Goal: Communication & Community: Answer question/provide support

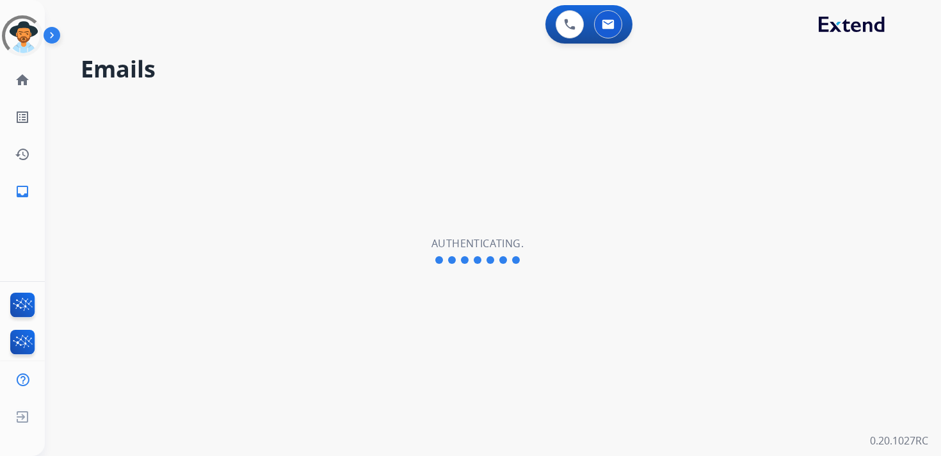
select select "**********"
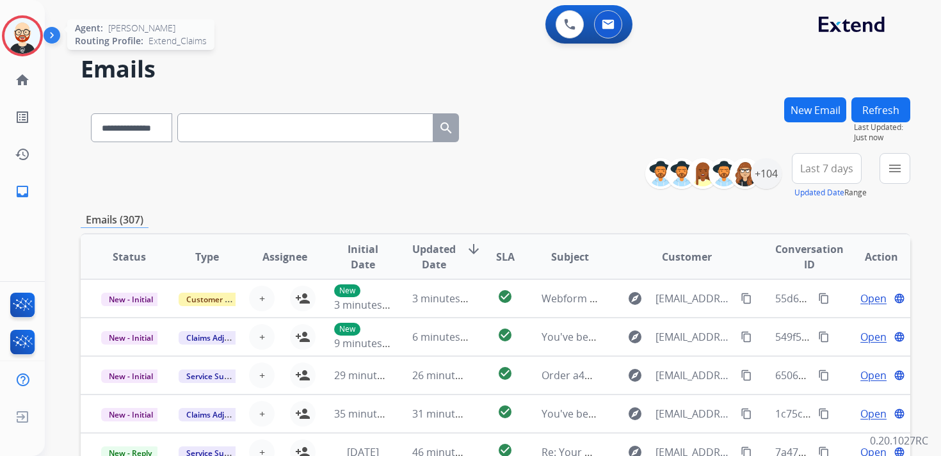
click at [19, 27] on img at bounding box center [22, 36] width 36 height 36
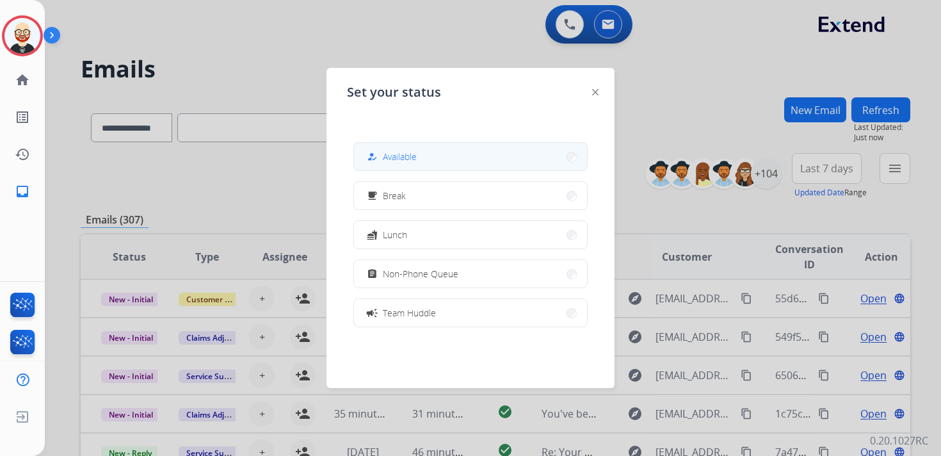
click at [390, 161] on span "Available" at bounding box center [400, 156] width 34 height 13
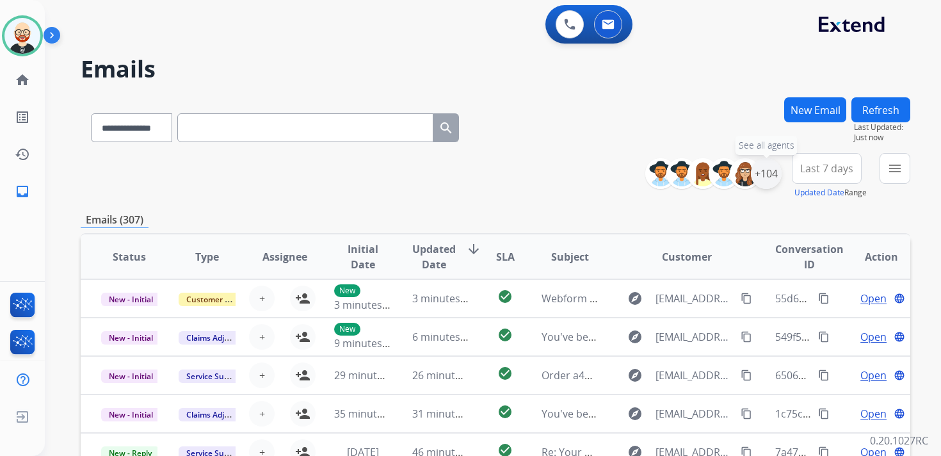
click at [760, 179] on div "+104" at bounding box center [766, 173] width 31 height 31
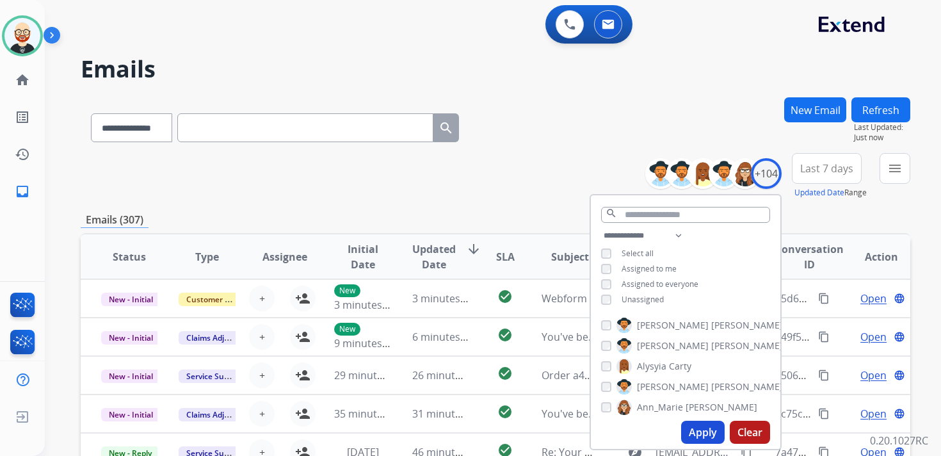
click at [649, 303] on div "**********" at bounding box center [685, 269] width 189 height 82
click at [646, 299] on span "Unassigned" at bounding box center [642, 299] width 42 height 11
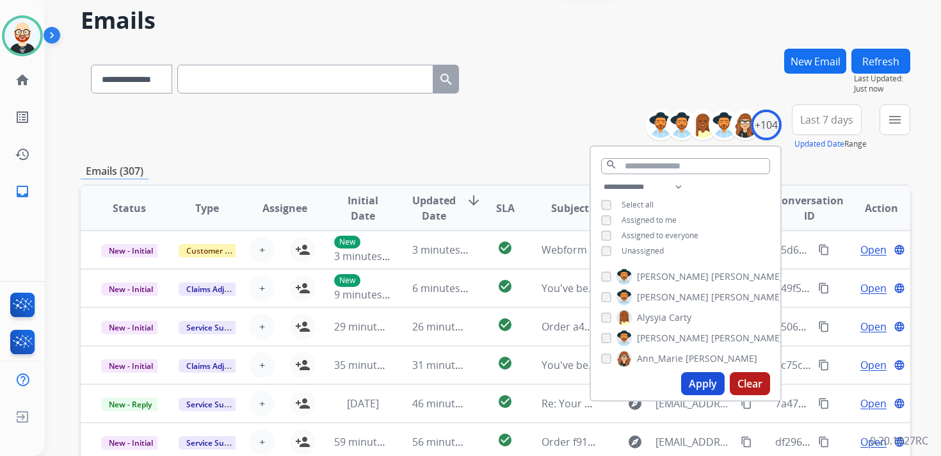
click at [655, 246] on span "Unassigned" at bounding box center [642, 250] width 42 height 11
click at [889, 126] on mat-icon "menu" at bounding box center [894, 119] width 15 height 15
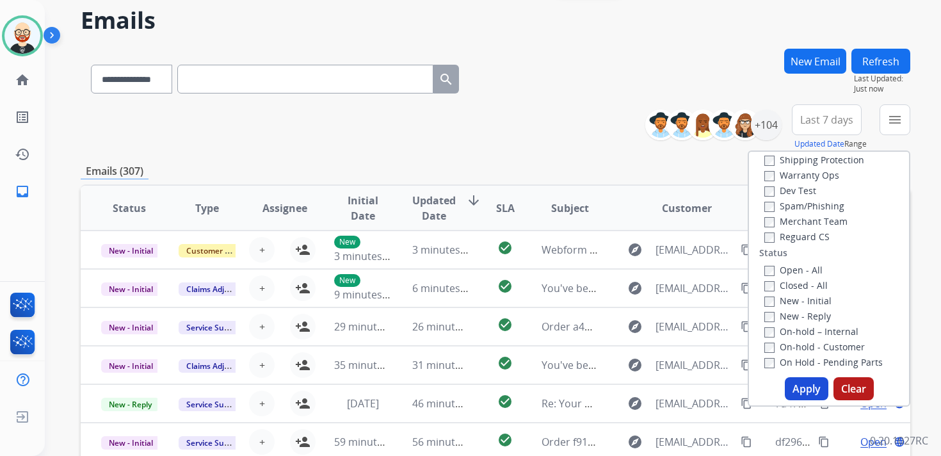
scroll to position [97, 0]
click at [802, 291] on label "New - Initial" at bounding box center [797, 288] width 67 height 12
click at [802, 305] on label "New - Reply" at bounding box center [797, 304] width 67 height 12
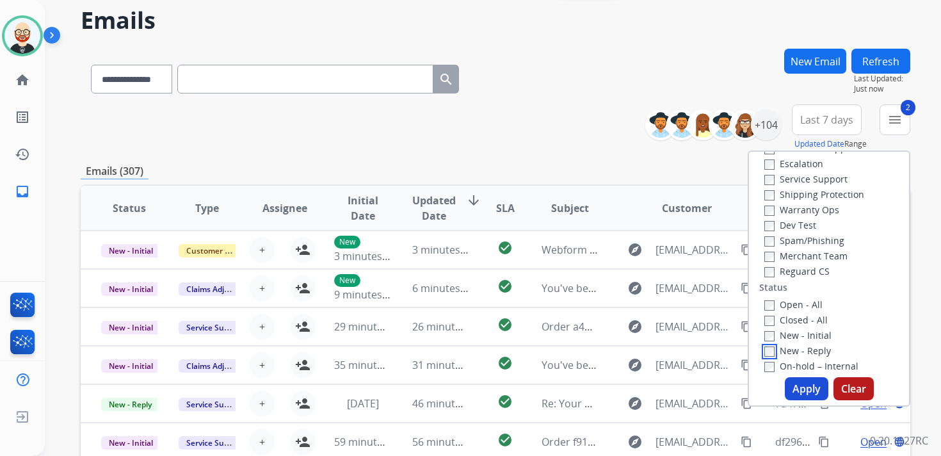
scroll to position [48, 0]
click at [782, 181] on label "Service Support" at bounding box center [805, 181] width 83 height 12
click at [788, 387] on button "Apply" at bounding box center [806, 388] width 44 height 23
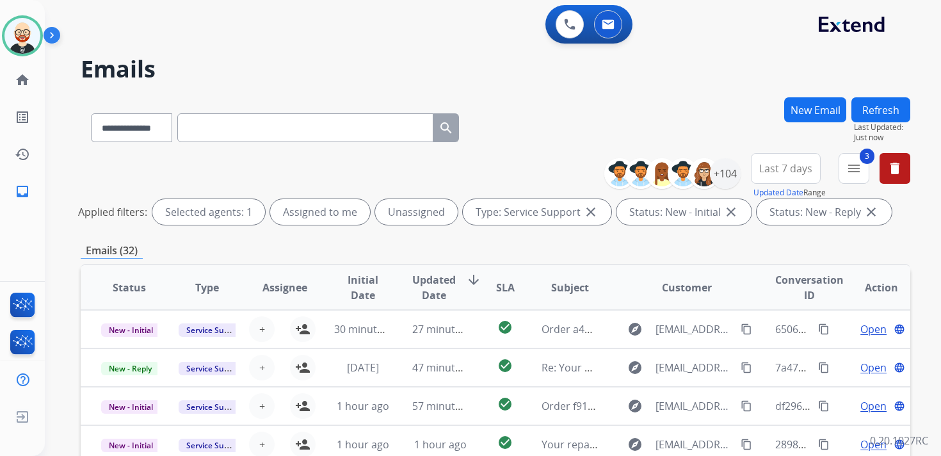
click at [426, 291] on span "Updated Date" at bounding box center [434, 287] width 44 height 31
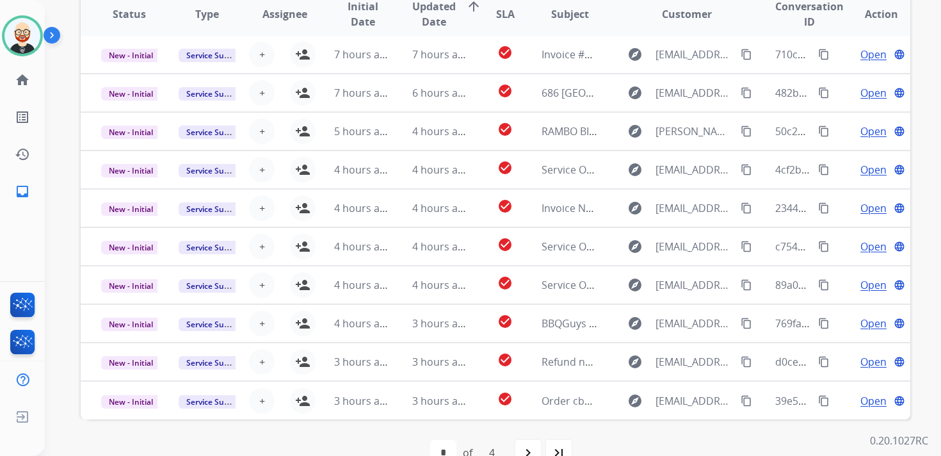
scroll to position [276, 0]
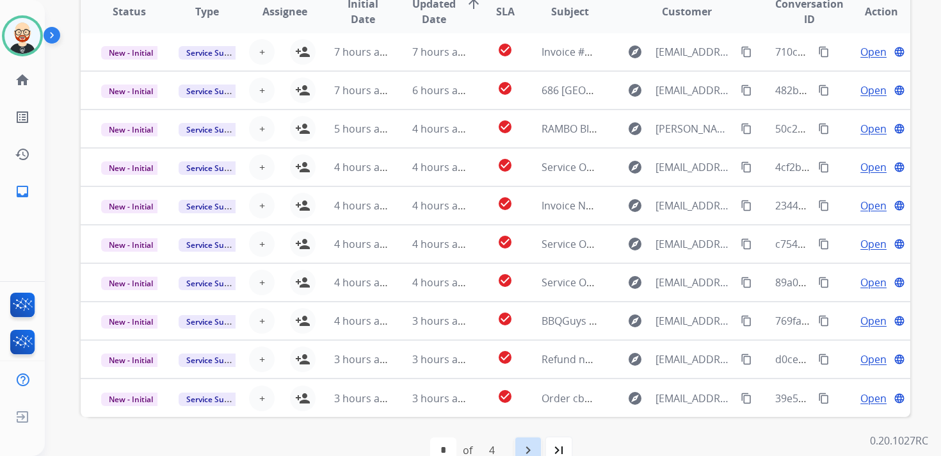
click at [529, 443] on mat-icon "navigate_next" at bounding box center [527, 449] width 15 height 15
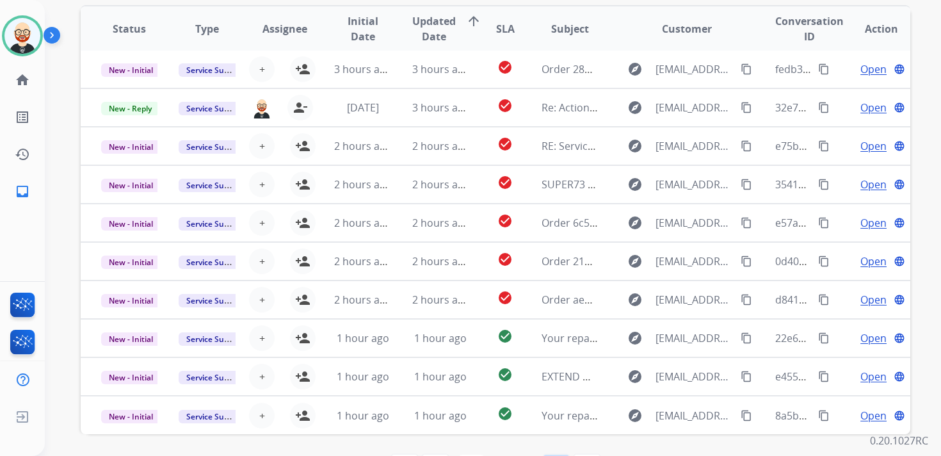
scroll to position [277, 0]
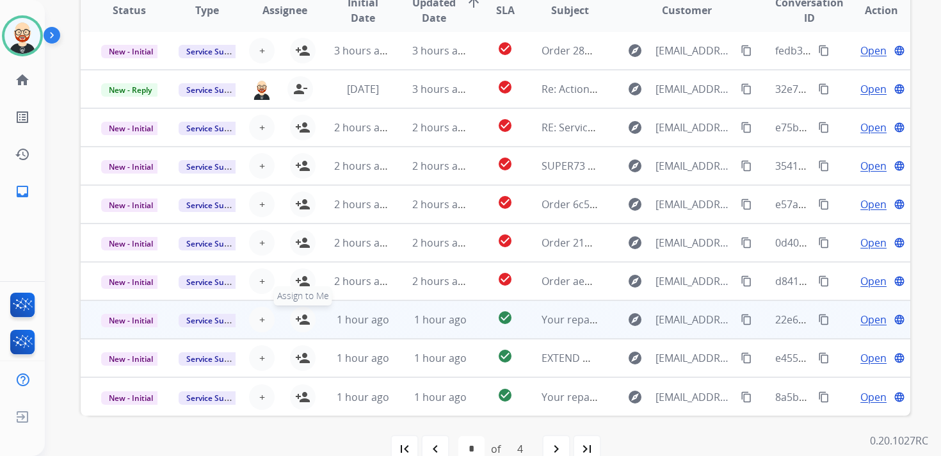
click at [301, 319] on mat-icon "person_add" at bounding box center [302, 319] width 15 height 15
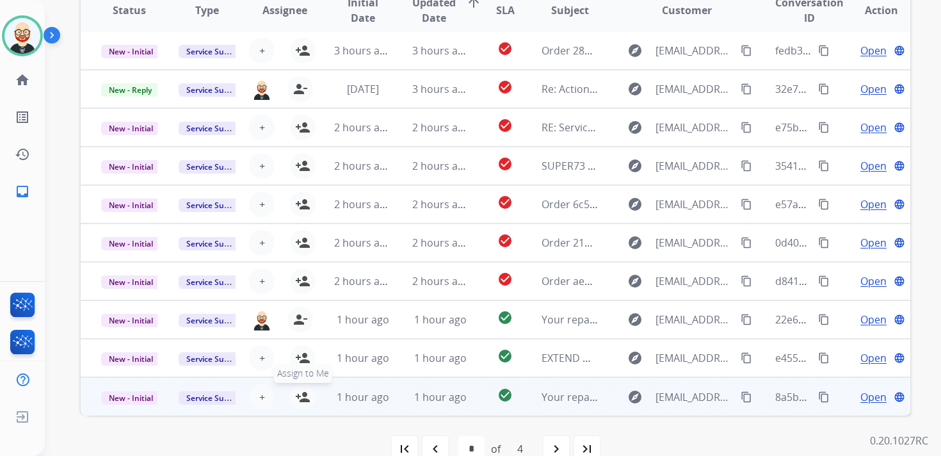
click at [306, 399] on mat-icon "person_add" at bounding box center [302, 396] width 15 height 15
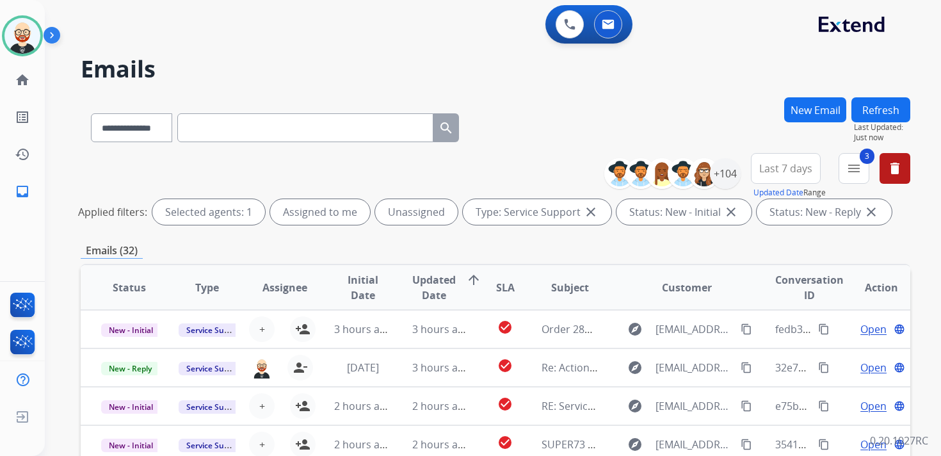
click at [888, 107] on button "Refresh" at bounding box center [880, 109] width 59 height 25
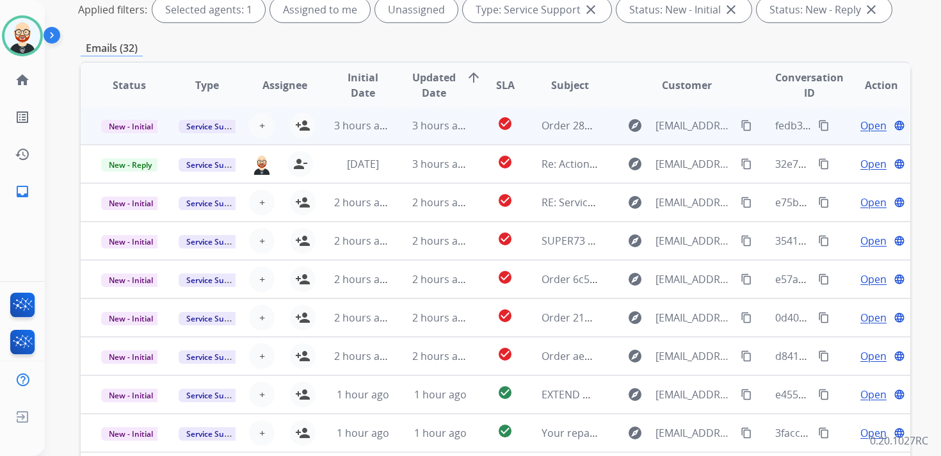
scroll to position [303, 0]
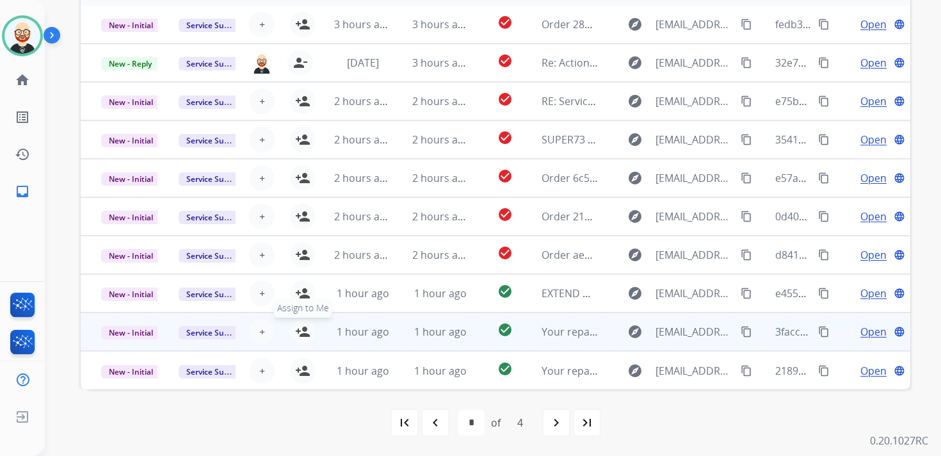
click at [303, 333] on mat-icon "person_add" at bounding box center [302, 331] width 15 height 15
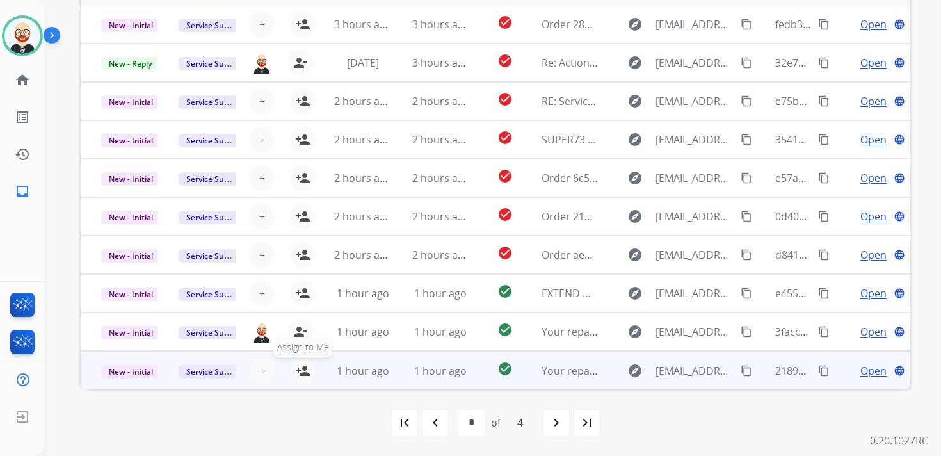
click at [302, 363] on mat-icon "person_add" at bounding box center [302, 370] width 15 height 15
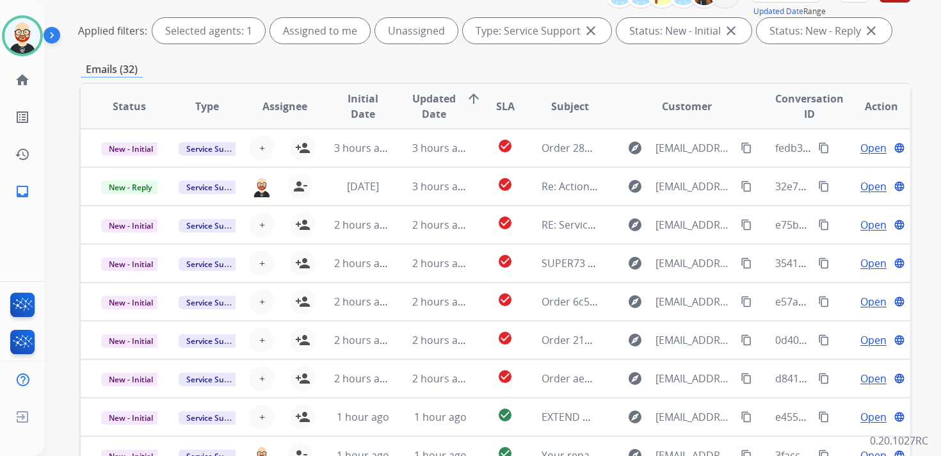
scroll to position [0, 0]
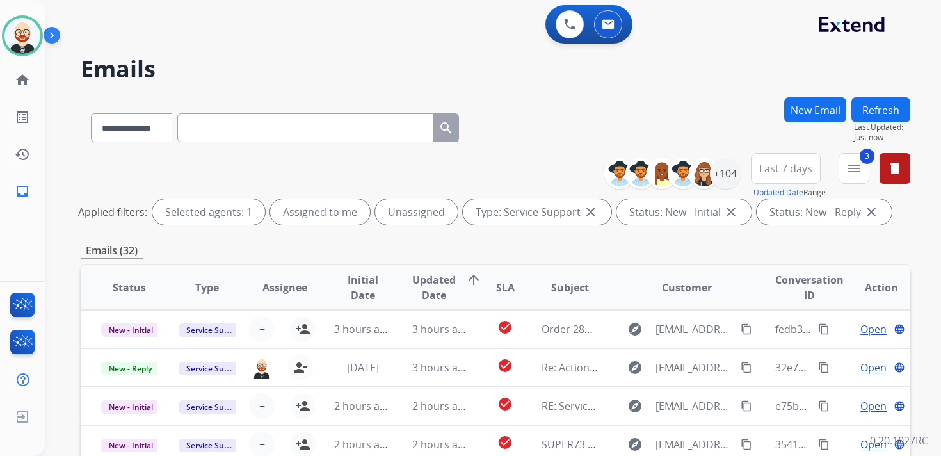
click at [882, 109] on button "Refresh" at bounding box center [880, 109] width 59 height 25
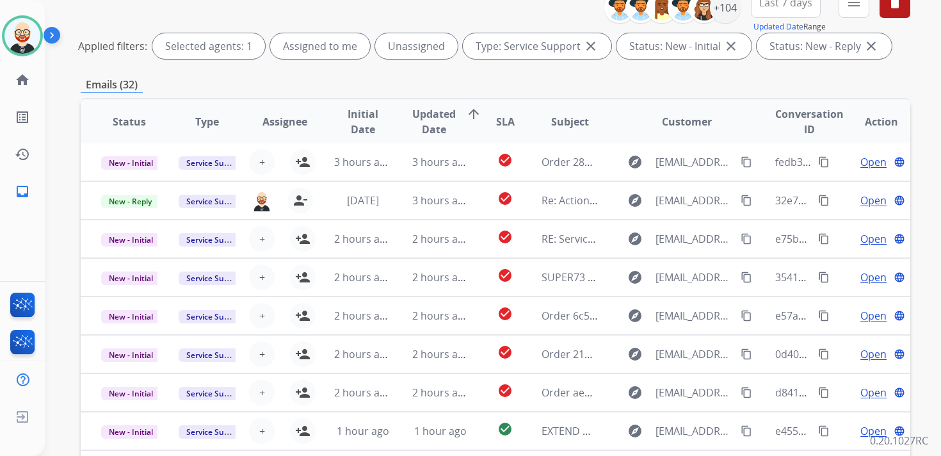
scroll to position [303, 0]
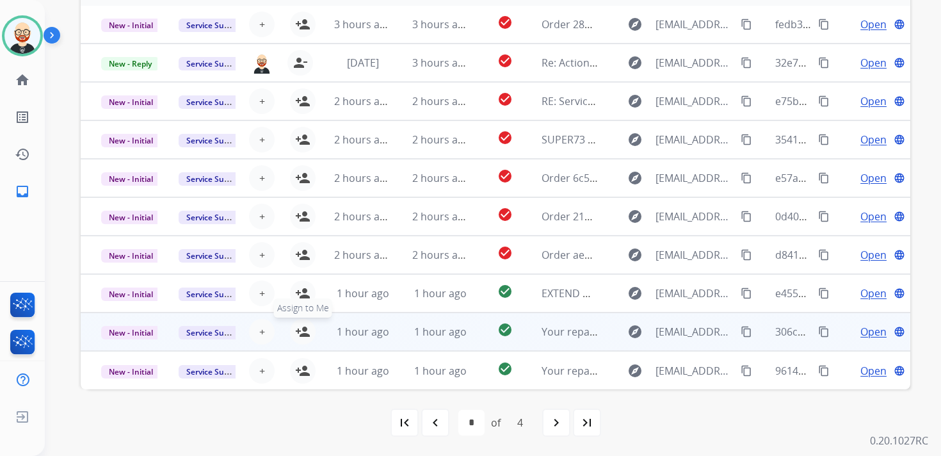
click at [305, 337] on mat-icon "person_add" at bounding box center [302, 331] width 15 height 15
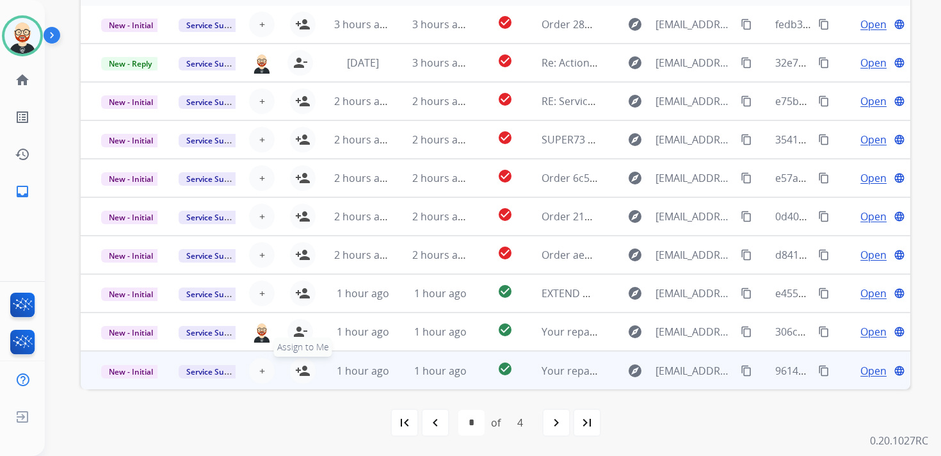
click at [303, 372] on mat-icon "person_add" at bounding box center [302, 370] width 15 height 15
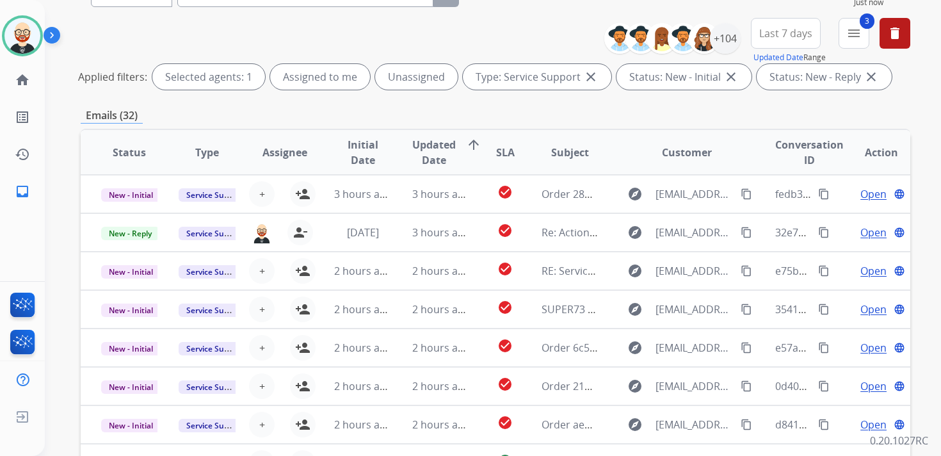
scroll to position [0, 0]
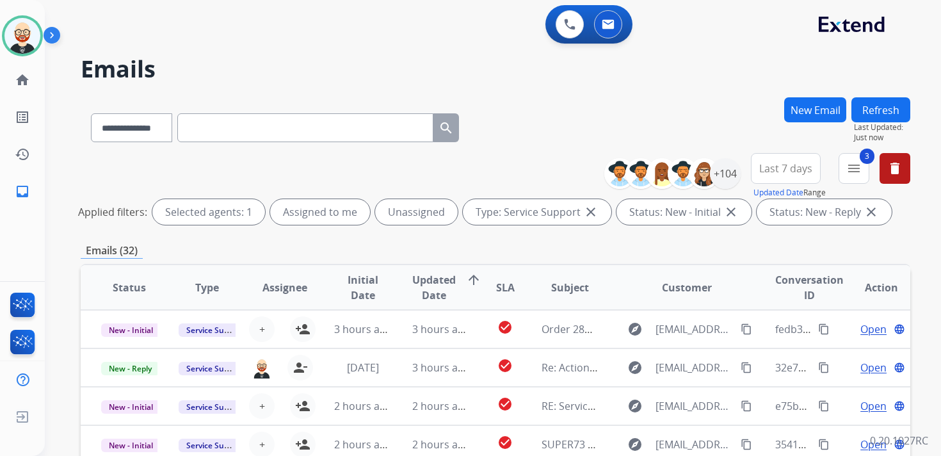
click at [888, 106] on button "Refresh" at bounding box center [880, 109] width 59 height 25
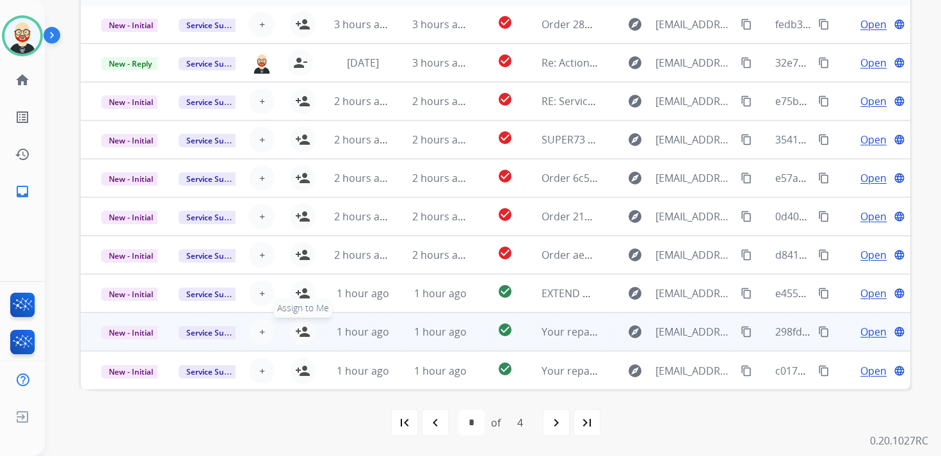
click at [305, 329] on mat-icon "person_add" at bounding box center [302, 331] width 15 height 15
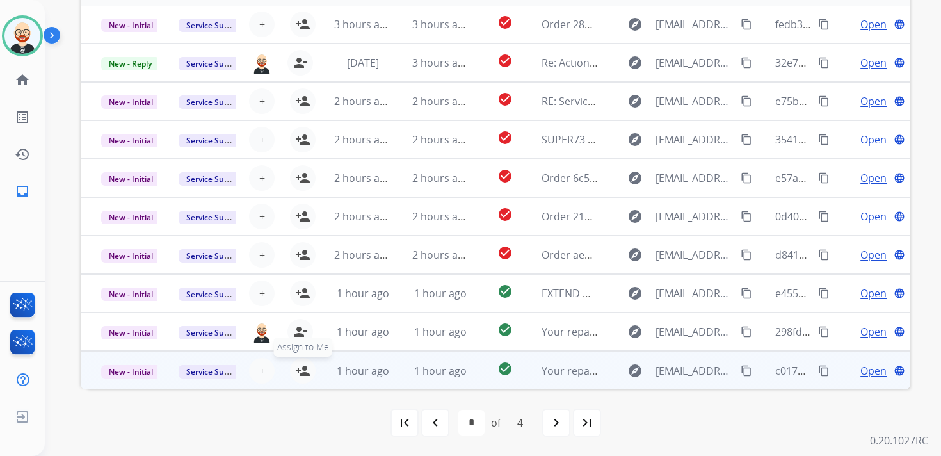
click at [305, 365] on mat-icon "person_add" at bounding box center [302, 370] width 15 height 15
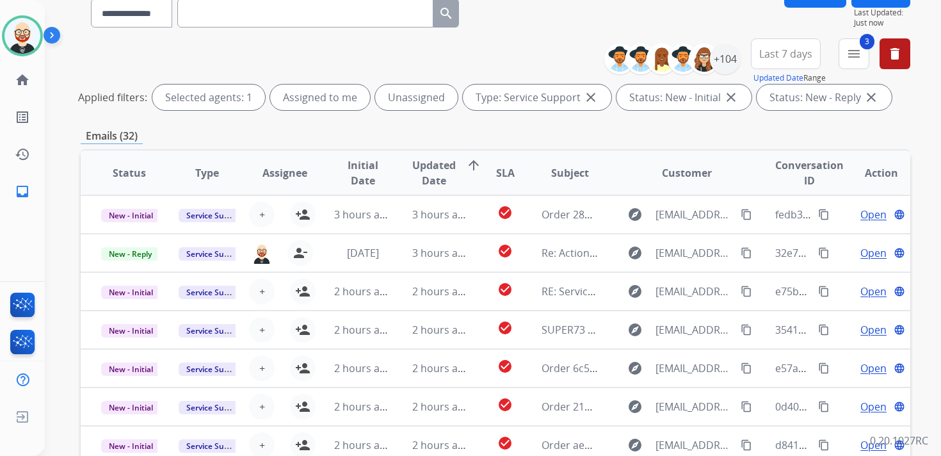
scroll to position [0, 0]
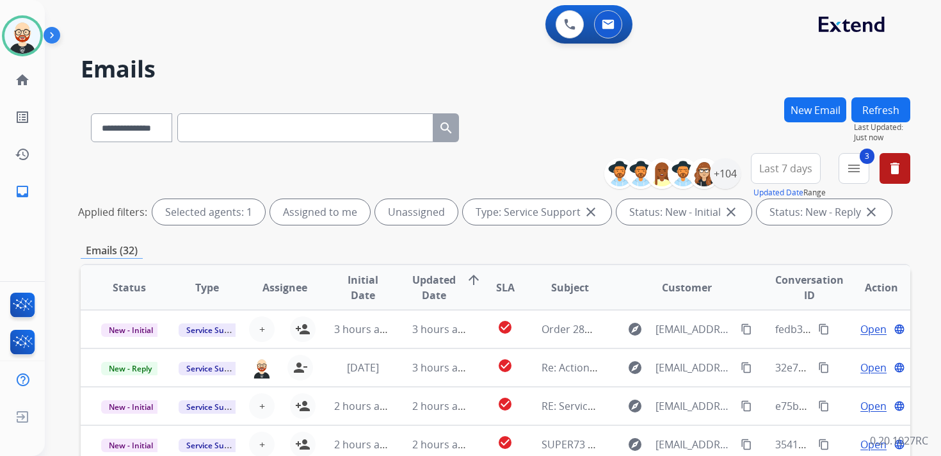
click at [873, 110] on button "Refresh" at bounding box center [880, 109] width 59 height 25
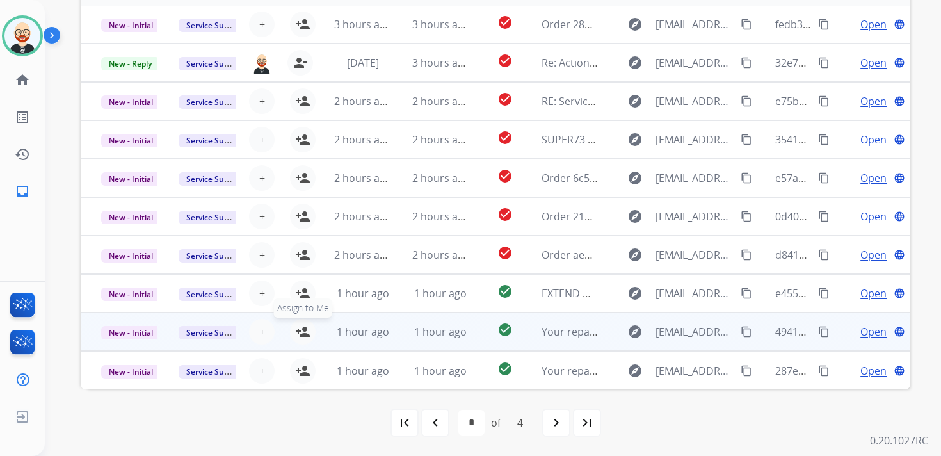
click at [298, 330] on mat-icon "person_add" at bounding box center [302, 331] width 15 height 15
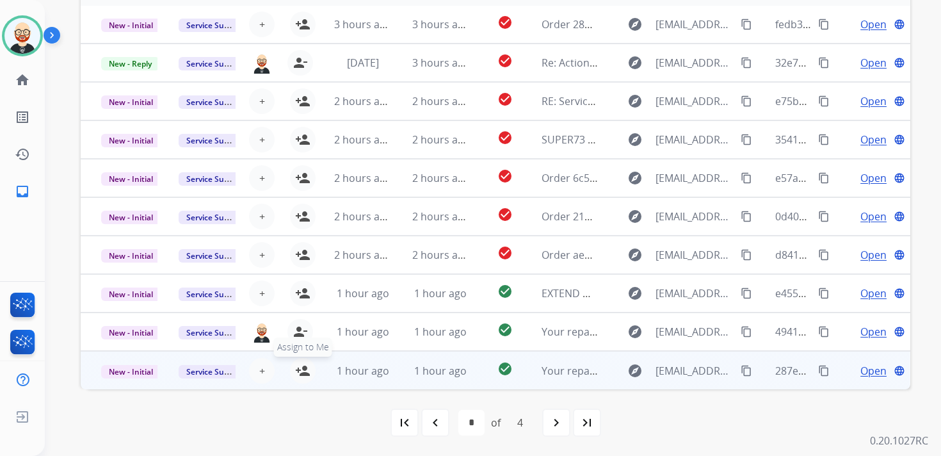
click at [303, 372] on mat-icon "person_add" at bounding box center [302, 370] width 15 height 15
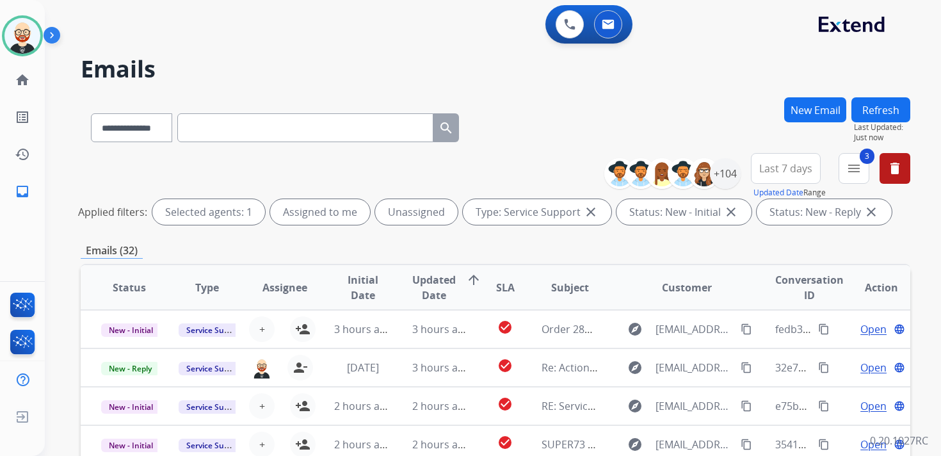
click at [895, 111] on button "Refresh" at bounding box center [880, 109] width 59 height 25
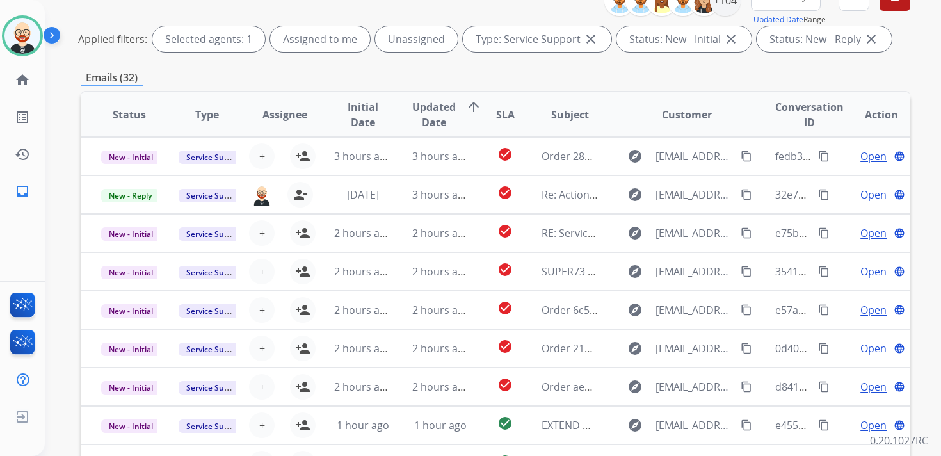
scroll to position [303, 0]
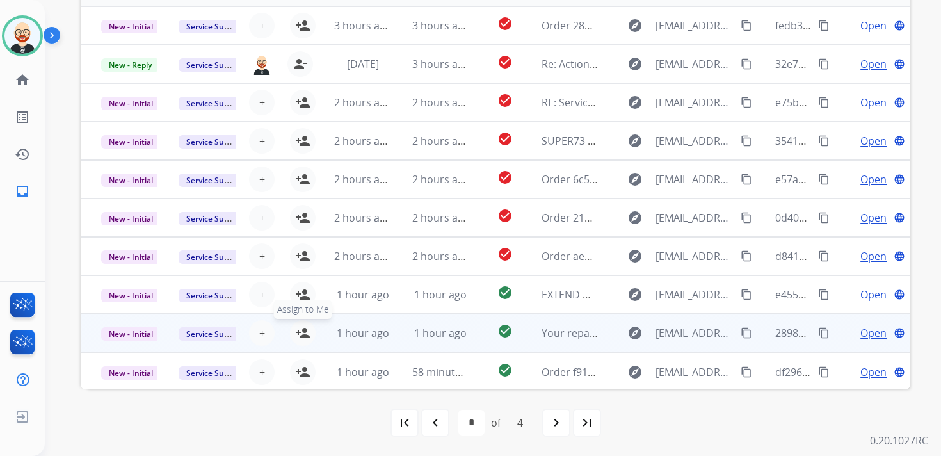
click at [303, 331] on mat-icon "person_add" at bounding box center [302, 332] width 15 height 15
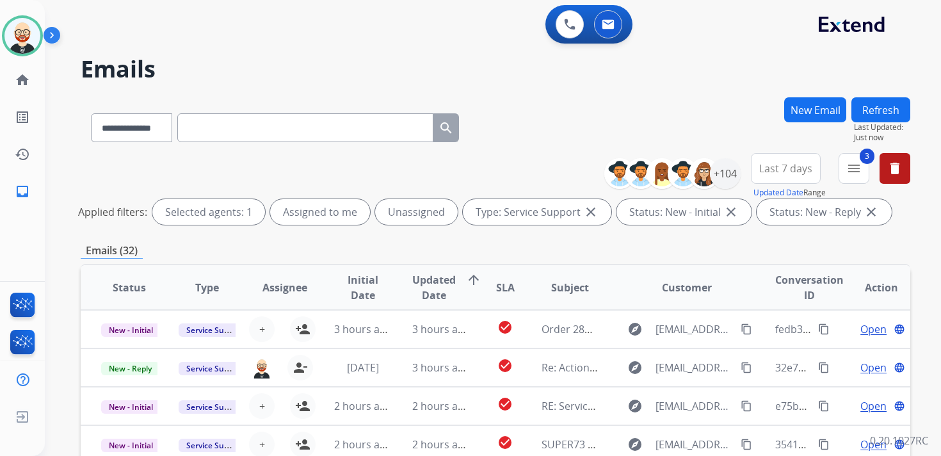
click at [882, 104] on button "Refresh" at bounding box center [880, 109] width 59 height 25
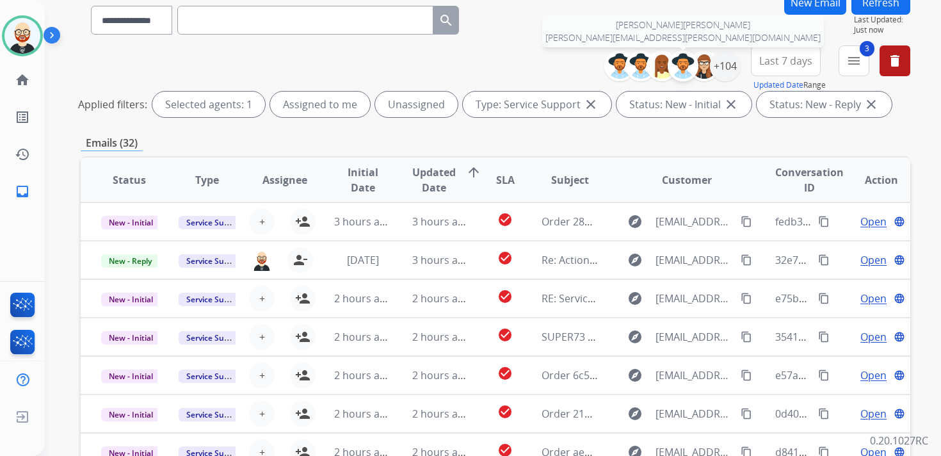
scroll to position [303, 0]
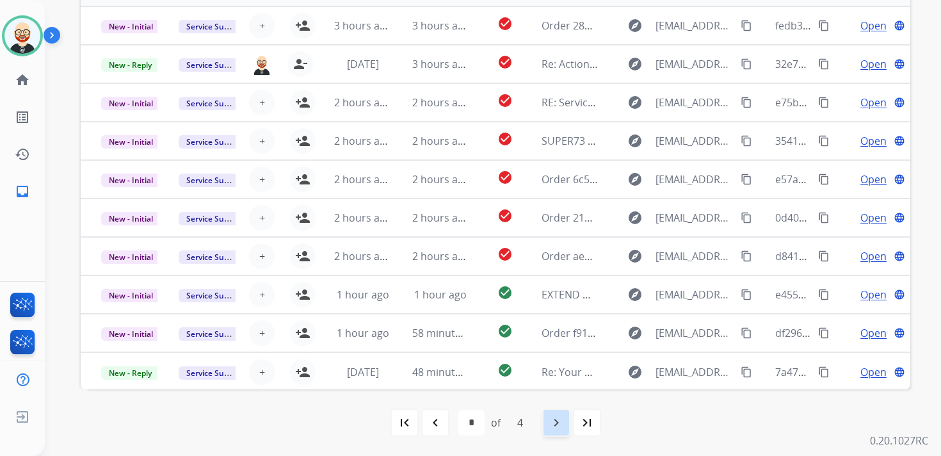
click at [559, 427] on mat-icon "navigate_next" at bounding box center [555, 422] width 15 height 15
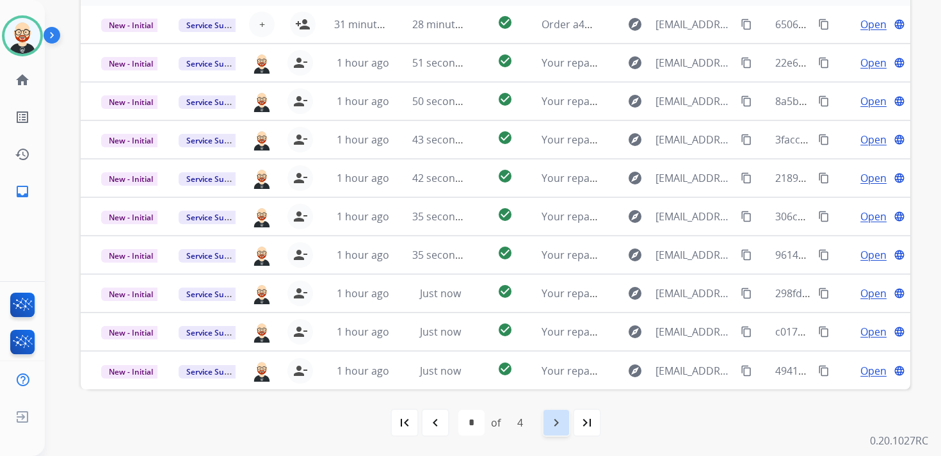
click at [561, 425] on mat-icon "navigate_next" at bounding box center [555, 422] width 15 height 15
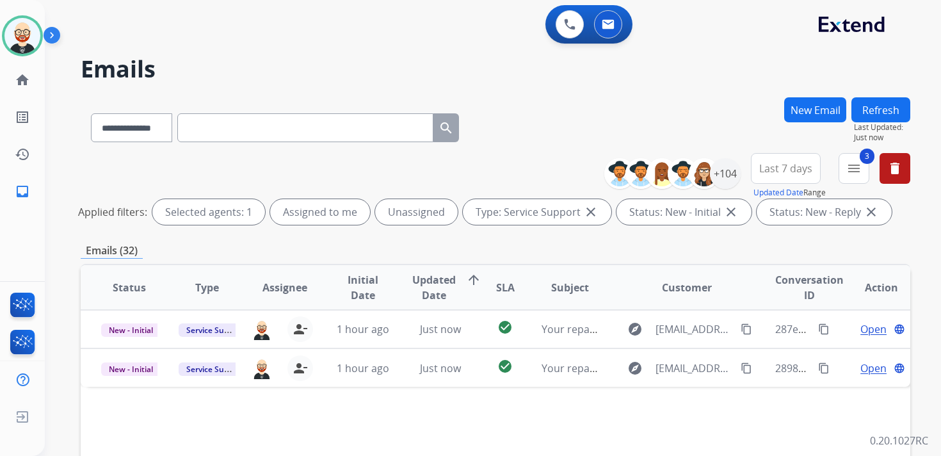
scroll to position [0, 0]
click at [857, 171] on mat-icon "menu" at bounding box center [853, 168] width 15 height 15
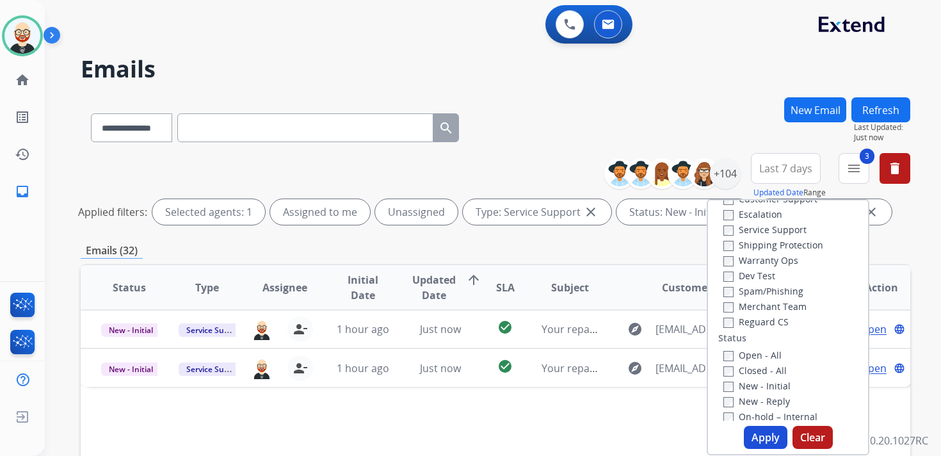
click at [784, 230] on label "Service Support" at bounding box center [764, 229] width 83 height 12
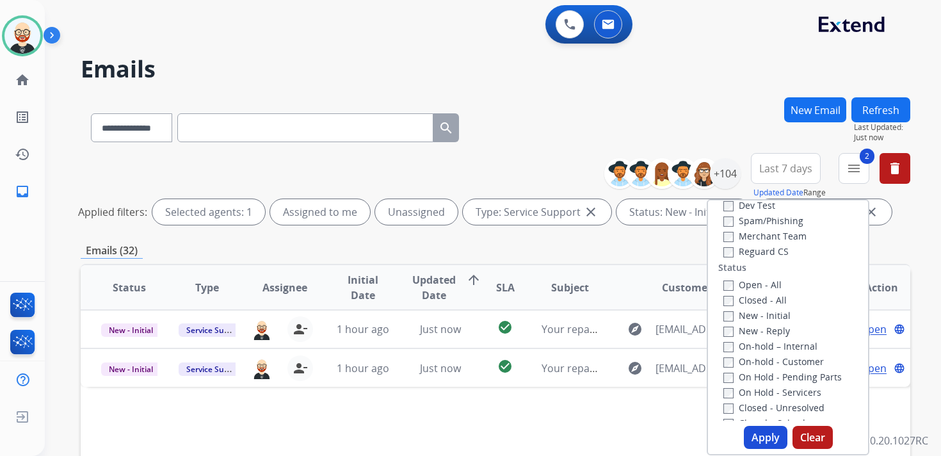
scroll to position [122, 0]
click at [763, 429] on button "Apply" at bounding box center [766, 437] width 44 height 23
select select "*"
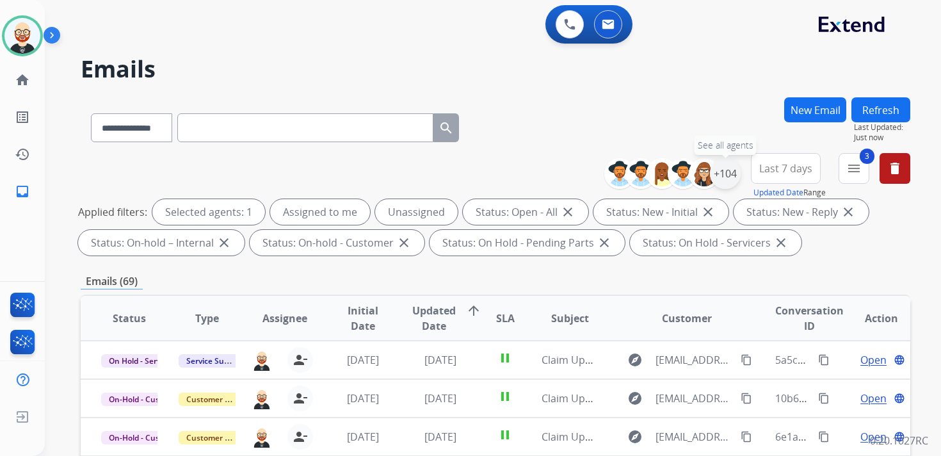
click at [723, 168] on div "+104" at bounding box center [725, 173] width 31 height 31
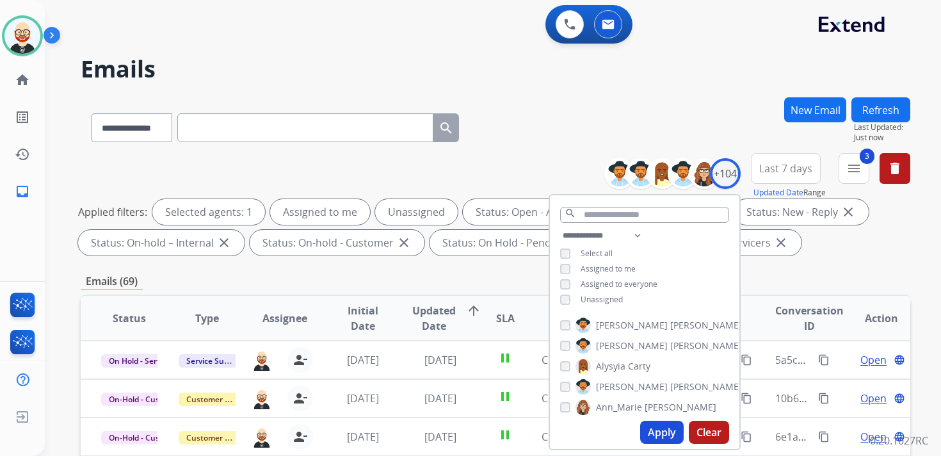
click at [601, 297] on span "Unassigned" at bounding box center [601, 299] width 42 height 11
click at [669, 429] on button "Apply" at bounding box center [662, 431] width 44 height 23
click at [426, 269] on div "**********" at bounding box center [495, 443] width 829 height 692
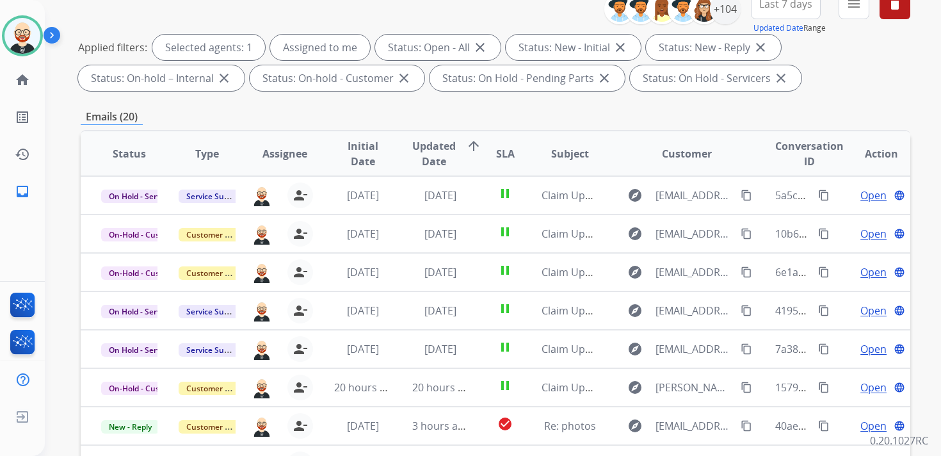
scroll to position [169, 0]
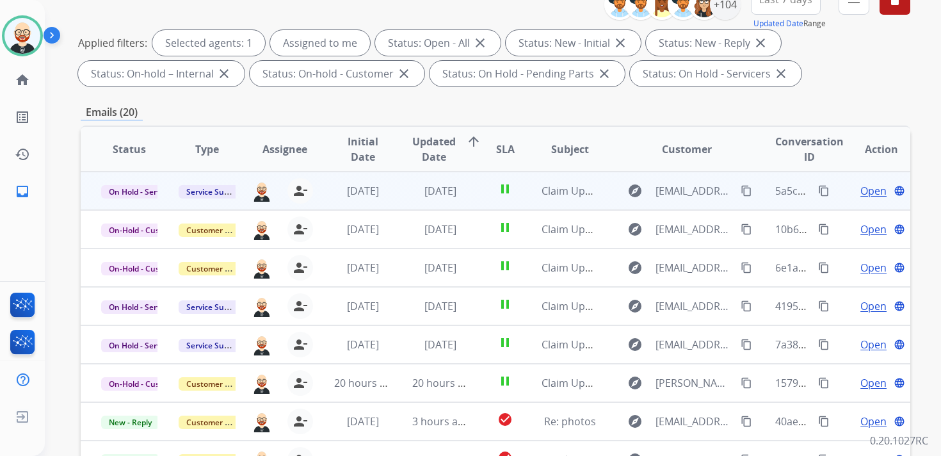
click at [863, 194] on span "Open" at bounding box center [873, 190] width 26 height 15
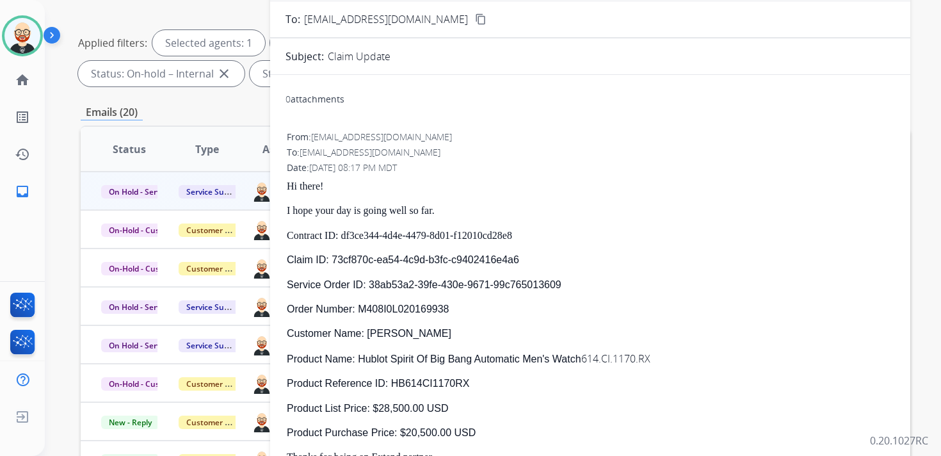
scroll to position [57, 0]
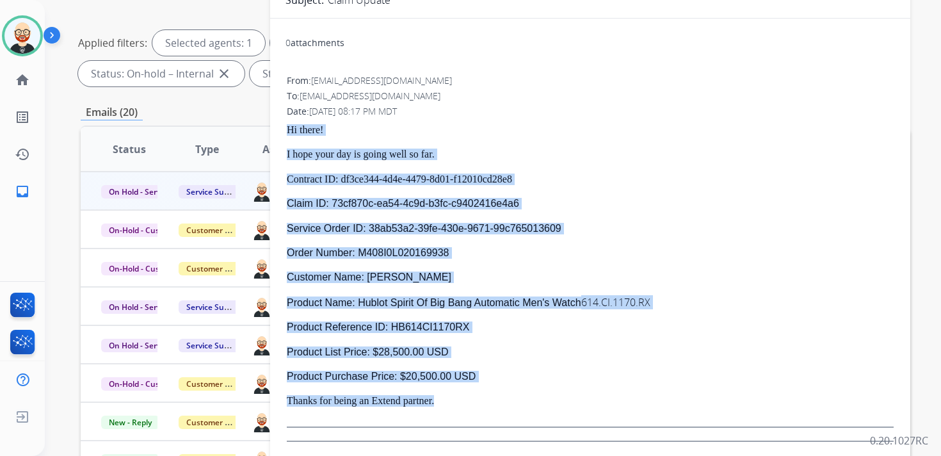
drag, startPoint x: 468, startPoint y: 397, endPoint x: 286, endPoint y: 129, distance: 324.4
click at [286, 129] on div "From: [EMAIL_ADDRESS][DOMAIN_NAME] To: [EMAIL_ADDRESS][DOMAIN_NAME] Date: [DATE…" at bounding box center [589, 263] width 609 height 380
copy div "Hi there! I hope your day is going well so far. Contract ID: df3ce344-4d4e-4479…"
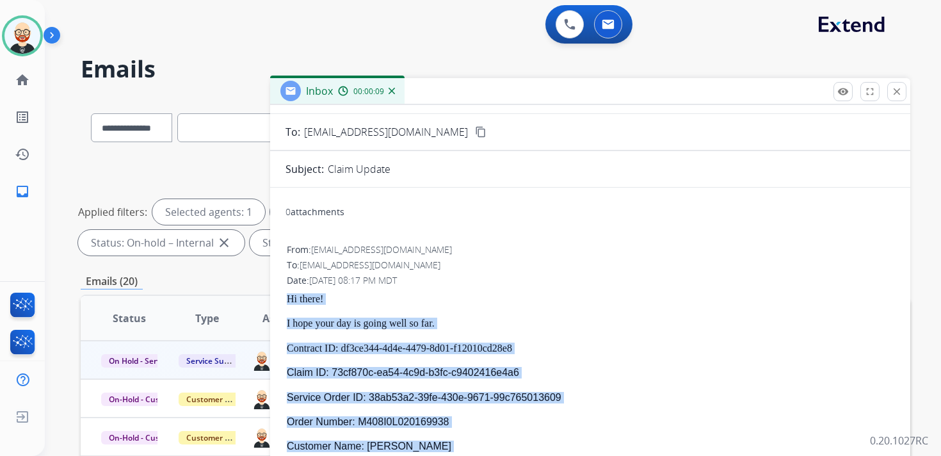
scroll to position [99, 0]
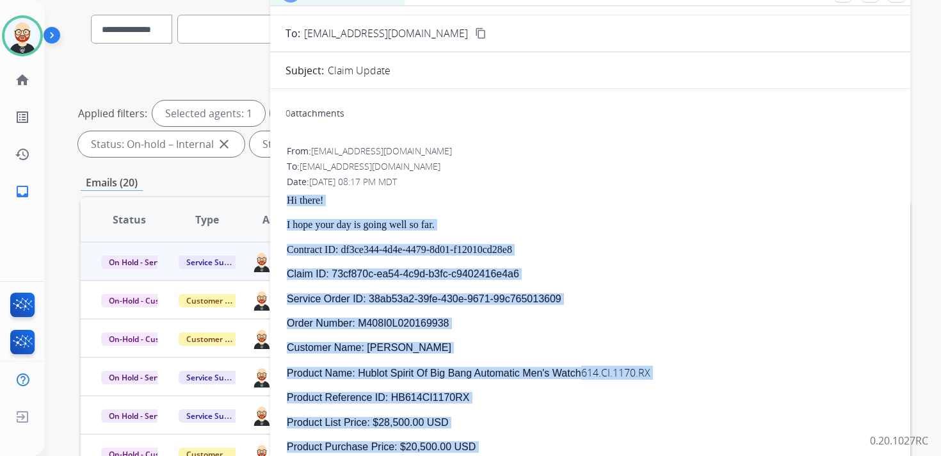
click at [562, 262] on div "Hi there! I hope your day is going well so far. Contract ID: df3ce344-4d4e-4479…" at bounding box center [590, 346] width 607 height 303
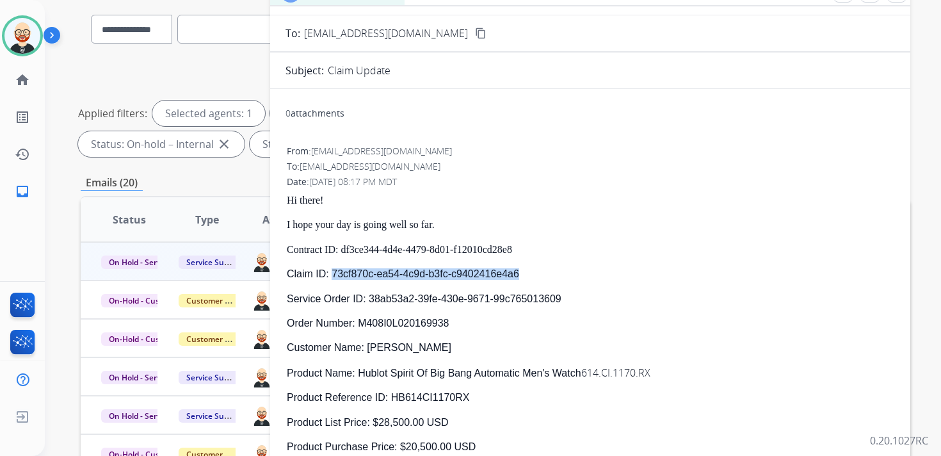
drag, startPoint x: 534, startPoint y: 275, endPoint x: 331, endPoint y: 273, distance: 202.2
click at [331, 273] on p "Claim ID: 73cf870c-ea54-4c9d-b3fc-c9402416e4a6" at bounding box center [590, 274] width 607 height 12
copy p "73cf870c-ea54-4c9d-b3fc-c9402416e4a6"
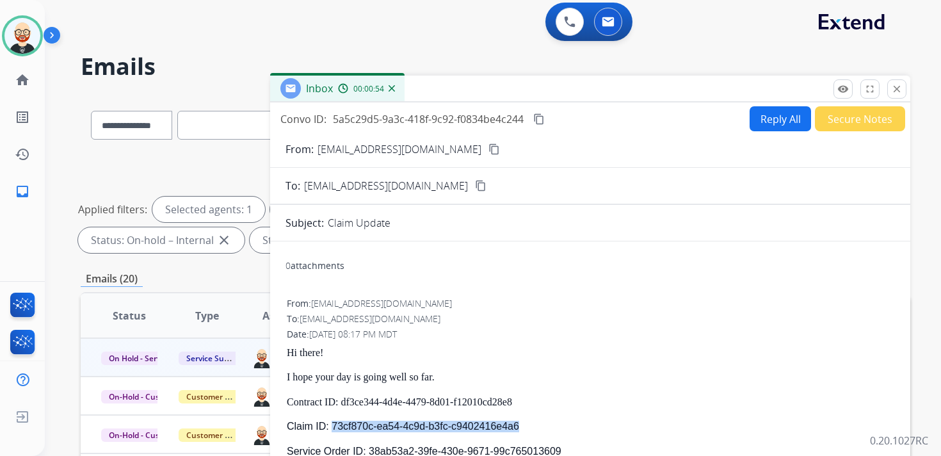
scroll to position [0, 0]
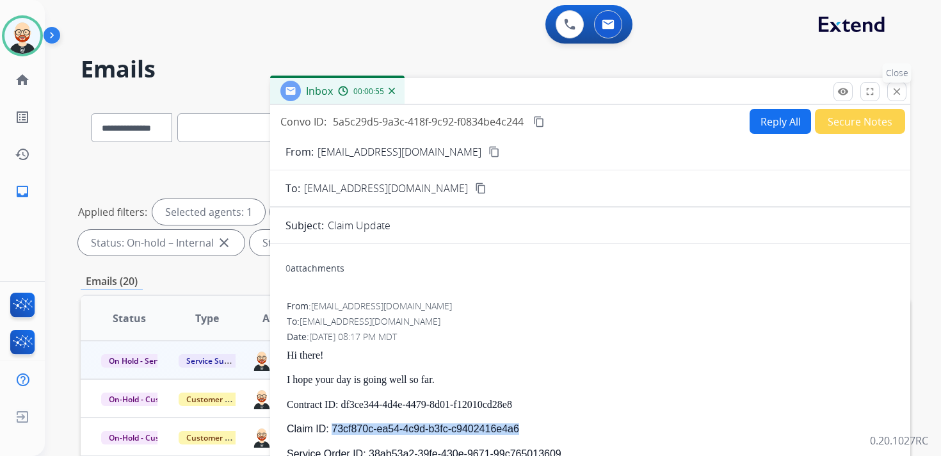
click at [894, 92] on mat-icon "close" at bounding box center [897, 92] width 12 height 12
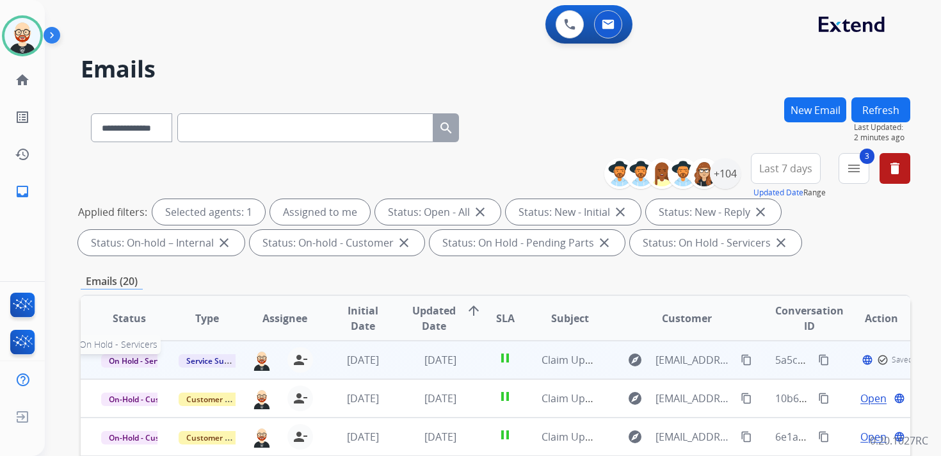
click at [143, 358] on span "On Hold - Servicers" at bounding box center [143, 360] width 84 height 13
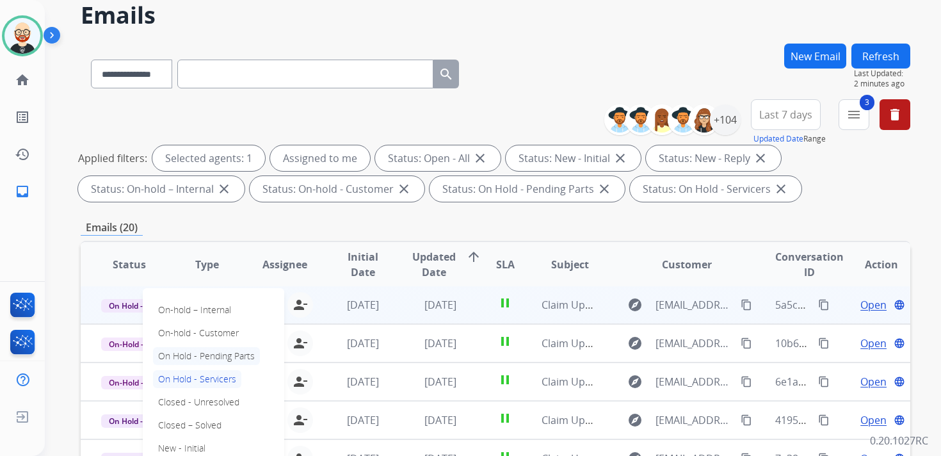
scroll to position [78, 0]
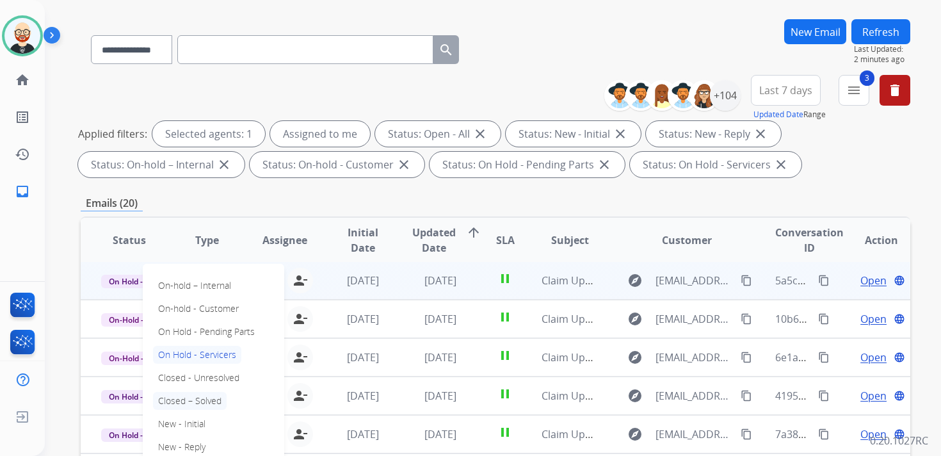
click at [211, 405] on p "Closed – Solved" at bounding box center [190, 401] width 74 height 18
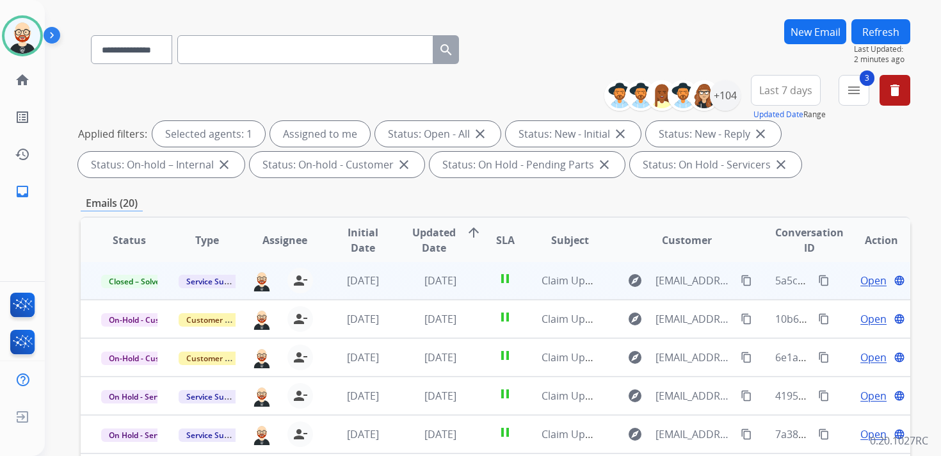
click at [877, 33] on button "Refresh" at bounding box center [880, 31] width 59 height 25
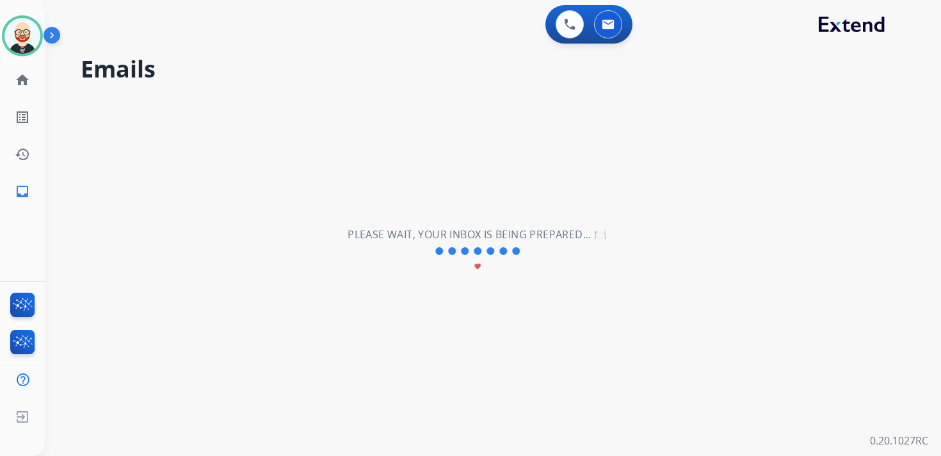
scroll to position [0, 0]
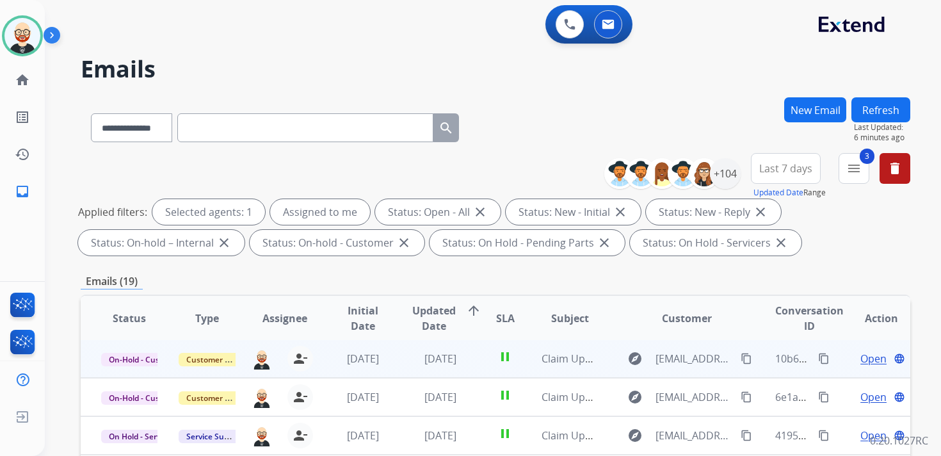
click at [864, 360] on span "Open" at bounding box center [873, 358] width 26 height 15
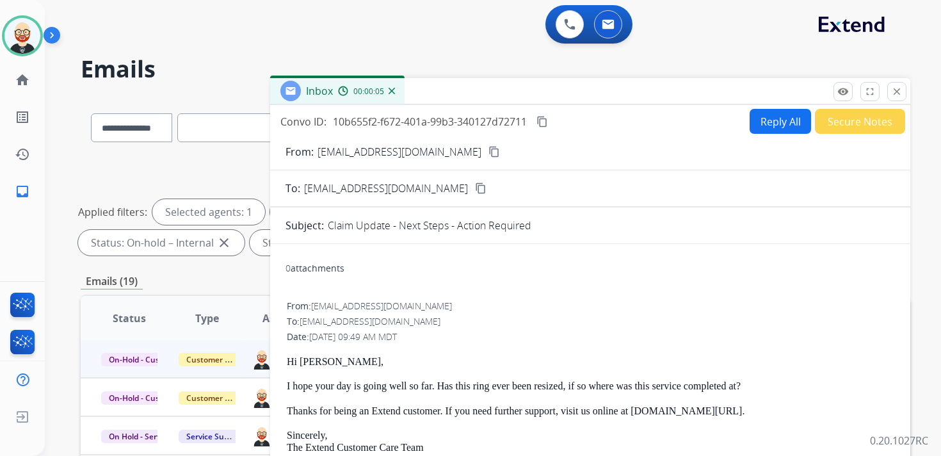
click at [473, 185] on button "content_copy" at bounding box center [480, 187] width 15 height 15
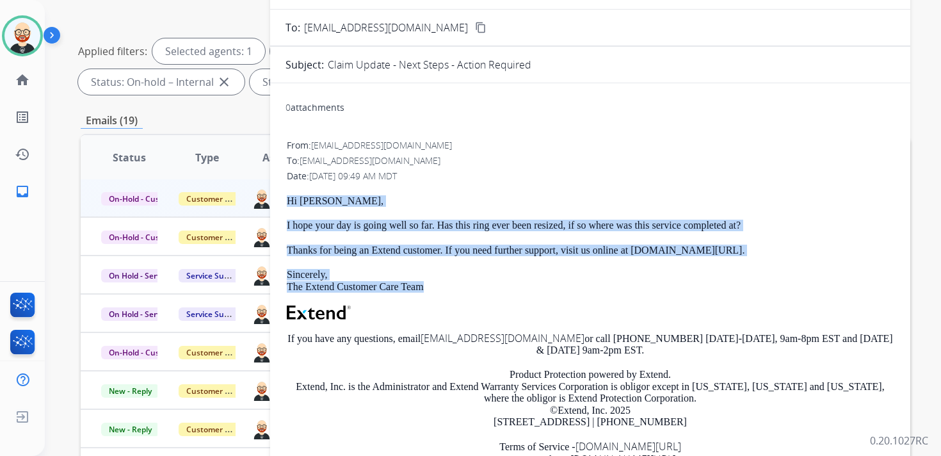
drag, startPoint x: 446, startPoint y: 288, endPoint x: 286, endPoint y: 201, distance: 182.1
click at [286, 201] on div "From: [EMAIL_ADDRESS][DOMAIN_NAME] To: [EMAIL_ADDRESS][DOMAIN_NAME] Date: [DATE…" at bounding box center [589, 318] width 609 height 360
copy div "Hi [PERSON_NAME], I hope your day is going well so far. Has this ring ever been…"
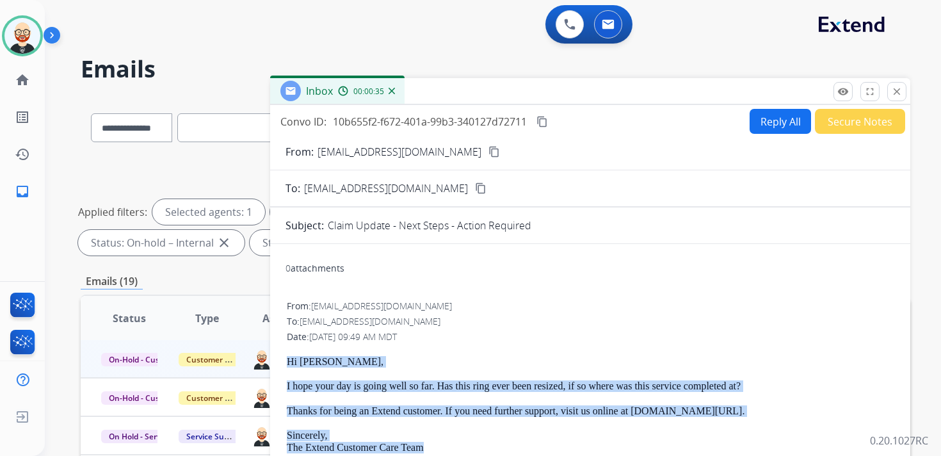
click at [759, 118] on button "Reply All" at bounding box center [779, 121] width 61 height 25
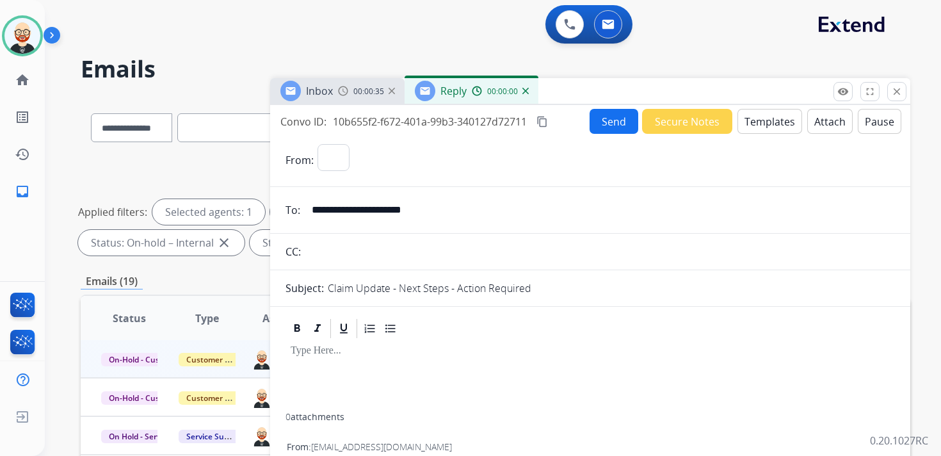
select select "**********"
click at [338, 369] on div at bounding box center [589, 376] width 609 height 73
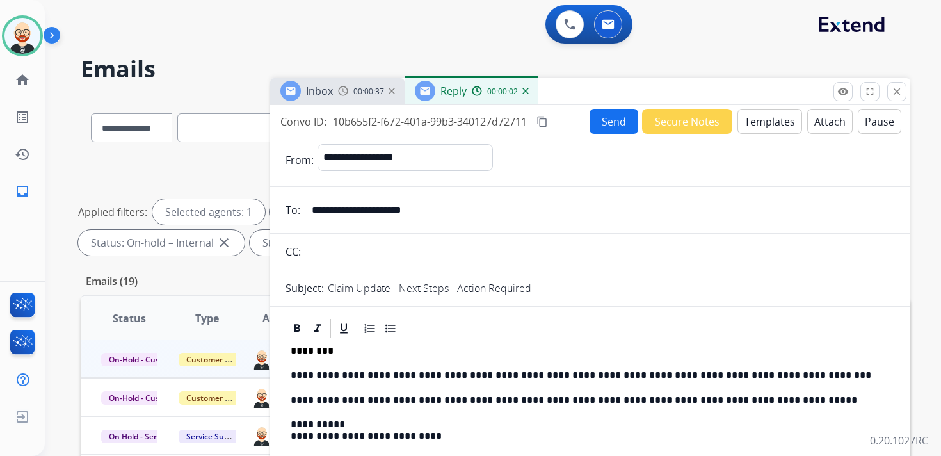
click at [605, 125] on button "Send" at bounding box center [613, 121] width 49 height 25
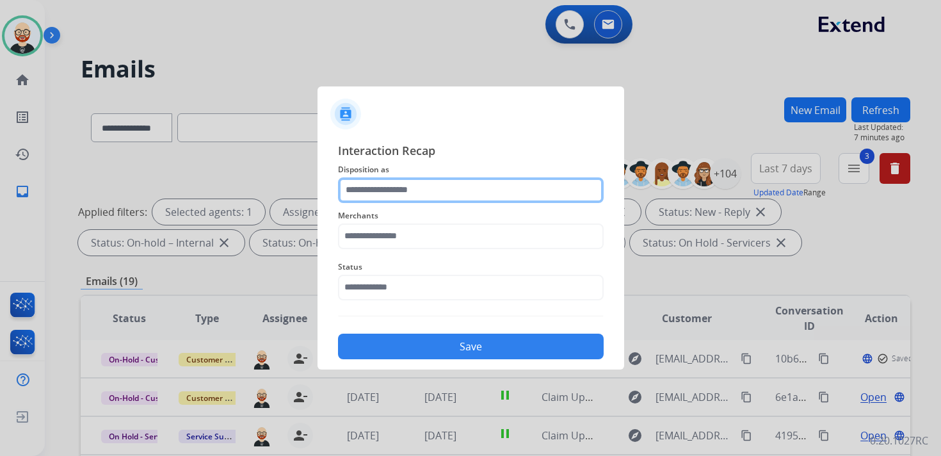
click at [386, 196] on input "text" at bounding box center [471, 190] width 266 height 26
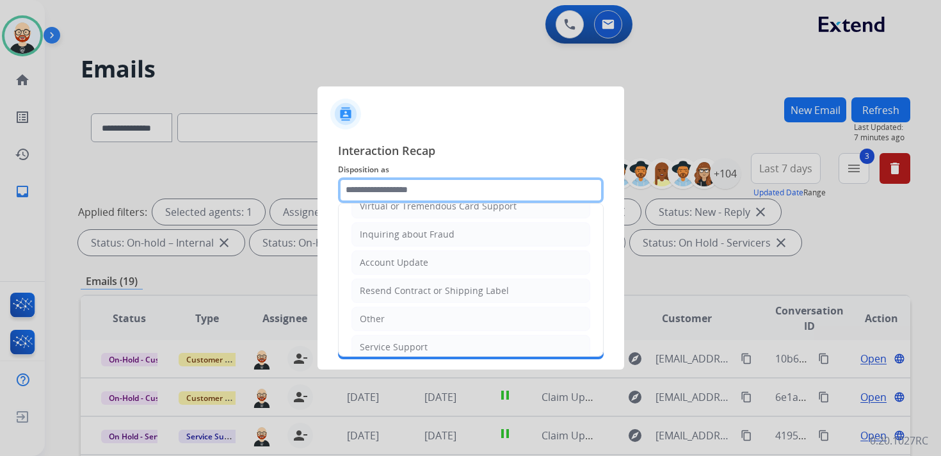
scroll to position [192, 0]
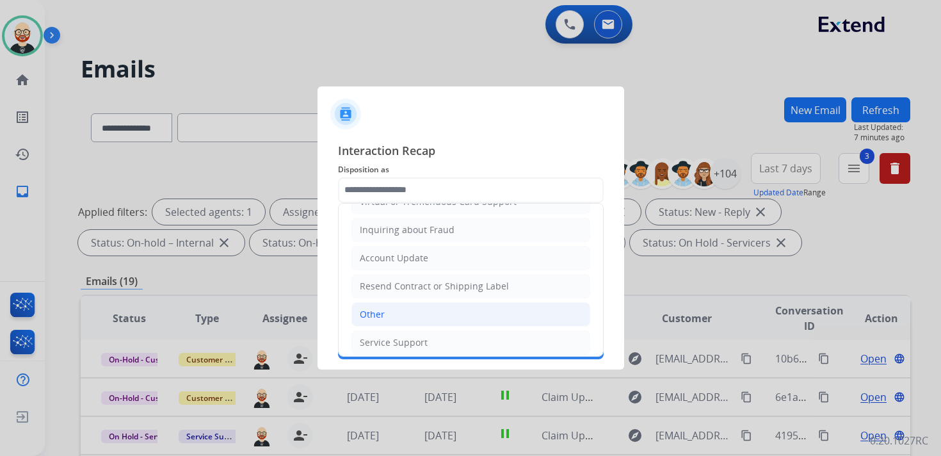
click at [390, 305] on li "Other" at bounding box center [470, 314] width 239 height 24
type input "*****"
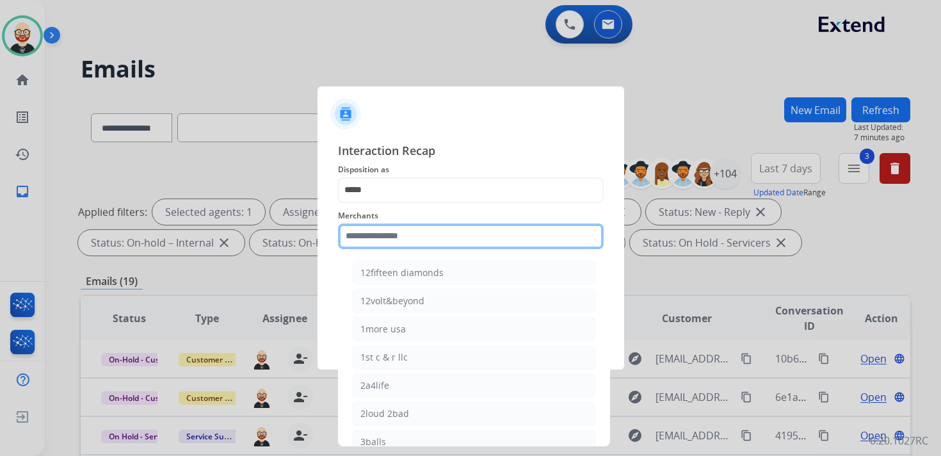
click at [378, 241] on input "text" at bounding box center [471, 236] width 266 height 26
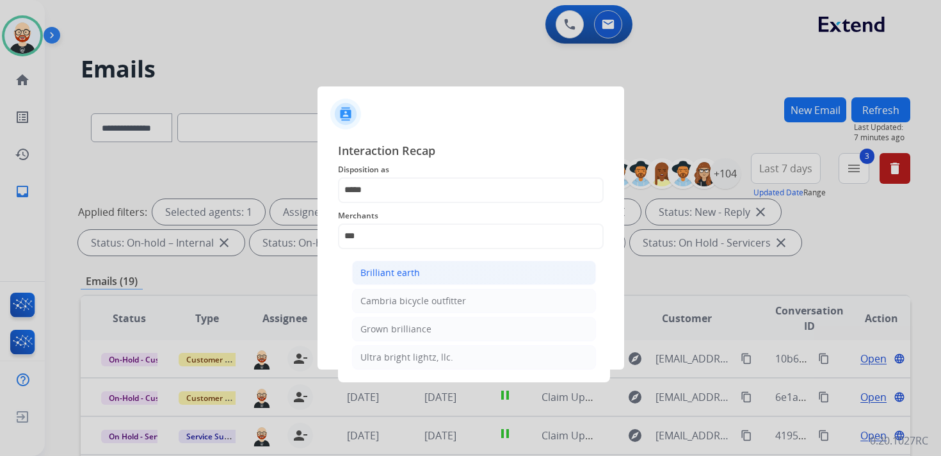
click at [383, 267] on div "Brilliant earth" at bounding box center [390, 272] width 60 height 13
type input "**********"
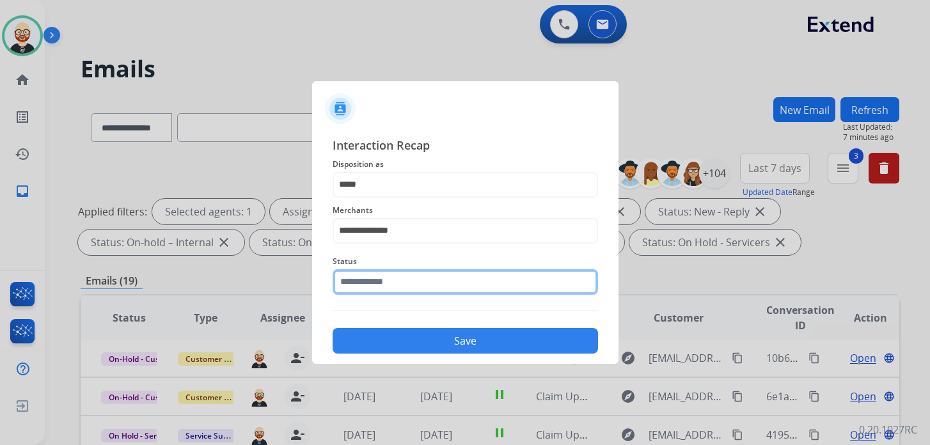
click at [376, 292] on input "text" at bounding box center [466, 282] width 266 height 26
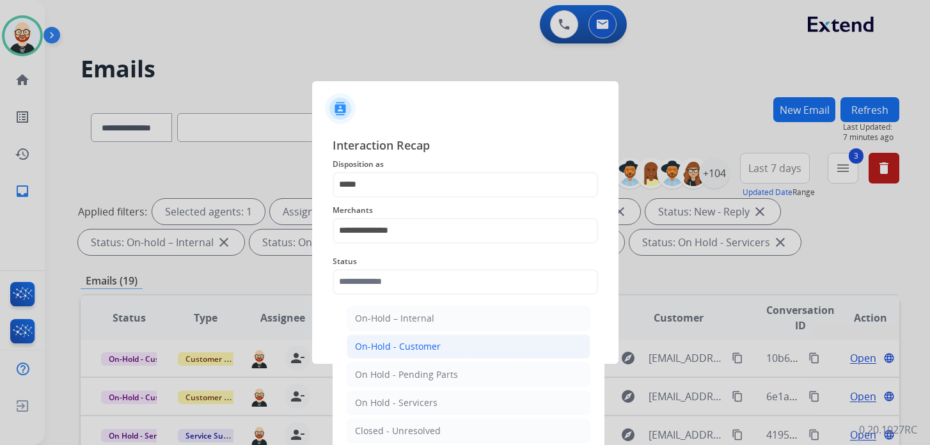
click at [401, 347] on div "On-Hold - Customer" at bounding box center [398, 346] width 86 height 13
type input "**********"
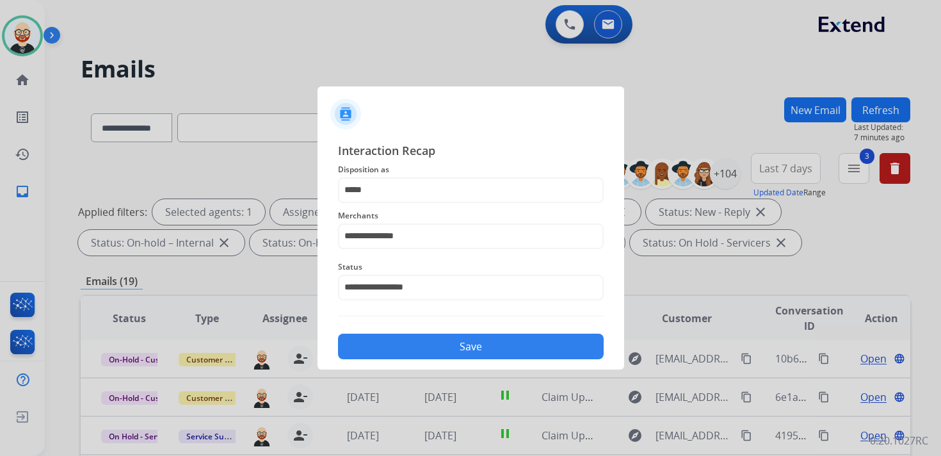
click at [404, 342] on button "Save" at bounding box center [471, 346] width 266 height 26
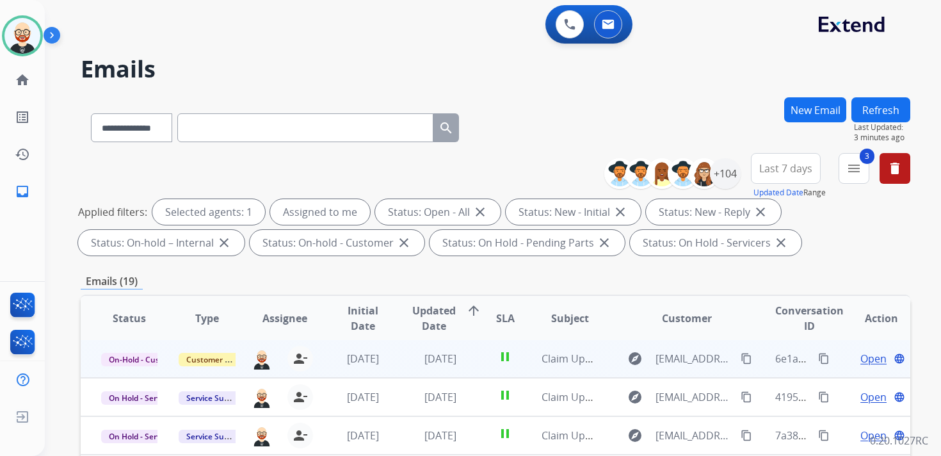
click at [864, 361] on span "Open" at bounding box center [873, 358] width 26 height 15
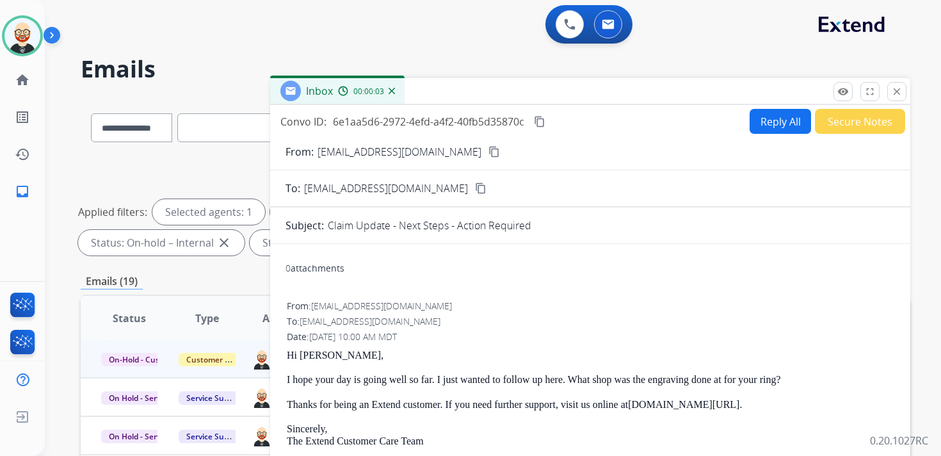
click at [475, 189] on mat-icon "content_copy" at bounding box center [481, 188] width 12 height 12
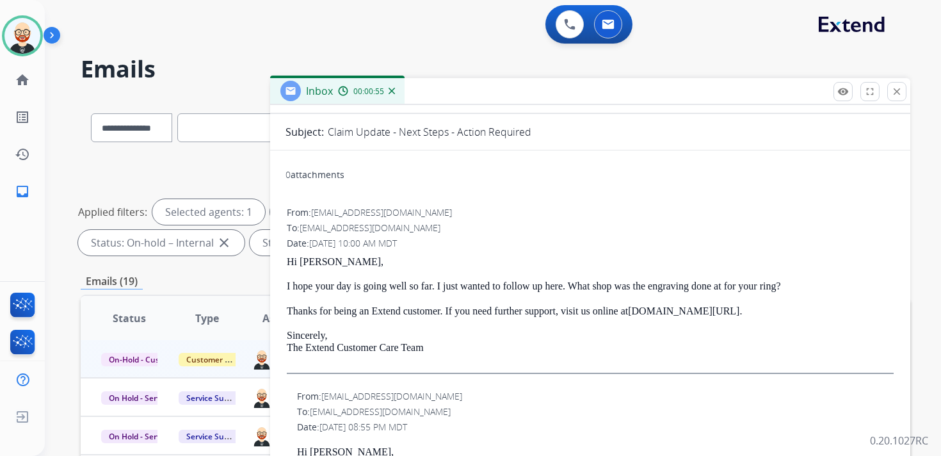
scroll to position [104, 0]
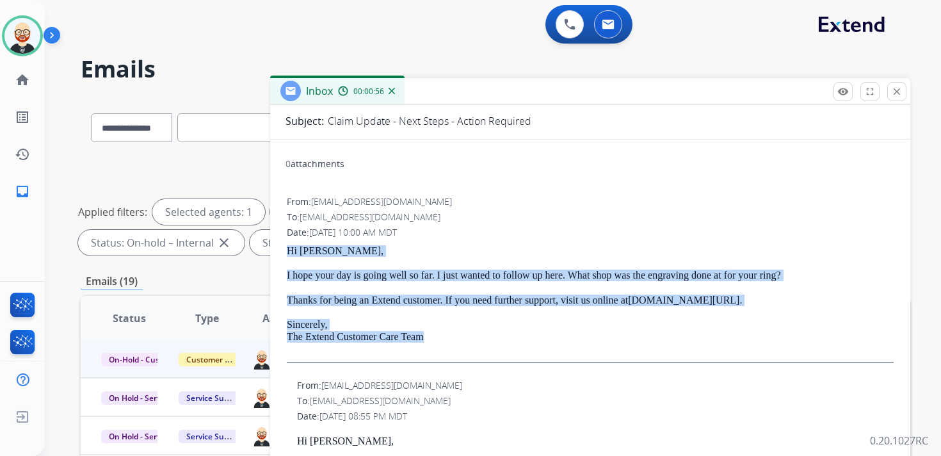
drag, startPoint x: 449, startPoint y: 338, endPoint x: 285, endPoint y: 253, distance: 184.6
click at [285, 253] on div "From: [EMAIL_ADDRESS][DOMAIN_NAME] To: [EMAIL_ADDRESS][DOMAIN_NAME] Date: [DATE…" at bounding box center [589, 284] width 609 height 180
copy div "Hi [PERSON_NAME], I hope your day is going well so far. I just wanted to follow…"
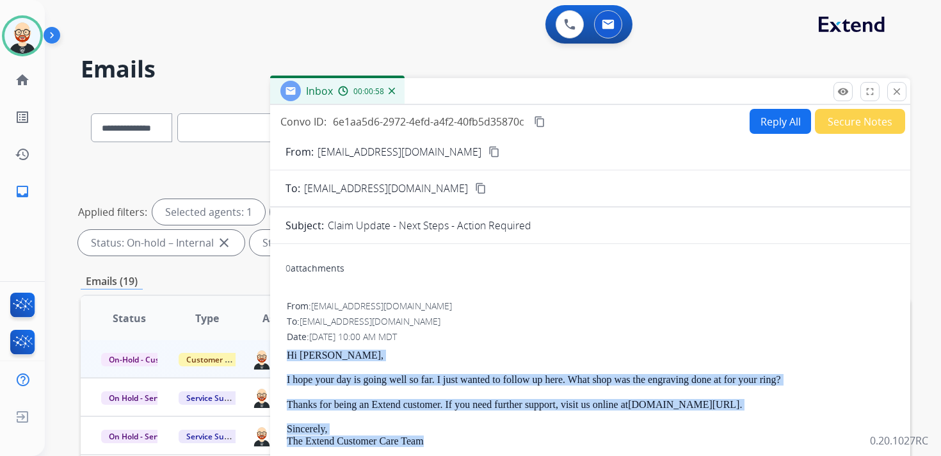
click at [749, 122] on button "Reply All" at bounding box center [779, 121] width 61 height 25
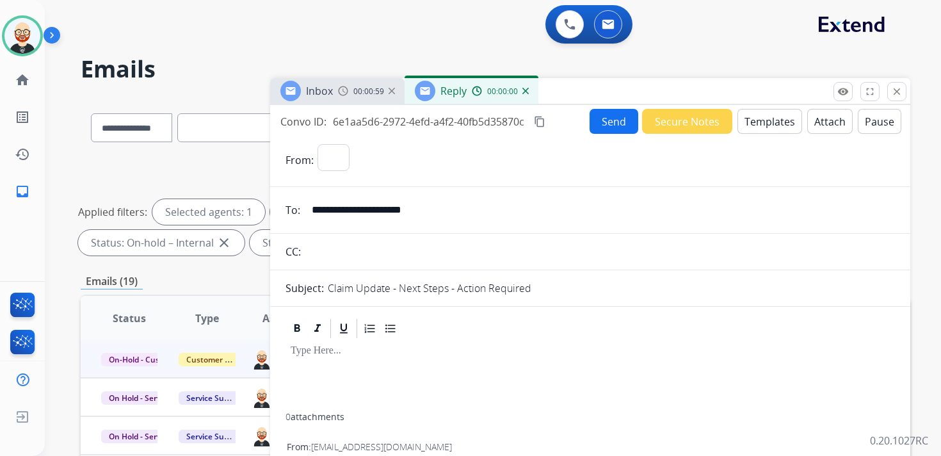
select select "**********"
click at [308, 362] on div at bounding box center [589, 376] width 609 height 73
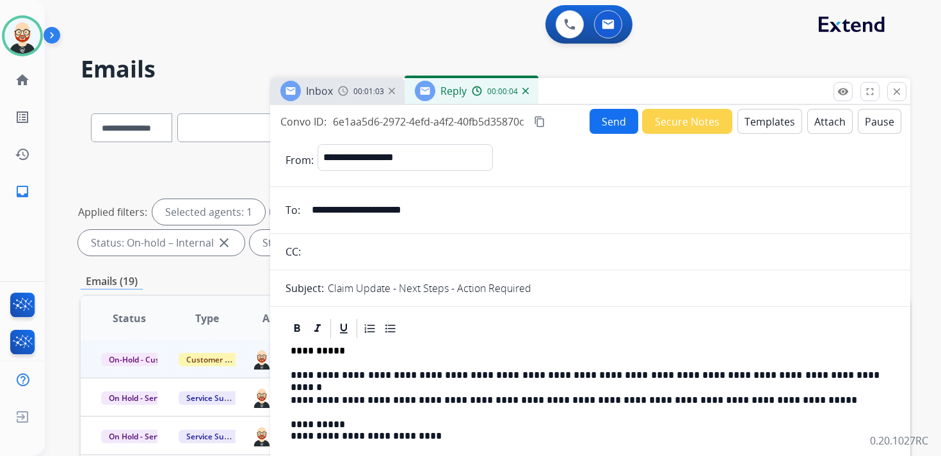
click at [604, 124] on button "Send" at bounding box center [613, 121] width 49 height 25
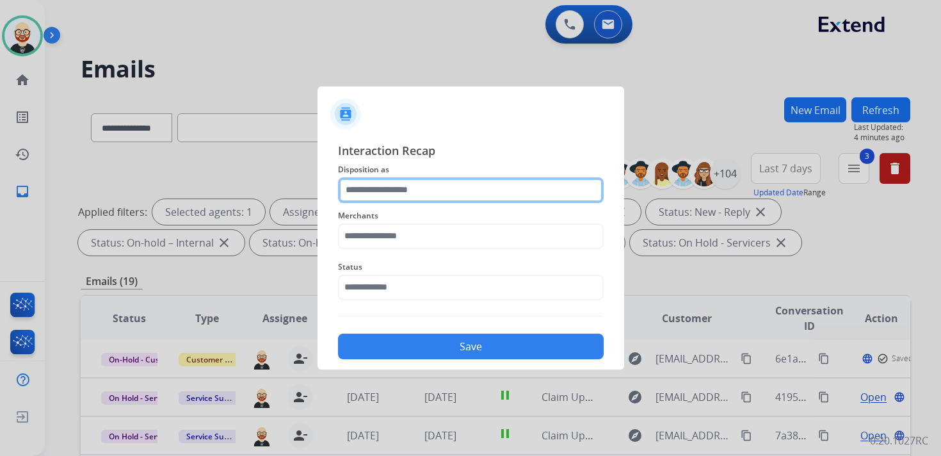
click at [412, 191] on input "text" at bounding box center [471, 190] width 266 height 26
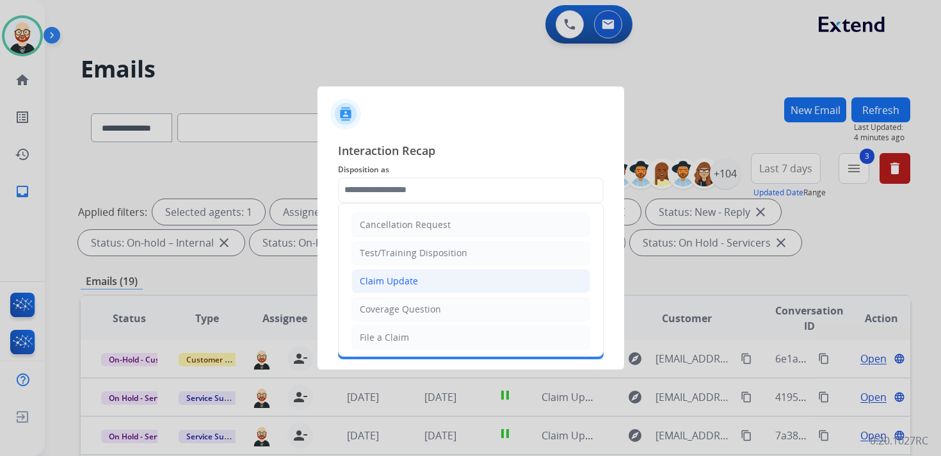
click at [408, 278] on div "Claim Update" at bounding box center [389, 281] width 58 height 13
type input "**********"
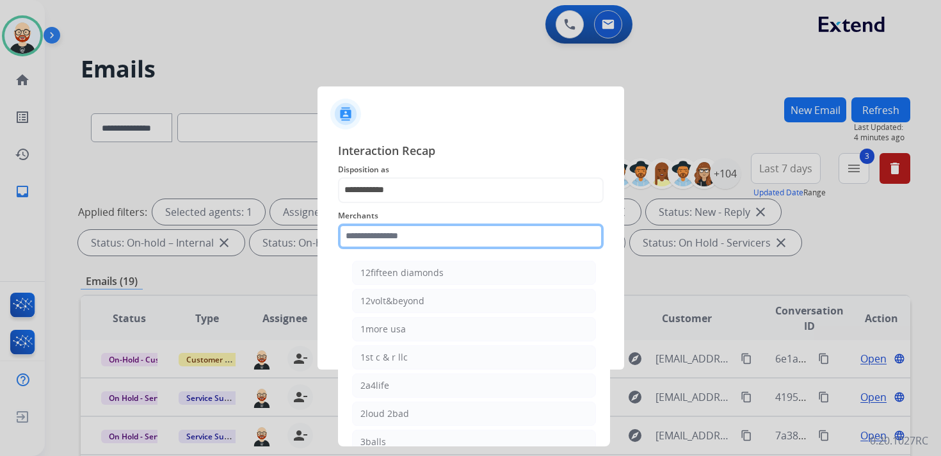
click at [378, 236] on input "text" at bounding box center [471, 236] width 266 height 26
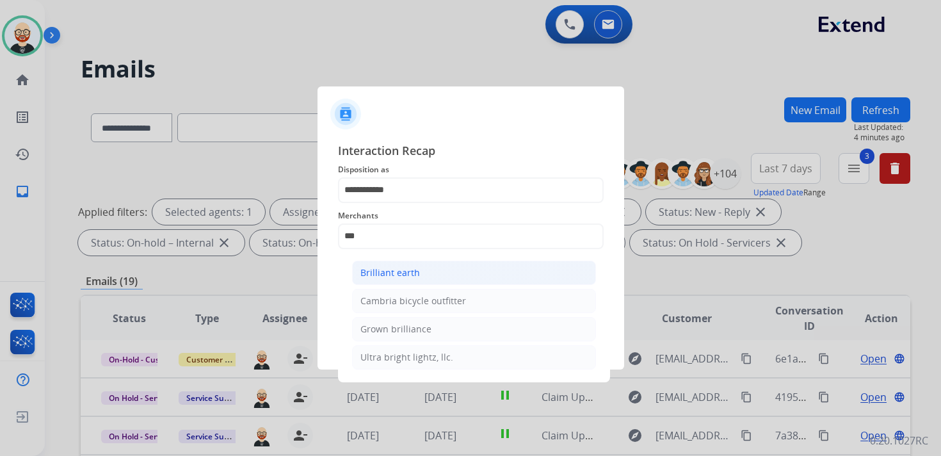
click at [384, 273] on div "Brilliant earth" at bounding box center [390, 272] width 60 height 13
type input "**********"
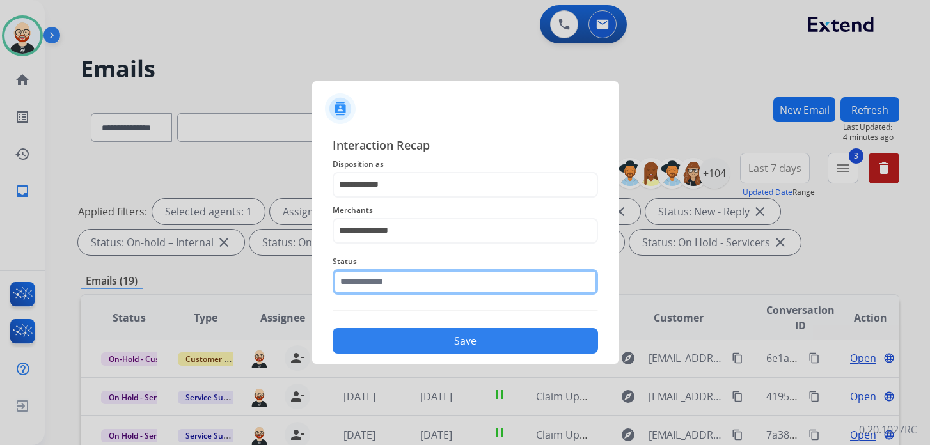
click at [380, 286] on input "text" at bounding box center [466, 282] width 266 height 26
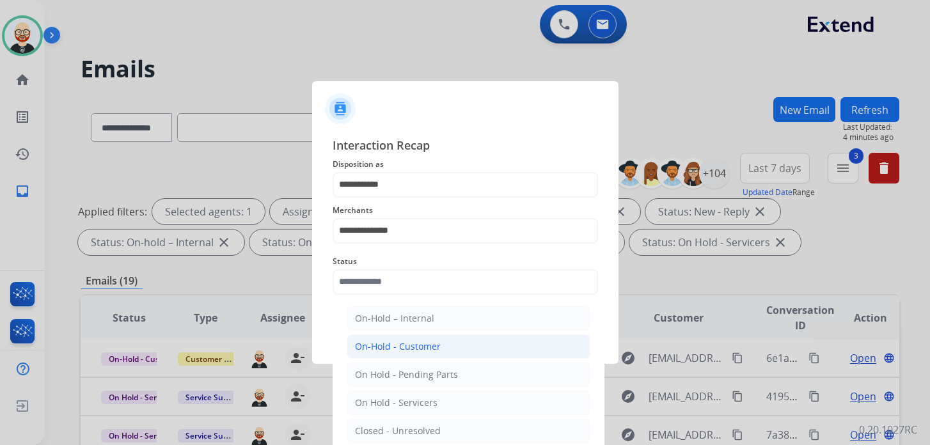
click at [410, 349] on div "On-Hold - Customer" at bounding box center [398, 346] width 86 height 13
type input "**********"
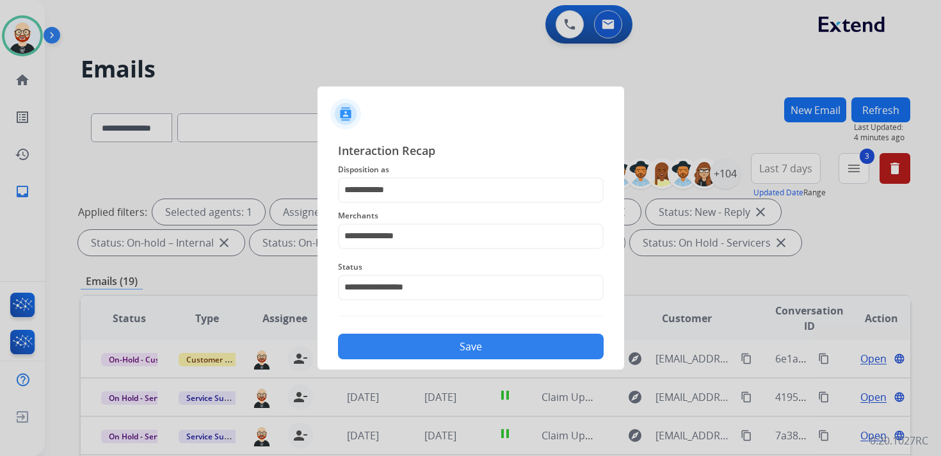
click at [410, 349] on button "Save" at bounding box center [471, 346] width 266 height 26
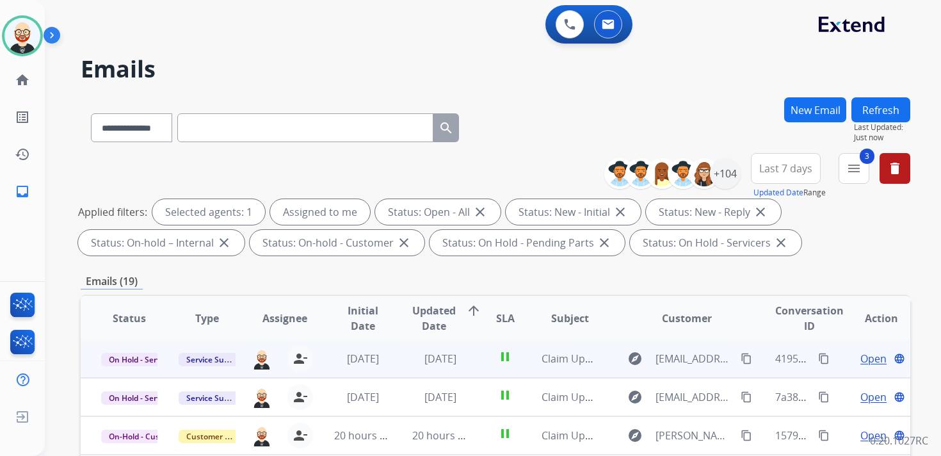
click at [860, 359] on span "Open" at bounding box center [873, 358] width 26 height 15
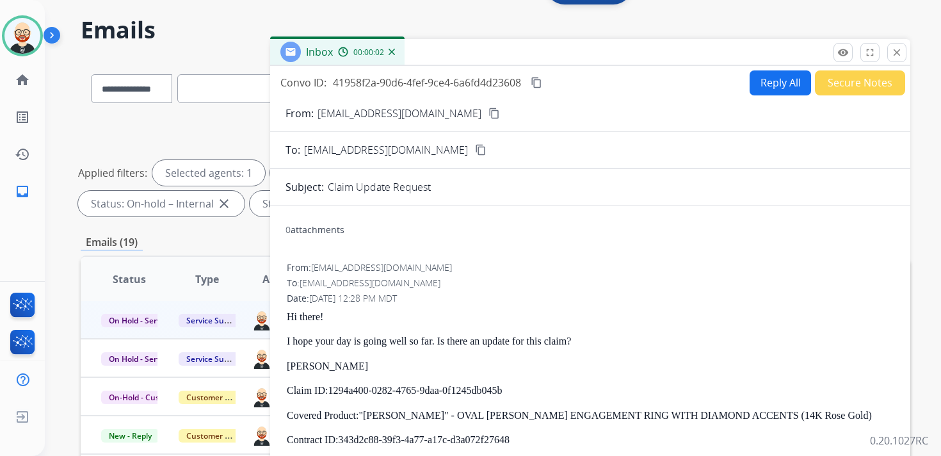
scroll to position [79, 0]
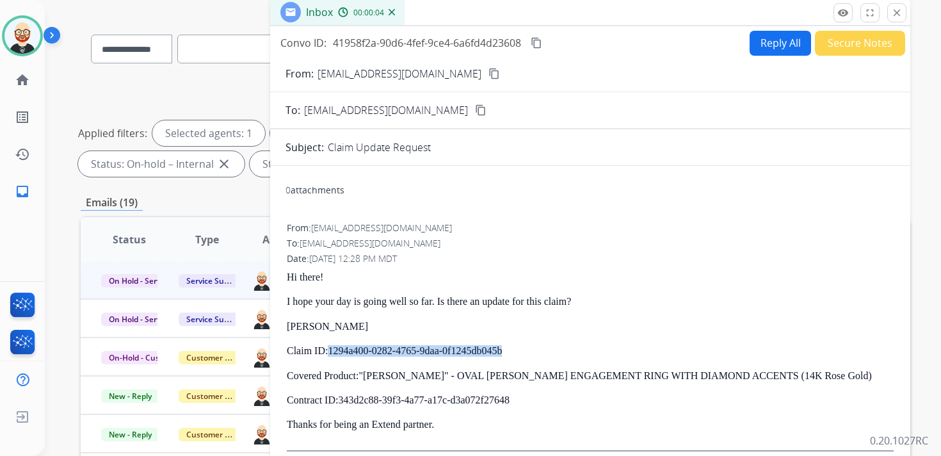
drag, startPoint x: 542, startPoint y: 354, endPoint x: 333, endPoint y: 354, distance: 208.6
click at [333, 354] on p "Claim ID: 1294a400-0282-4765-9daa-0f1245db045b" at bounding box center [590, 351] width 607 height 12
copy p "1294a400-0282-4765-9daa-0f1245db045b"
click at [895, 13] on mat-icon "close" at bounding box center [897, 13] width 12 height 12
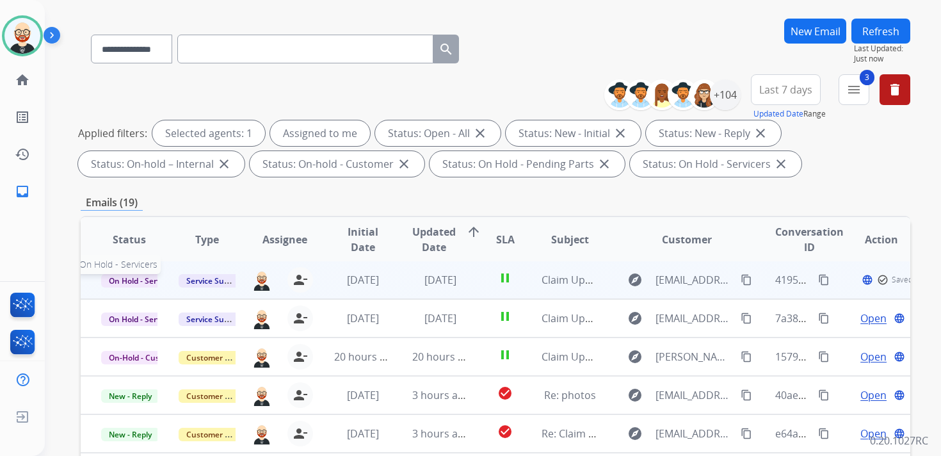
click at [141, 285] on span "On Hold - Servicers" at bounding box center [143, 280] width 84 height 13
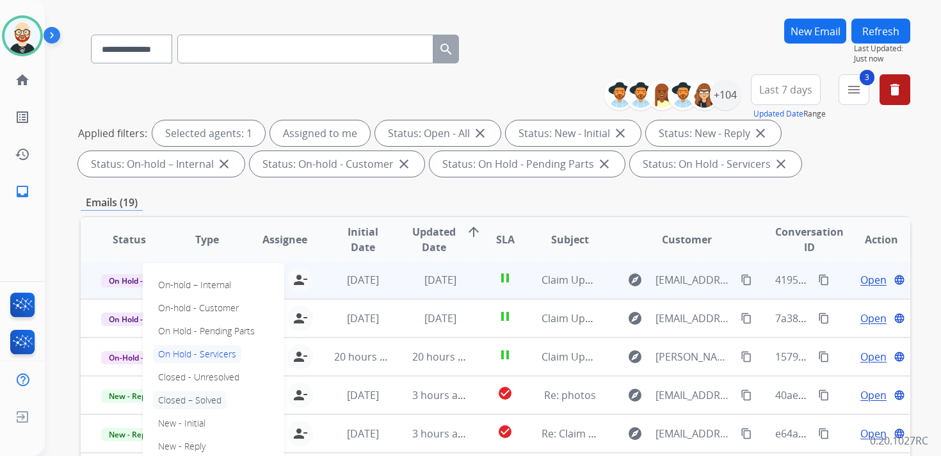
click at [186, 400] on p "Closed – Solved" at bounding box center [190, 400] width 74 height 18
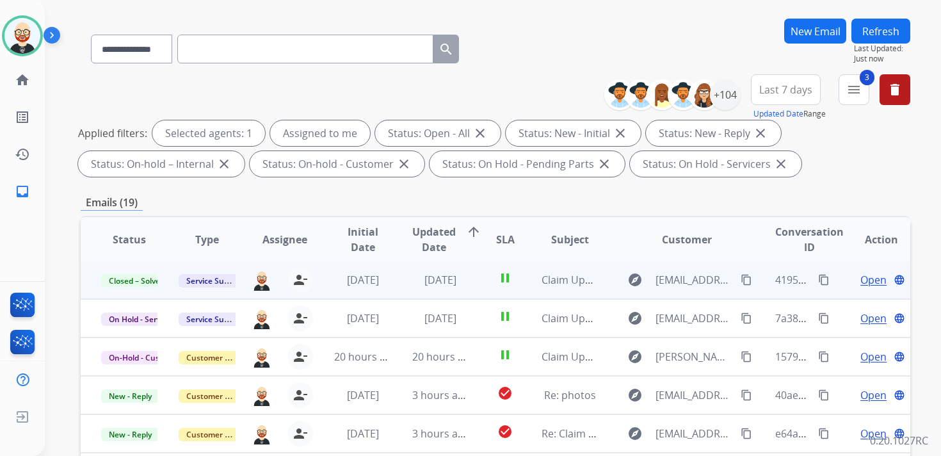
click at [883, 31] on button "Refresh" at bounding box center [880, 31] width 59 height 25
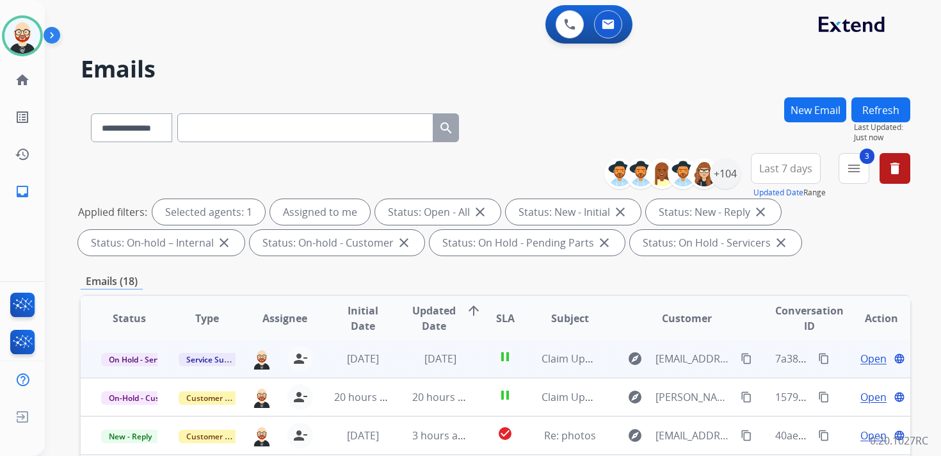
click at [861, 360] on span "Open" at bounding box center [873, 358] width 26 height 15
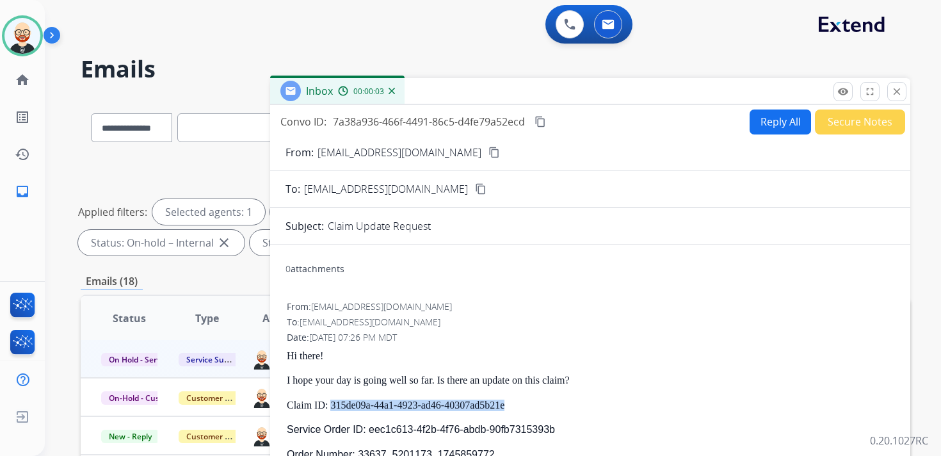
drag, startPoint x: 552, startPoint y: 408, endPoint x: 331, endPoint y: 410, distance: 220.1
click at [331, 410] on p "Claim ID: 315de09a-44a1-4923-ad46-40307ad5b21e" at bounding box center [590, 405] width 607 height 12
copy p "315de09a-44a1-4923-ad46-40307ad5b21e"
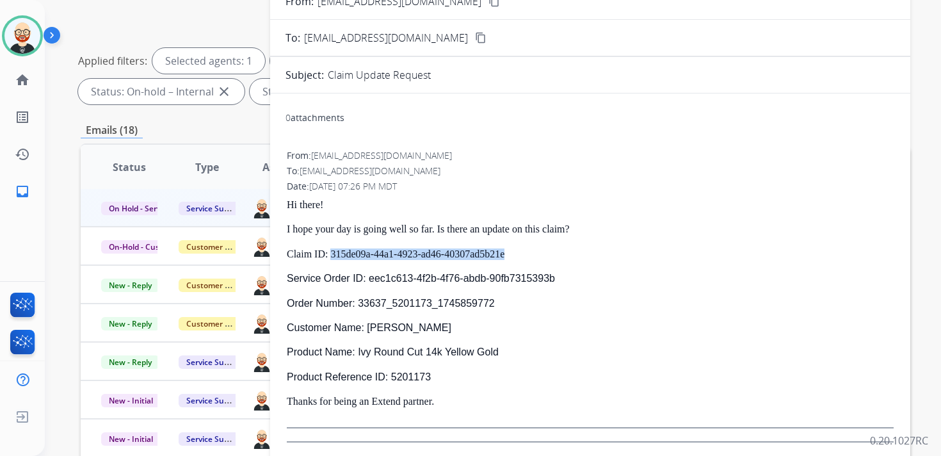
scroll to position [171, 0]
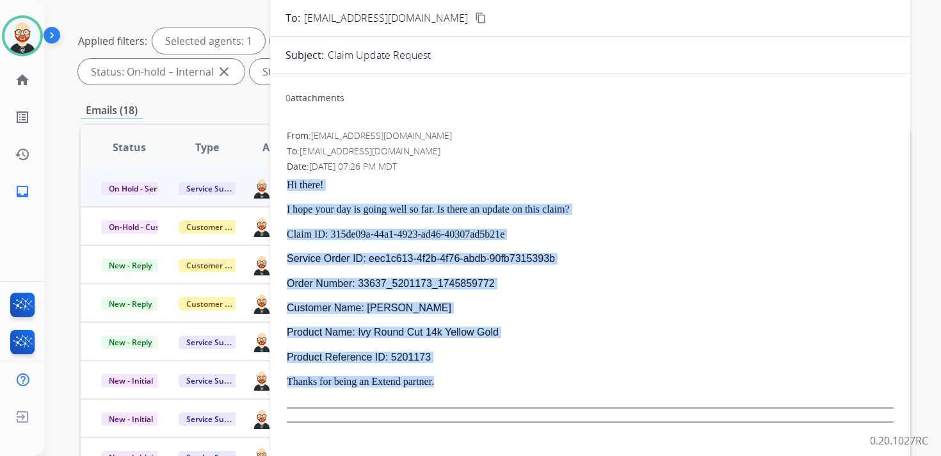
drag, startPoint x: 457, startPoint y: 383, endPoint x: 286, endPoint y: 182, distance: 263.7
click at [286, 182] on div "From: [EMAIL_ADDRESS][DOMAIN_NAME] To: [EMAIL_ADDRESS][DOMAIN_NAME] Date: [DATE…" at bounding box center [589, 281] width 609 height 306
copy div "Hi there! I hope your day is going well so far. Is there an update on this clai…"
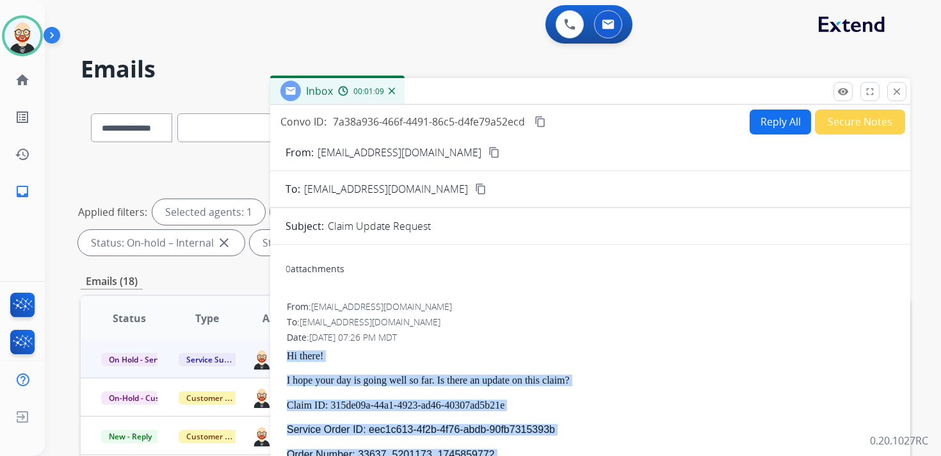
click at [756, 116] on button "Reply All" at bounding box center [779, 121] width 61 height 25
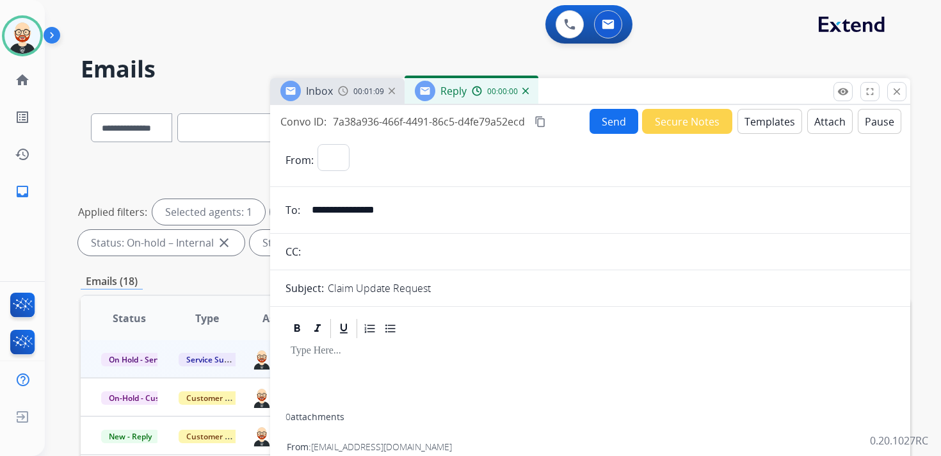
select select "**********"
click at [342, 369] on div at bounding box center [589, 376] width 609 height 73
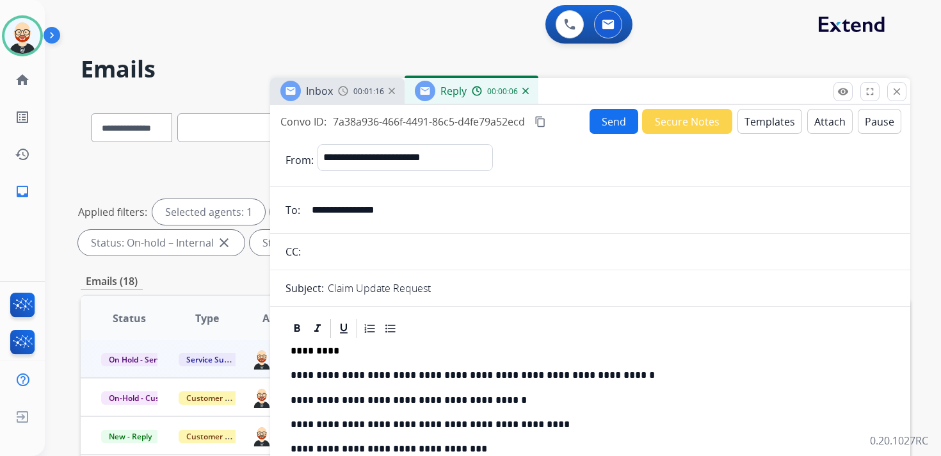
click at [454, 370] on p "**********" at bounding box center [585, 375] width 589 height 12
click at [598, 129] on button "Send" at bounding box center [613, 121] width 49 height 25
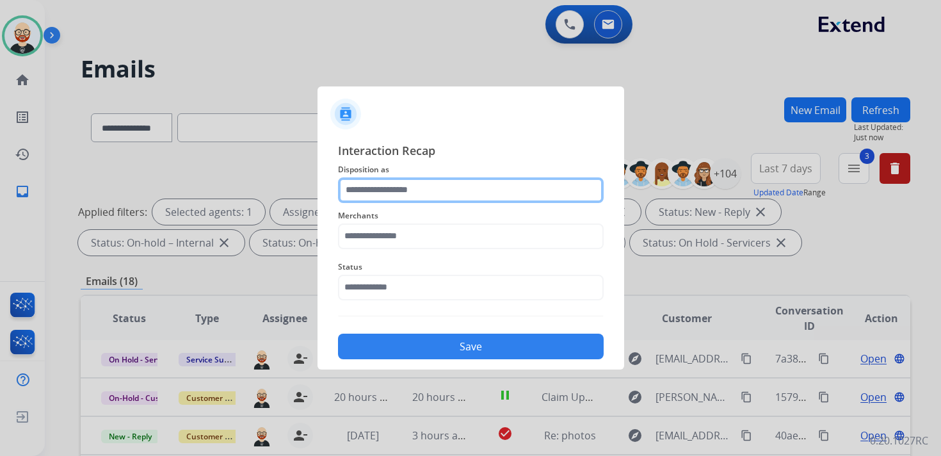
click at [360, 195] on input "text" at bounding box center [471, 190] width 266 height 26
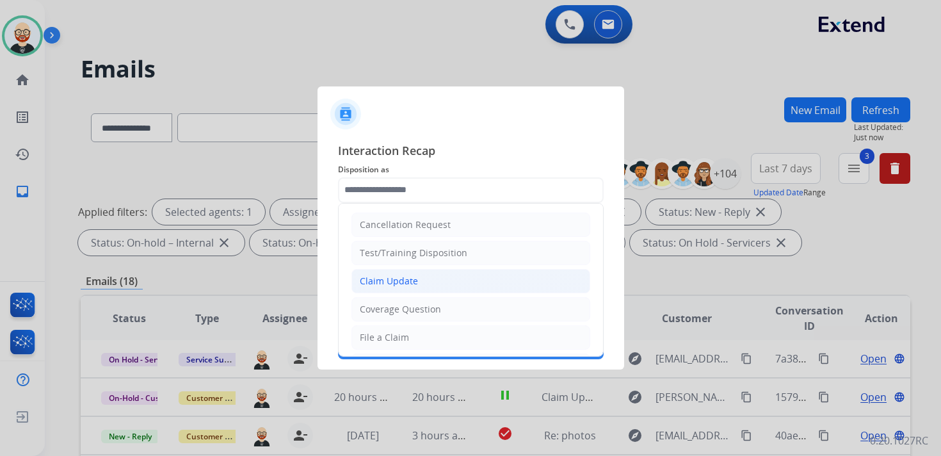
click at [378, 283] on div "Claim Update" at bounding box center [389, 281] width 58 height 13
type input "**********"
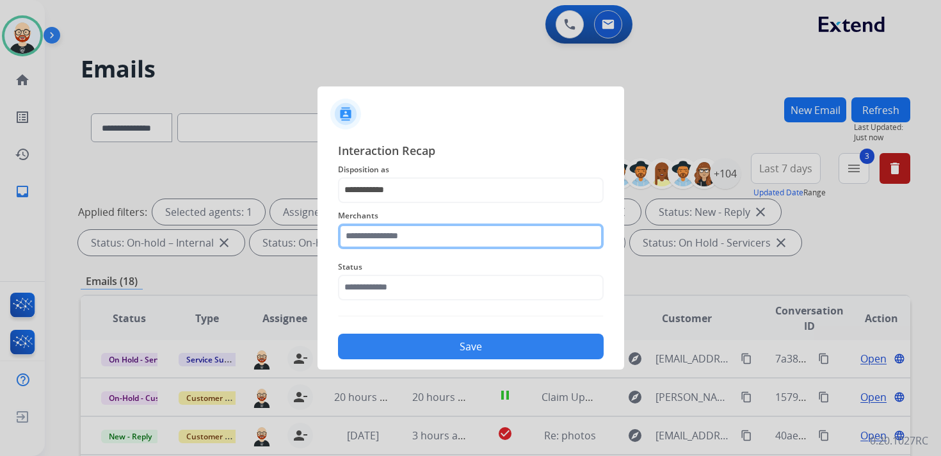
click at [373, 240] on input "text" at bounding box center [471, 236] width 266 height 26
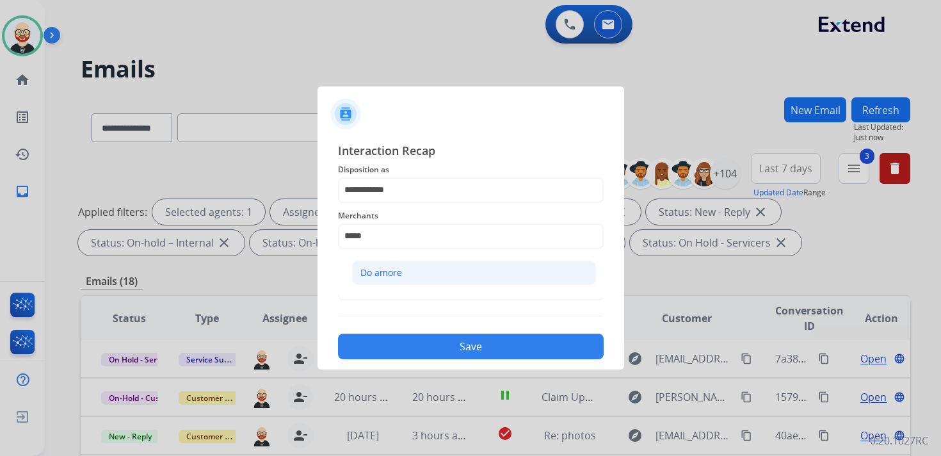
click at [370, 267] on div "Do amore" at bounding box center [381, 272] width 42 height 13
type input "********"
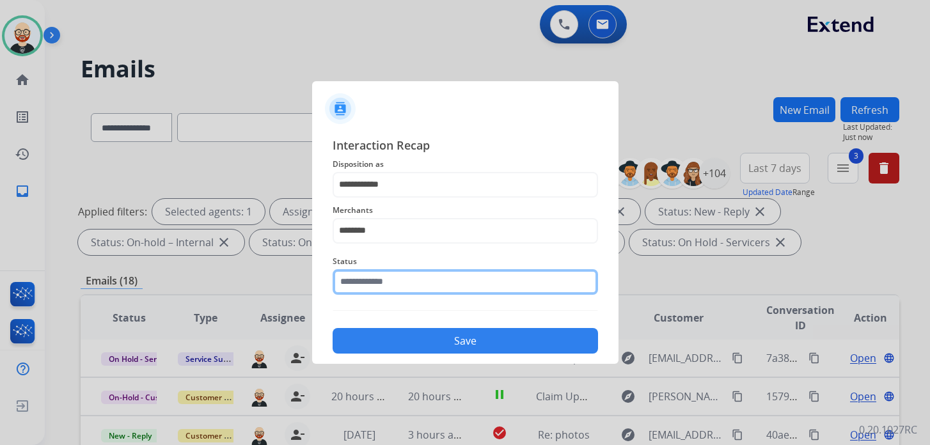
click at [370, 291] on input "text" at bounding box center [466, 282] width 266 height 26
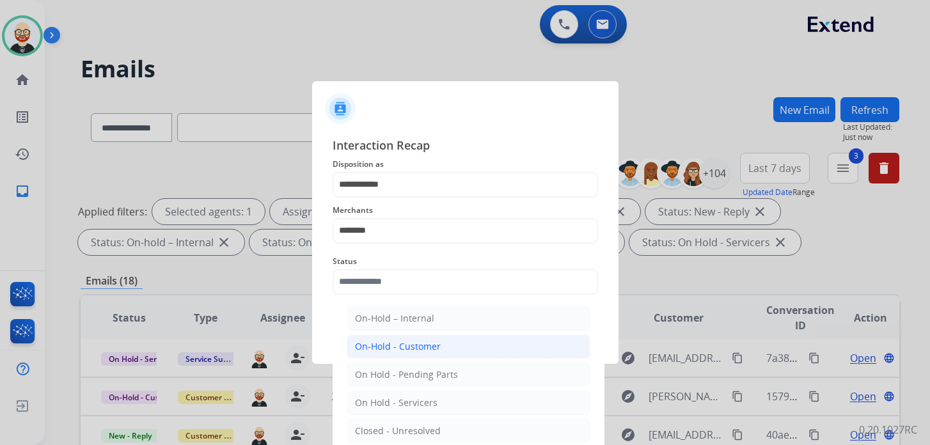
click at [394, 341] on div "On-Hold - Customer" at bounding box center [398, 346] width 86 height 13
type input "**********"
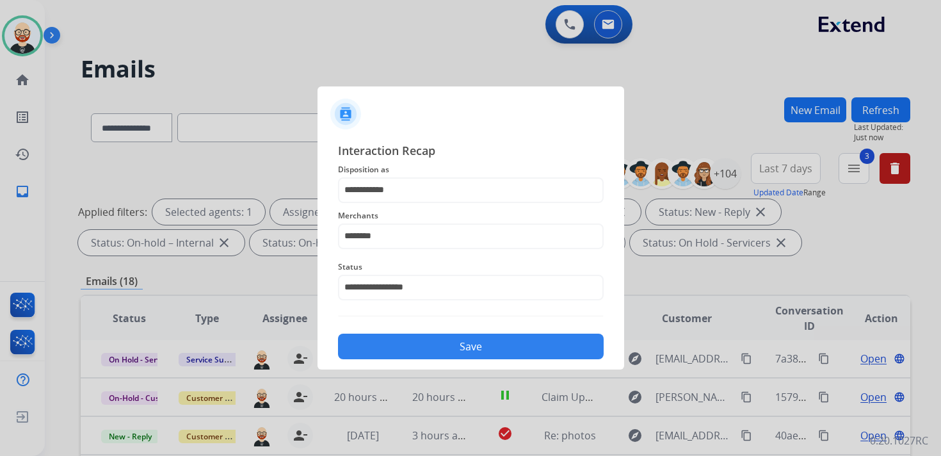
click at [436, 349] on button "Save" at bounding box center [471, 346] width 266 height 26
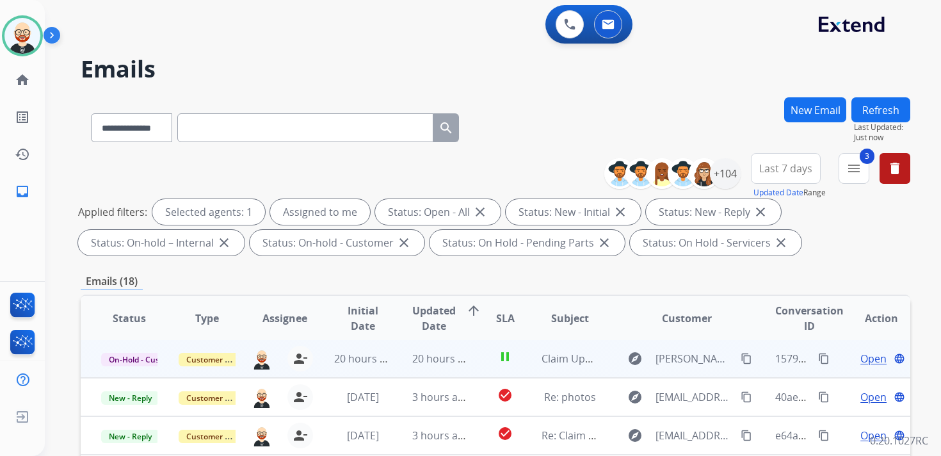
click at [863, 358] on span "Open" at bounding box center [873, 358] width 26 height 15
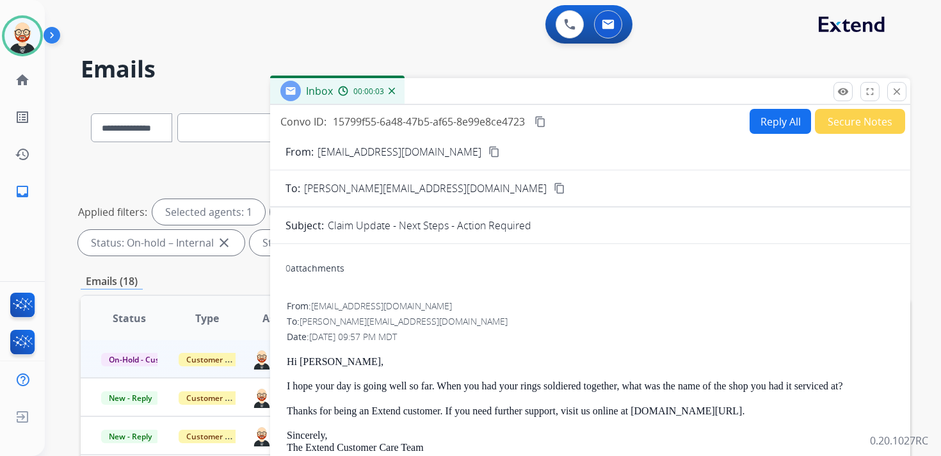
click at [553, 190] on mat-icon "content_copy" at bounding box center [559, 188] width 12 height 12
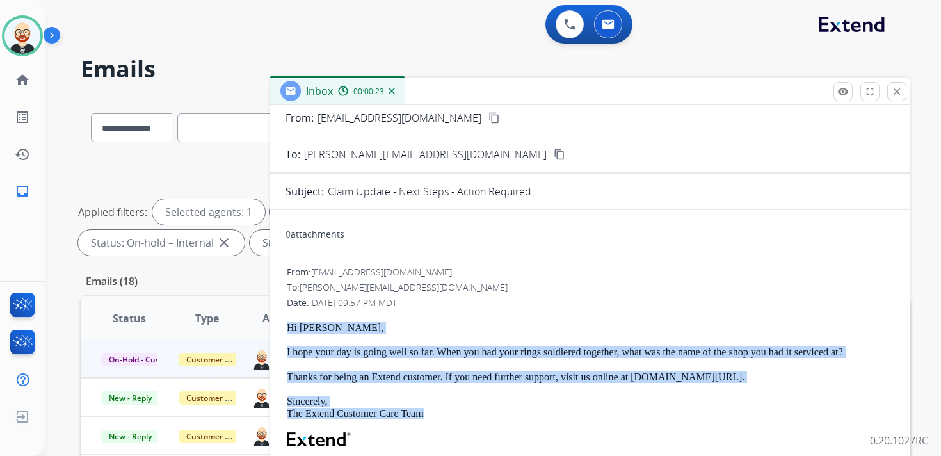
drag, startPoint x: 447, startPoint y: 414, endPoint x: 283, endPoint y: 317, distance: 190.5
click at [283, 317] on div "0 attachments From: [EMAIL_ADDRESS][DOMAIN_NAME] To: [PERSON_NAME][EMAIL_ADDRES…" at bounding box center [590, 421] width 640 height 402
copy div "Hi [PERSON_NAME], I hope your day is going well so far. When you had your rings…"
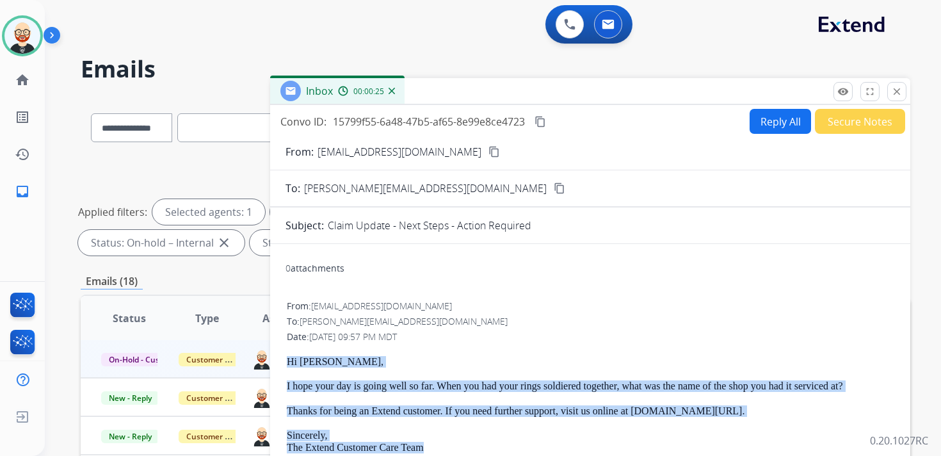
click at [772, 115] on button "Reply All" at bounding box center [779, 121] width 61 height 25
select select "**********"
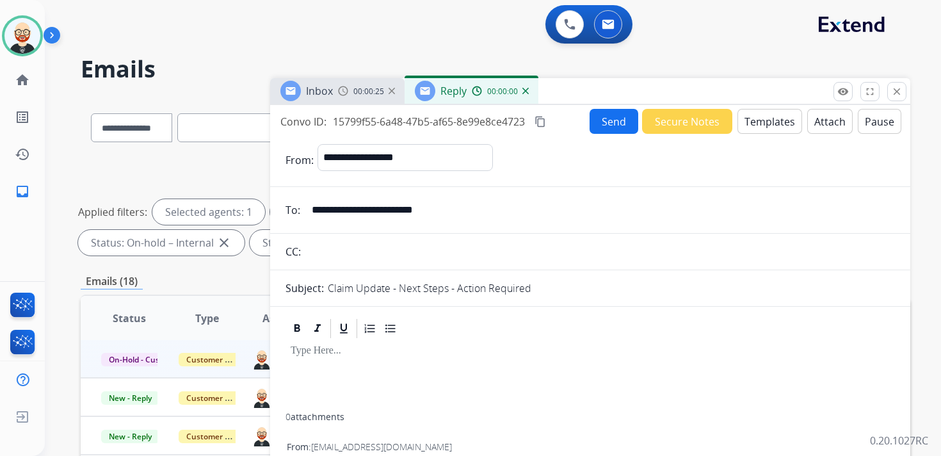
click at [367, 351] on p at bounding box center [590, 351] width 599 height 12
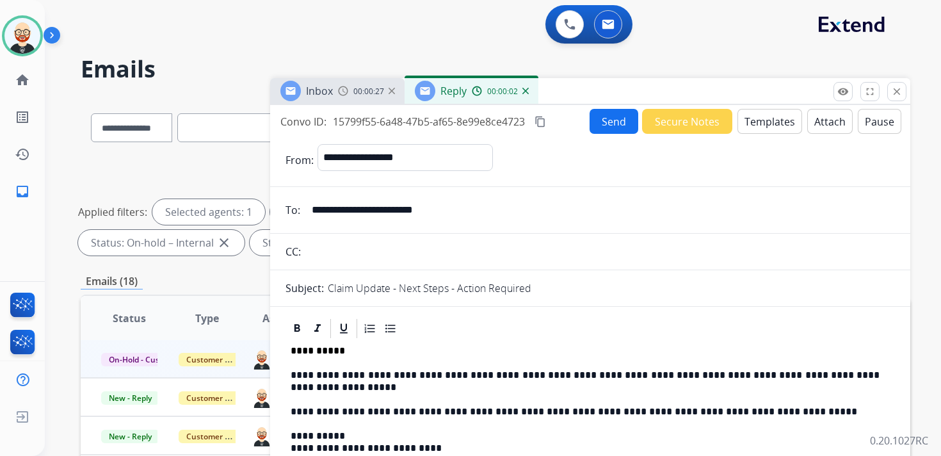
click at [600, 119] on button "Send" at bounding box center [613, 121] width 49 height 25
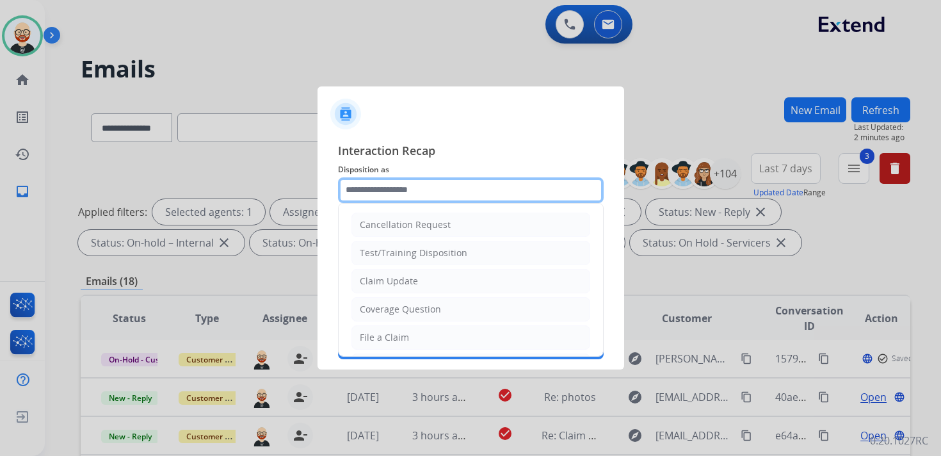
click at [411, 191] on input "text" at bounding box center [471, 190] width 266 height 26
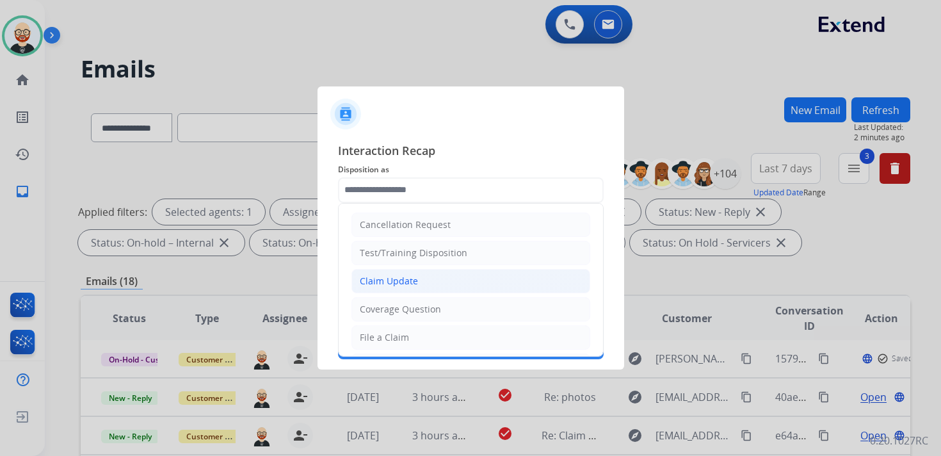
click at [392, 275] on div "Claim Update" at bounding box center [389, 281] width 58 height 13
type input "**********"
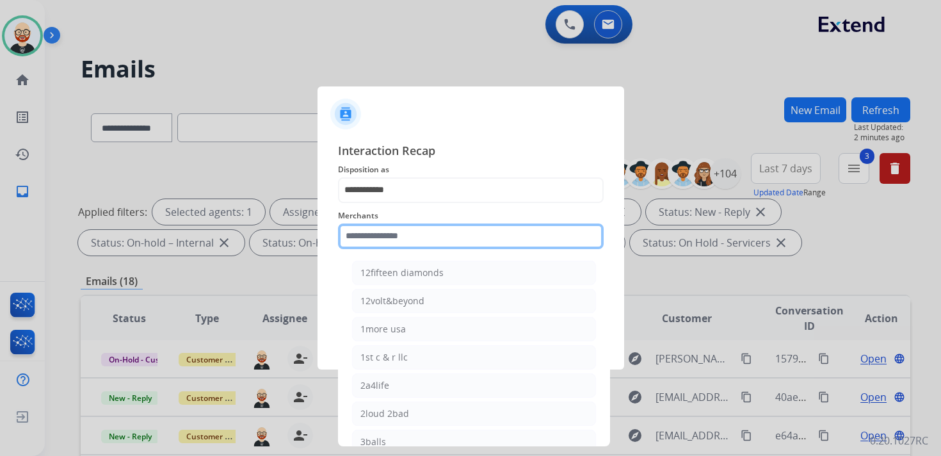
click at [374, 234] on input "text" at bounding box center [471, 236] width 266 height 26
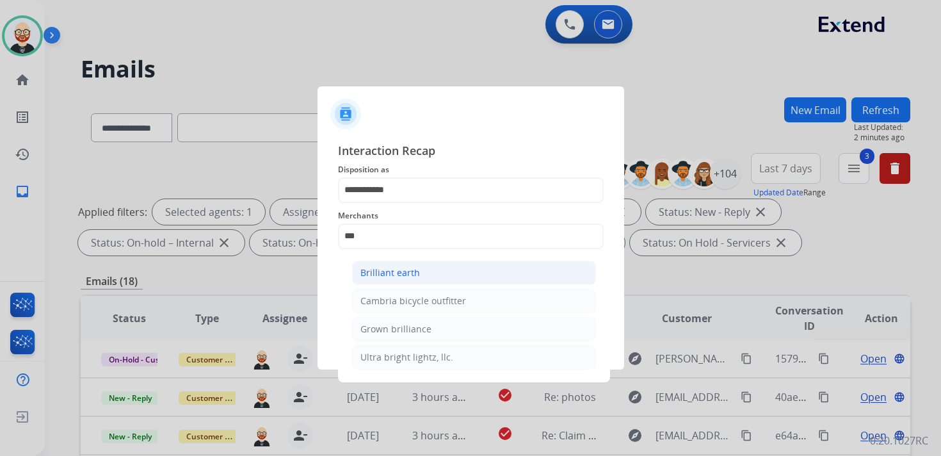
click at [379, 270] on div "Brilliant earth" at bounding box center [390, 272] width 60 height 13
type input "**********"
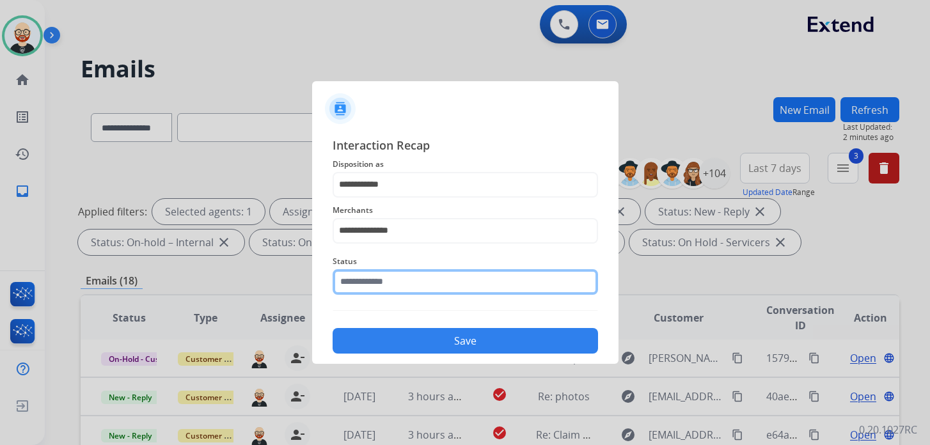
click at [376, 283] on input "text" at bounding box center [466, 282] width 266 height 26
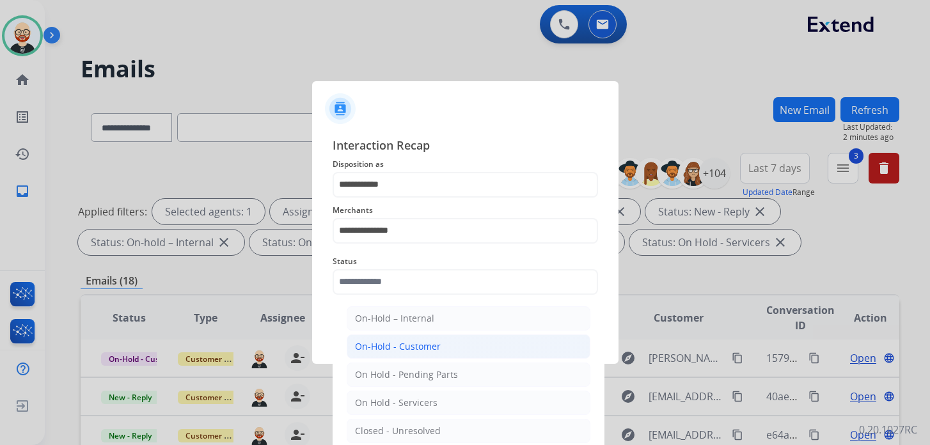
click at [389, 347] on div "On-Hold - Customer" at bounding box center [398, 346] width 86 height 13
type input "**********"
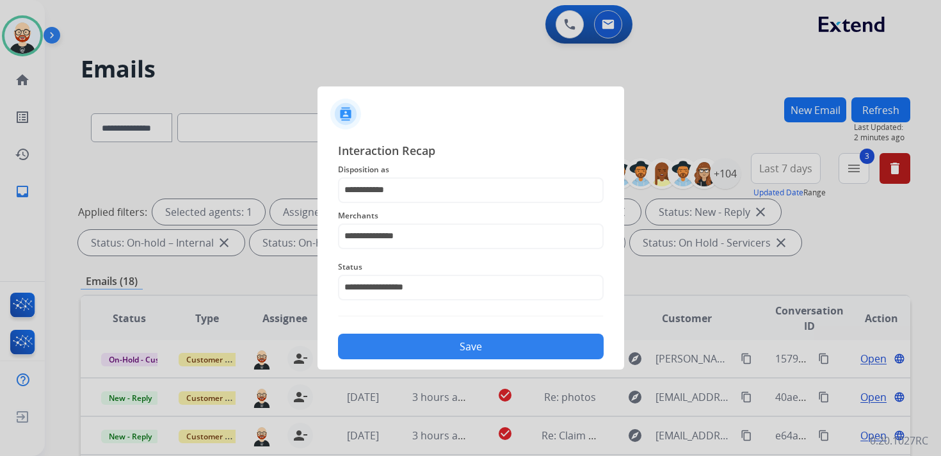
click at [390, 347] on button "Save" at bounding box center [471, 346] width 266 height 26
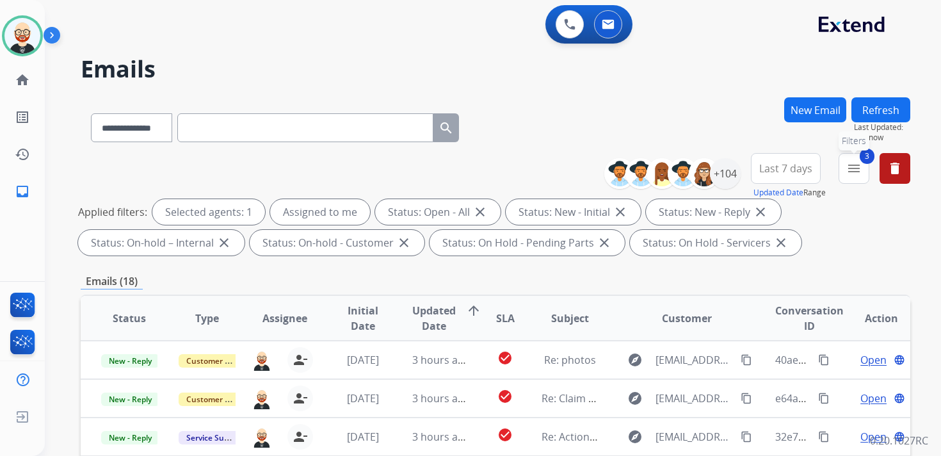
click at [856, 173] on mat-icon "menu" at bounding box center [853, 168] width 15 height 15
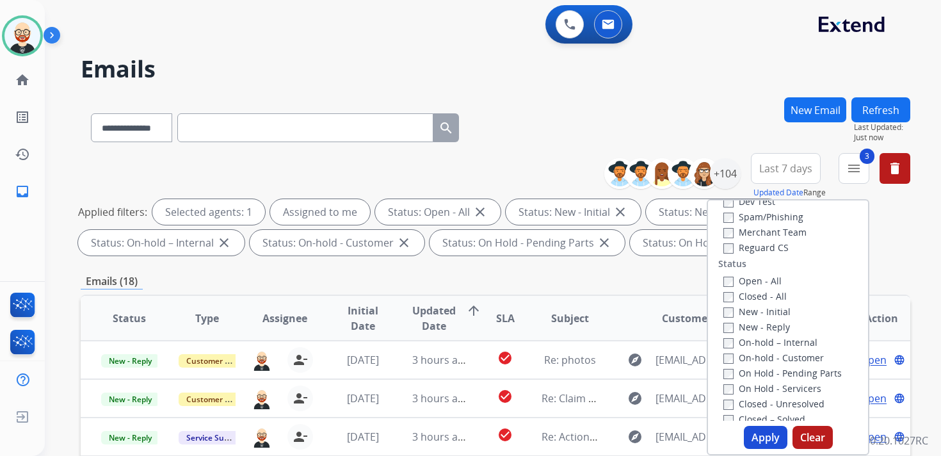
click at [752, 279] on label "Open - All" at bounding box center [752, 281] width 58 height 12
click at [755, 439] on button "Apply" at bounding box center [766, 437] width 44 height 23
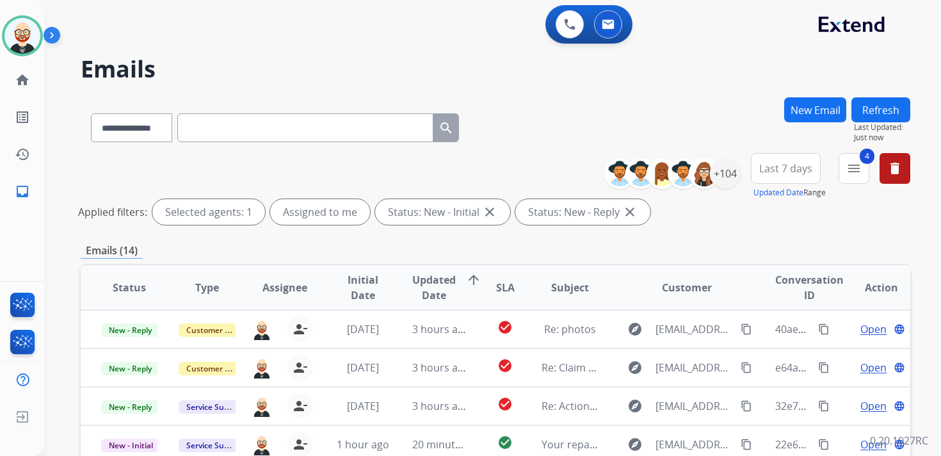
click at [802, 166] on span "Last 7 days" at bounding box center [785, 168] width 53 height 5
click at [779, 324] on div "Last 90 days" at bounding box center [781, 323] width 70 height 19
click at [850, 171] on mat-icon "menu" at bounding box center [853, 168] width 15 height 15
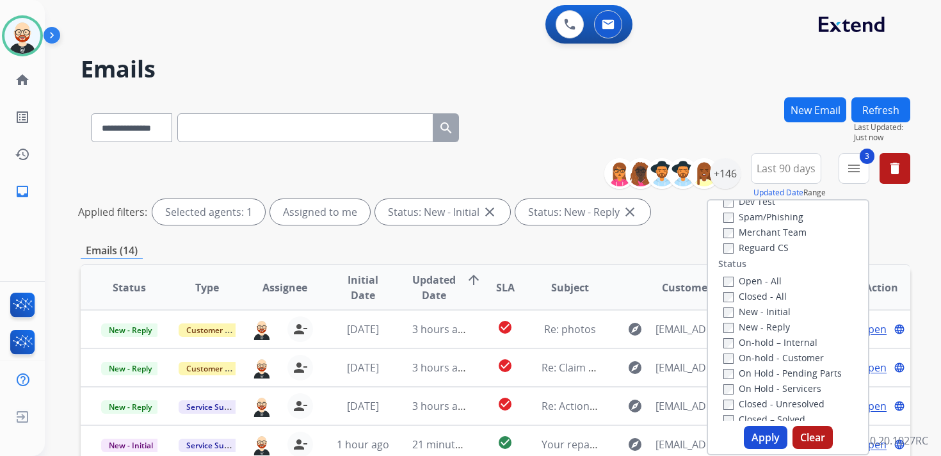
click at [723, 321] on label "New - Reply" at bounding box center [756, 327] width 67 height 12
click at [723, 395] on div "On Hold - Servicers" at bounding box center [790, 387] width 134 height 15
click at [768, 432] on button "Apply" at bounding box center [766, 437] width 44 height 23
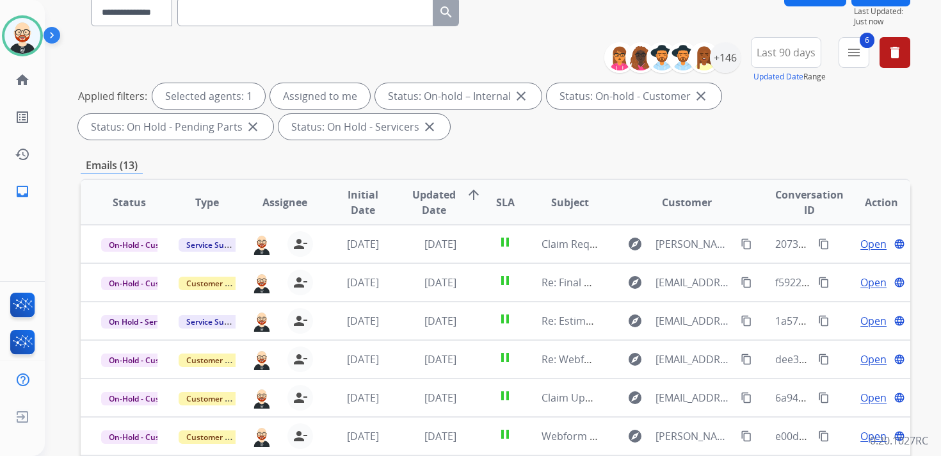
scroll to position [62, 0]
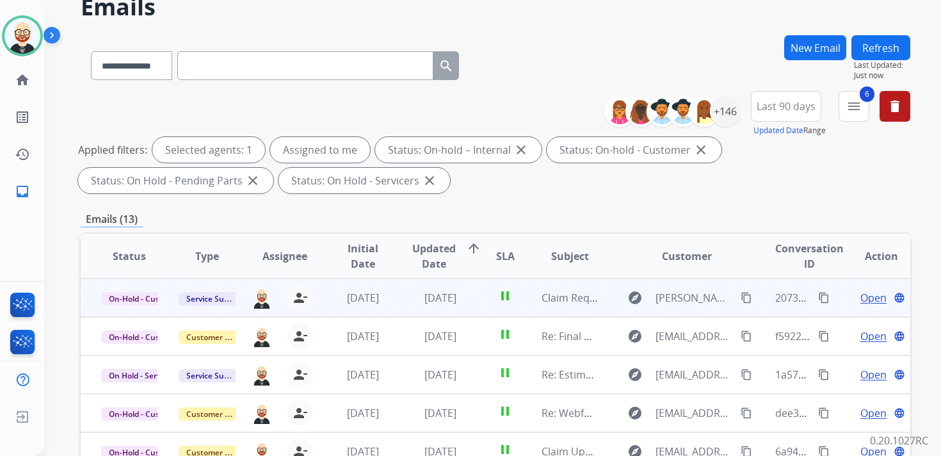
click at [863, 296] on span "Open" at bounding box center [873, 297] width 26 height 15
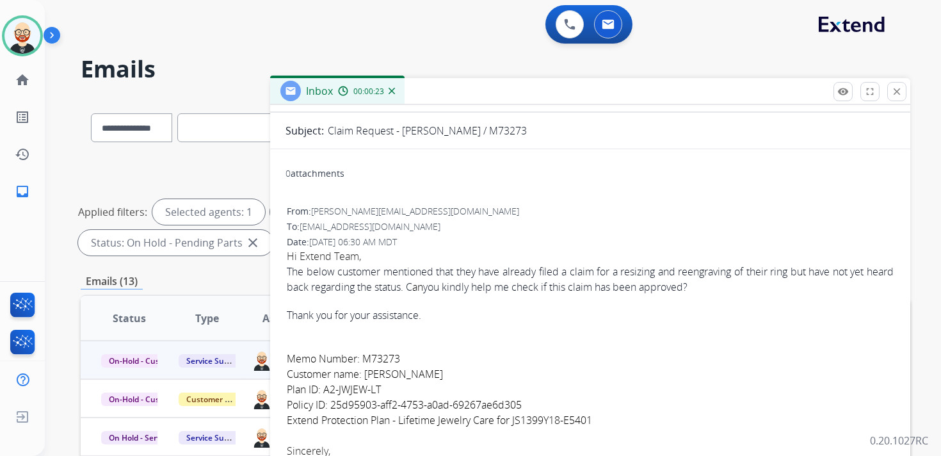
scroll to position [109, 0]
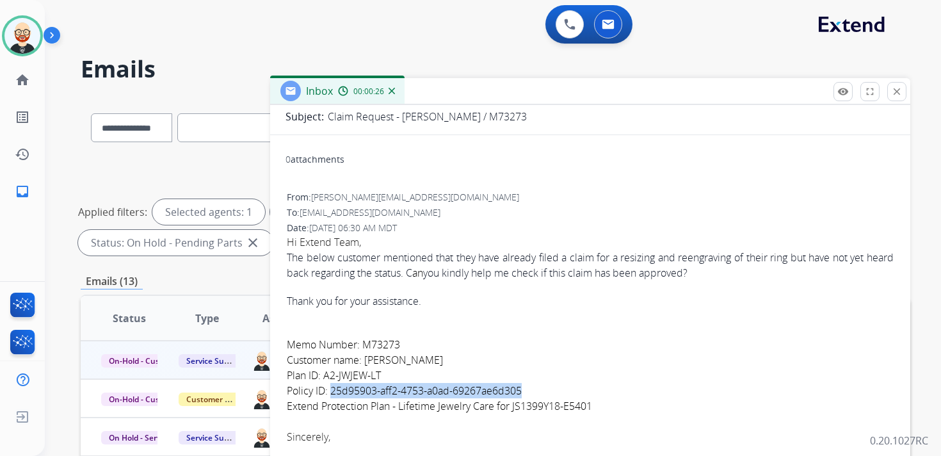
drag, startPoint x: 527, startPoint y: 390, endPoint x: 331, endPoint y: 394, distance: 195.8
click at [331, 394] on div "Memo Number: M73273 Customer name: [PERSON_NAME] Plan ID: A2-JWJEW-LT Policy ID…" at bounding box center [590, 375] width 607 height 77
copy font "25d95903-aff2-4753-a0ad-69267ae6d305"
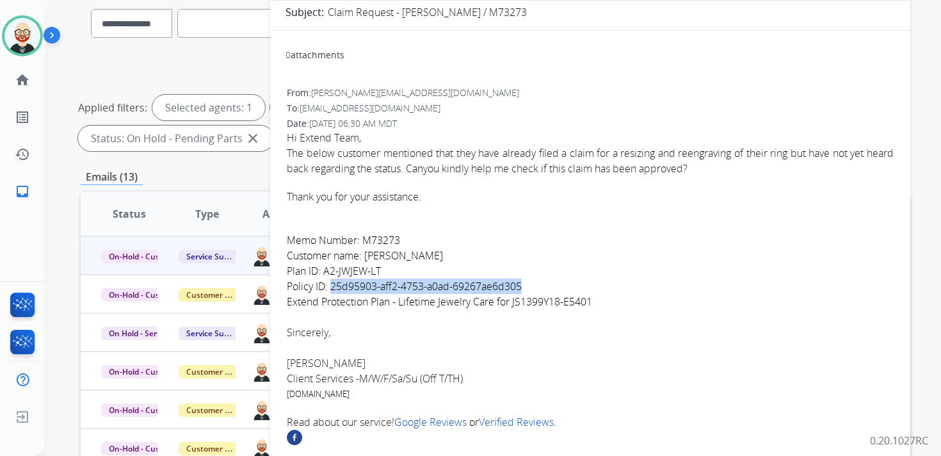
scroll to position [0, 0]
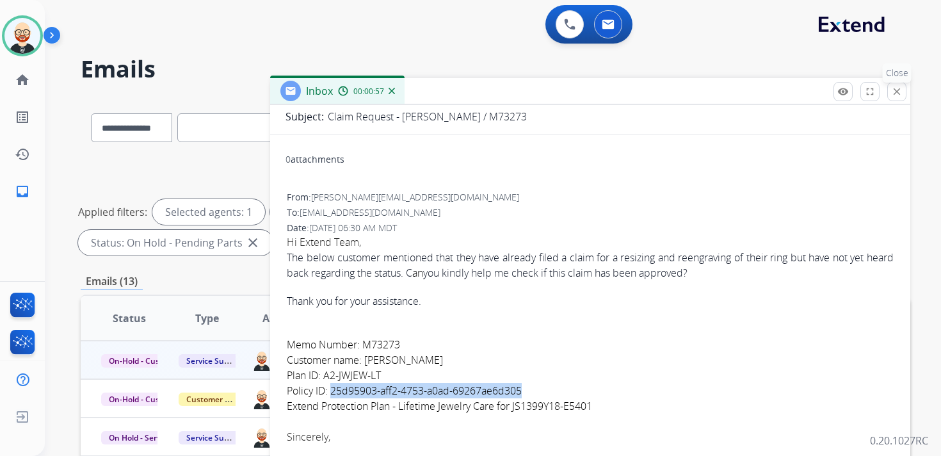
click at [898, 89] on mat-icon "close" at bounding box center [897, 92] width 12 height 12
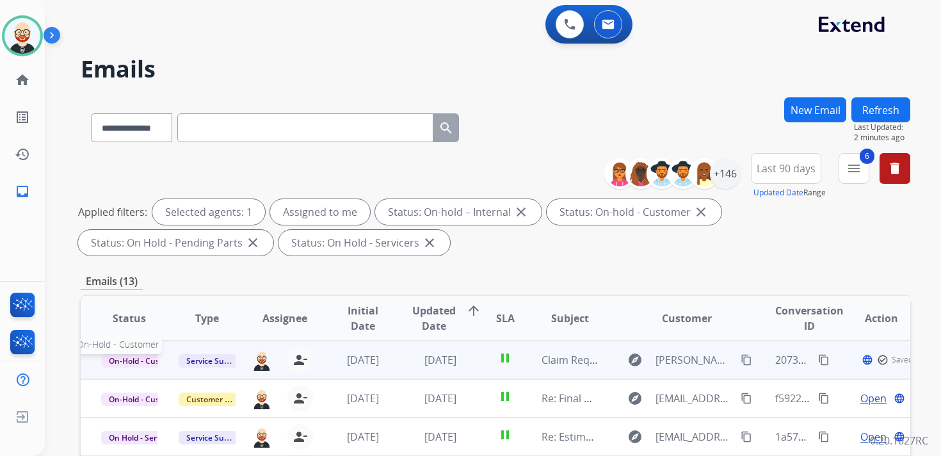
click at [130, 358] on span "On-Hold - Customer" at bounding box center [145, 360] width 88 height 13
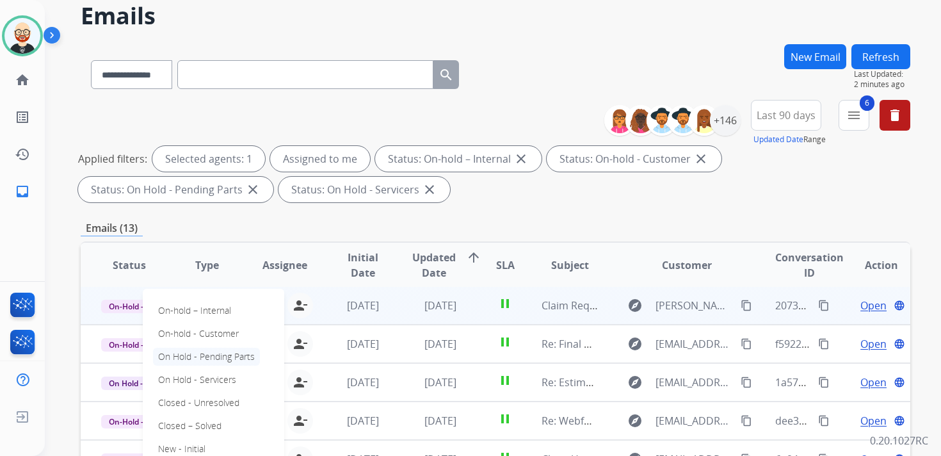
scroll to position [58, 0]
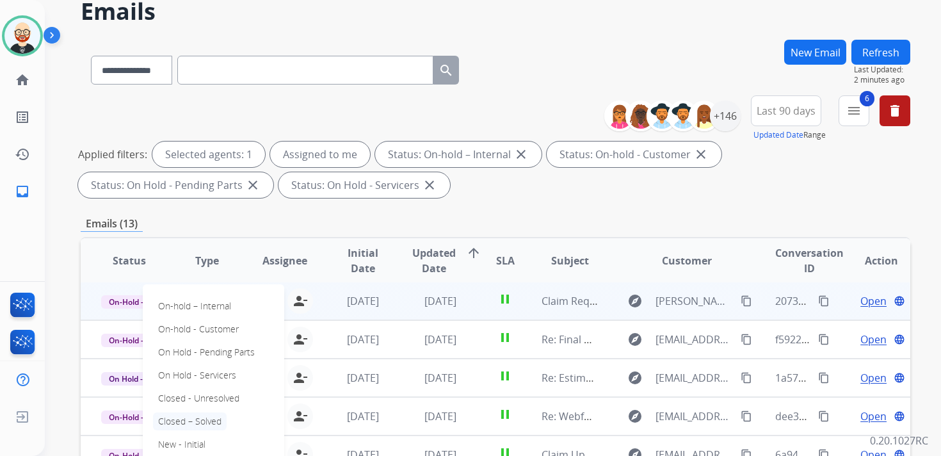
click at [186, 425] on p "Closed – Solved" at bounding box center [190, 421] width 74 height 18
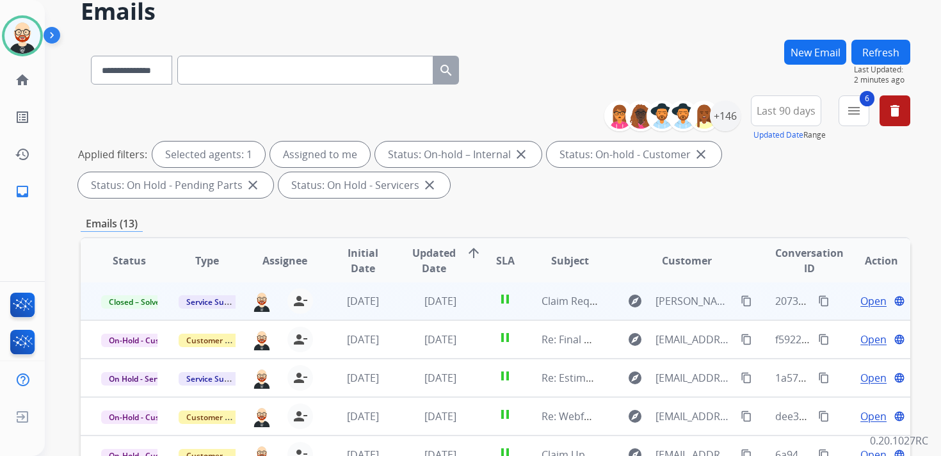
click at [884, 47] on button "Refresh" at bounding box center [880, 52] width 59 height 25
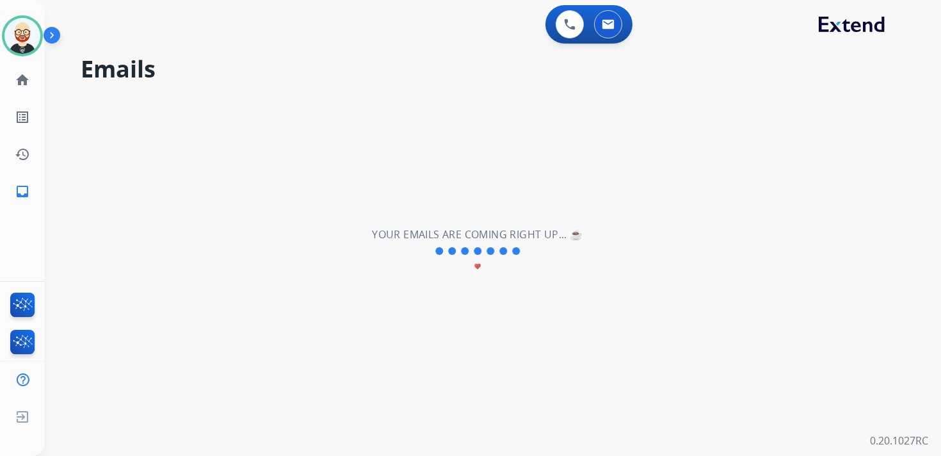
scroll to position [0, 0]
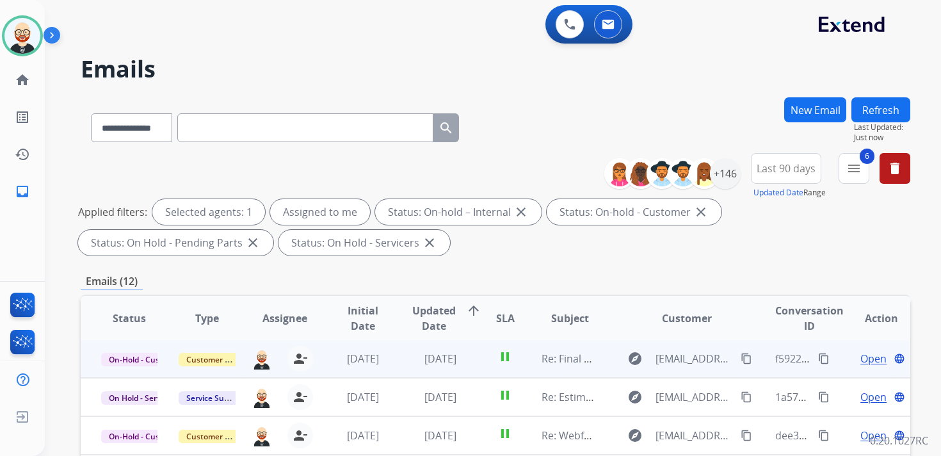
click at [866, 360] on span "Open" at bounding box center [873, 358] width 26 height 15
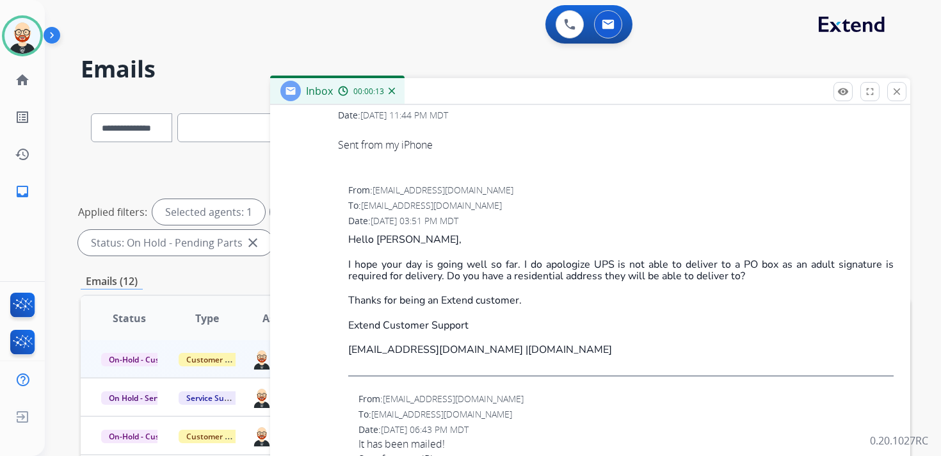
scroll to position [1031, 0]
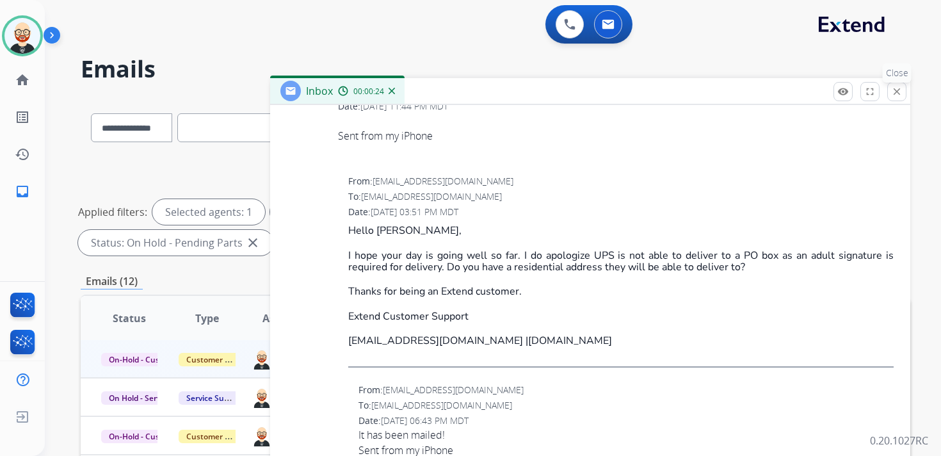
click at [894, 90] on mat-icon "close" at bounding box center [897, 92] width 12 height 12
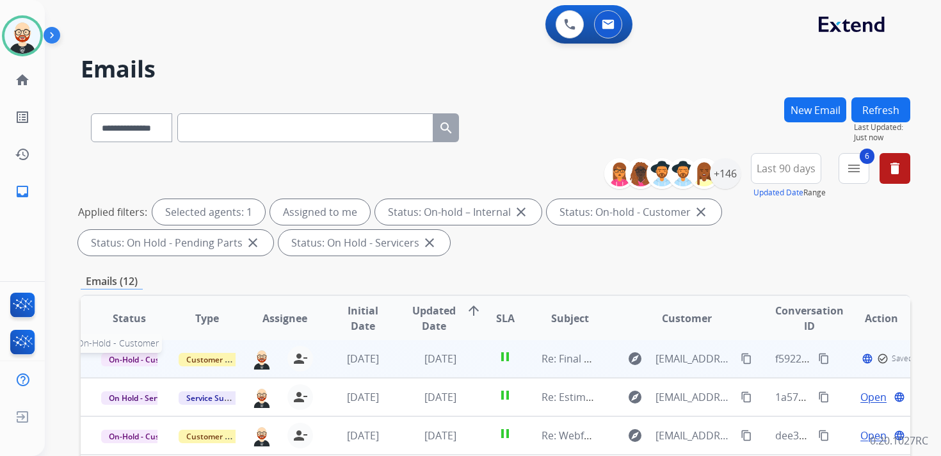
click at [147, 358] on span "On-Hold - Customer" at bounding box center [145, 359] width 88 height 13
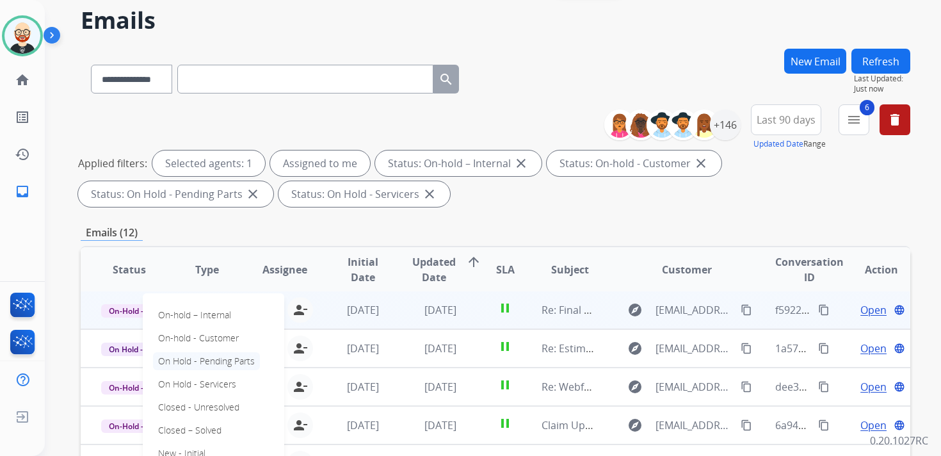
scroll to position [52, 0]
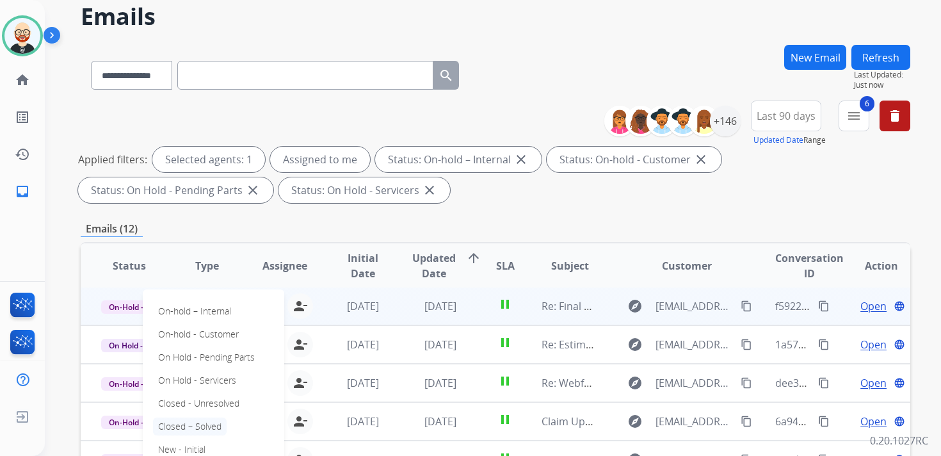
click at [193, 426] on p "Closed – Solved" at bounding box center [190, 426] width 74 height 18
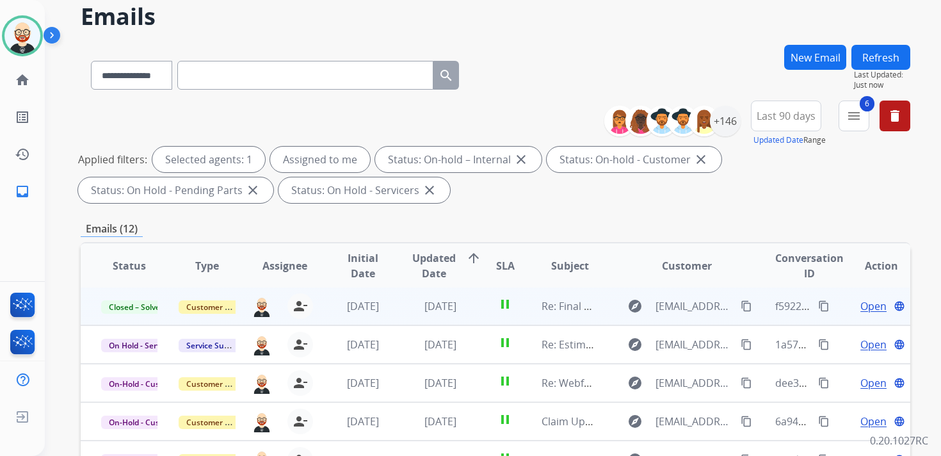
click at [877, 59] on button "Refresh" at bounding box center [880, 57] width 59 height 25
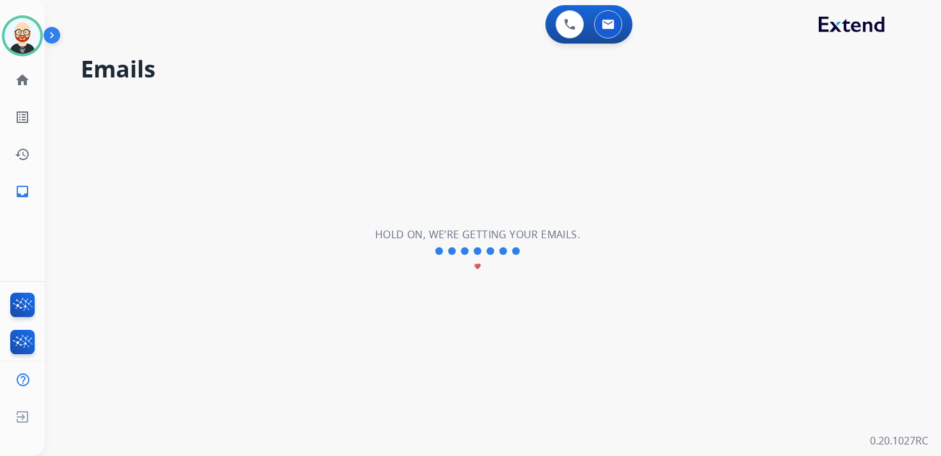
scroll to position [0, 0]
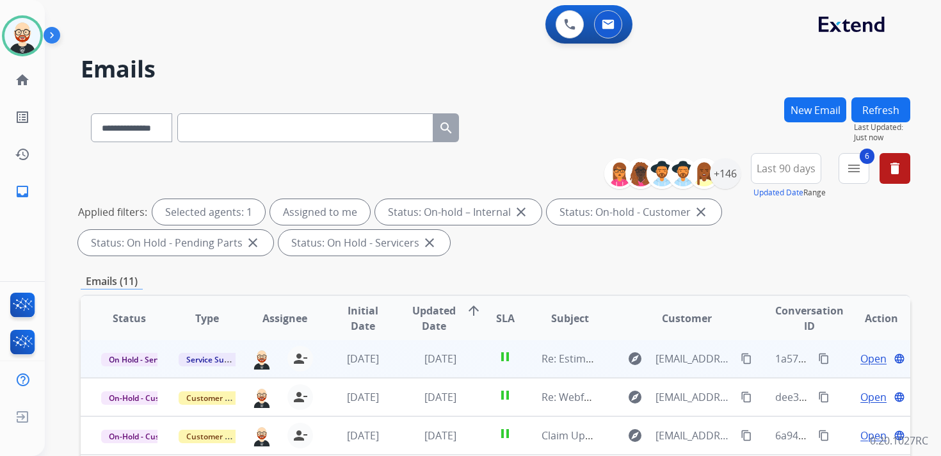
click at [860, 356] on span "Open" at bounding box center [873, 358] width 26 height 15
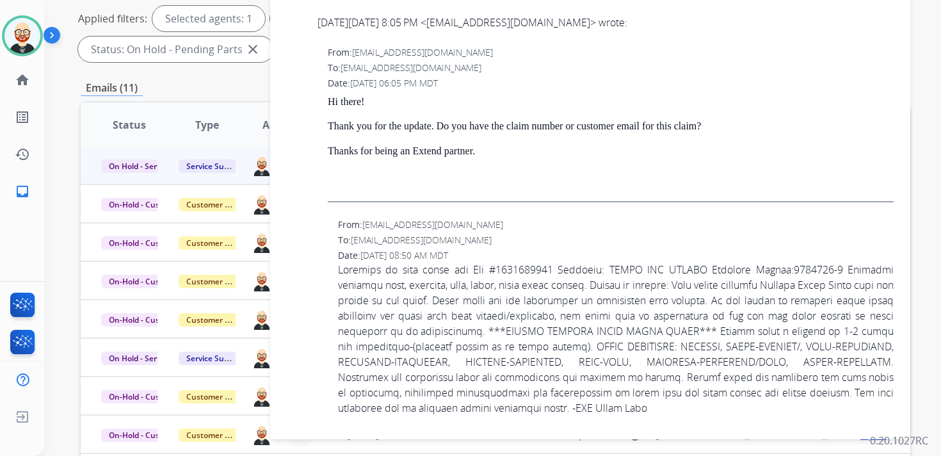
scroll to position [205, 0]
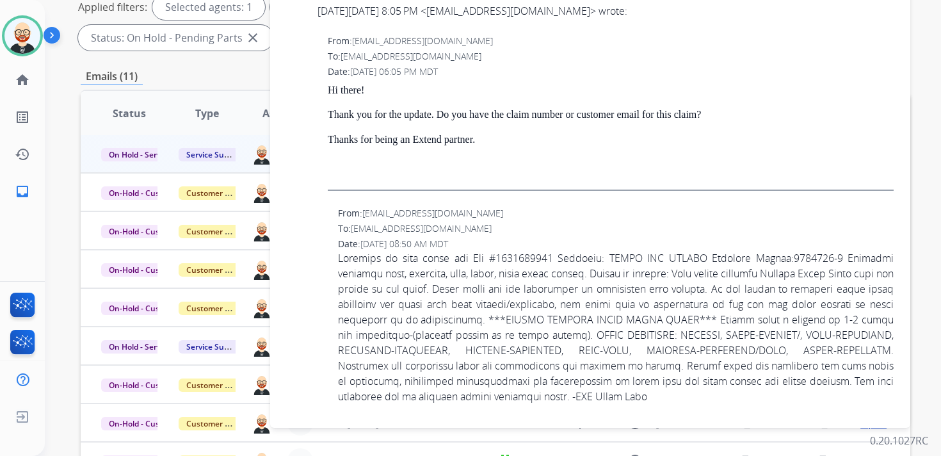
click at [529, 255] on p at bounding box center [615, 327] width 555 height 154
copy p "9567328989"
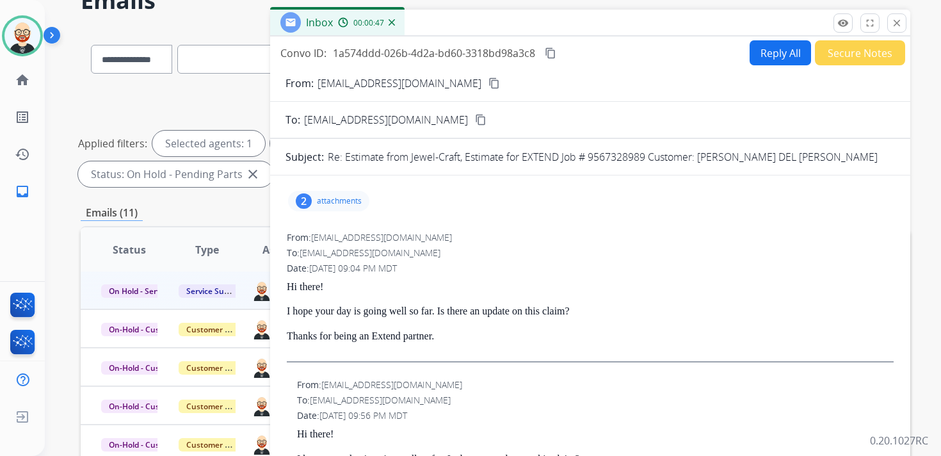
scroll to position [32, 0]
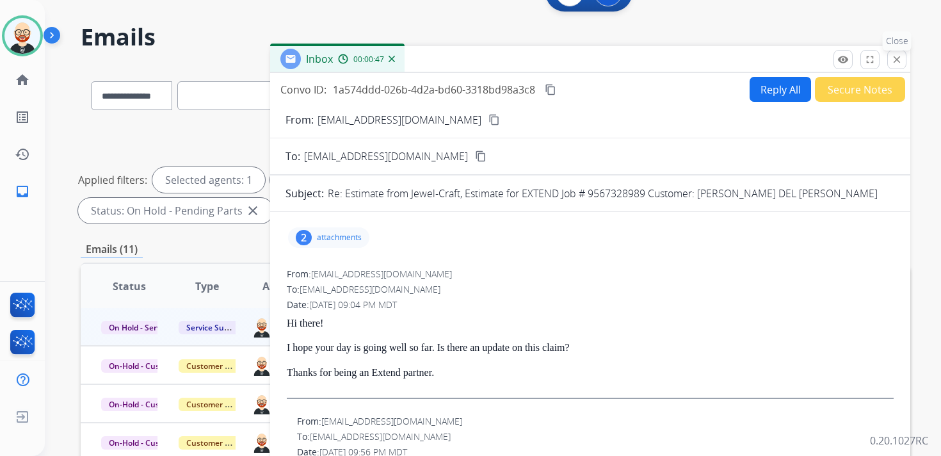
click at [901, 60] on mat-icon "close" at bounding box center [897, 60] width 12 height 12
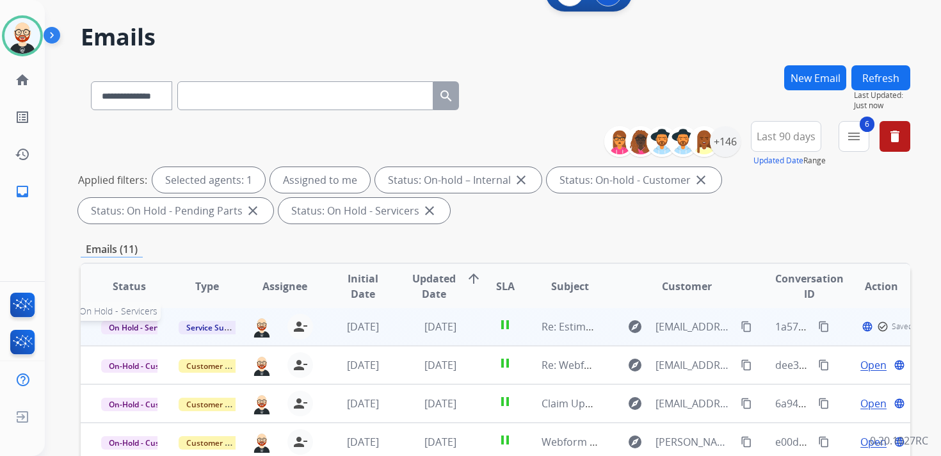
click at [145, 329] on span "On Hold - Servicers" at bounding box center [143, 327] width 84 height 13
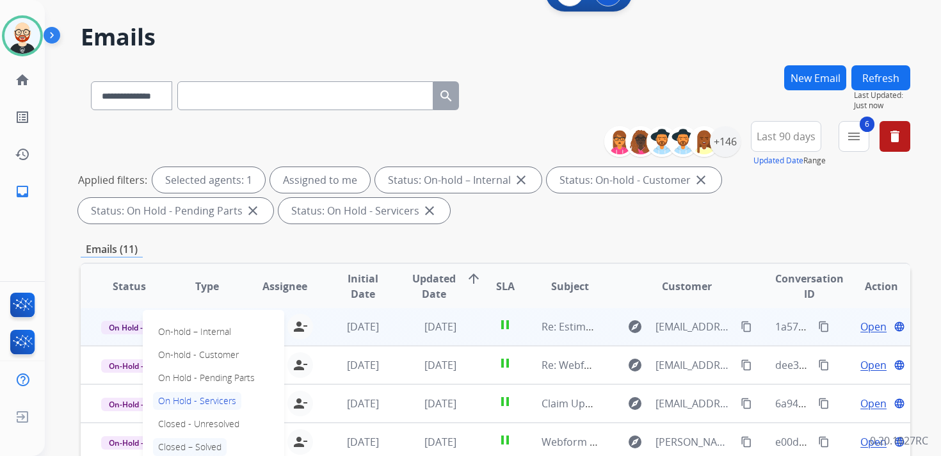
click at [184, 443] on p "Closed – Solved" at bounding box center [190, 447] width 74 height 18
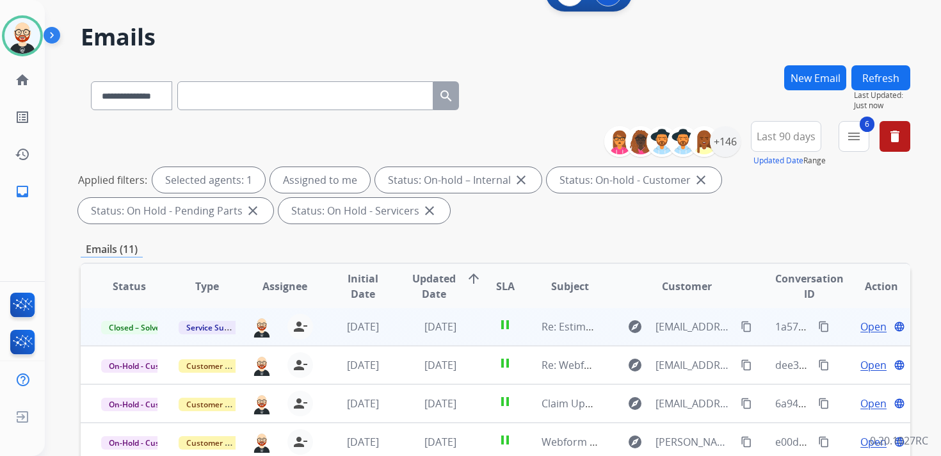
click at [876, 79] on button "Refresh" at bounding box center [880, 77] width 59 height 25
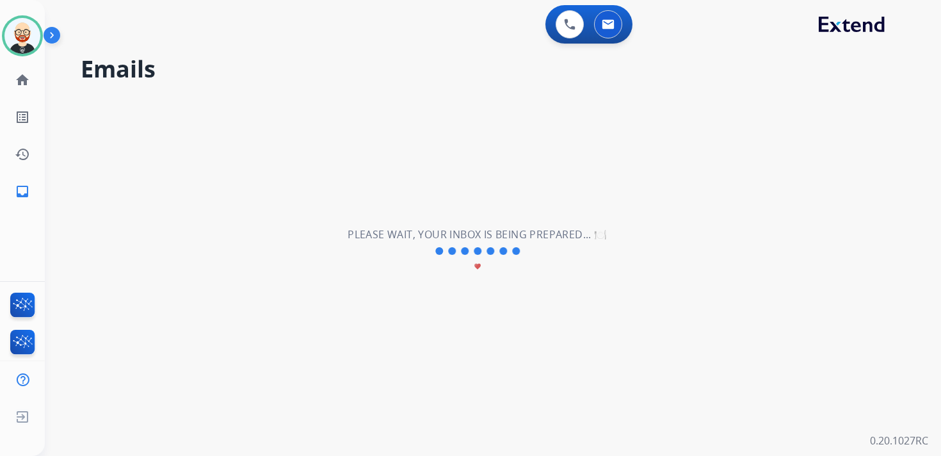
scroll to position [0, 0]
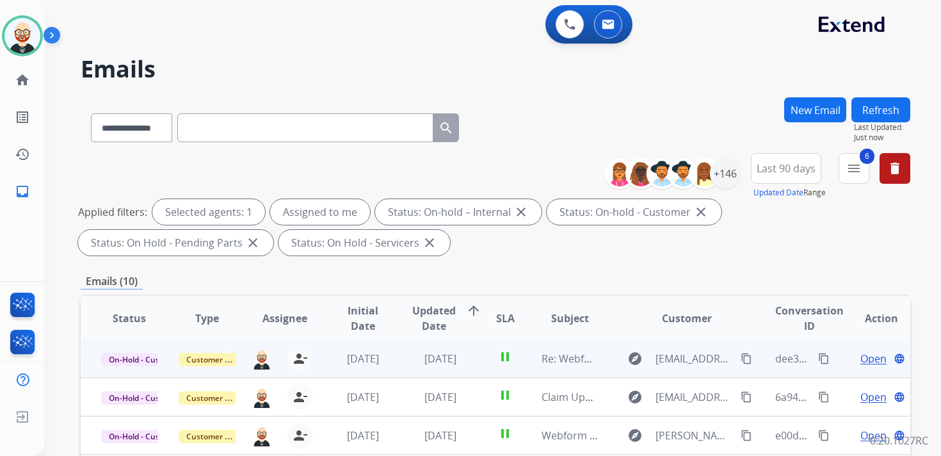
click at [864, 362] on span "Open" at bounding box center [873, 358] width 26 height 15
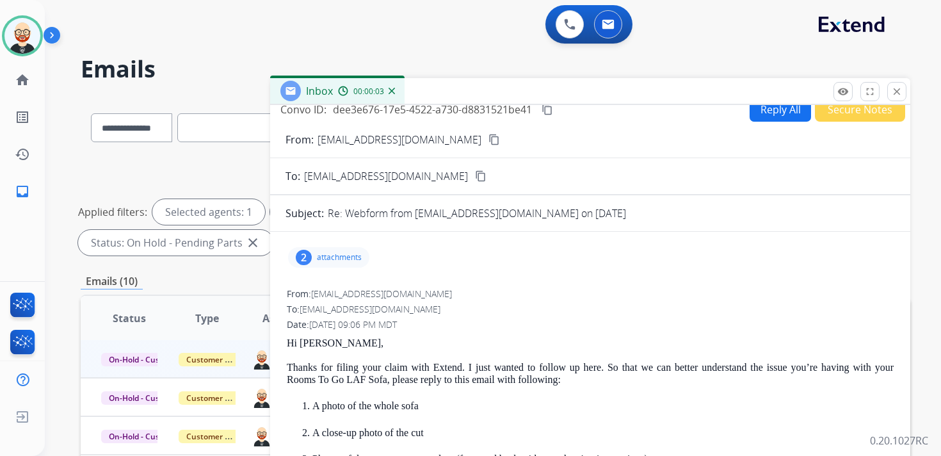
scroll to position [15, 0]
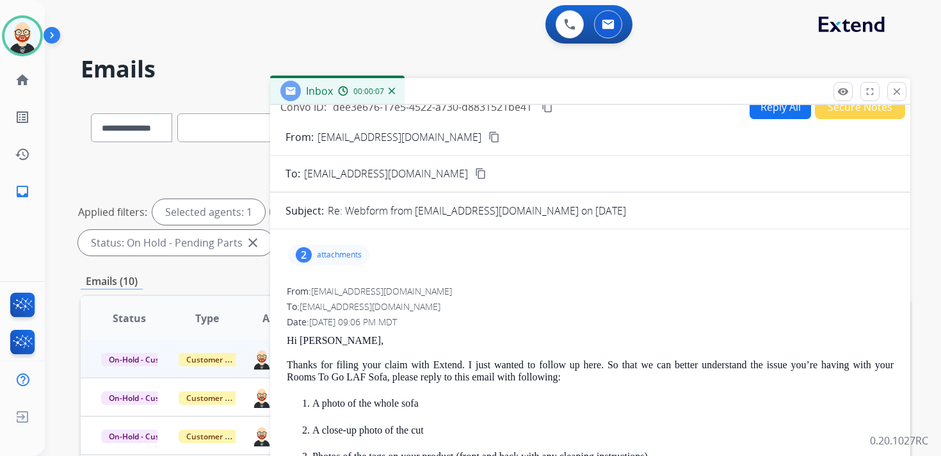
click at [473, 173] on button "content_copy" at bounding box center [480, 173] width 15 height 15
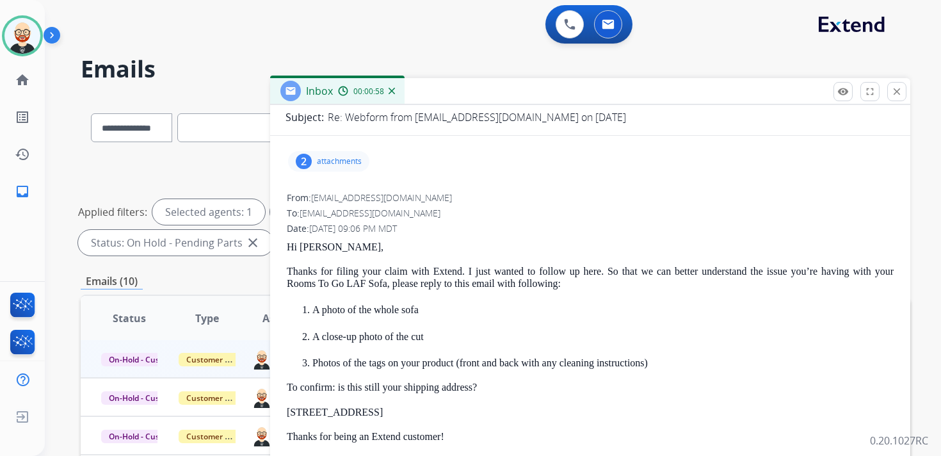
scroll to position [0, 0]
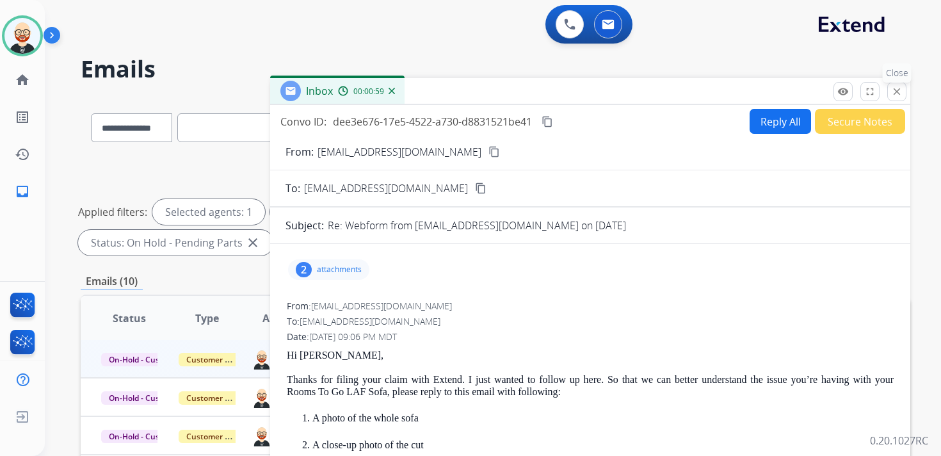
click at [892, 95] on mat-icon "close" at bounding box center [897, 92] width 12 height 12
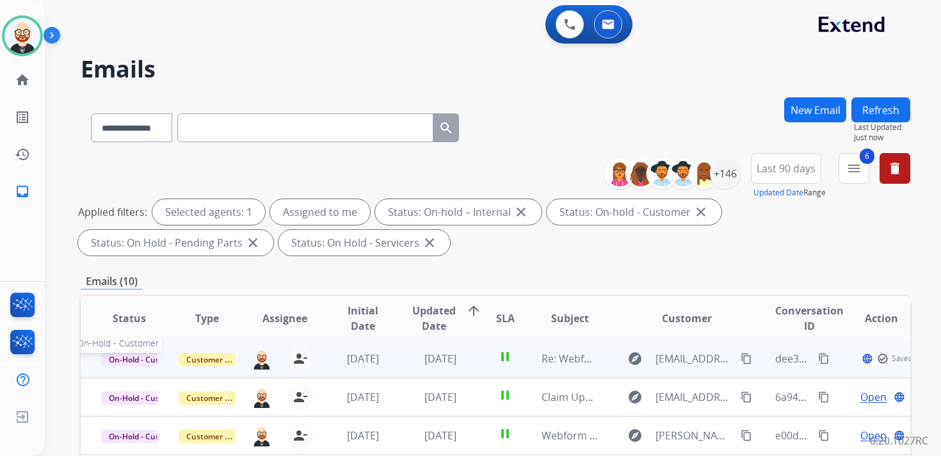
click at [143, 353] on span "On-Hold - Customer" at bounding box center [145, 359] width 88 height 13
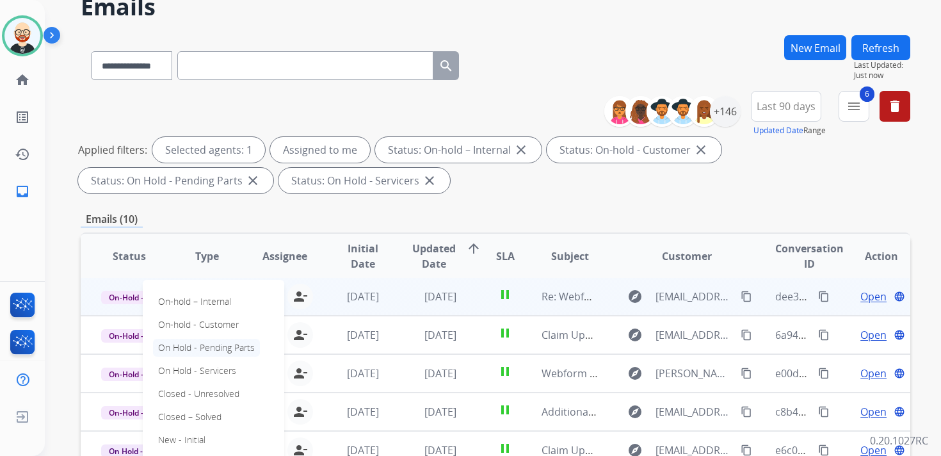
scroll to position [65, 0]
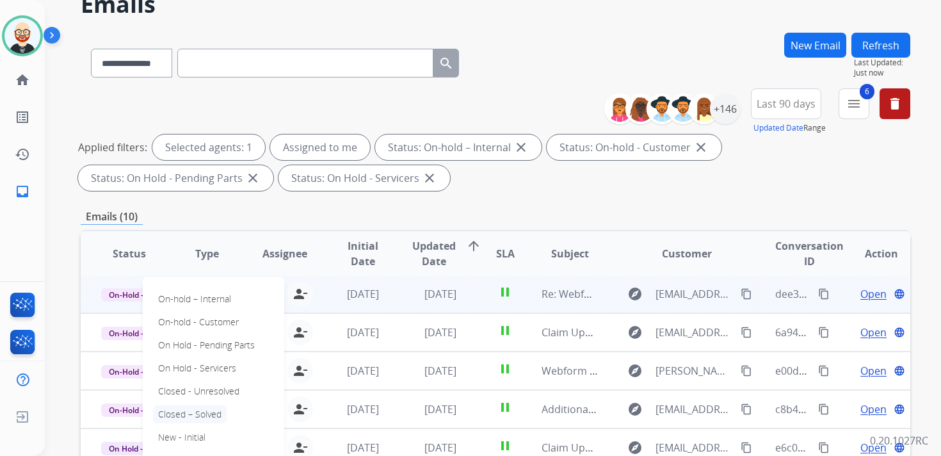
click at [189, 409] on p "Closed – Solved" at bounding box center [190, 414] width 74 height 18
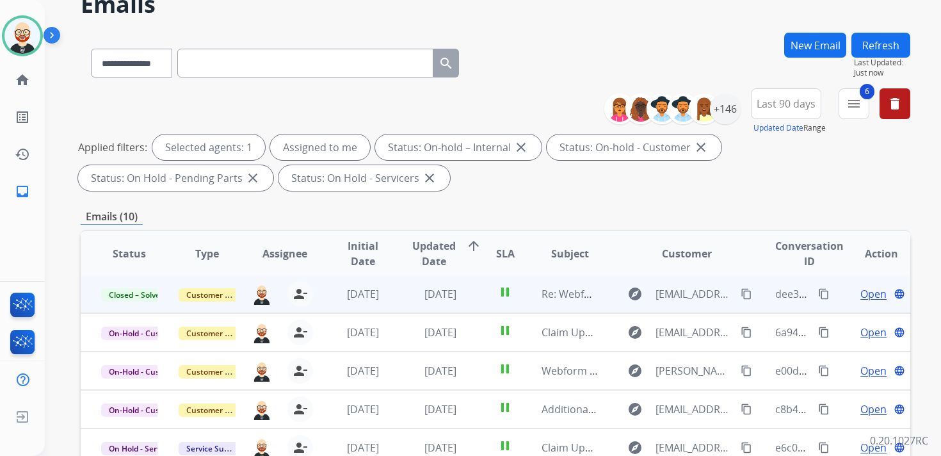
click at [862, 48] on button "Refresh" at bounding box center [880, 45] width 59 height 25
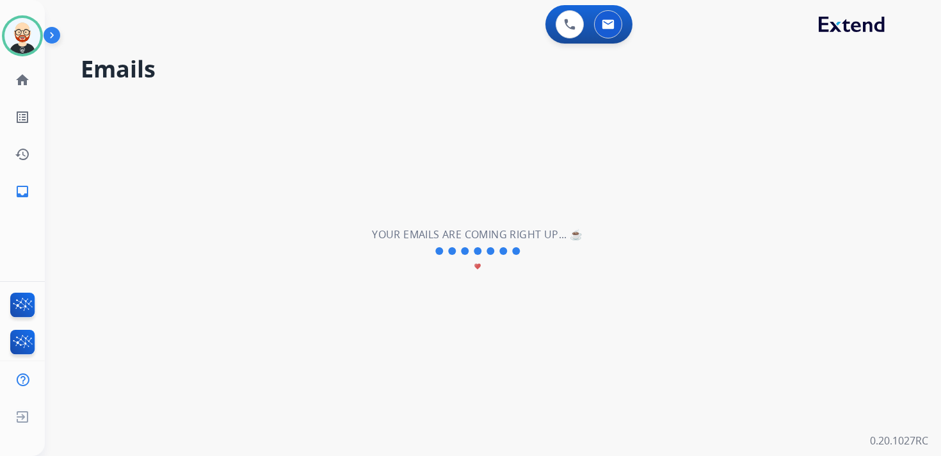
scroll to position [0, 0]
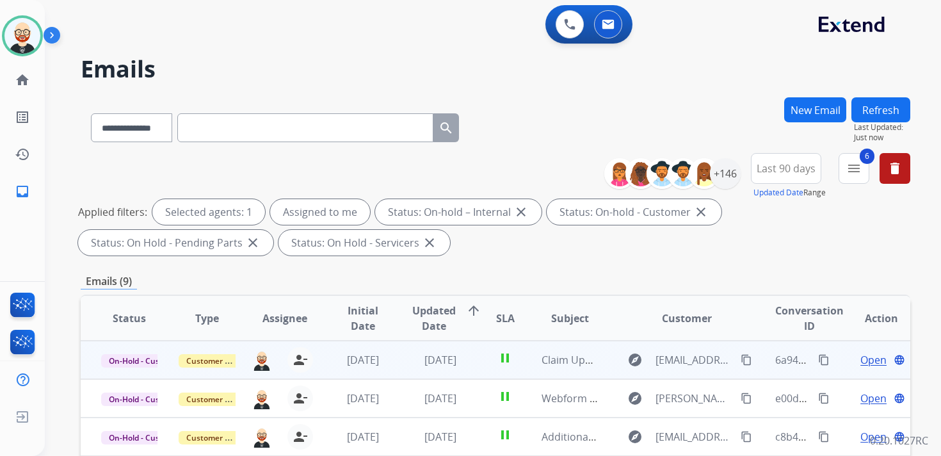
click at [866, 356] on span "Open" at bounding box center [873, 359] width 26 height 15
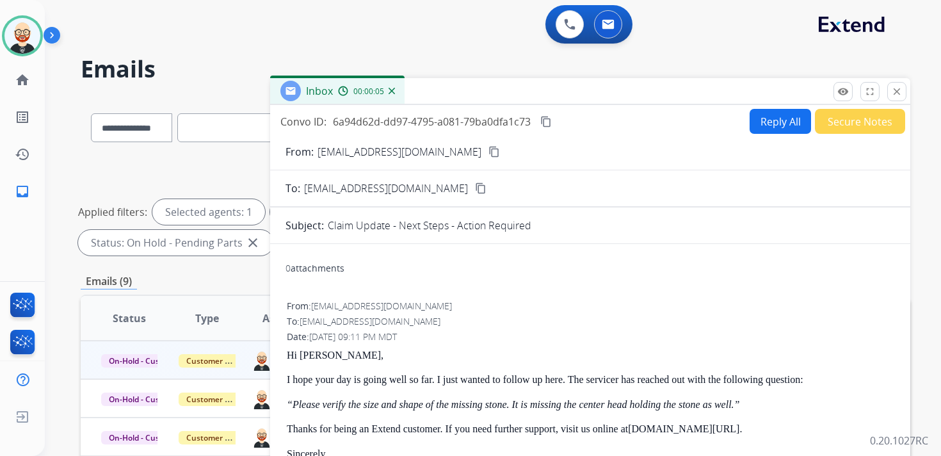
click at [475, 192] on mat-icon "content_copy" at bounding box center [481, 188] width 12 height 12
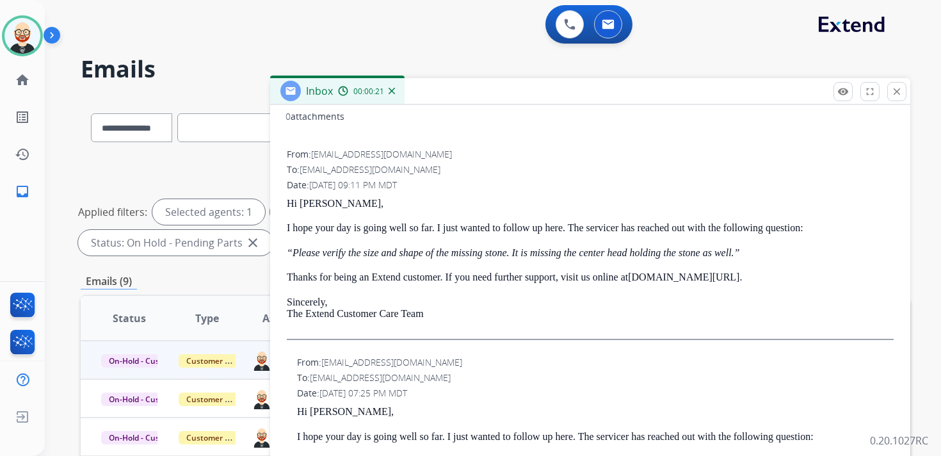
scroll to position [154, 0]
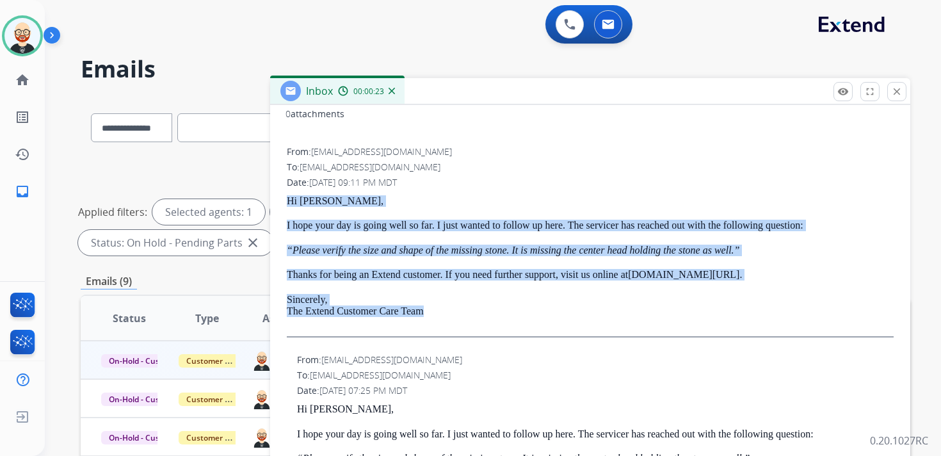
drag, startPoint x: 452, startPoint y: 314, endPoint x: 283, endPoint y: 203, distance: 201.4
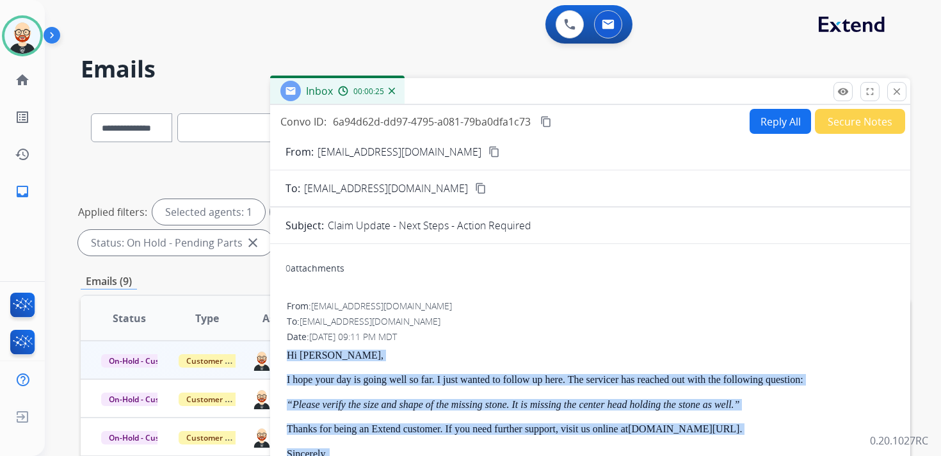
click at [774, 121] on button "Reply All" at bounding box center [779, 121] width 61 height 25
select select "**********"
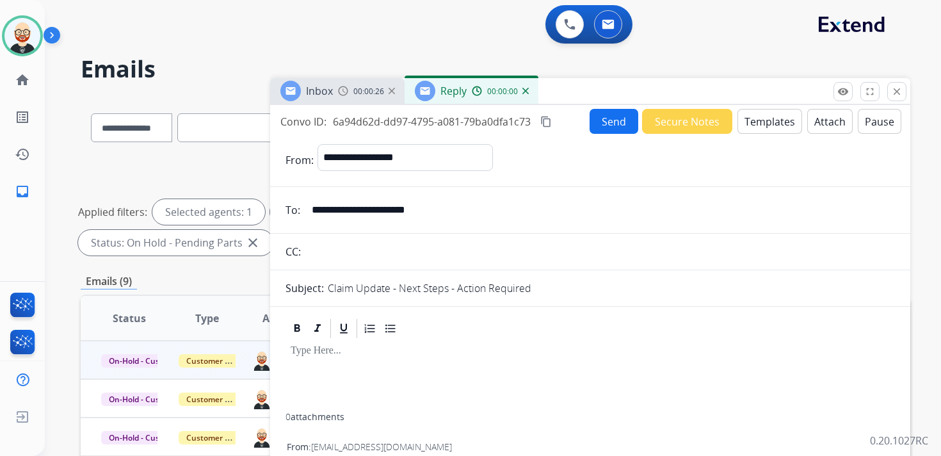
click at [362, 370] on div at bounding box center [589, 376] width 609 height 73
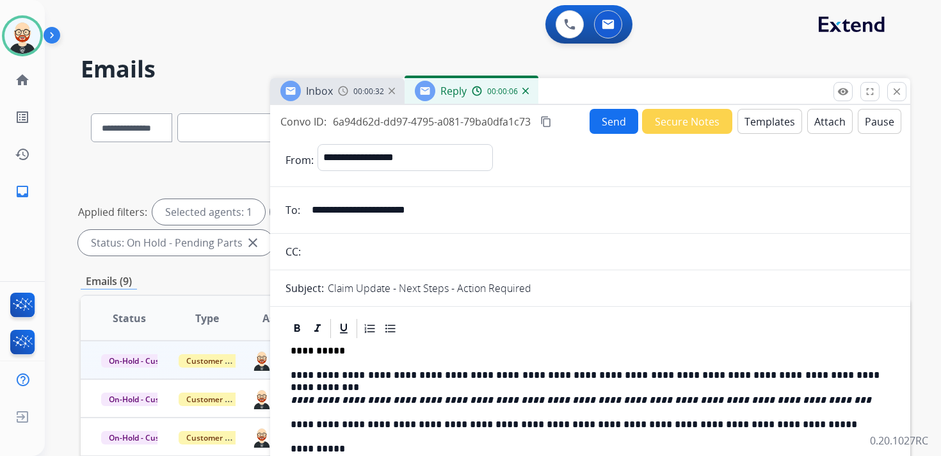
click at [607, 118] on button "Send" at bounding box center [613, 121] width 49 height 25
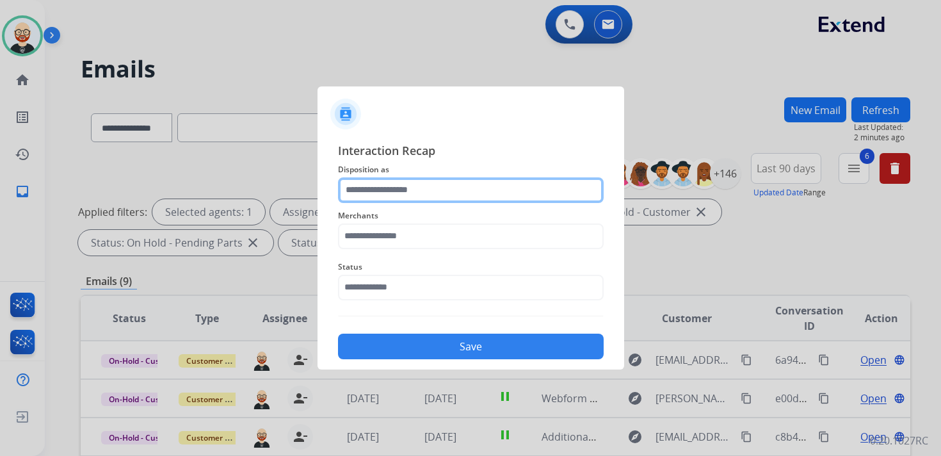
click at [402, 191] on input "text" at bounding box center [471, 190] width 266 height 26
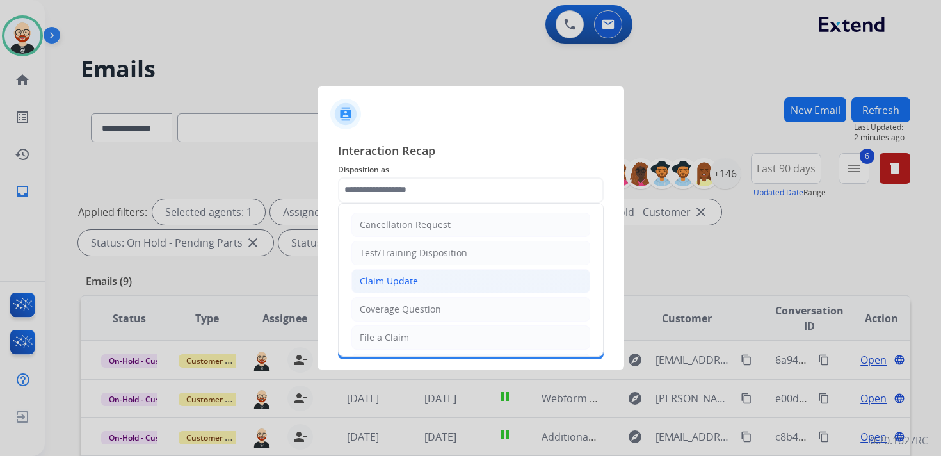
click at [402, 278] on div "Claim Update" at bounding box center [389, 281] width 58 height 13
type input "**********"
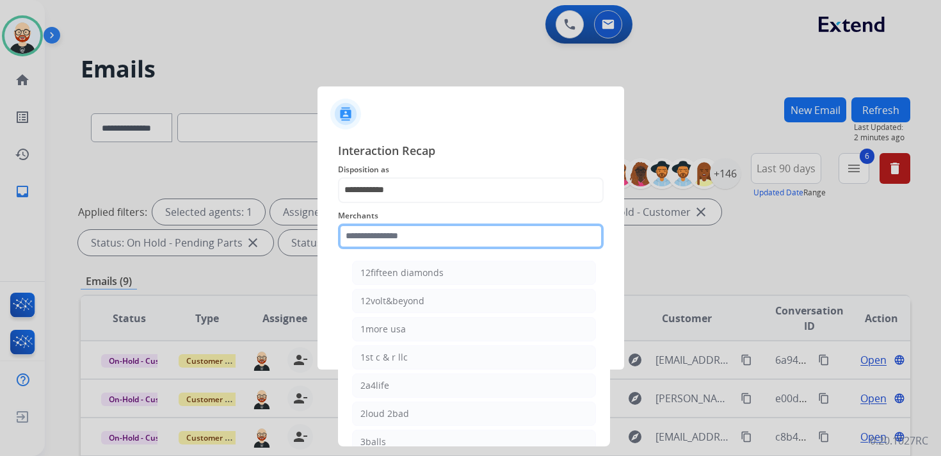
click at [382, 232] on input "text" at bounding box center [471, 236] width 266 height 26
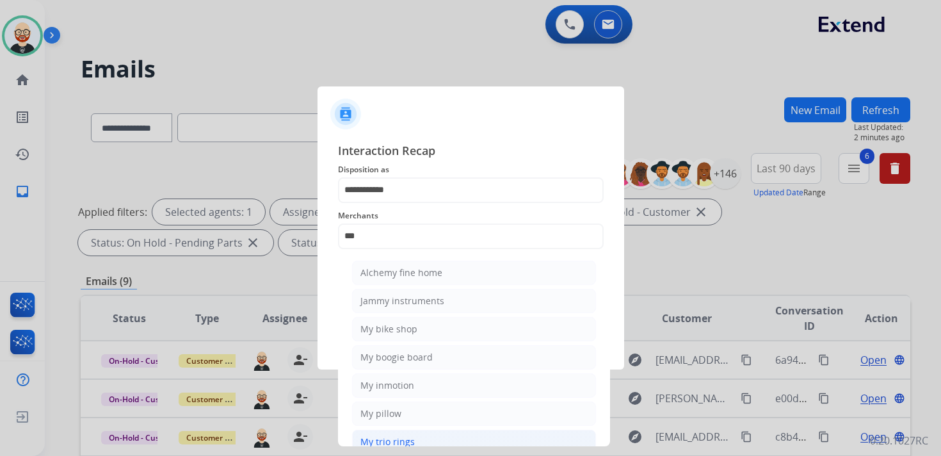
click at [390, 441] on div "My trio rings" at bounding box center [387, 441] width 54 height 13
type input "**********"
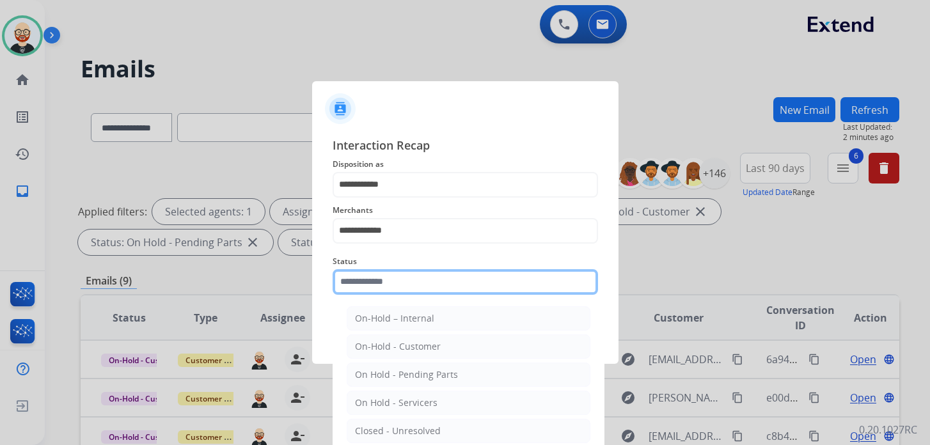
click at [375, 295] on div "Status On-Hold – Internal On-Hold - Customer On Hold - Pending Parts On Hold - …" at bounding box center [466, 274] width 266 height 51
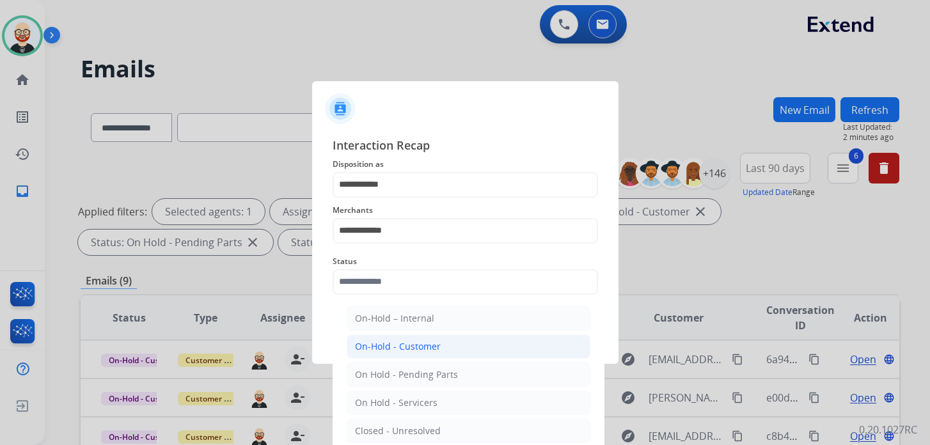
click at [383, 340] on div "On-Hold - Customer" at bounding box center [398, 346] width 86 height 13
type input "**********"
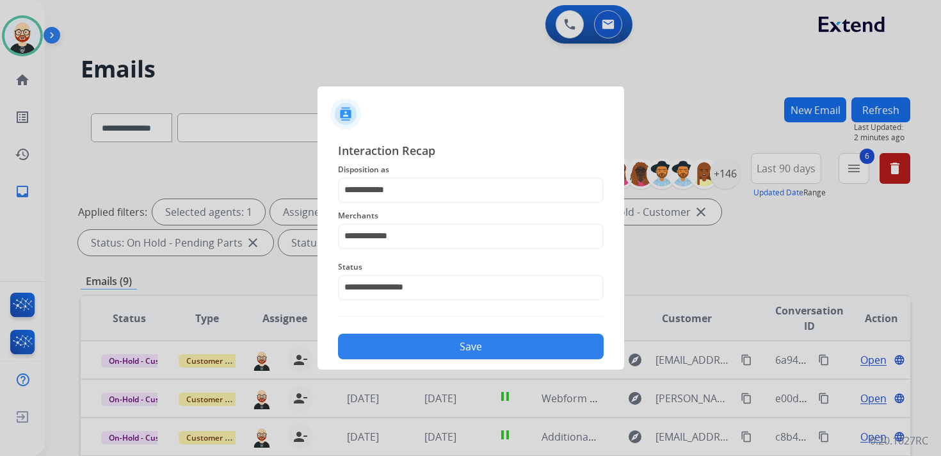
click at [392, 345] on button "Save" at bounding box center [471, 346] width 266 height 26
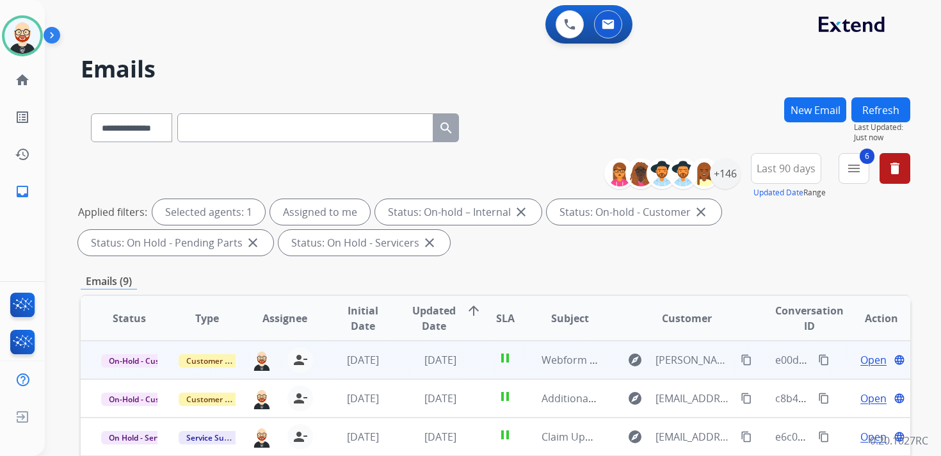
click at [860, 360] on span "Open" at bounding box center [873, 359] width 26 height 15
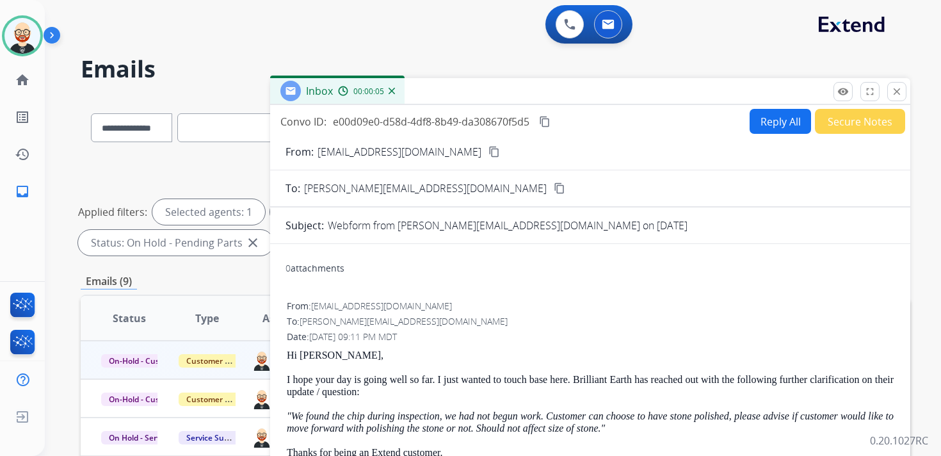
click at [553, 191] on mat-icon "content_copy" at bounding box center [559, 188] width 12 height 12
click at [898, 90] on mat-icon "close" at bounding box center [897, 92] width 12 height 12
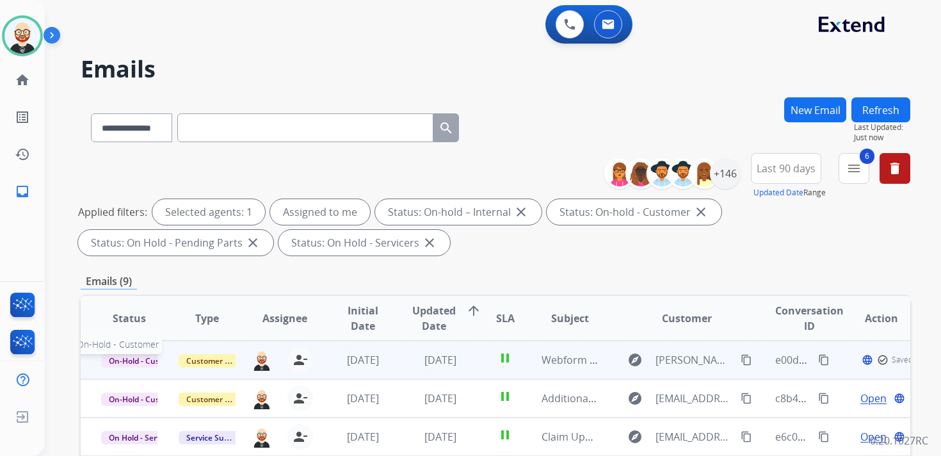
click at [143, 365] on span "On-Hold - Customer" at bounding box center [145, 360] width 88 height 13
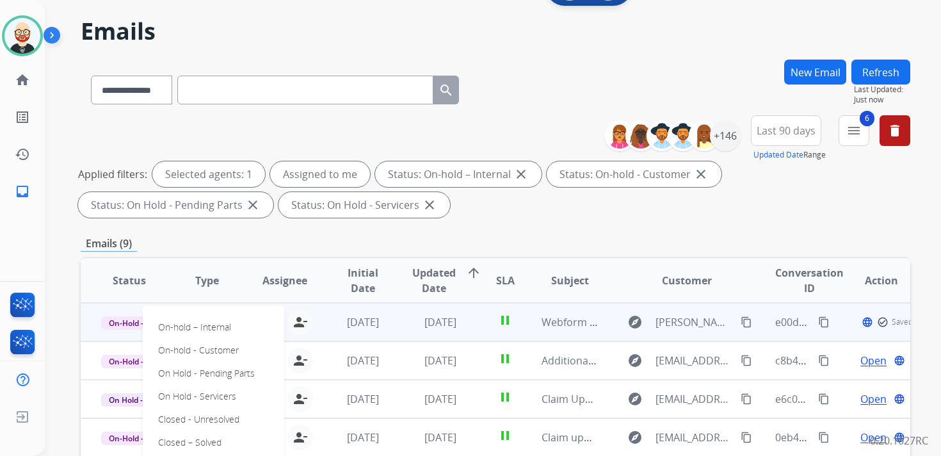
scroll to position [44, 0]
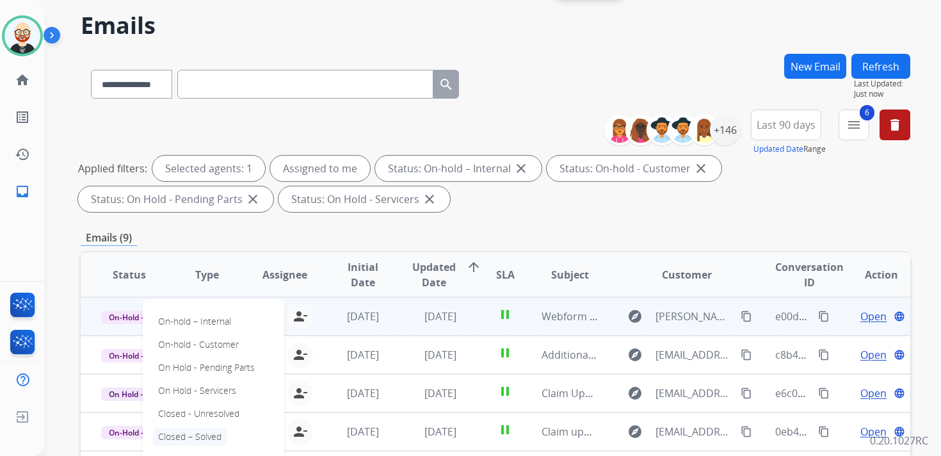
click at [193, 437] on p "Closed – Solved" at bounding box center [190, 436] width 74 height 18
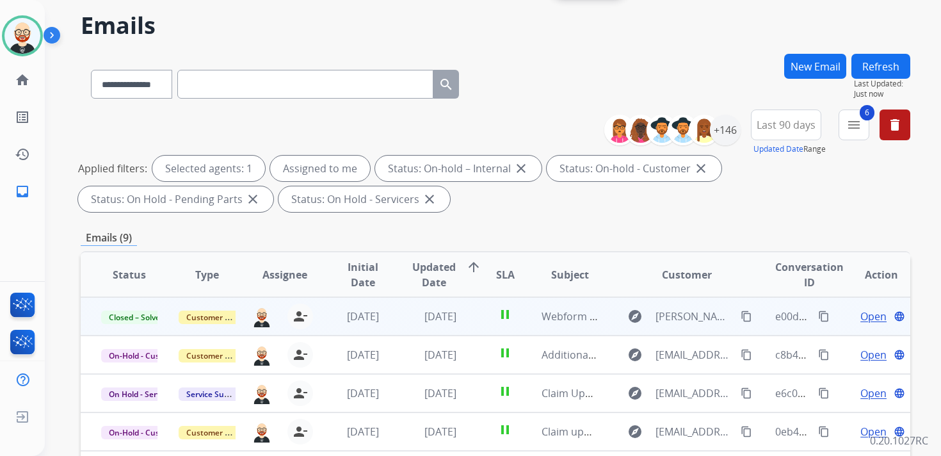
click at [891, 68] on button "Refresh" at bounding box center [880, 66] width 59 height 25
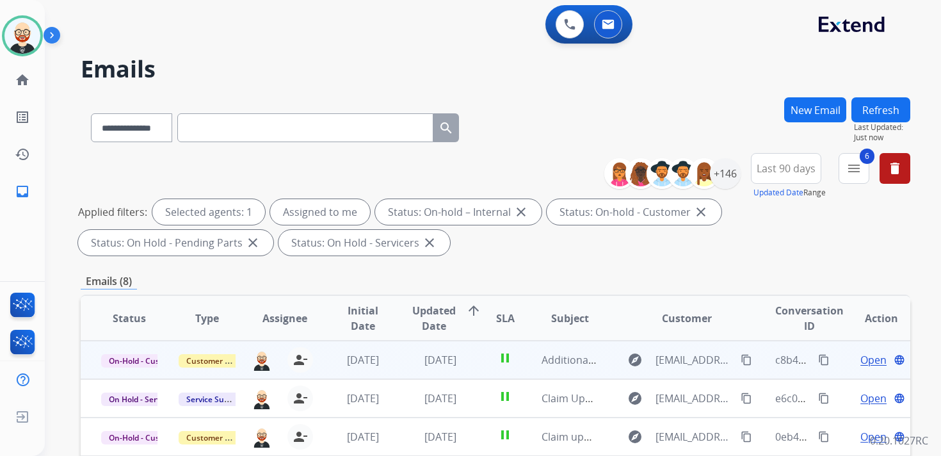
click at [860, 358] on span "Open" at bounding box center [873, 359] width 26 height 15
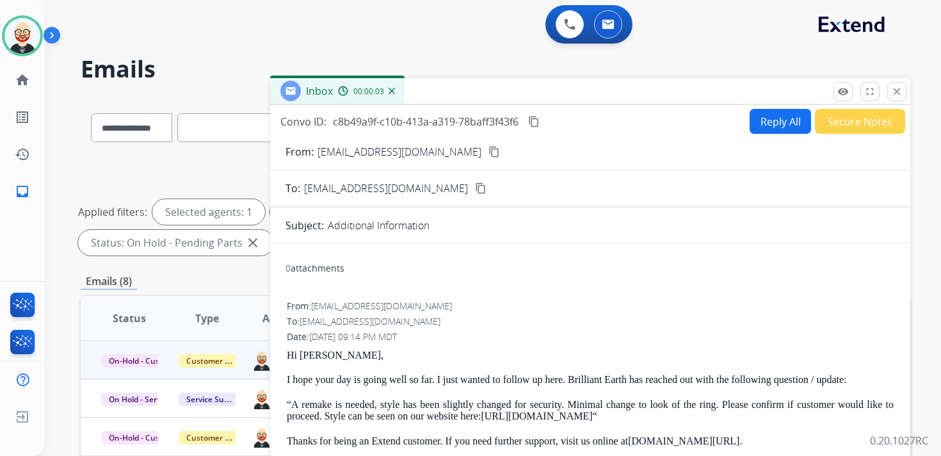
click at [475, 186] on mat-icon "content_copy" at bounding box center [481, 188] width 12 height 12
click at [895, 88] on mat-icon "close" at bounding box center [897, 92] width 12 height 12
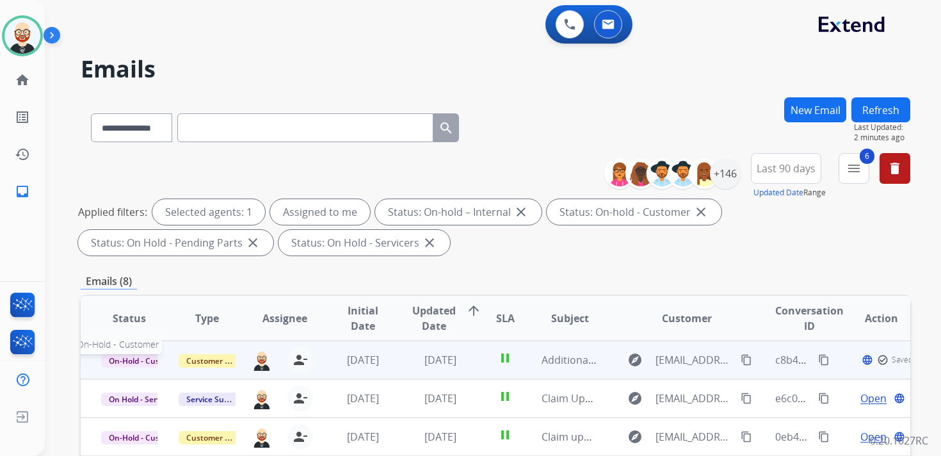
click at [136, 359] on span "On-Hold - Customer" at bounding box center [145, 360] width 88 height 13
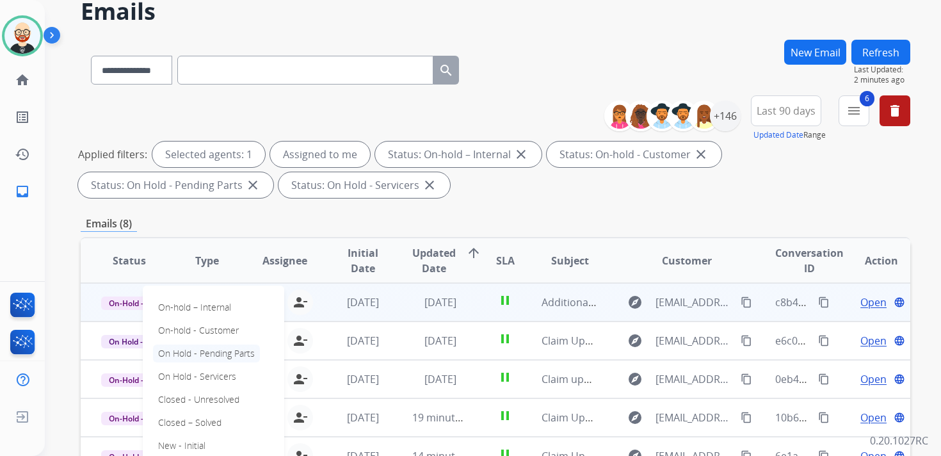
scroll to position [63, 0]
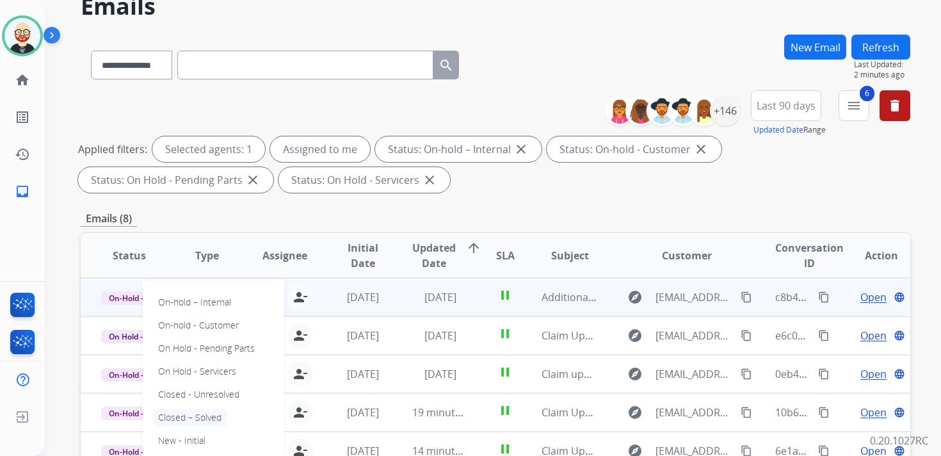
click at [192, 419] on p "Closed – Solved" at bounding box center [190, 417] width 74 height 18
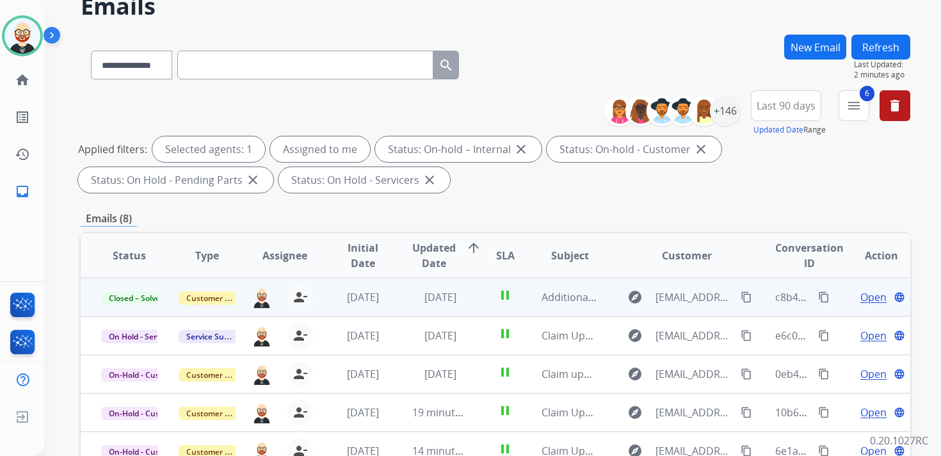
click at [890, 48] on button "Refresh" at bounding box center [880, 47] width 59 height 25
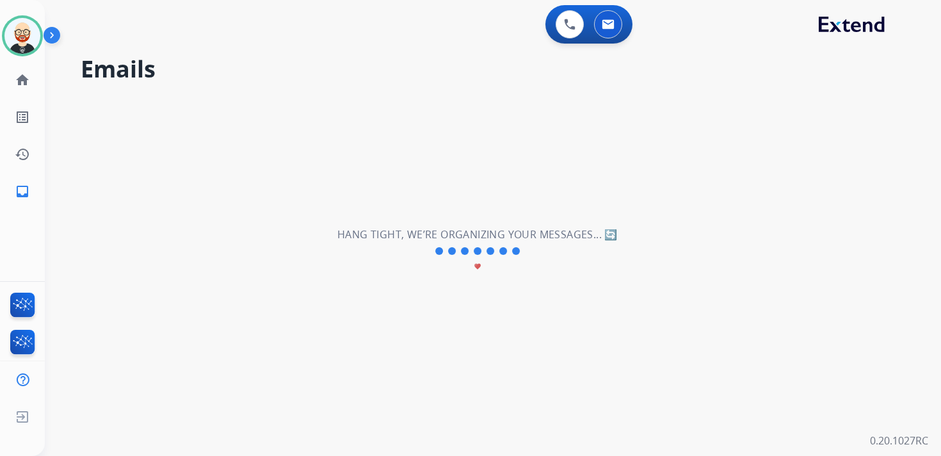
scroll to position [0, 0]
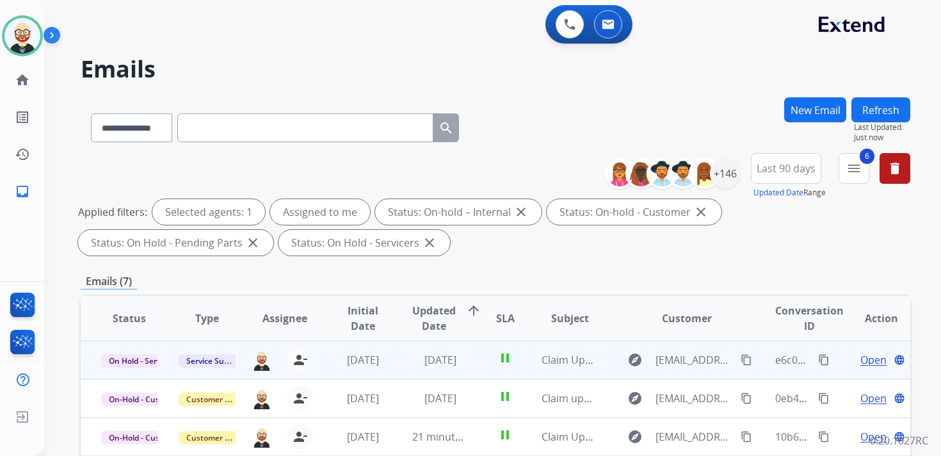
click at [868, 362] on span "Open" at bounding box center [873, 359] width 26 height 15
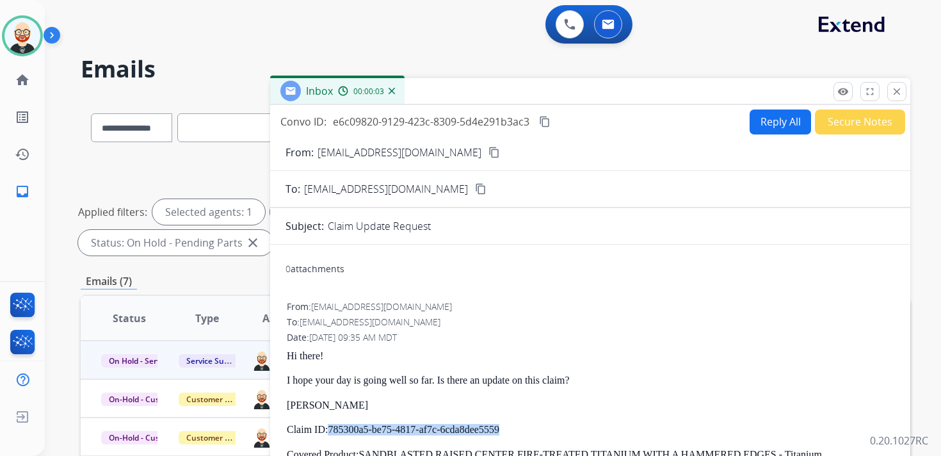
drag, startPoint x: 539, startPoint y: 427, endPoint x: 331, endPoint y: 432, distance: 208.0
click at [331, 432] on p "Claim ID: 785300a5-be75-4817-af7c-6cda8dee5559" at bounding box center [590, 430] width 607 height 12
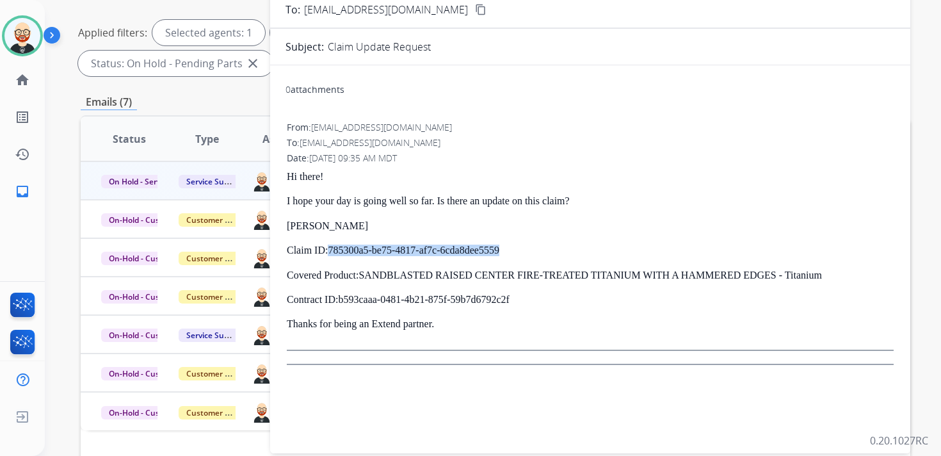
scroll to position [175, 0]
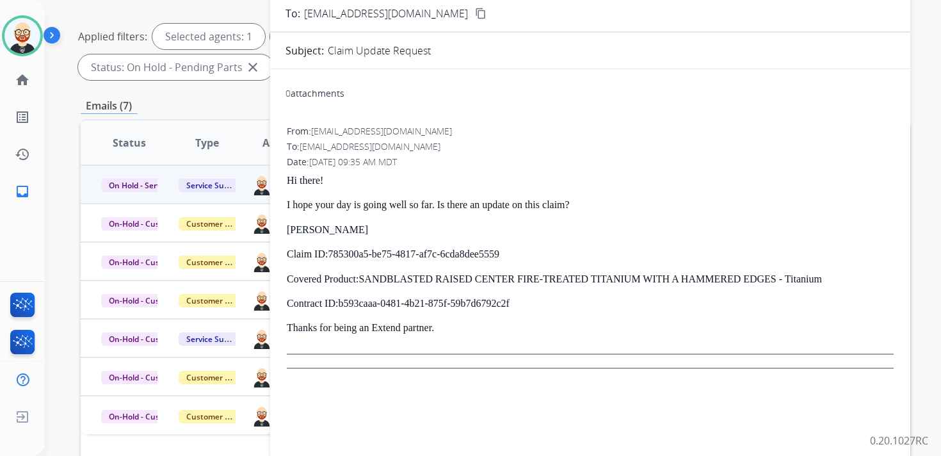
click at [566, 320] on div "Hi there! I hope your day is going well so far. Is there an update on this clai…" at bounding box center [590, 265] width 607 height 180
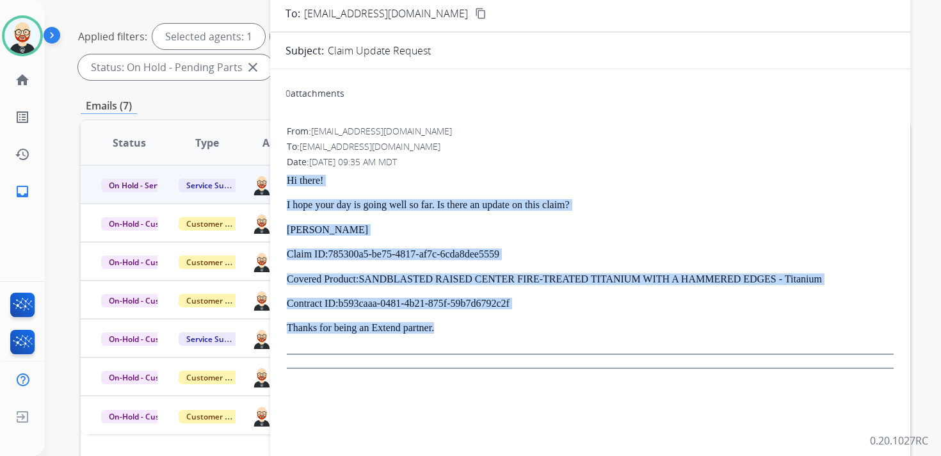
drag, startPoint x: 471, startPoint y: 331, endPoint x: 285, endPoint y: 183, distance: 238.1
click at [285, 183] on div "0 attachments From: [EMAIL_ADDRESS][DOMAIN_NAME] To: [EMAIL_ADDRESS][DOMAIN_NAM…" at bounding box center [590, 260] width 640 height 362
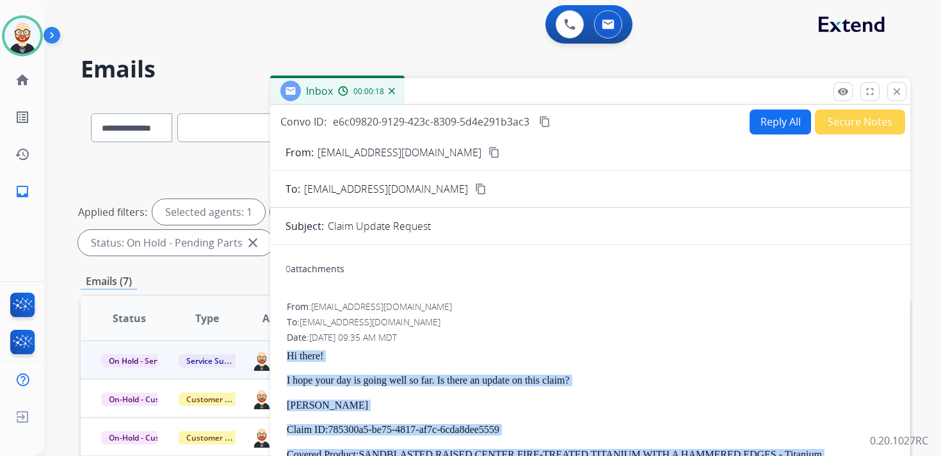
click at [752, 122] on button "Reply All" at bounding box center [779, 121] width 61 height 25
select select "**********"
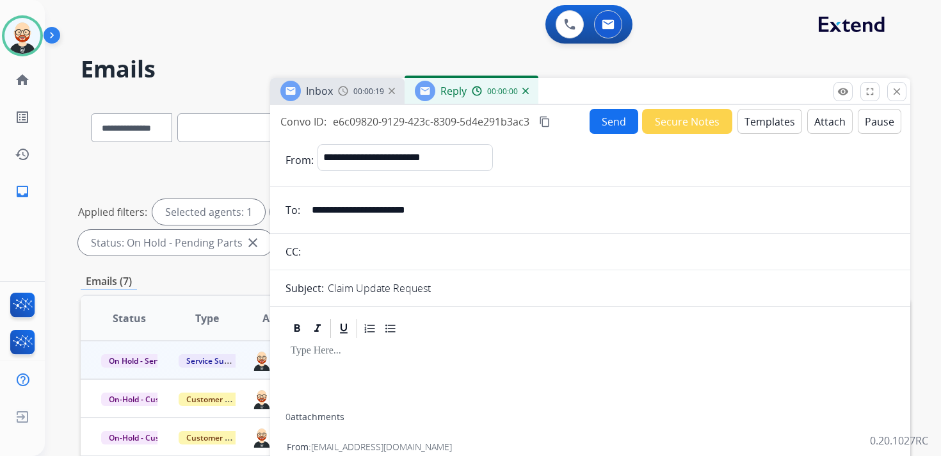
click at [341, 362] on div at bounding box center [589, 376] width 609 height 73
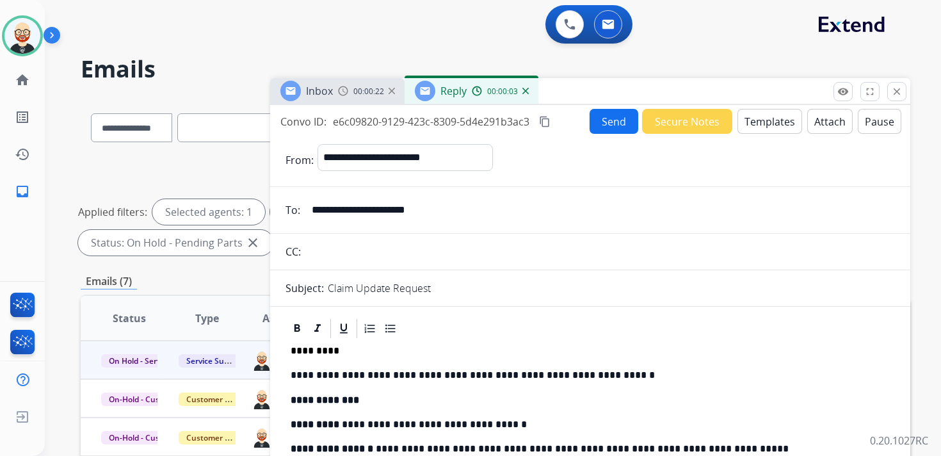
click at [605, 122] on button "Send" at bounding box center [613, 121] width 49 height 25
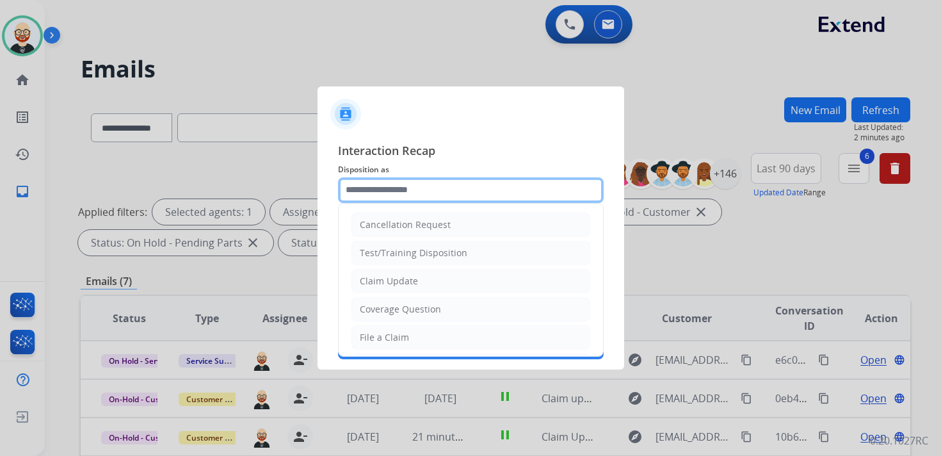
click at [381, 191] on input "text" at bounding box center [471, 190] width 266 height 26
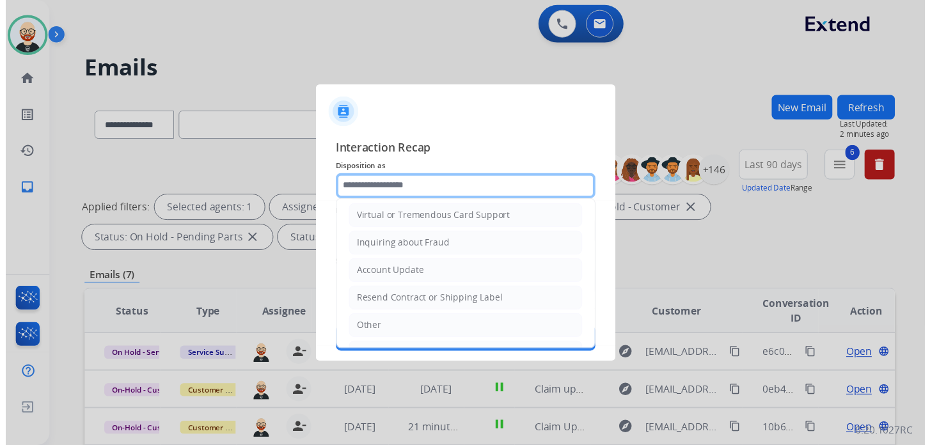
scroll to position [192, 0]
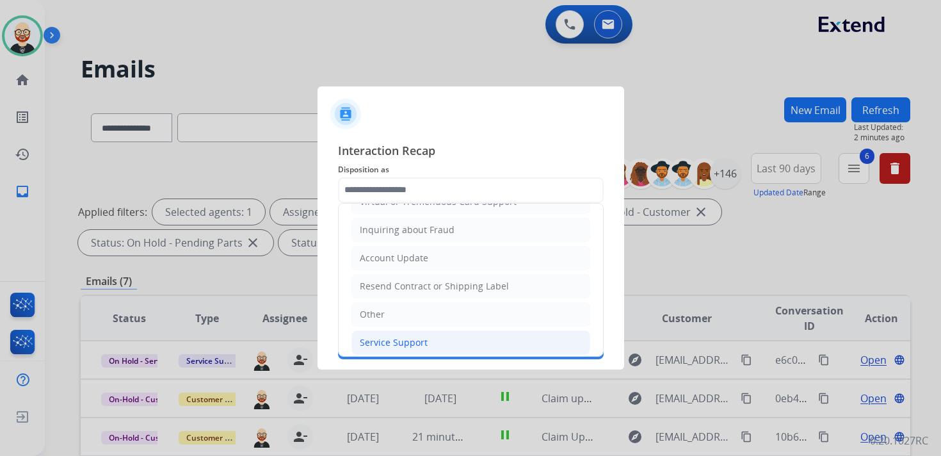
click at [383, 336] on div "Service Support" at bounding box center [394, 342] width 68 height 13
type input "**********"
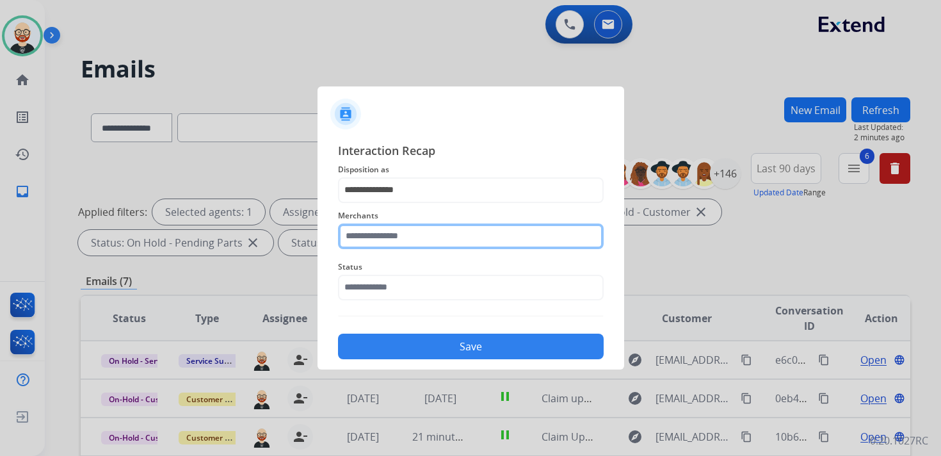
click at [378, 239] on input "text" at bounding box center [471, 236] width 266 height 26
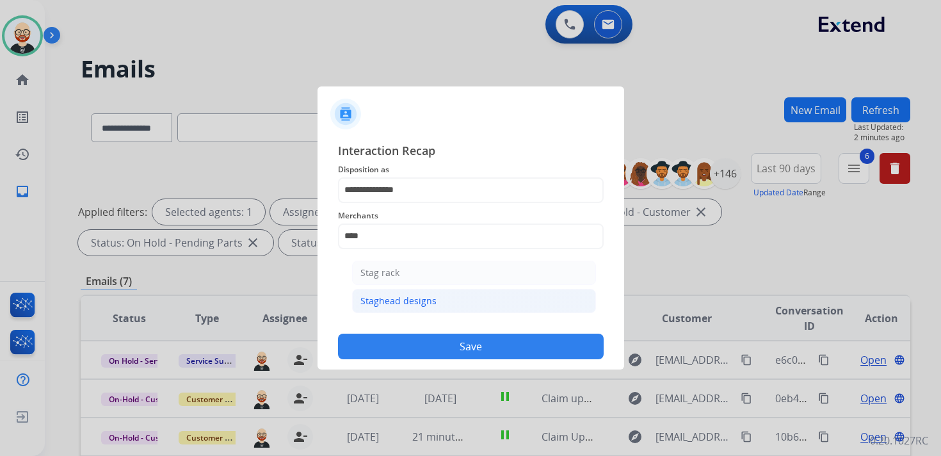
click at [383, 302] on div "Staghead designs" at bounding box center [398, 300] width 76 height 13
type input "**********"
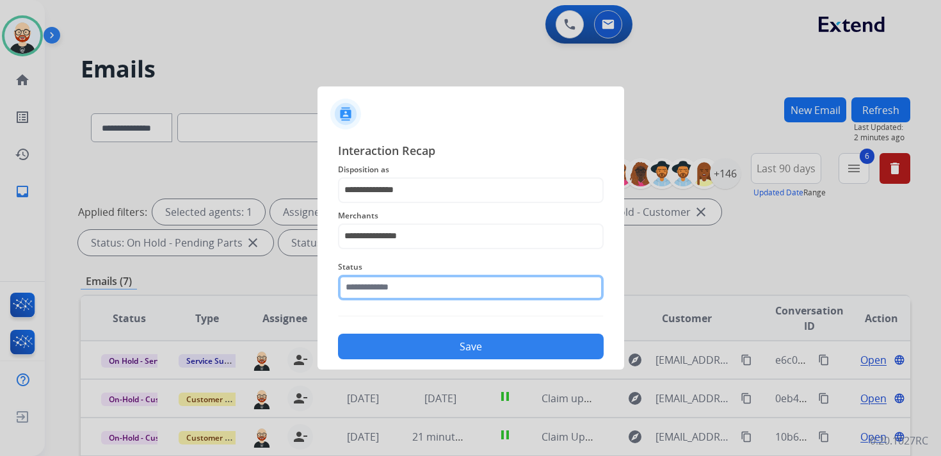
click at [383, 289] on input "text" at bounding box center [471, 288] width 266 height 26
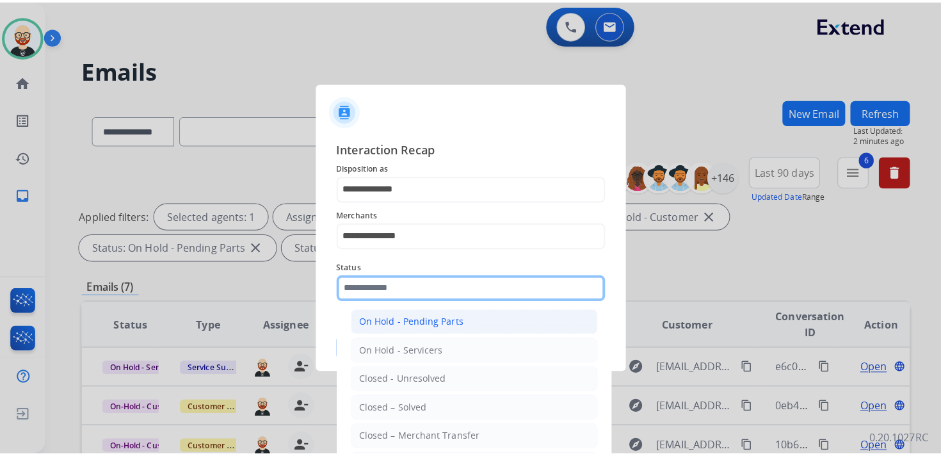
scroll to position [67, 0]
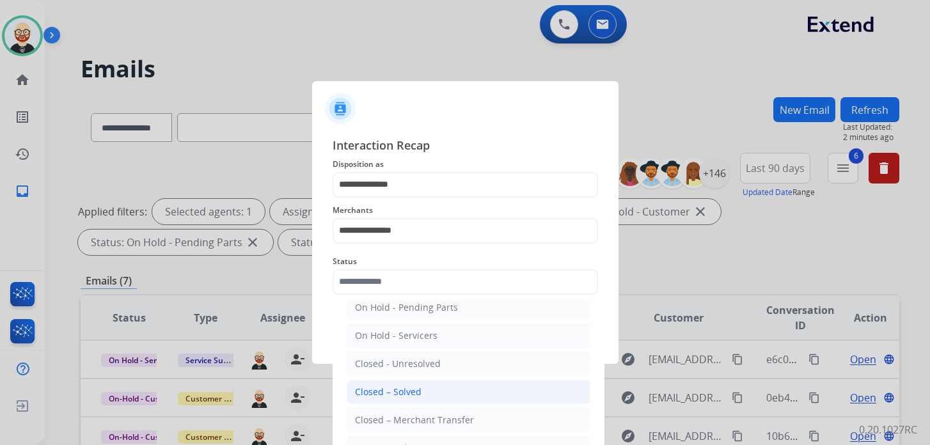
click at [398, 391] on div "Closed – Solved" at bounding box center [388, 392] width 67 height 13
type input "**********"
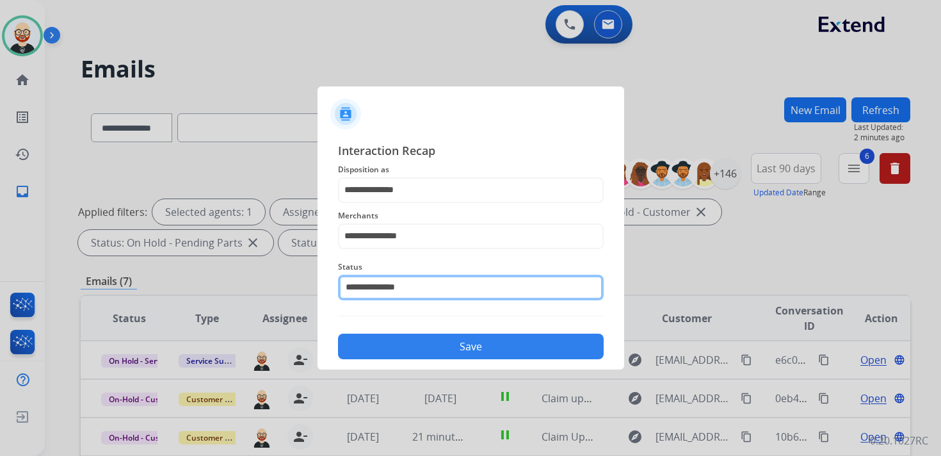
click at [382, 296] on input "**********" at bounding box center [471, 288] width 266 height 26
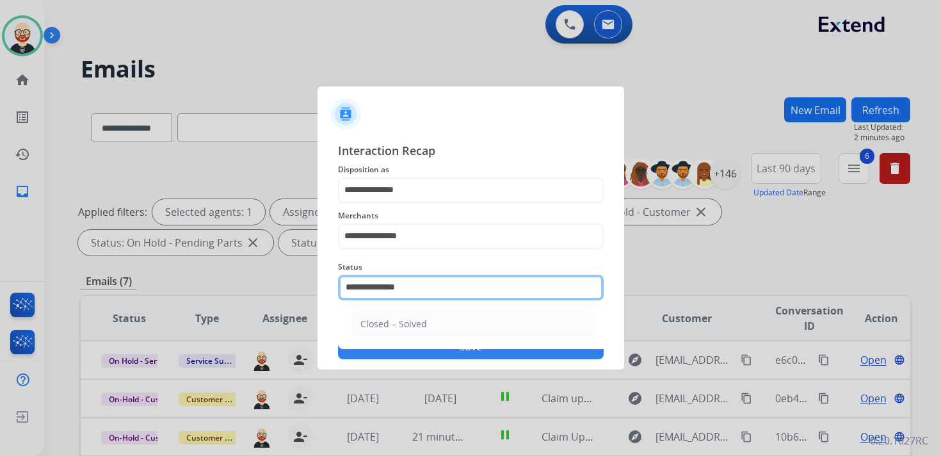
click at [382, 296] on input "**********" at bounding box center [471, 288] width 266 height 26
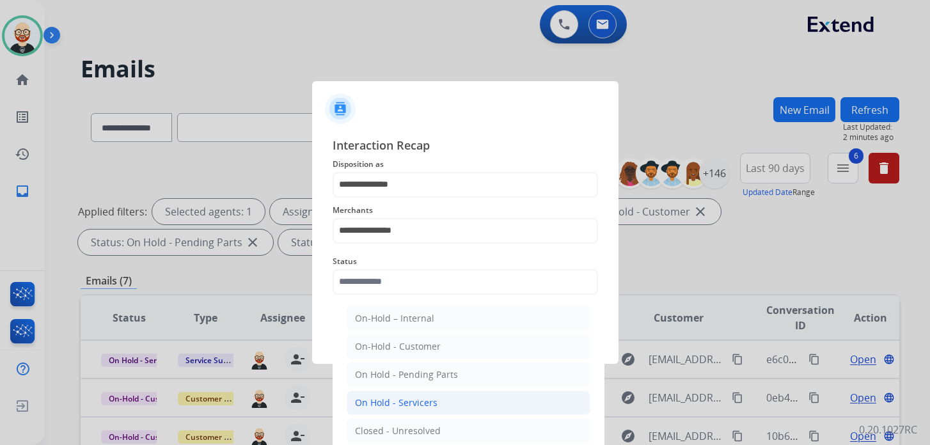
click at [411, 401] on div "On Hold - Servicers" at bounding box center [396, 403] width 83 height 13
type input "**********"
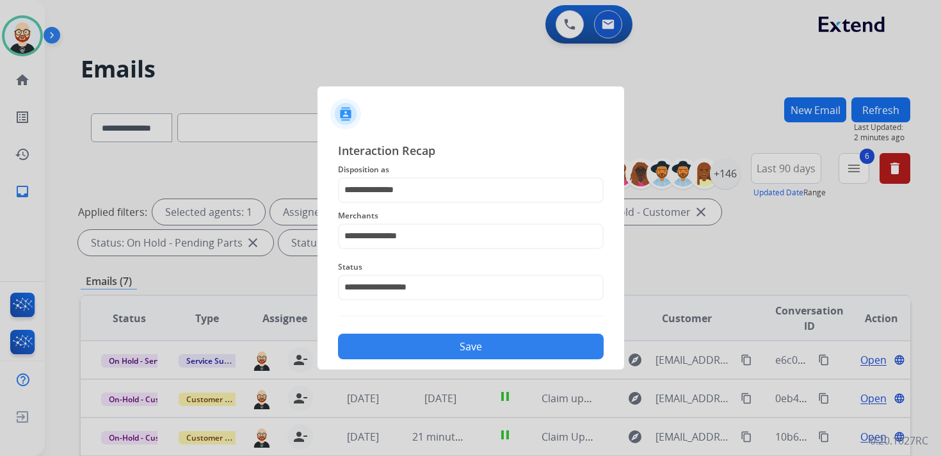
click at [405, 344] on button "Save" at bounding box center [471, 346] width 266 height 26
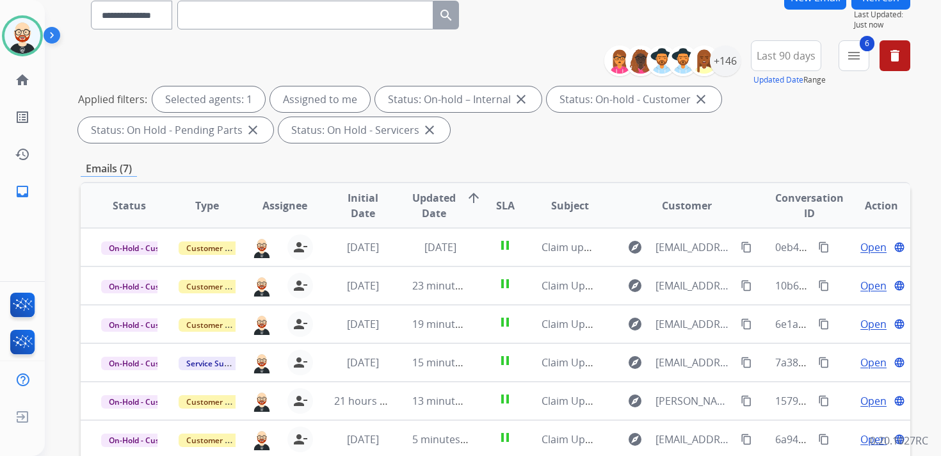
scroll to position [114, 0]
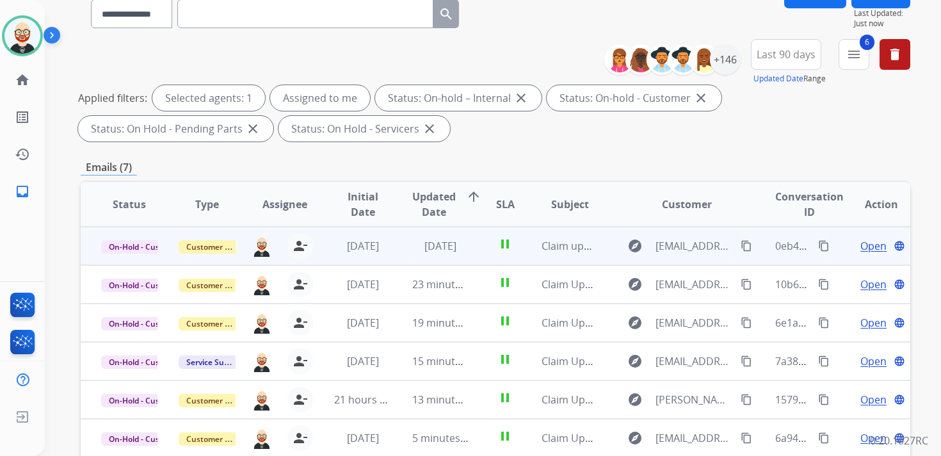
click at [864, 247] on span "Open" at bounding box center [873, 245] width 26 height 15
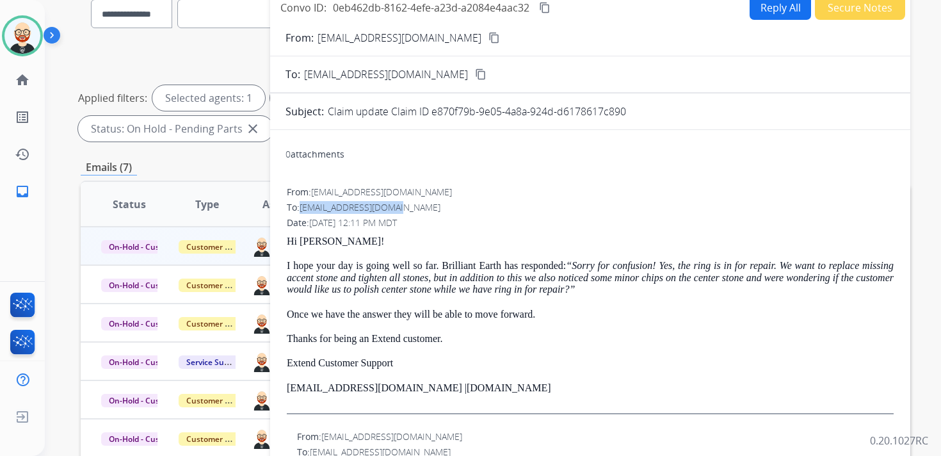
drag, startPoint x: 408, startPoint y: 210, endPoint x: 304, endPoint y: 212, distance: 103.7
click at [304, 212] on div "To: [EMAIL_ADDRESS][DOMAIN_NAME]" at bounding box center [590, 207] width 607 height 13
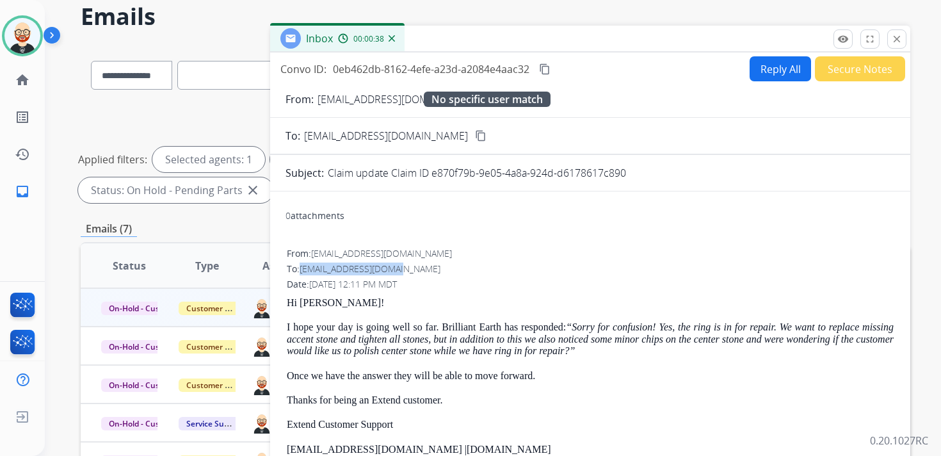
scroll to position [19, 0]
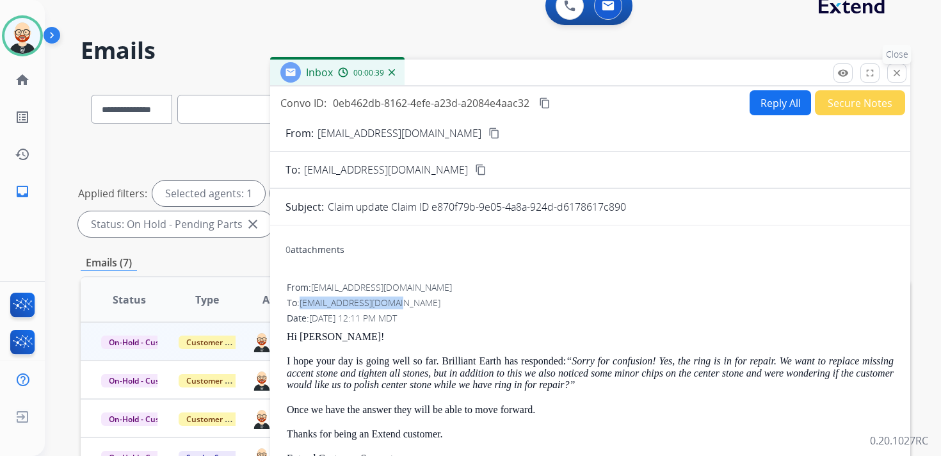
click at [894, 72] on mat-icon "close" at bounding box center [897, 73] width 12 height 12
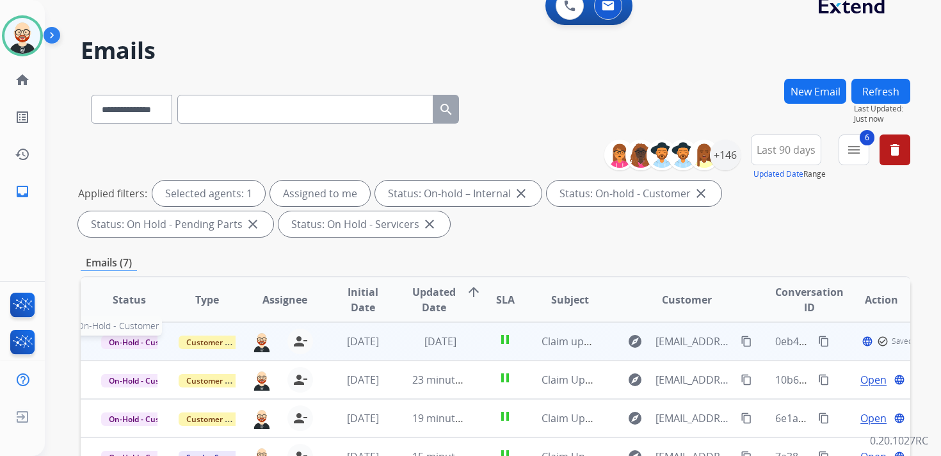
click at [152, 340] on span "On-Hold - Customer" at bounding box center [145, 341] width 88 height 13
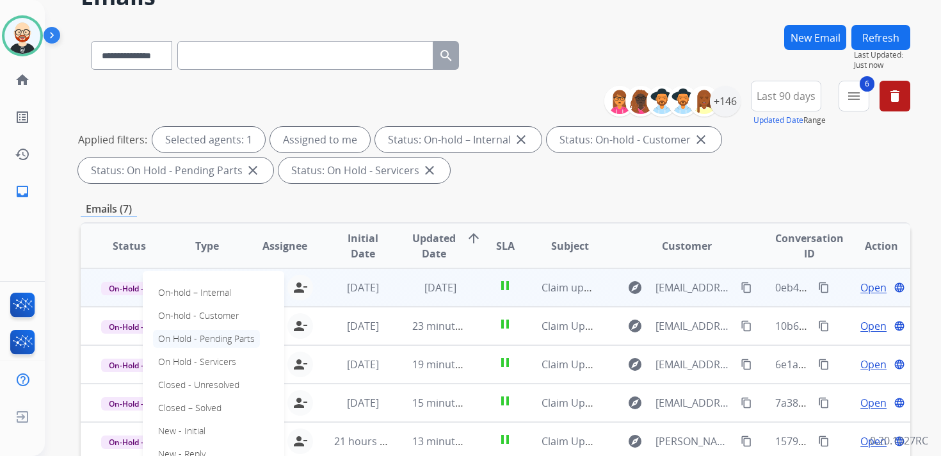
scroll to position [82, 0]
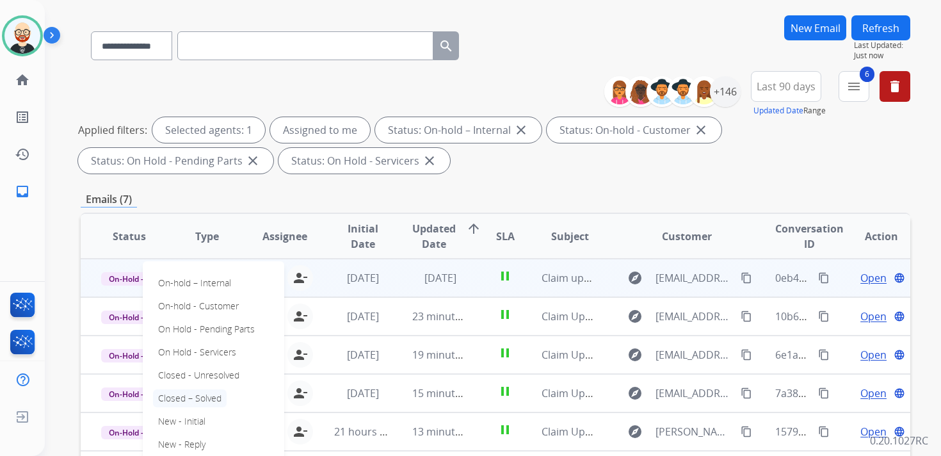
click at [211, 401] on p "Closed – Solved" at bounding box center [190, 398] width 74 height 18
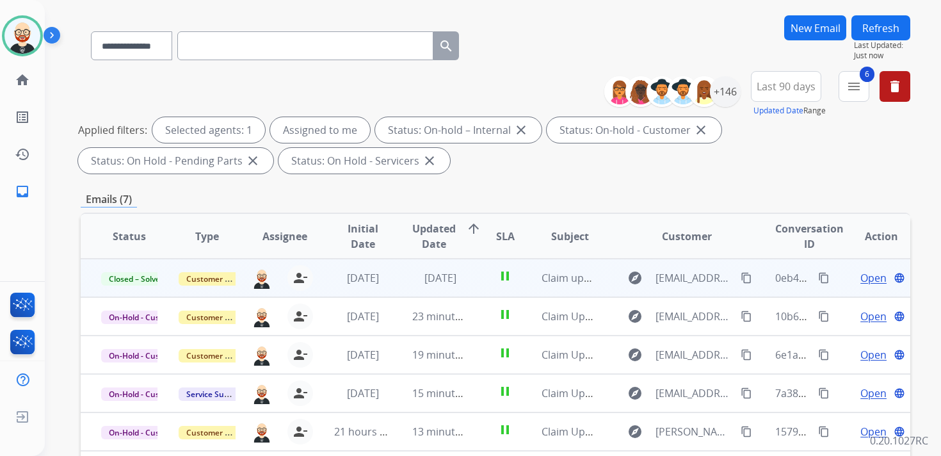
click at [879, 24] on button "Refresh" at bounding box center [880, 27] width 59 height 25
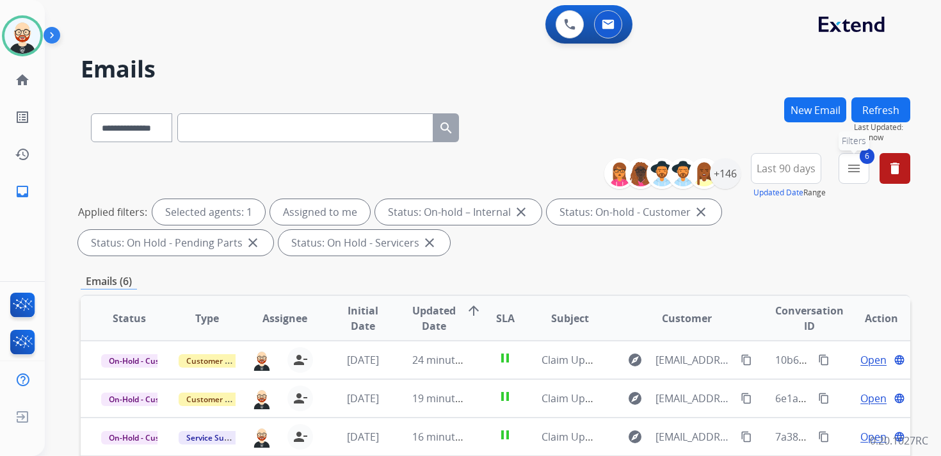
click at [852, 170] on mat-icon "menu" at bounding box center [853, 168] width 15 height 15
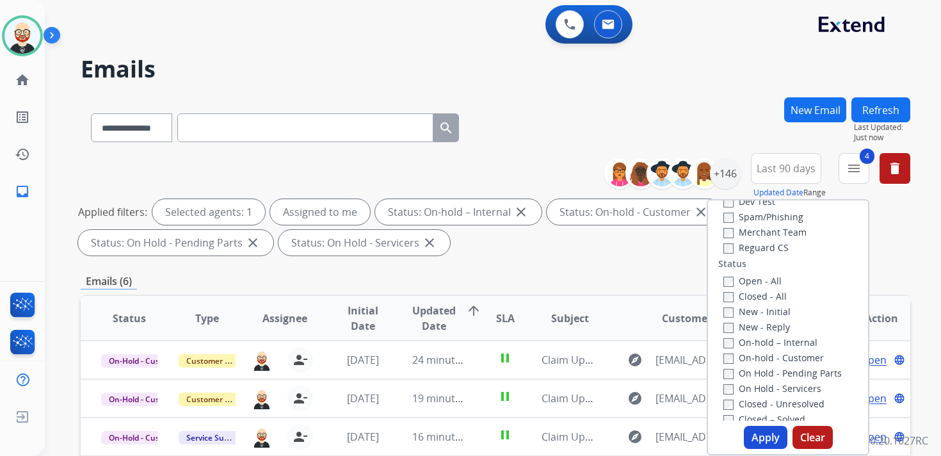
click at [758, 435] on button "Apply" at bounding box center [766, 437] width 44 height 23
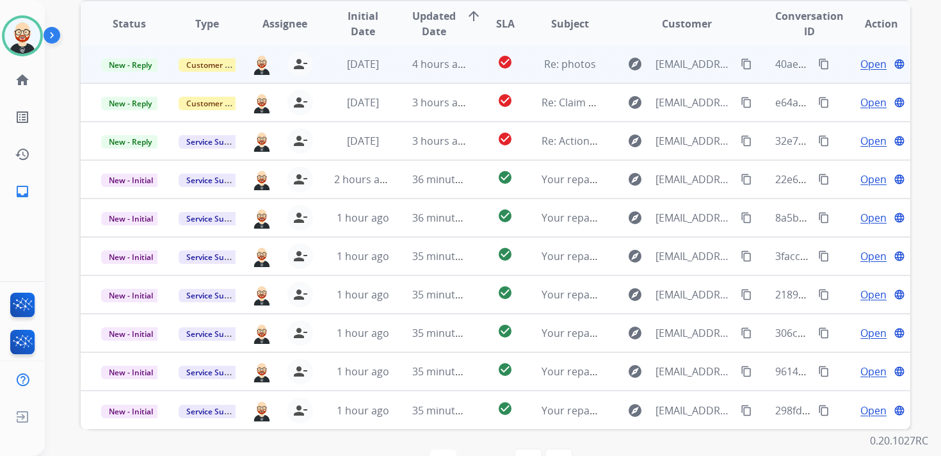
scroll to position [262, 0]
click at [860, 65] on span "Open" at bounding box center [873, 65] width 26 height 15
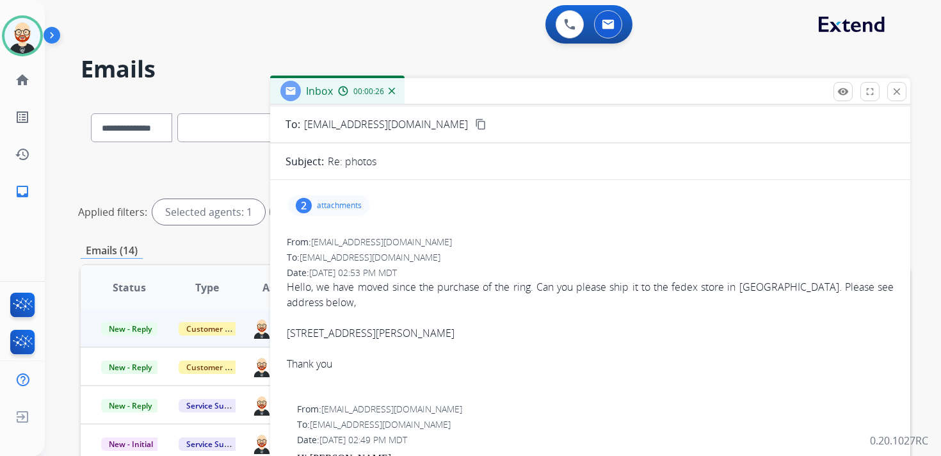
scroll to position [68, 0]
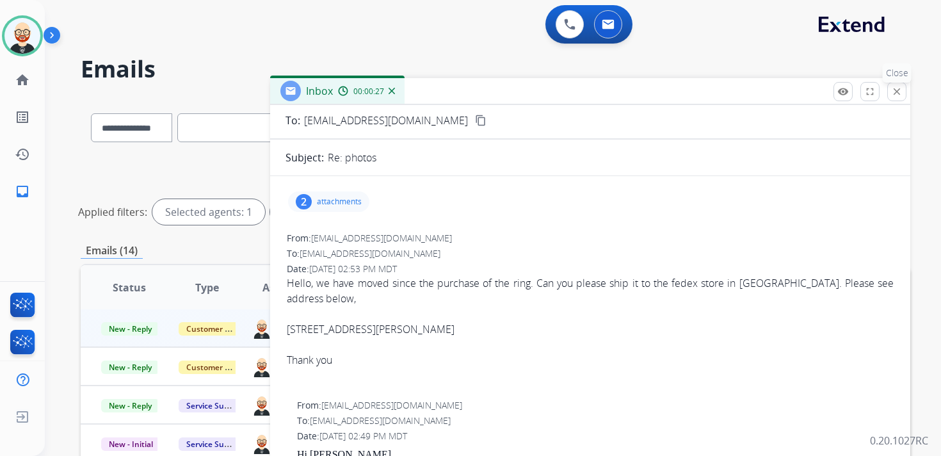
click at [895, 98] on button "close Close" at bounding box center [896, 91] width 19 height 19
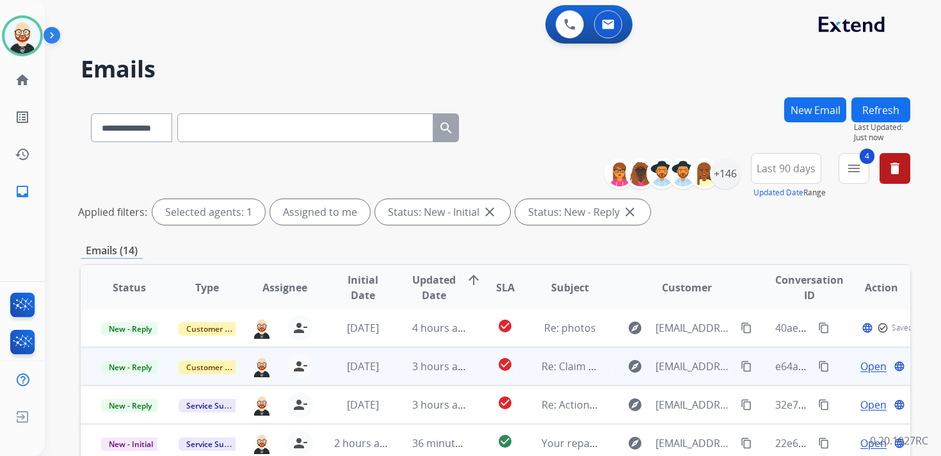
click at [864, 367] on span "Open" at bounding box center [873, 365] width 26 height 15
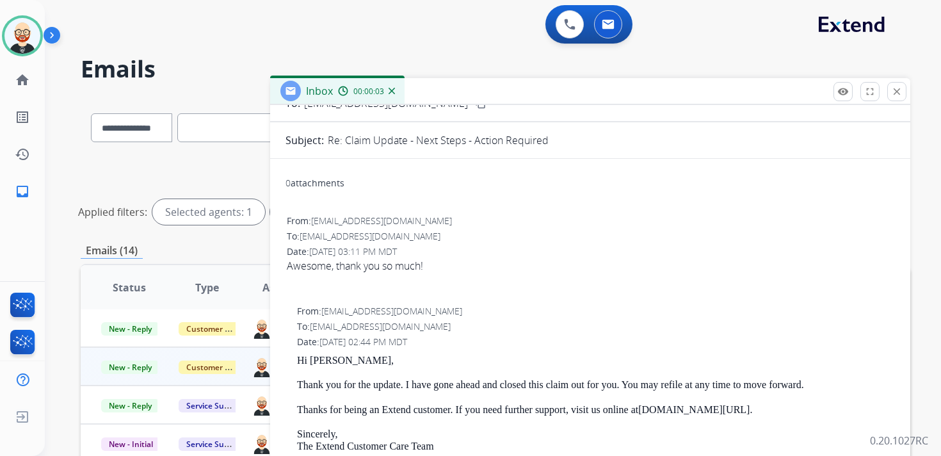
scroll to position [0, 0]
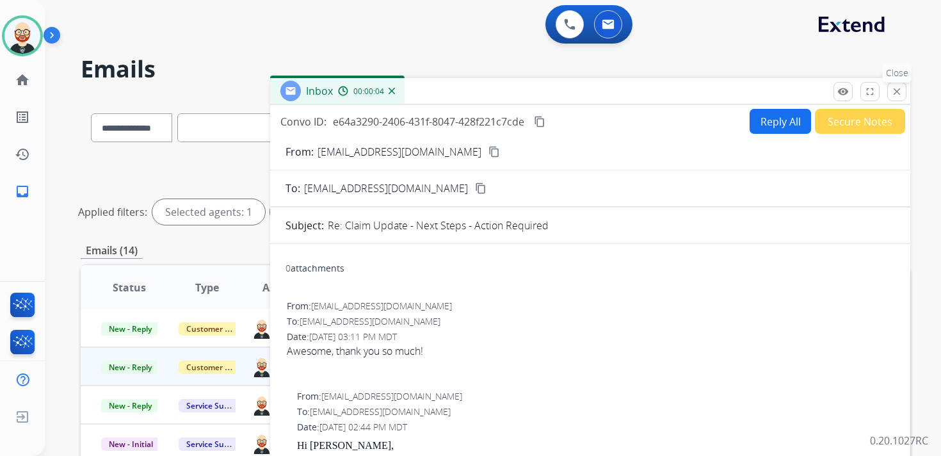
click at [898, 92] on mat-icon "close" at bounding box center [897, 92] width 12 height 12
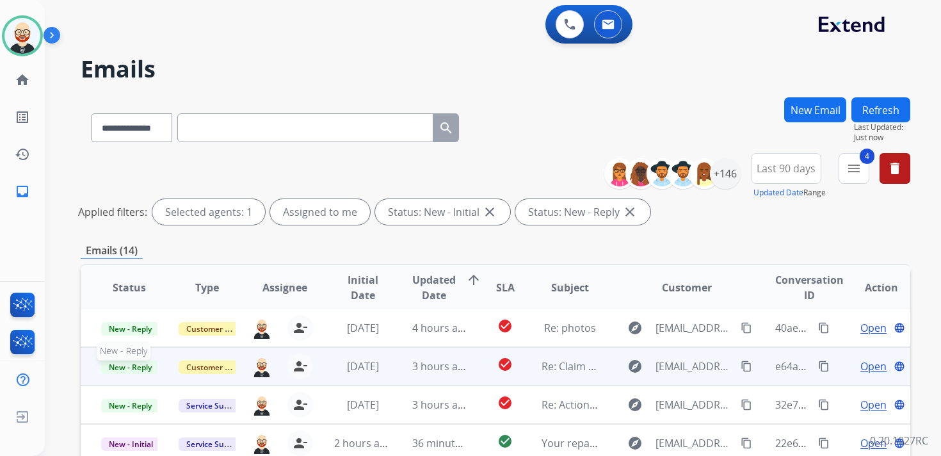
click at [146, 367] on span "New - Reply" at bounding box center [130, 366] width 58 height 13
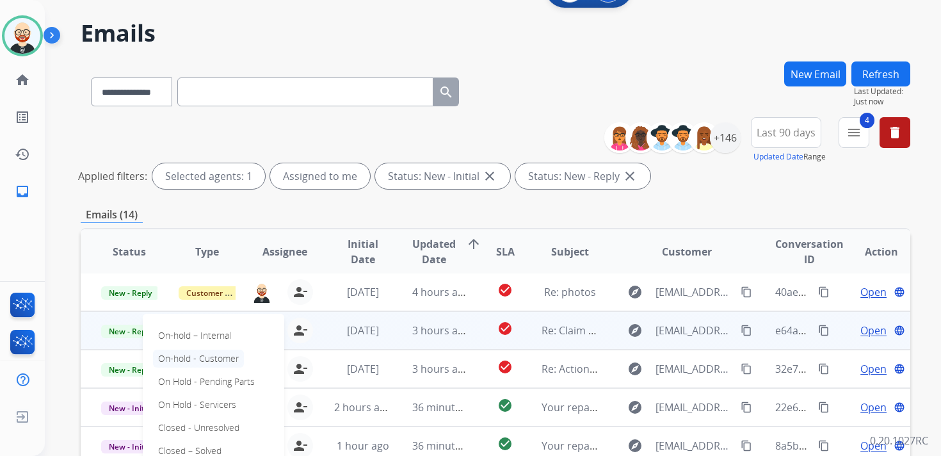
scroll to position [39, 0]
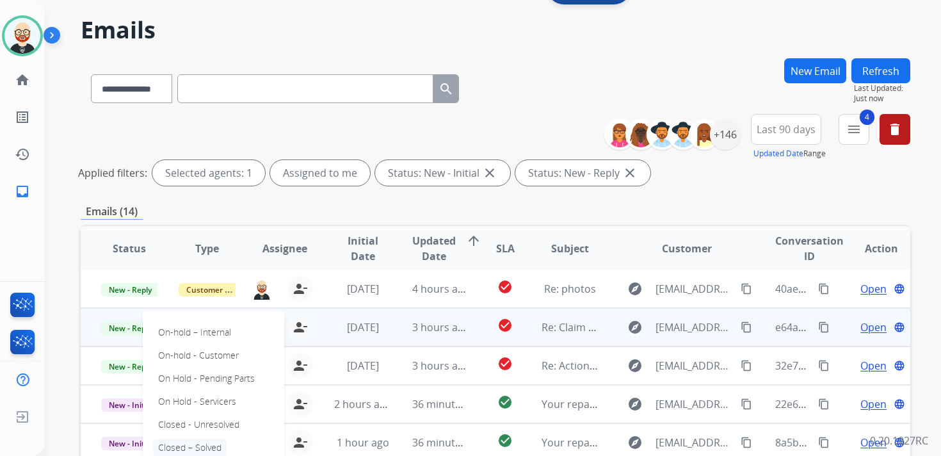
click at [187, 444] on p "Closed – Solved" at bounding box center [190, 447] width 74 height 18
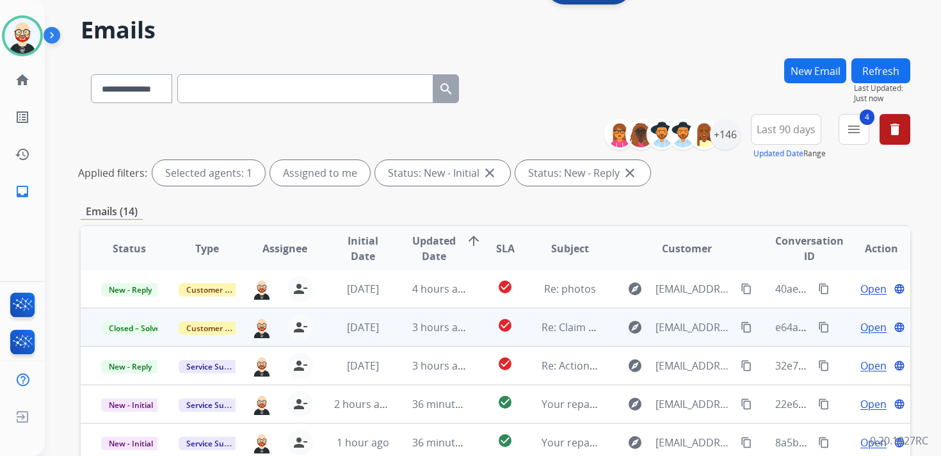
click at [891, 70] on button "Refresh" at bounding box center [880, 70] width 59 height 25
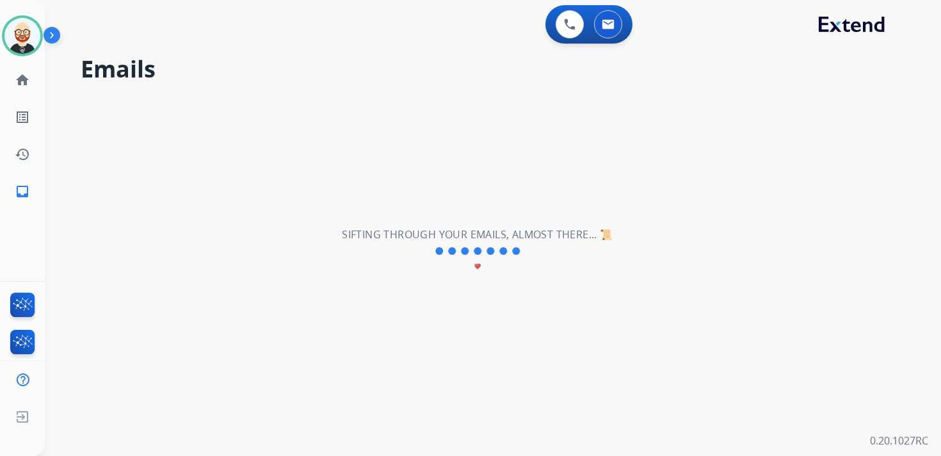
scroll to position [0, 0]
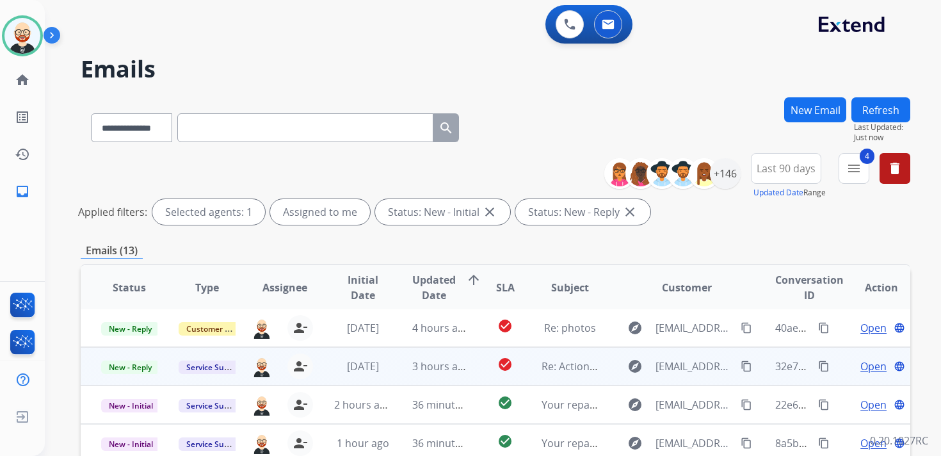
click at [864, 365] on span "Open" at bounding box center [873, 365] width 26 height 15
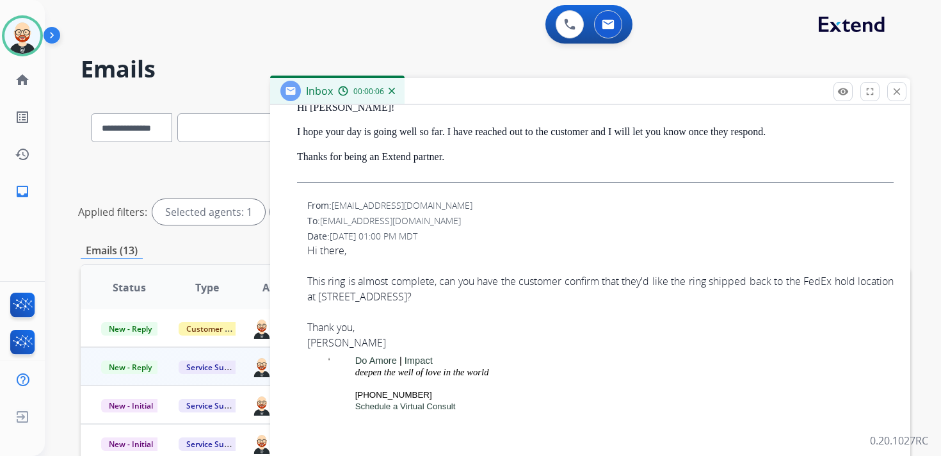
scroll to position [490, 0]
click at [896, 95] on mat-icon "close" at bounding box center [897, 92] width 12 height 12
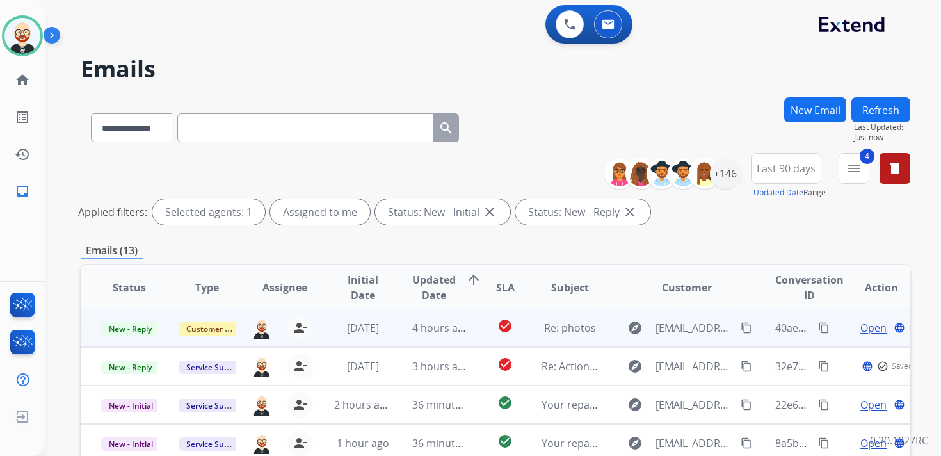
click at [866, 330] on span "Open" at bounding box center [873, 327] width 26 height 15
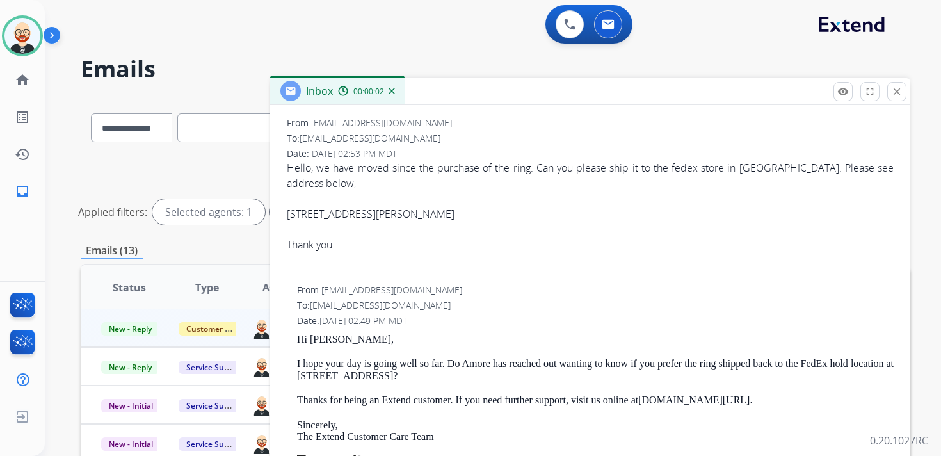
scroll to position [193, 0]
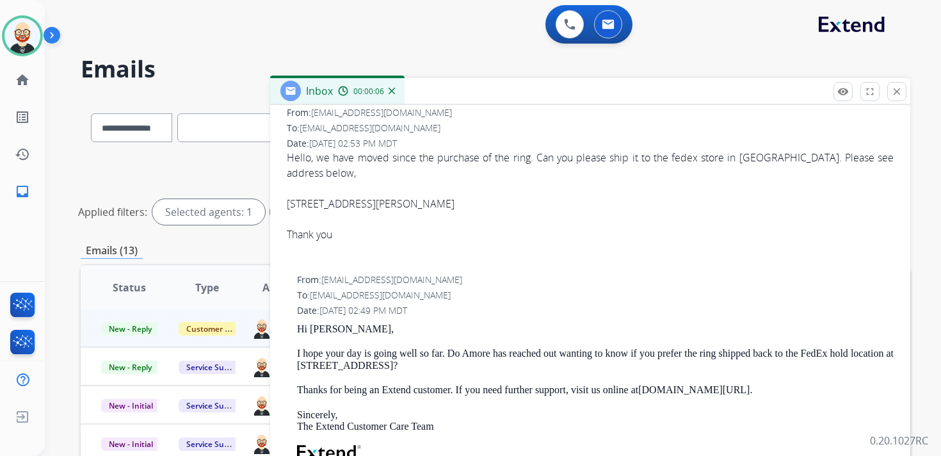
click at [440, 203] on div "[STREET_ADDRESS][PERSON_NAME]" at bounding box center [590, 203] width 607 height 15
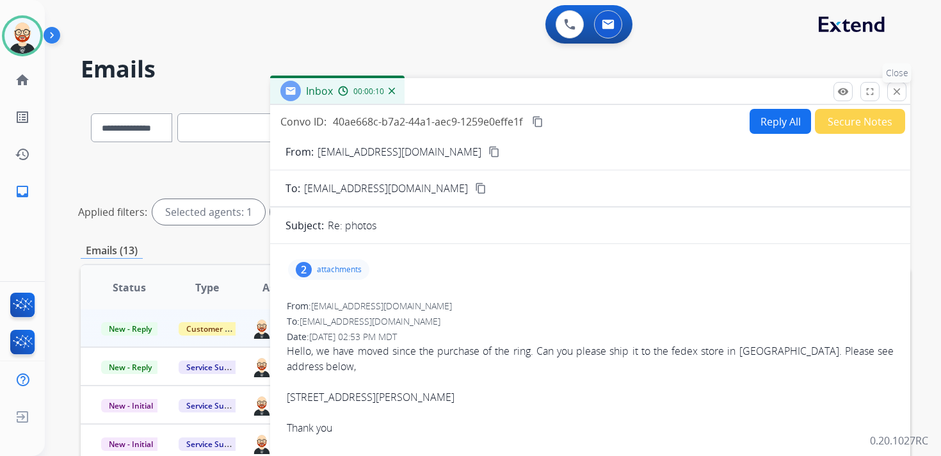
click at [892, 91] on mat-icon "close" at bounding box center [897, 92] width 12 height 12
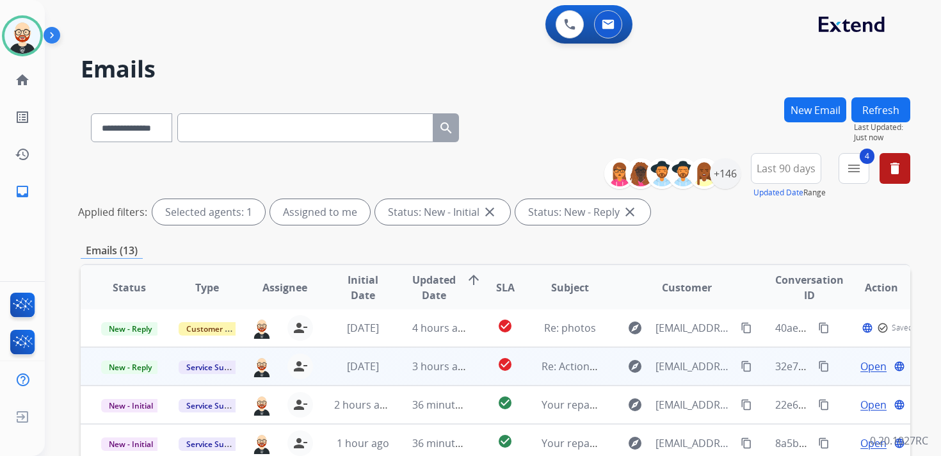
click at [863, 364] on span "Open" at bounding box center [873, 365] width 26 height 15
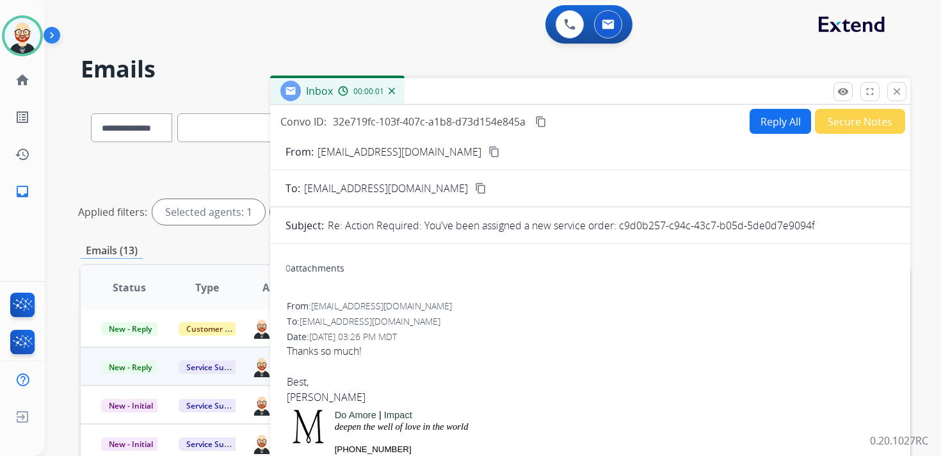
click at [776, 118] on button "Reply All" at bounding box center [779, 121] width 61 height 25
select select "**********"
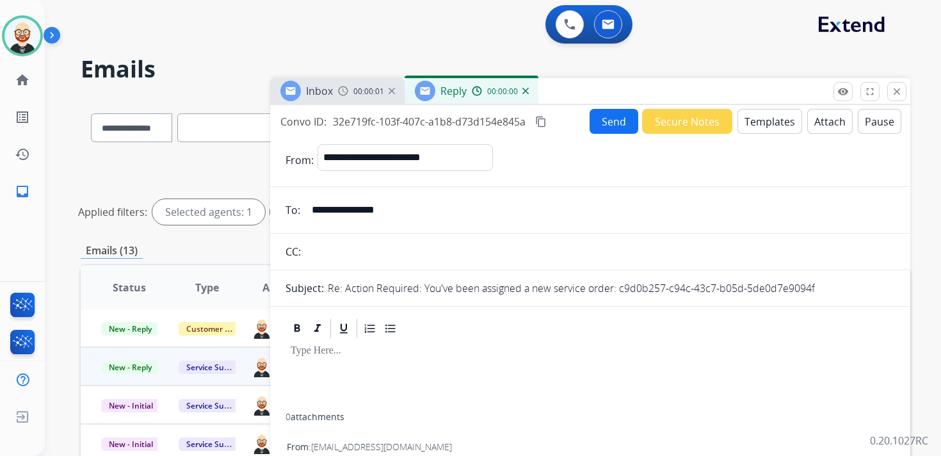
click at [299, 360] on div at bounding box center [589, 376] width 609 height 73
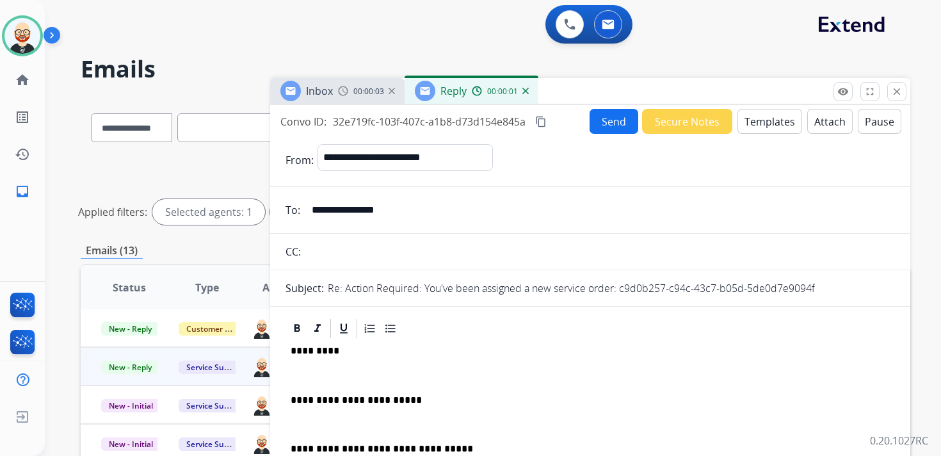
scroll to position [3, 0]
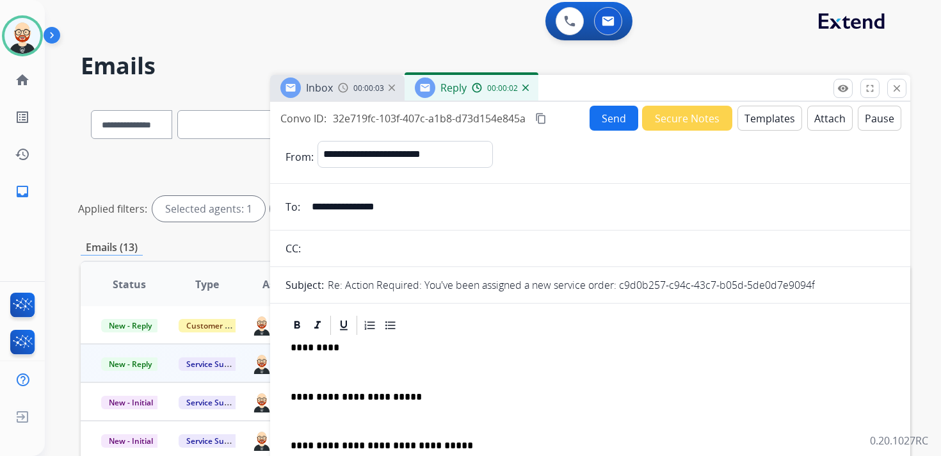
click at [302, 367] on p at bounding box center [590, 372] width 599 height 12
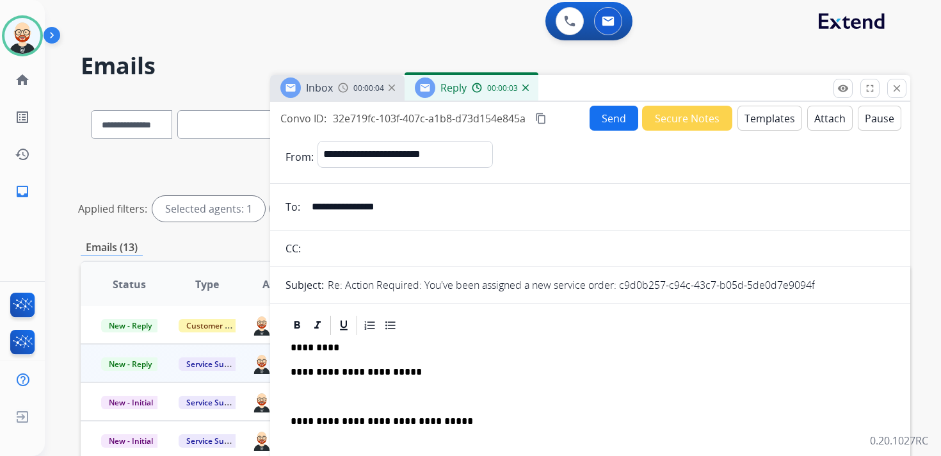
click at [308, 396] on p at bounding box center [590, 397] width 599 height 12
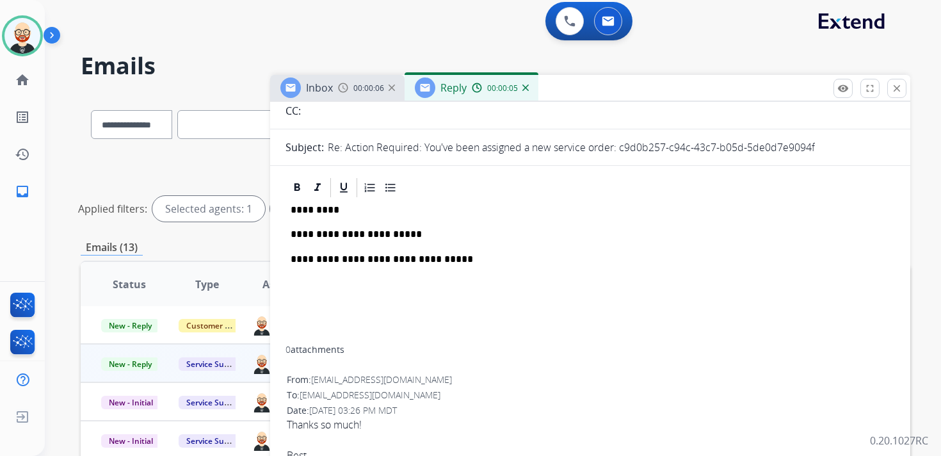
scroll to position [88, 0]
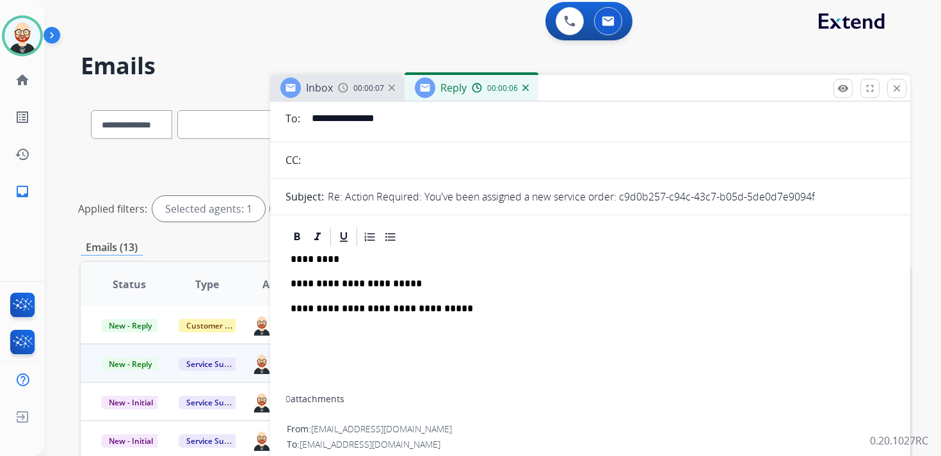
click at [312, 259] on p "*********" at bounding box center [585, 259] width 589 height 12
click at [340, 284] on p "**********" at bounding box center [585, 284] width 589 height 12
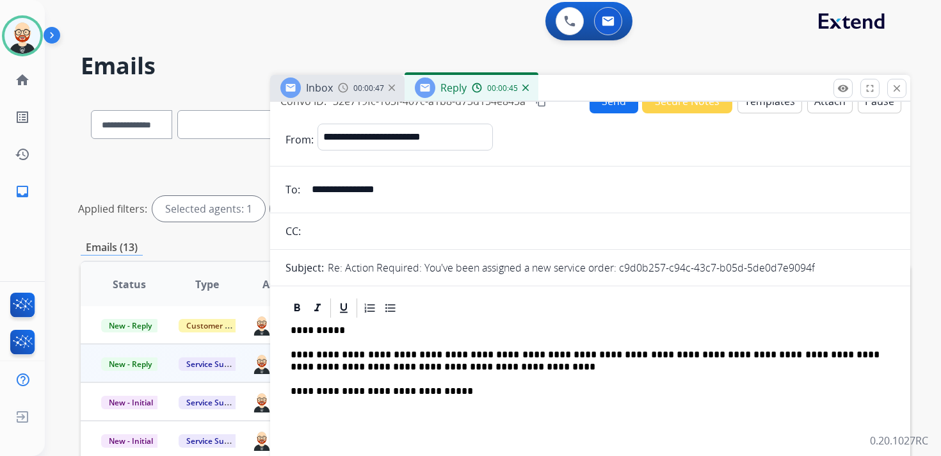
scroll to position [0, 0]
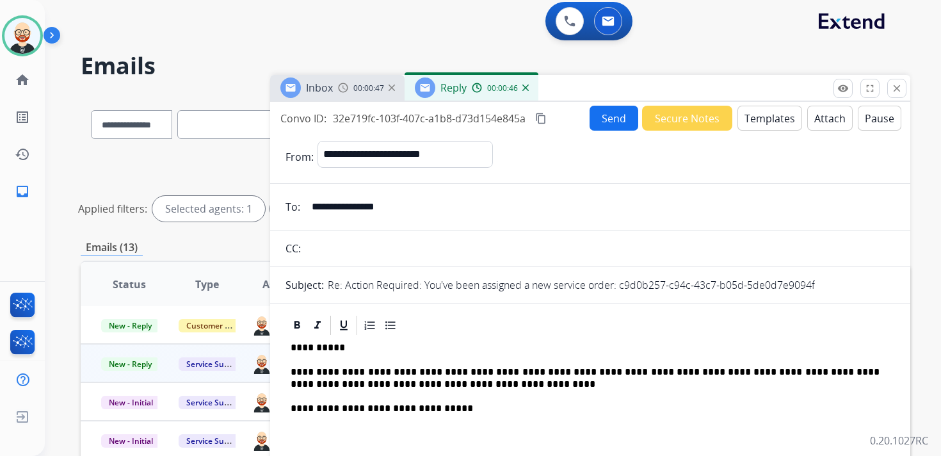
click at [594, 107] on button "Send" at bounding box center [613, 118] width 49 height 25
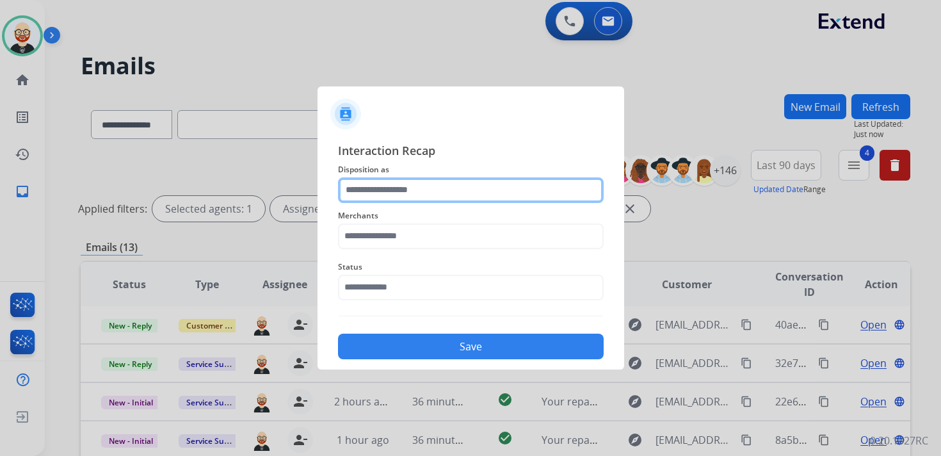
click at [393, 196] on input "text" at bounding box center [471, 190] width 266 height 26
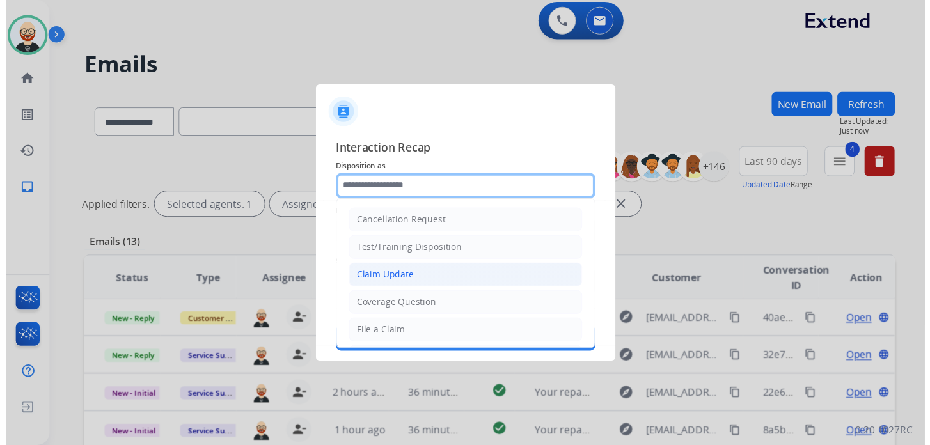
scroll to position [192, 0]
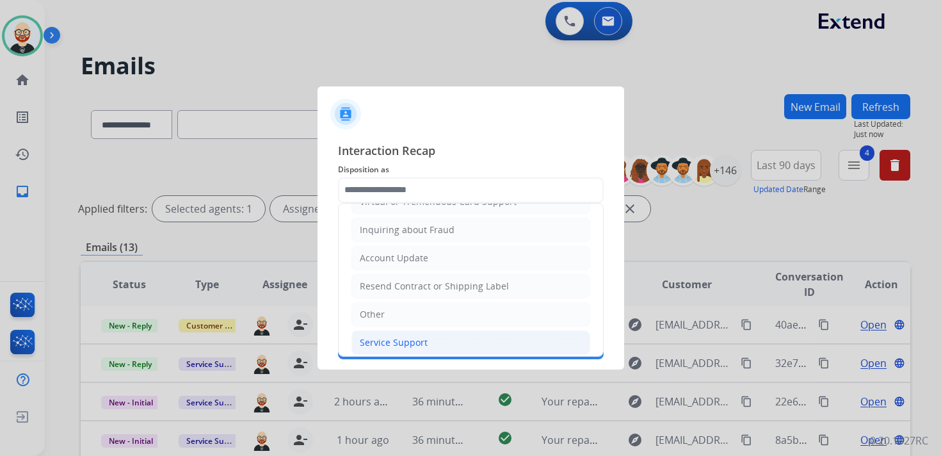
click at [390, 336] on div "Service Support" at bounding box center [394, 342] width 68 height 13
type input "**********"
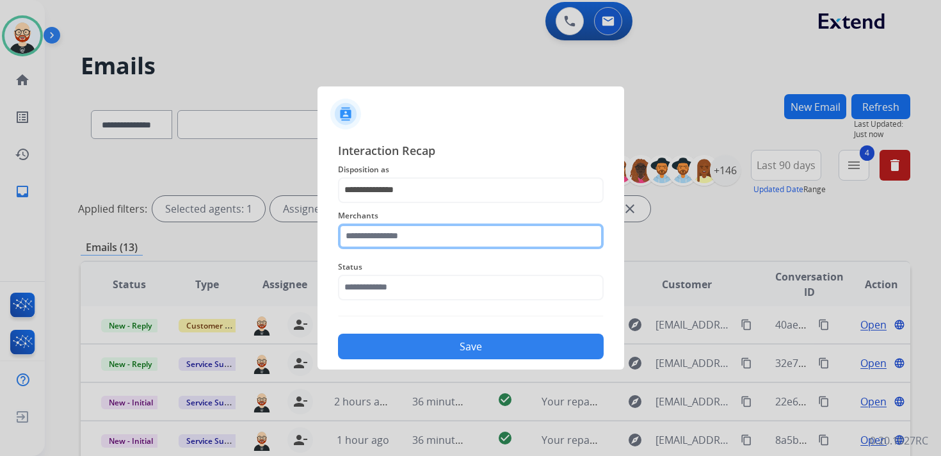
click at [397, 235] on input "text" at bounding box center [471, 236] width 266 height 26
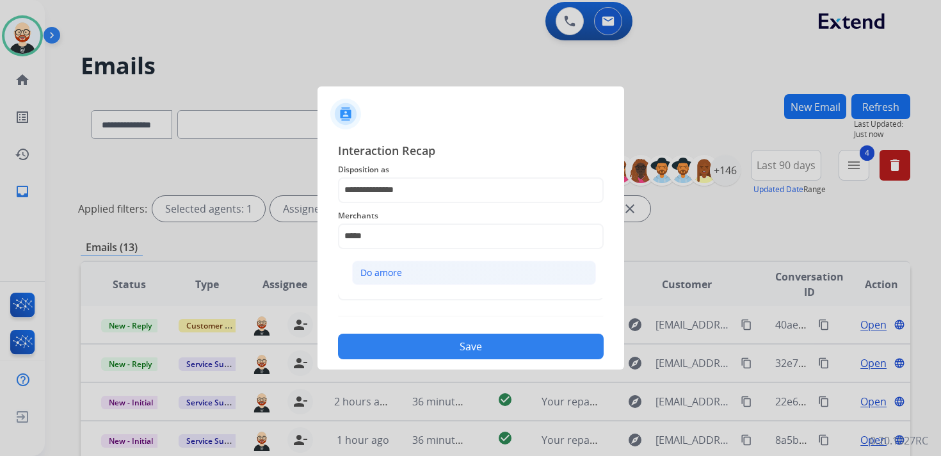
click at [399, 276] on div "Do amore" at bounding box center [381, 272] width 42 height 13
type input "********"
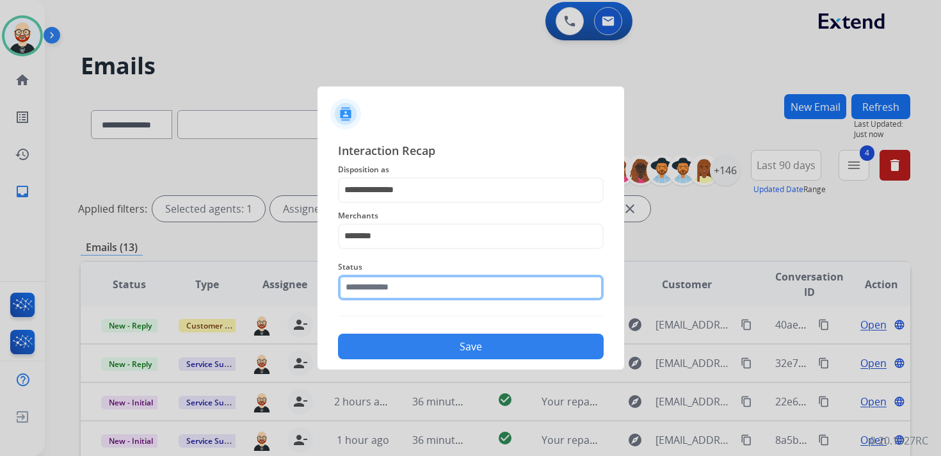
click at [401, 292] on input "text" at bounding box center [471, 288] width 266 height 26
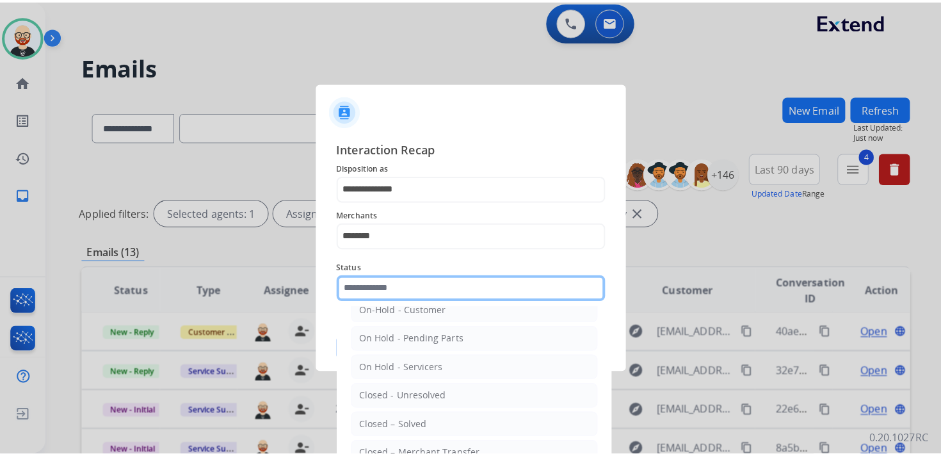
scroll to position [49, 0]
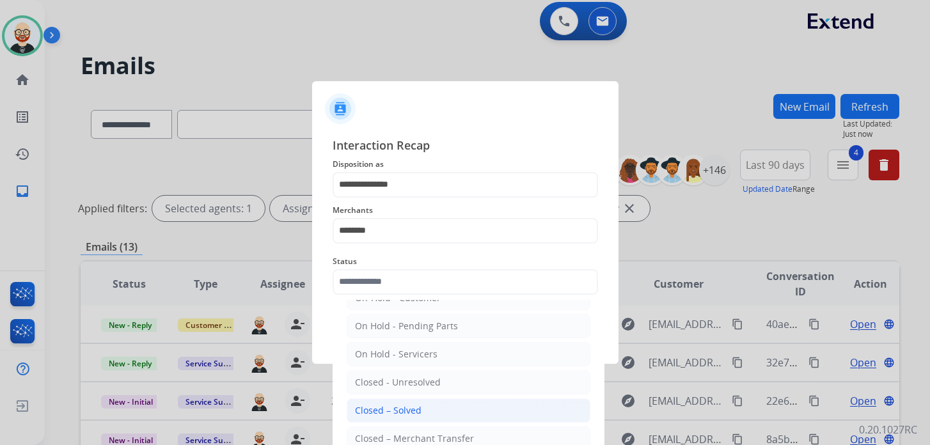
click at [406, 409] on div "Closed – Solved" at bounding box center [388, 410] width 67 height 13
type input "**********"
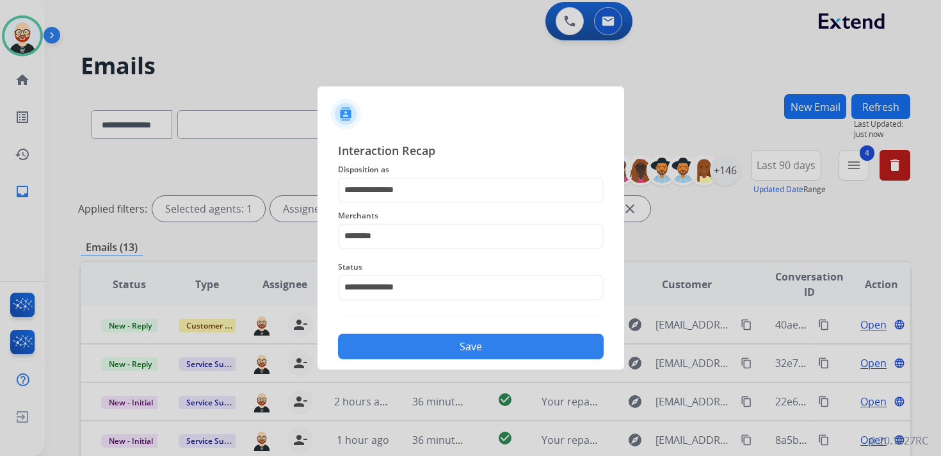
click at [409, 342] on button "Save" at bounding box center [471, 346] width 266 height 26
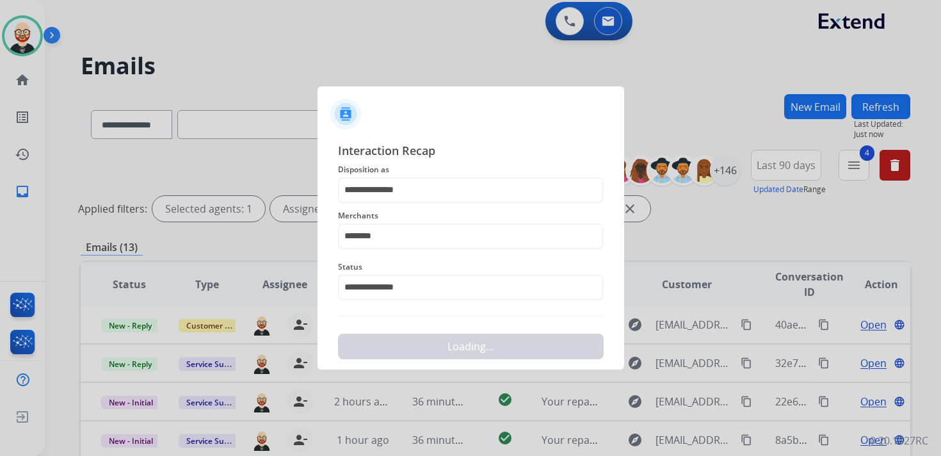
scroll to position [0, 0]
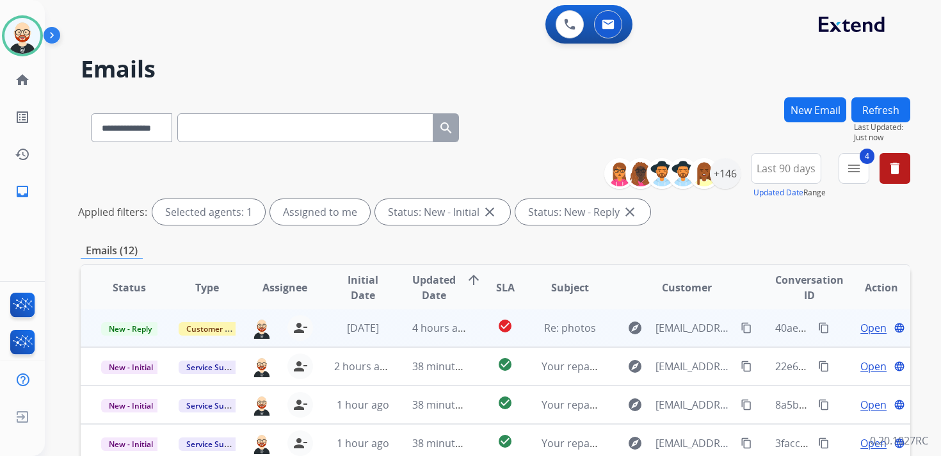
click at [860, 328] on span "Open" at bounding box center [873, 327] width 26 height 15
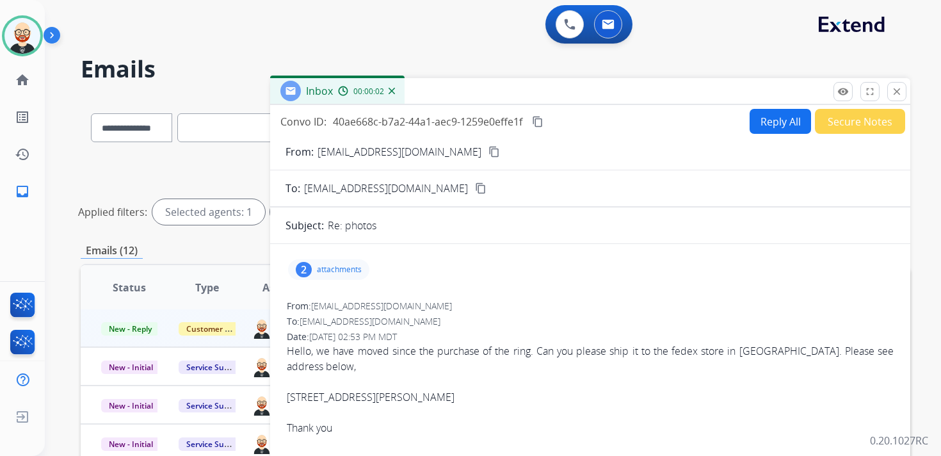
click at [488, 152] on mat-icon "content_copy" at bounding box center [494, 152] width 12 height 12
click at [457, 348] on div "Hello, we have moved since the purchase of the ring. Can you please ship it to …" at bounding box center [590, 358] width 607 height 31
drag, startPoint x: 459, startPoint y: 399, endPoint x: 287, endPoint y: 356, distance: 177.5
click at [287, 356] on span "Hello, we have moved since the purchase of the ring. Can you please ship it to …" at bounding box center [590, 396] width 607 height 107
click at [759, 122] on button "Reply All" at bounding box center [779, 121] width 61 height 25
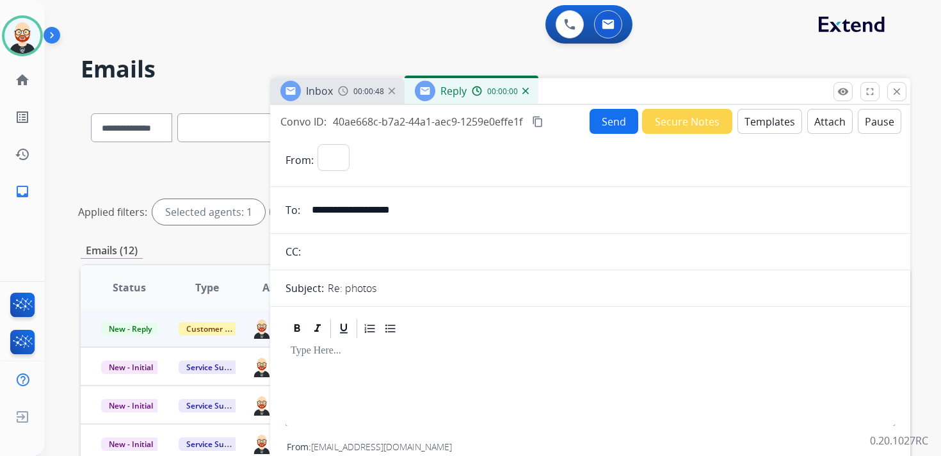
select select "**********"
click at [342, 367] on div at bounding box center [589, 369] width 609 height 58
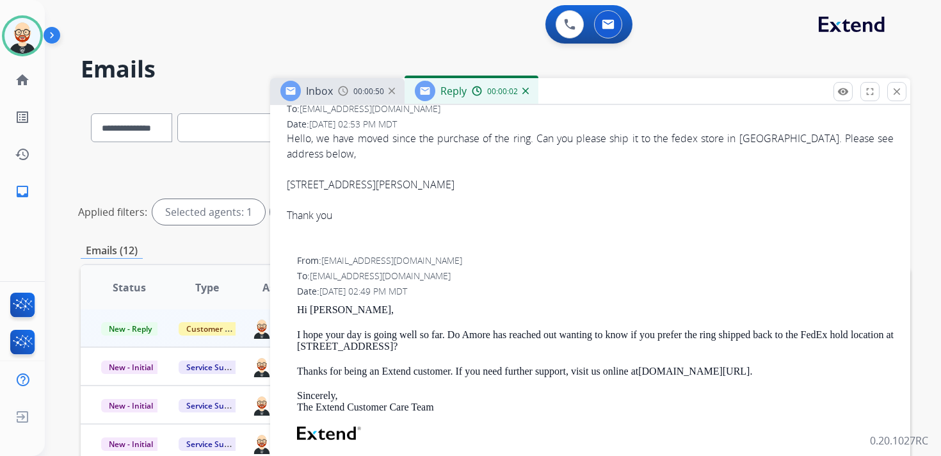
scroll to position [356, 0]
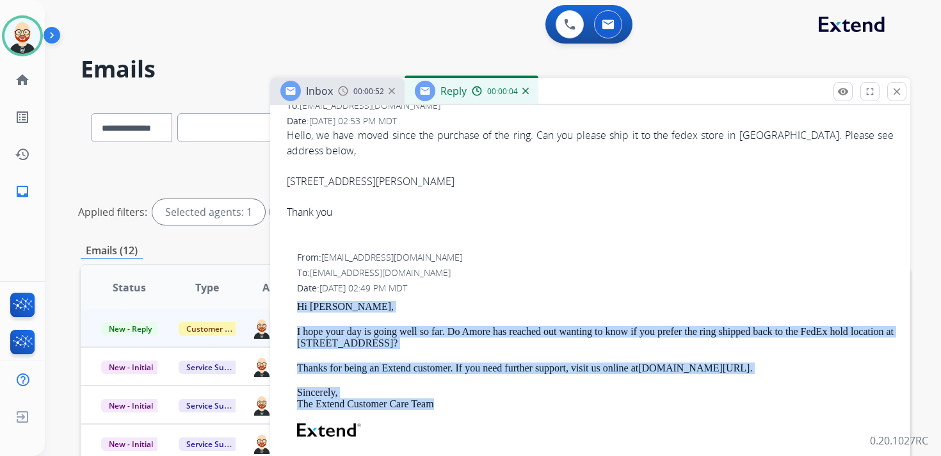
drag, startPoint x: 449, startPoint y: 405, endPoint x: 294, endPoint y: 305, distance: 184.6
click at [294, 305] on div "From: [EMAIL_ADDRESS][DOMAIN_NAME] To: [EMAIL_ADDRESS][DOMAIN_NAME] Date: [DATE…" at bounding box center [589, 359] width 609 height 219
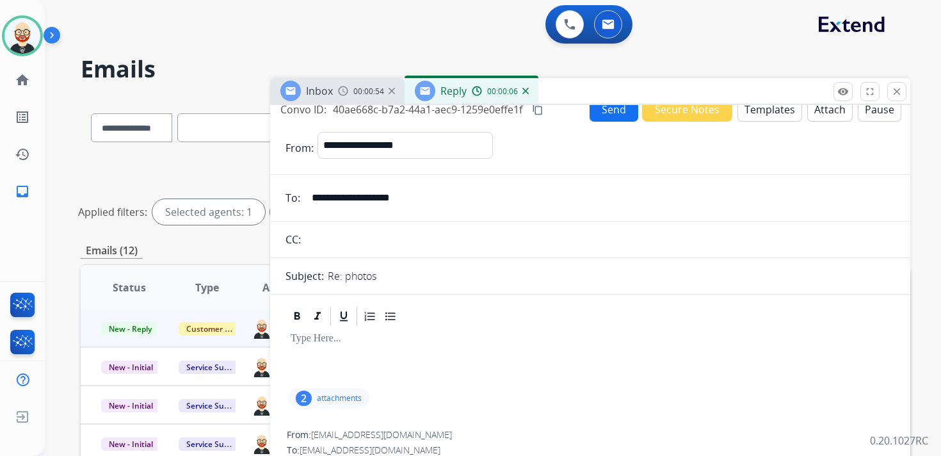
scroll to position [0, 0]
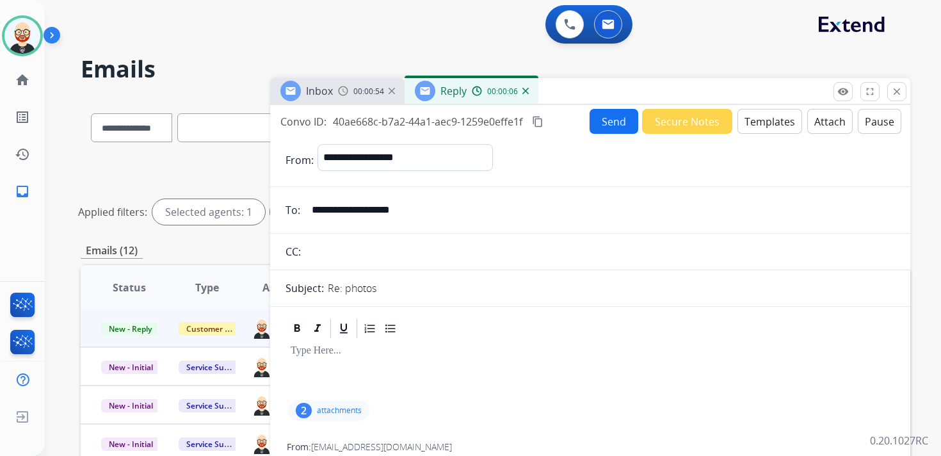
click at [313, 349] on p at bounding box center [590, 351] width 599 height 12
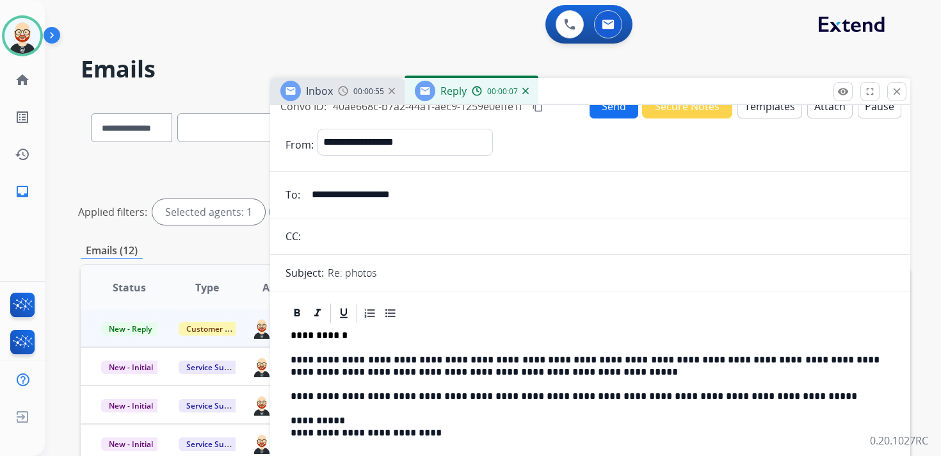
scroll to position [20, 0]
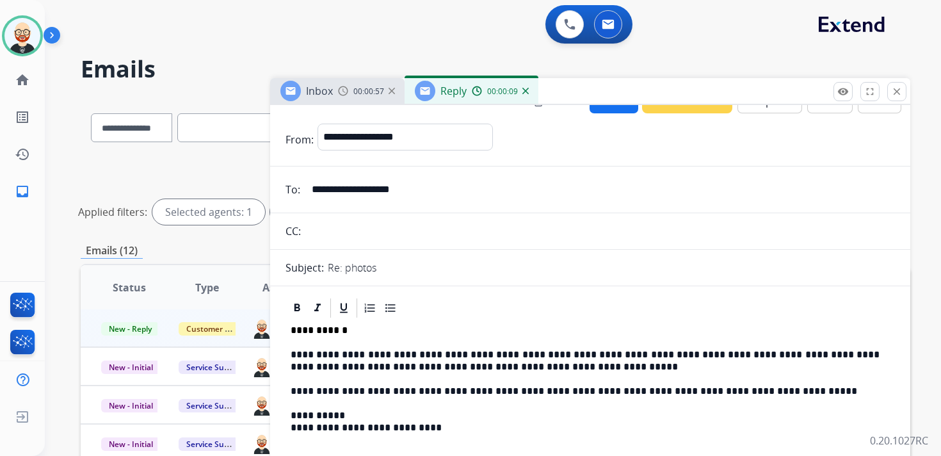
click at [440, 377] on div "**********" at bounding box center [589, 396] width 609 height 155
click at [438, 363] on p "**********" at bounding box center [585, 361] width 589 height 24
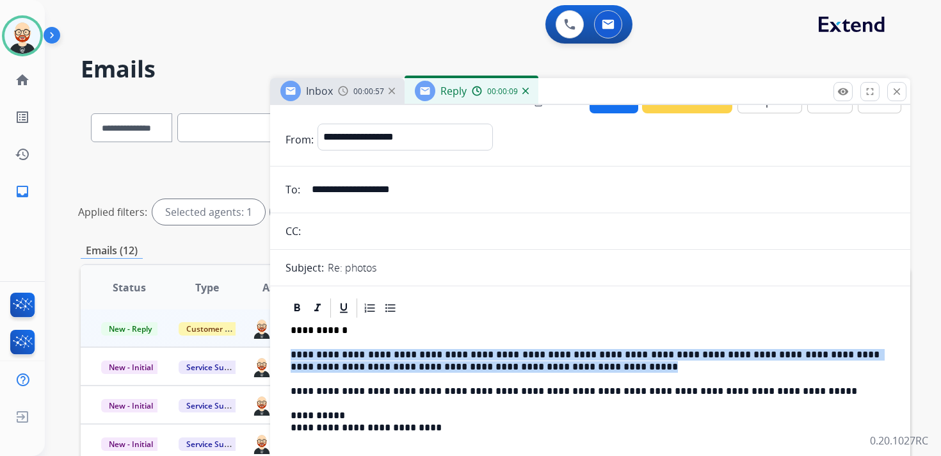
click at [438, 363] on p "**********" at bounding box center [585, 361] width 589 height 24
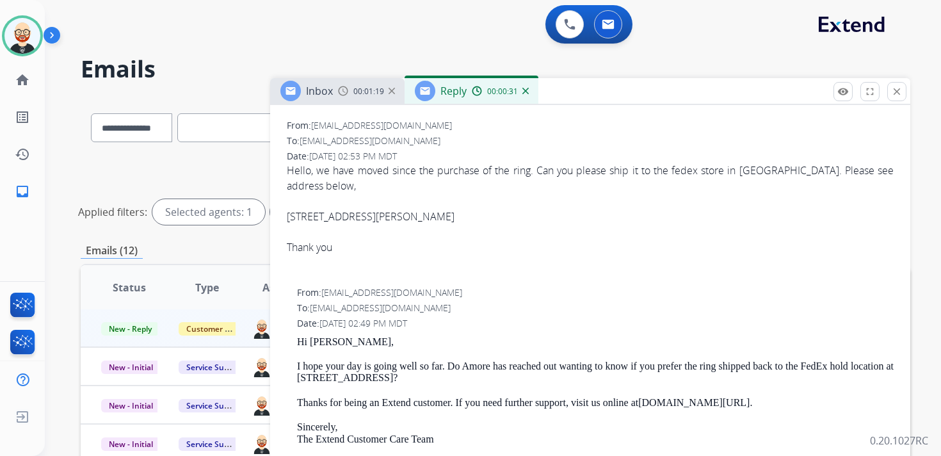
scroll to position [0, 0]
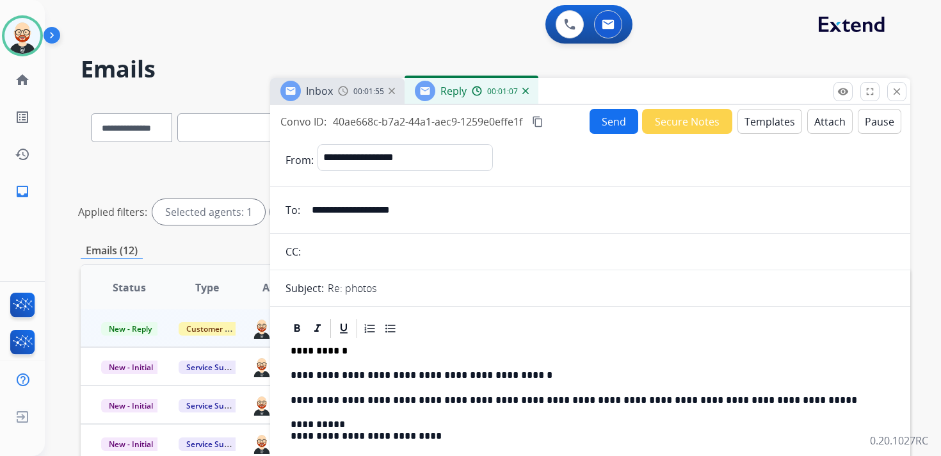
click at [592, 127] on button "Send" at bounding box center [613, 121] width 49 height 25
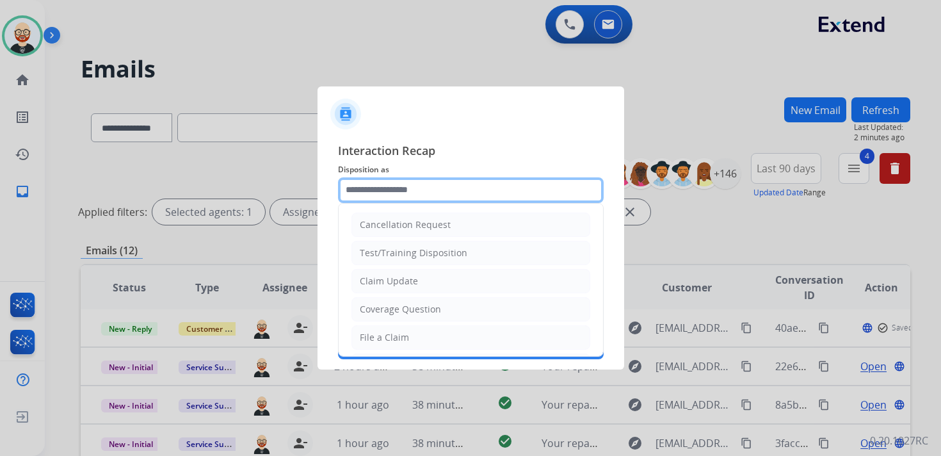
click at [410, 191] on input "text" at bounding box center [471, 190] width 266 height 26
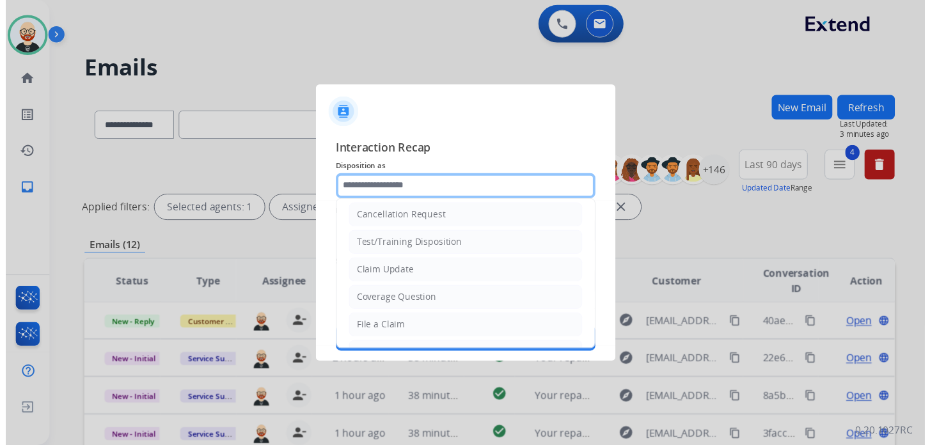
scroll to position [9, 0]
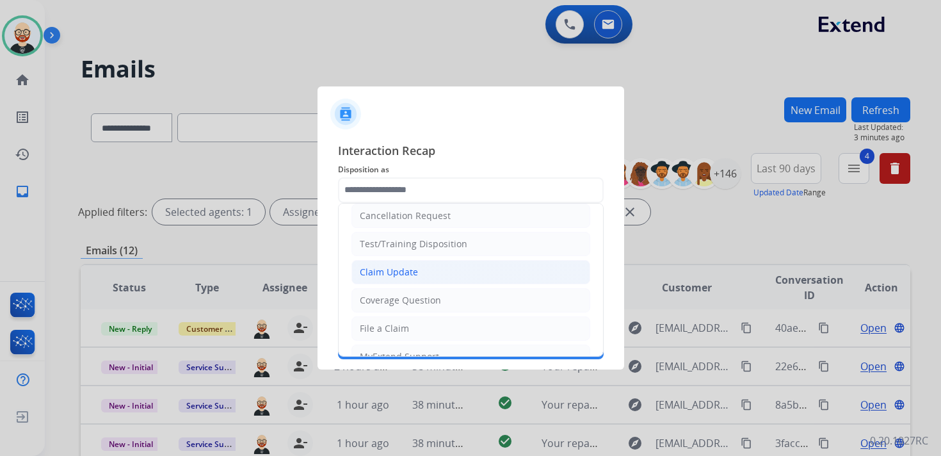
click at [395, 273] on div "Claim Update" at bounding box center [389, 272] width 58 height 13
type input "**********"
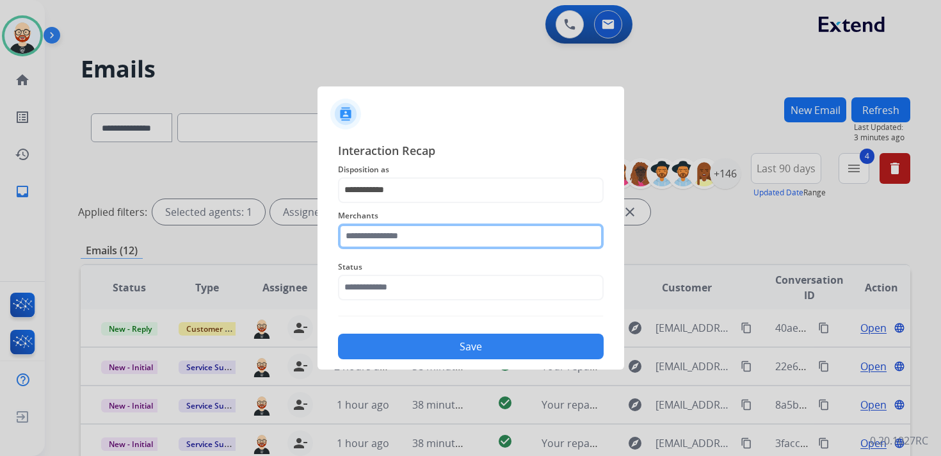
click at [369, 232] on input "text" at bounding box center [471, 236] width 266 height 26
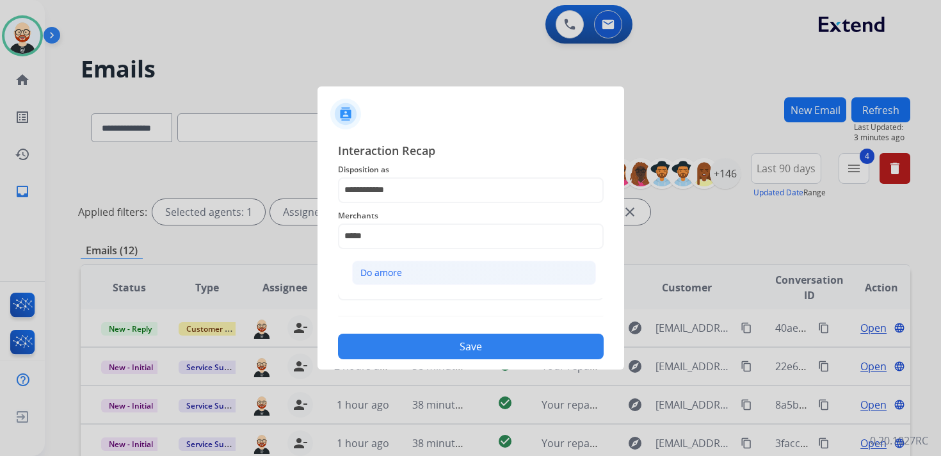
click at [370, 266] on div "Do amore" at bounding box center [381, 272] width 42 height 13
type input "********"
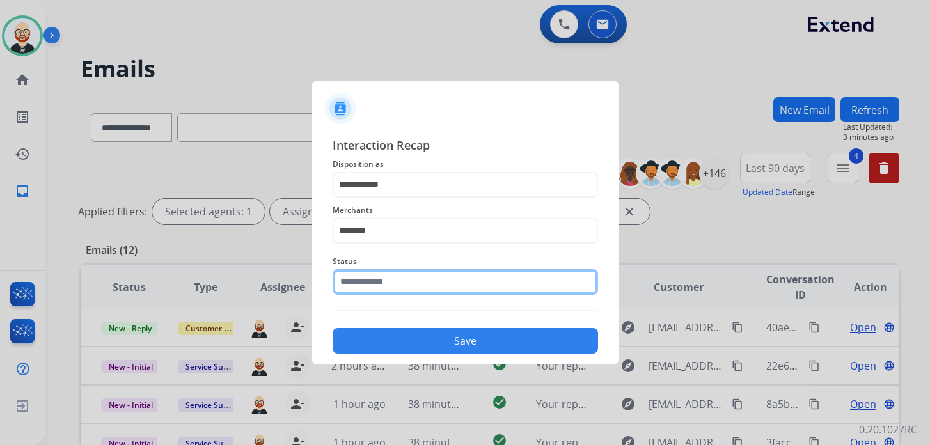
click at [370, 294] on input "text" at bounding box center [466, 282] width 266 height 26
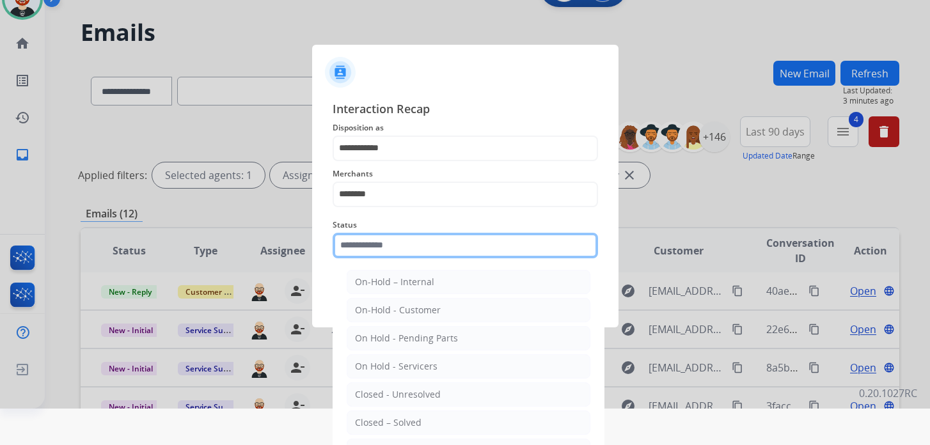
scroll to position [41, 0]
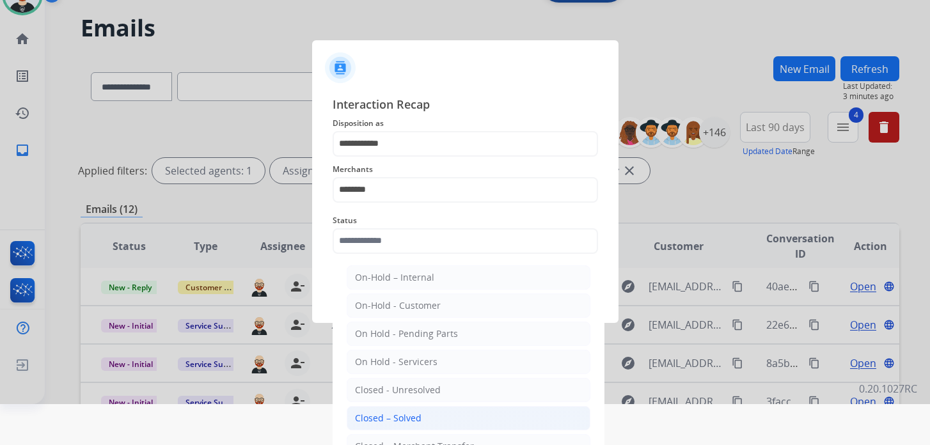
click at [391, 417] on div "Closed – Solved" at bounding box center [388, 418] width 67 height 13
type input "**********"
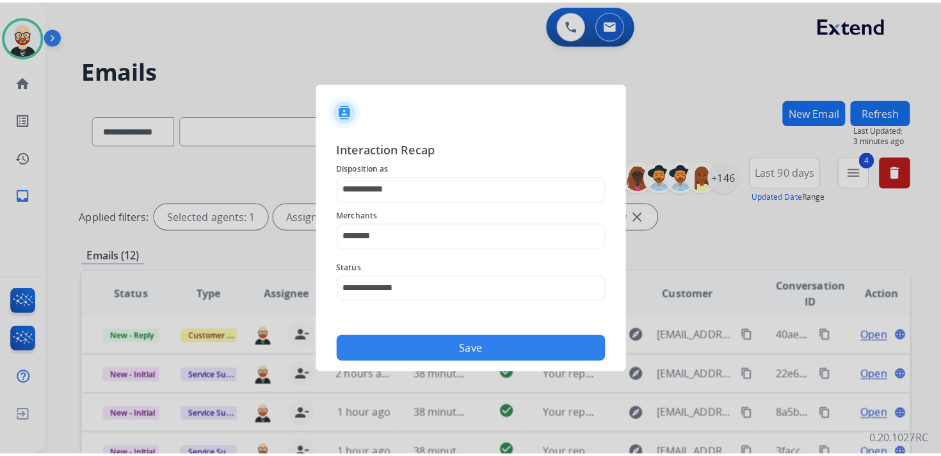
scroll to position [0, 0]
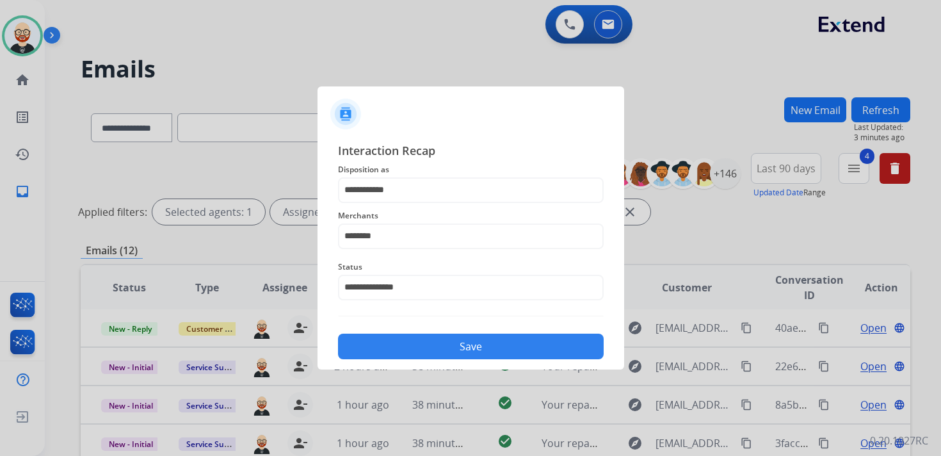
click at [477, 347] on button "Save" at bounding box center [471, 346] width 266 height 26
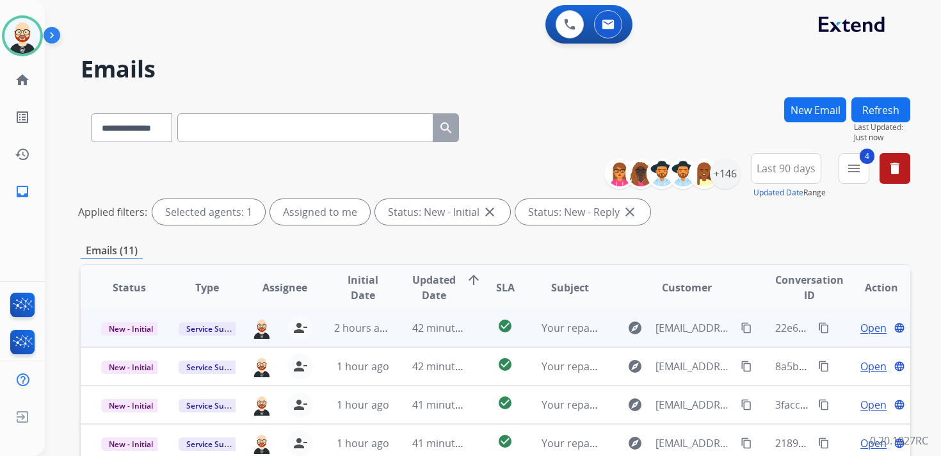
click at [869, 331] on span "Open" at bounding box center [873, 327] width 26 height 15
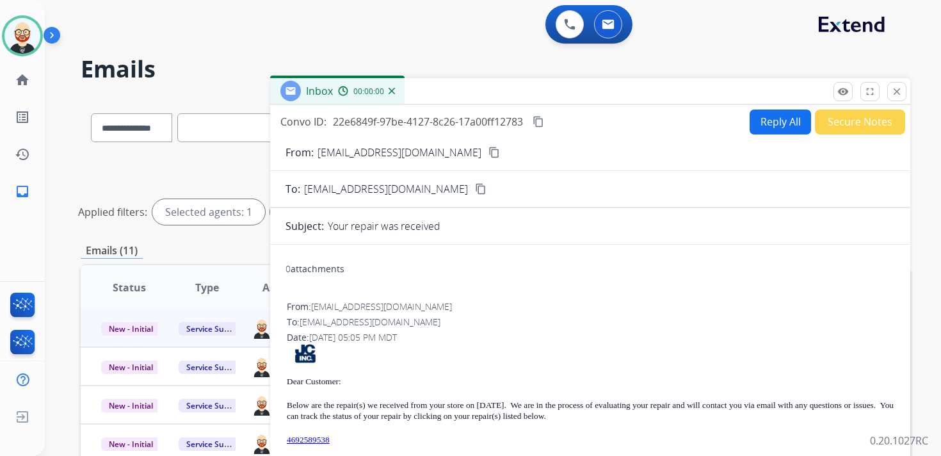
scroll to position [61, 0]
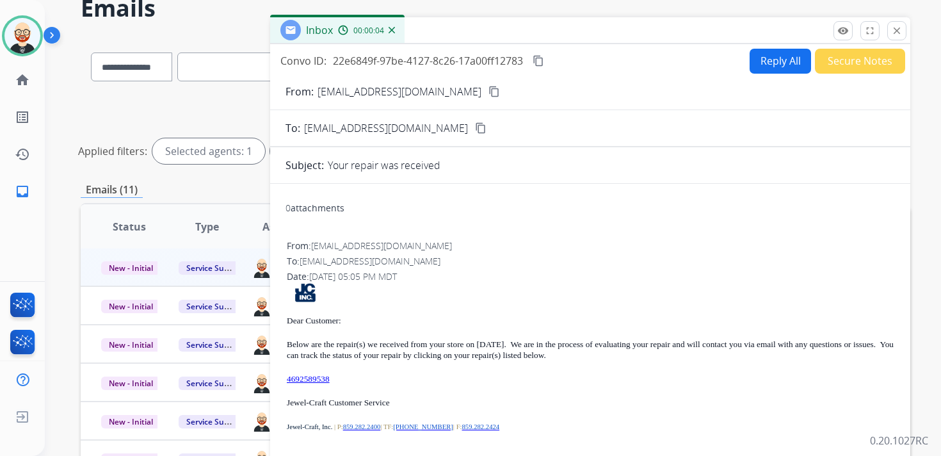
click at [901, 31] on mat-icon "close" at bounding box center [897, 31] width 12 height 12
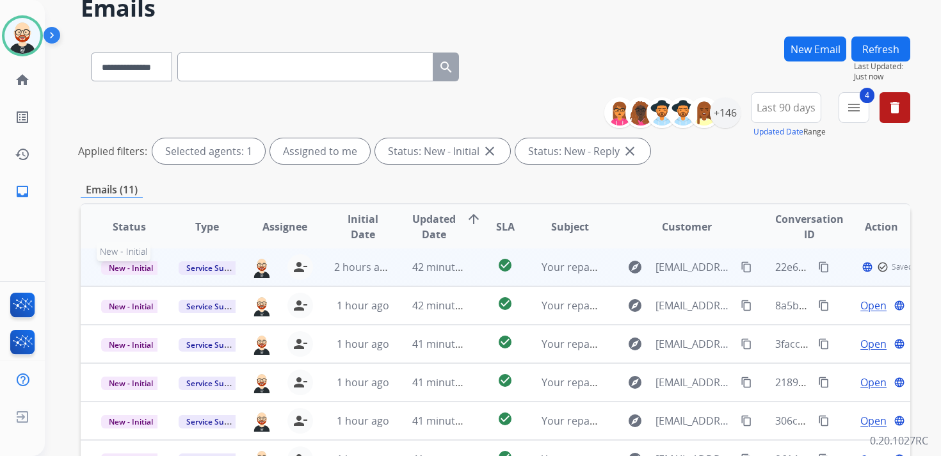
click at [124, 269] on span "New - Initial" at bounding box center [131, 267] width 60 height 13
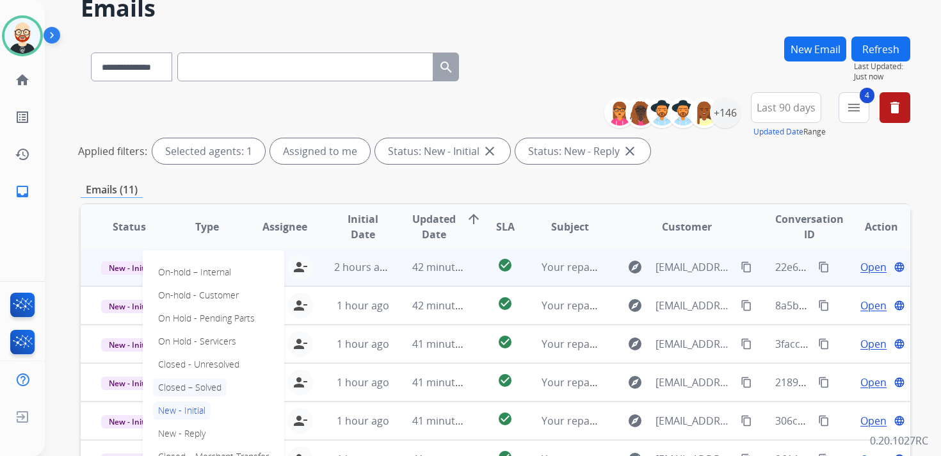
click at [200, 388] on p "Closed – Solved" at bounding box center [190, 387] width 74 height 18
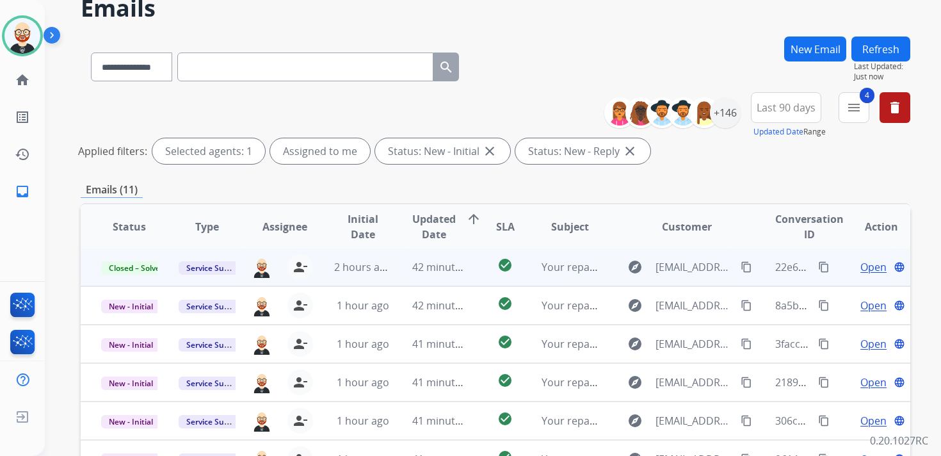
click at [884, 49] on button "Refresh" at bounding box center [880, 48] width 59 height 25
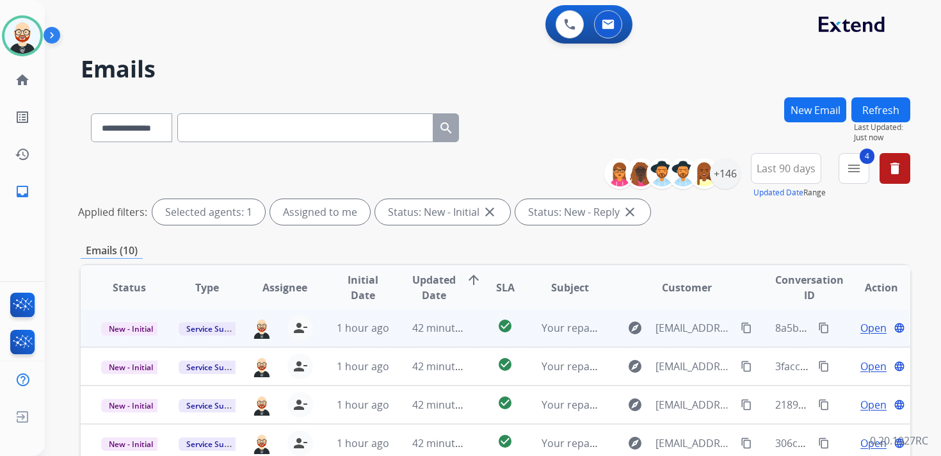
click at [860, 331] on span "Open" at bounding box center [873, 327] width 26 height 15
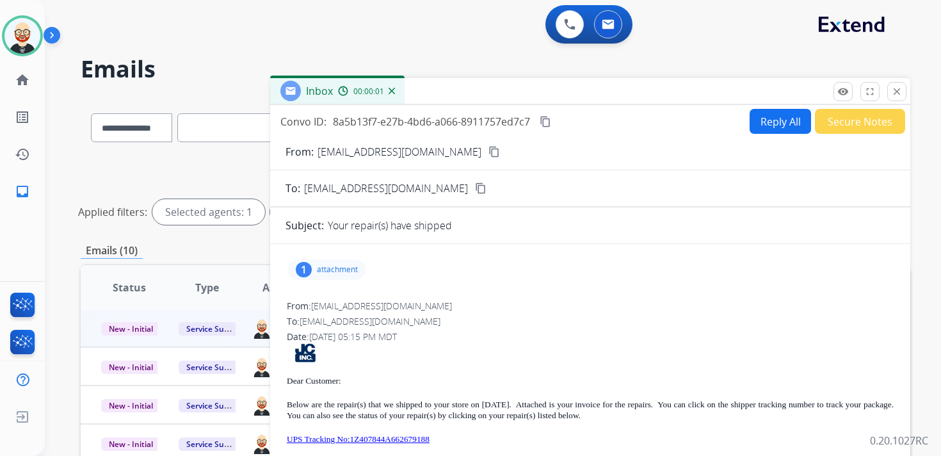
scroll to position [11, 0]
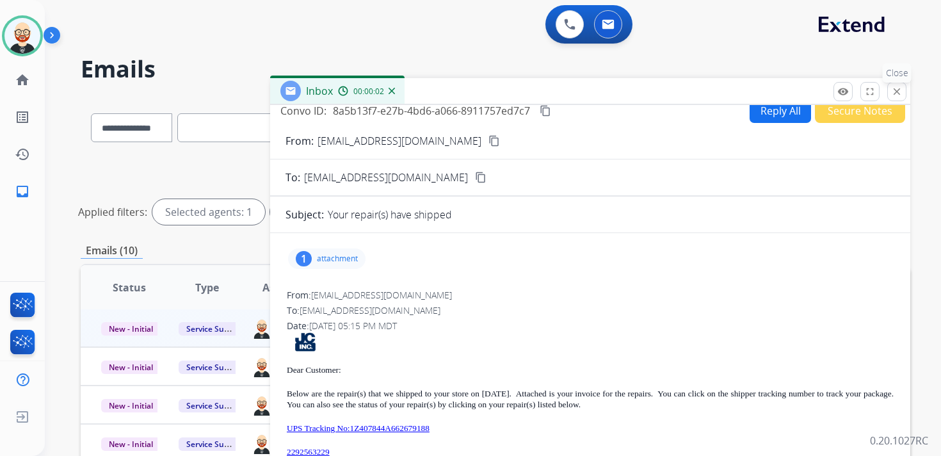
click at [895, 91] on mat-icon "close" at bounding box center [897, 92] width 12 height 12
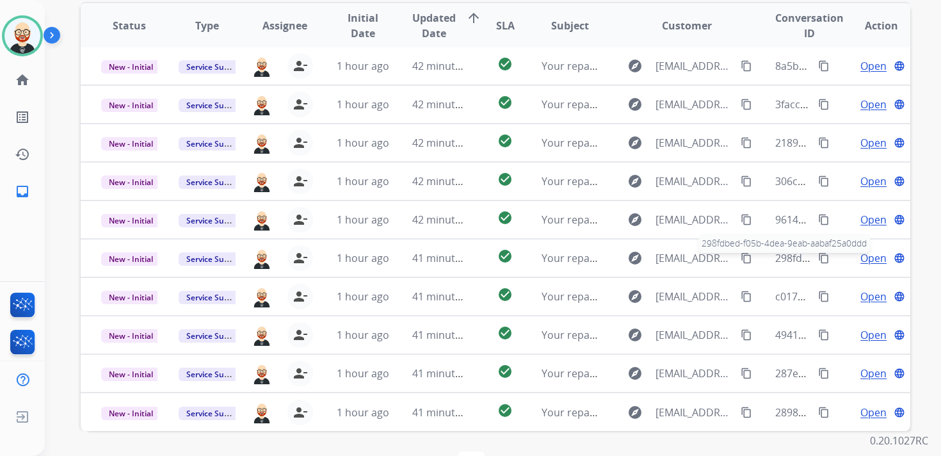
scroll to position [261, 0]
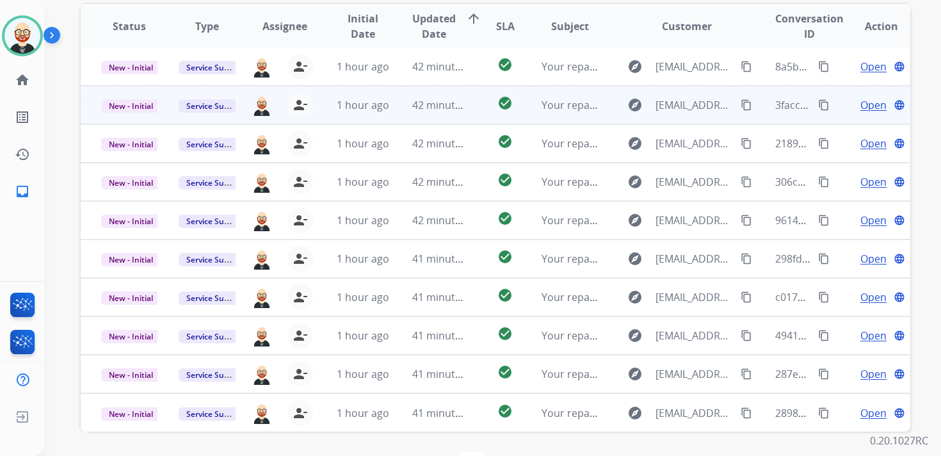
click at [833, 112] on td "Open language" at bounding box center [871, 105] width 78 height 38
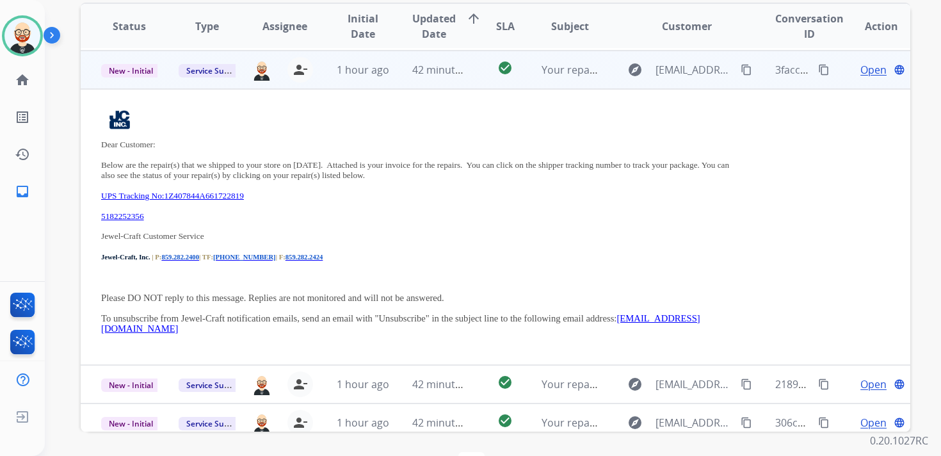
scroll to position [38, 0]
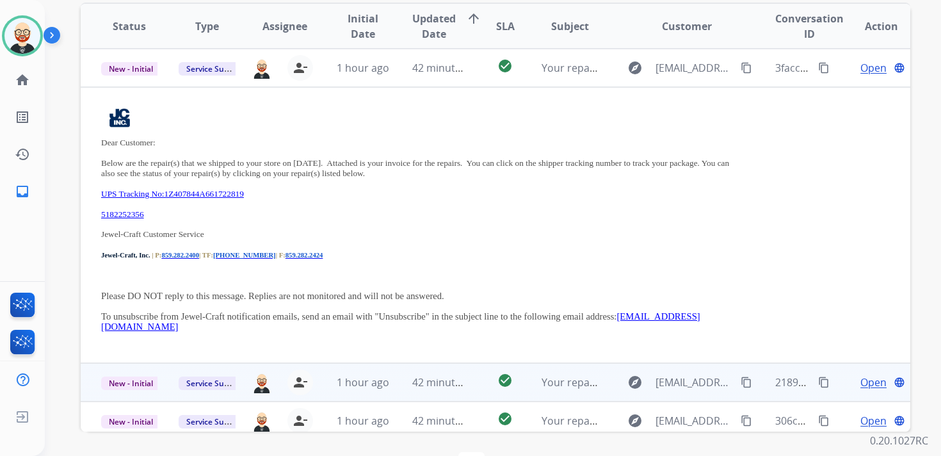
click at [832, 390] on td "Open language" at bounding box center [871, 382] width 78 height 38
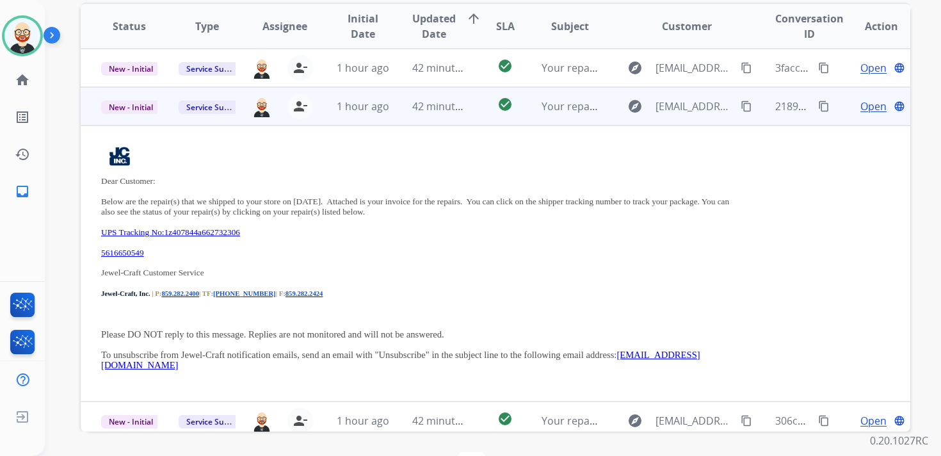
scroll to position [77, 0]
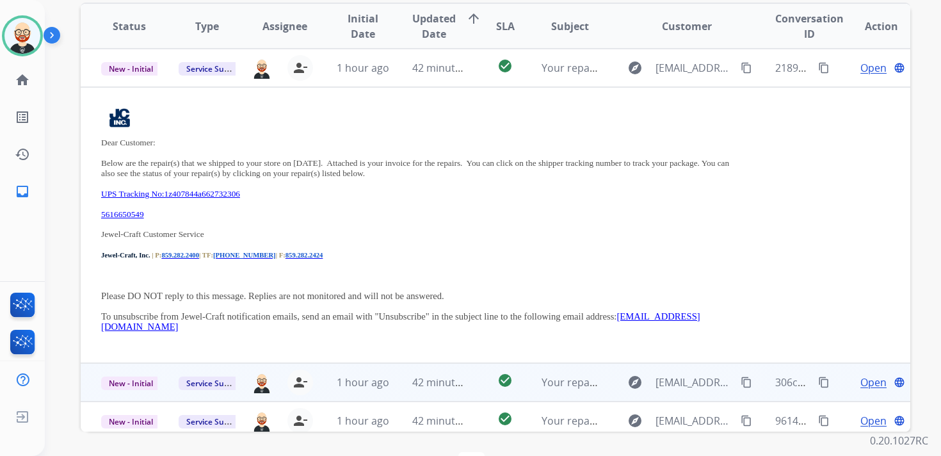
click at [832, 390] on td "Open language" at bounding box center [871, 382] width 78 height 38
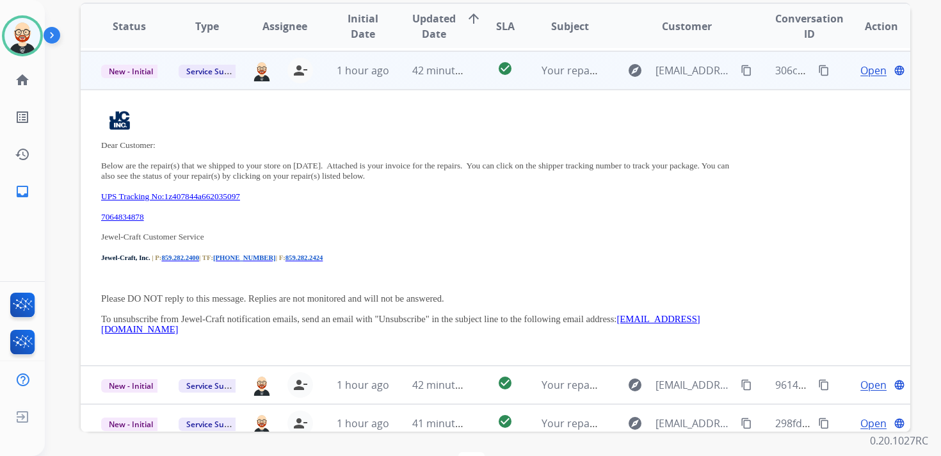
scroll to position [115, 0]
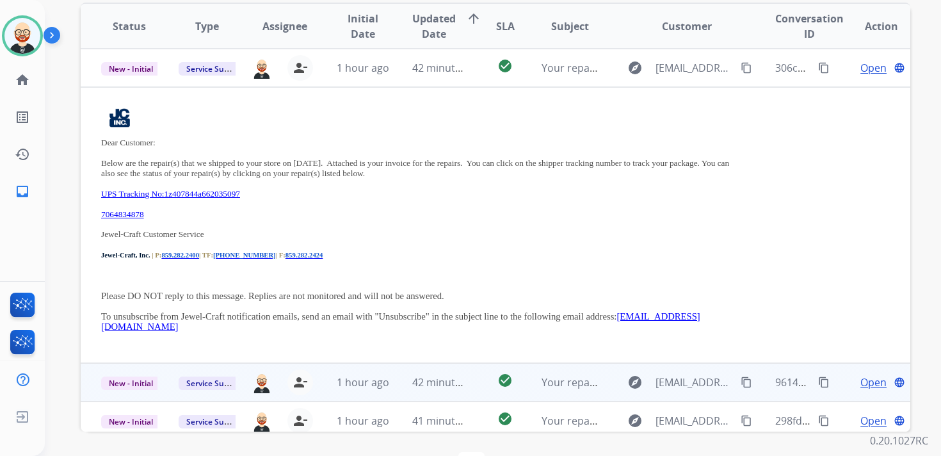
click at [834, 392] on td "Open language" at bounding box center [871, 382] width 78 height 38
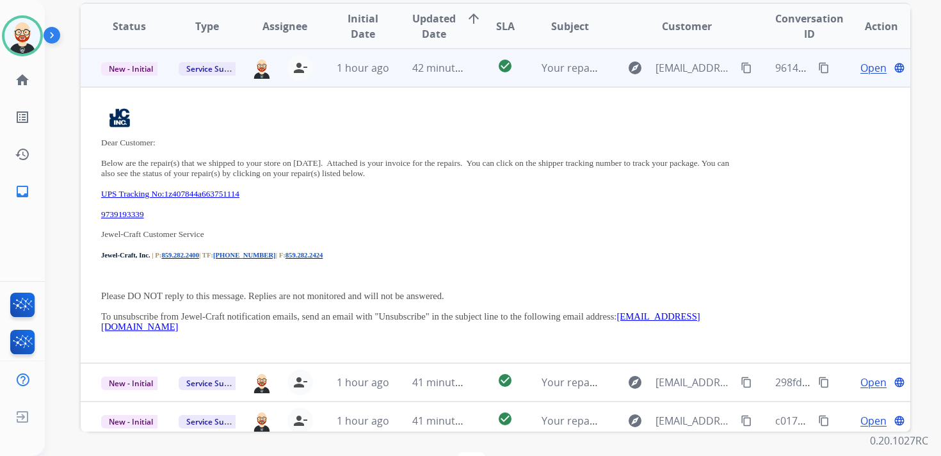
click at [834, 392] on td "Open language" at bounding box center [871, 382] width 78 height 38
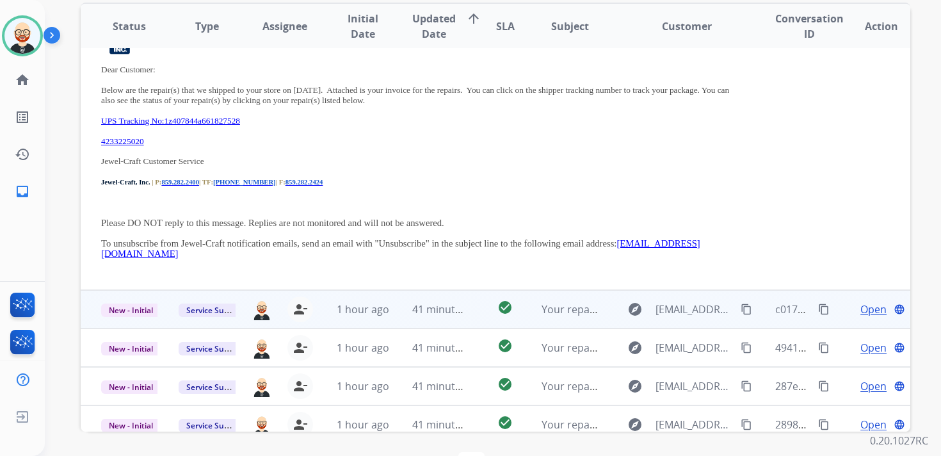
click at [837, 317] on td "Open language" at bounding box center [871, 309] width 78 height 38
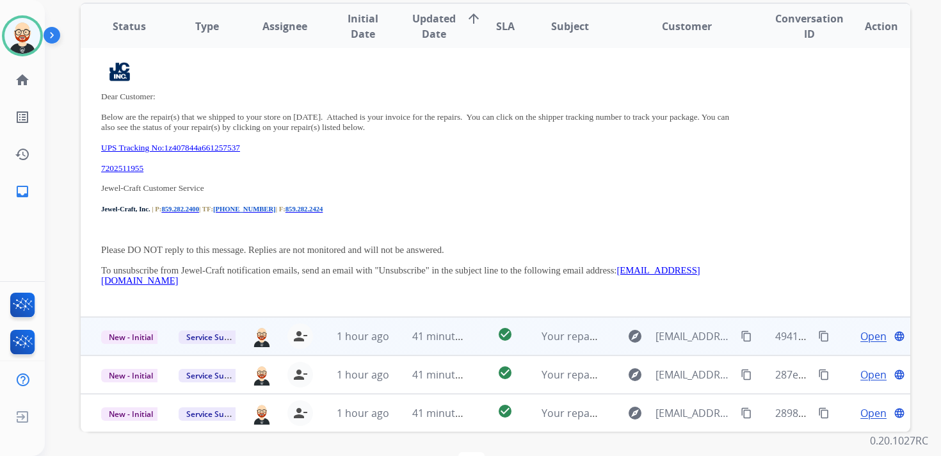
click at [835, 331] on td "Open language" at bounding box center [871, 336] width 78 height 38
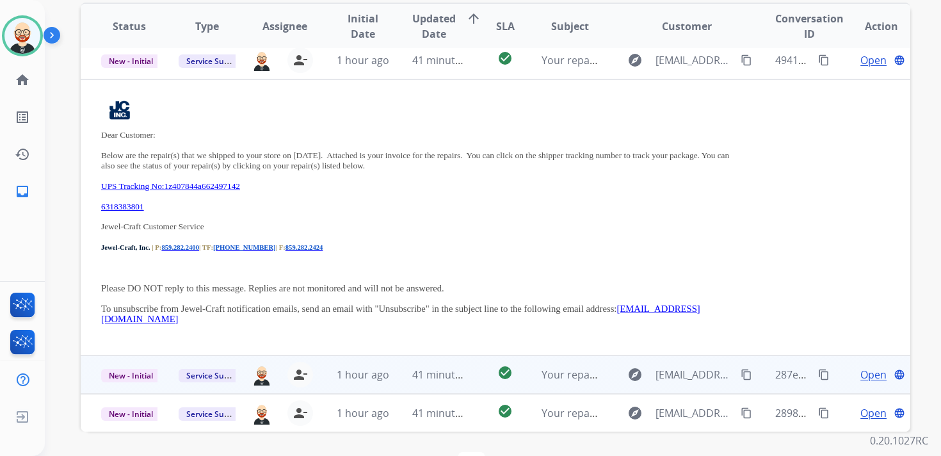
click at [834, 370] on td "Open language" at bounding box center [871, 374] width 78 height 38
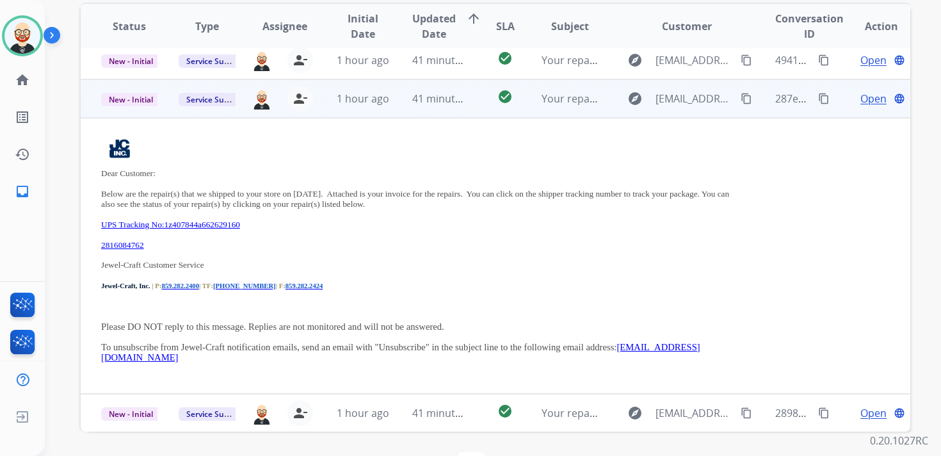
scroll to position [303, 0]
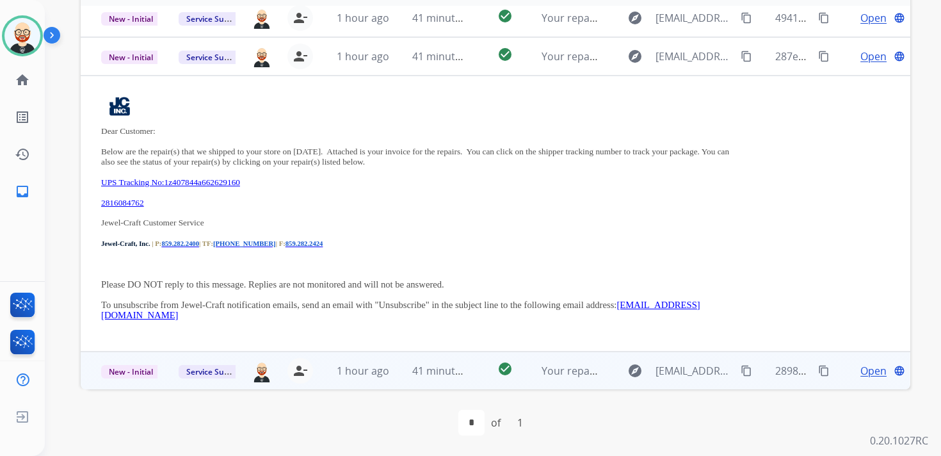
click at [834, 379] on td "Open language" at bounding box center [871, 370] width 78 height 38
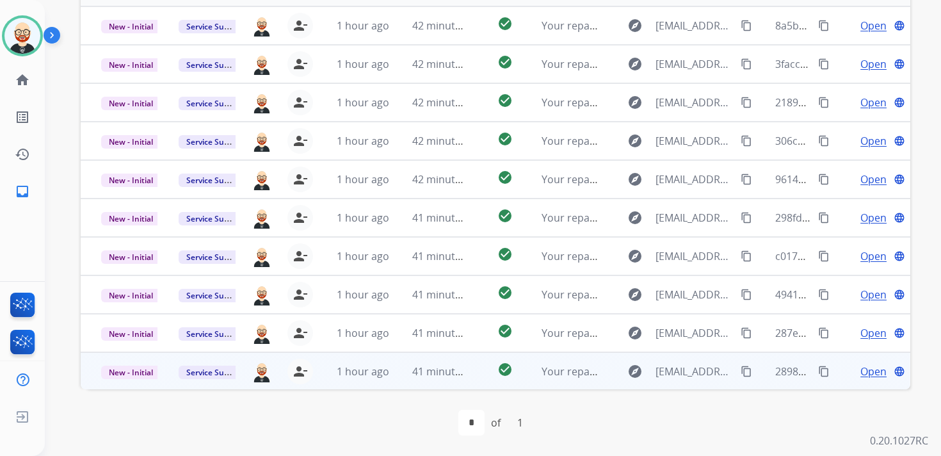
scroll to position [0, 0]
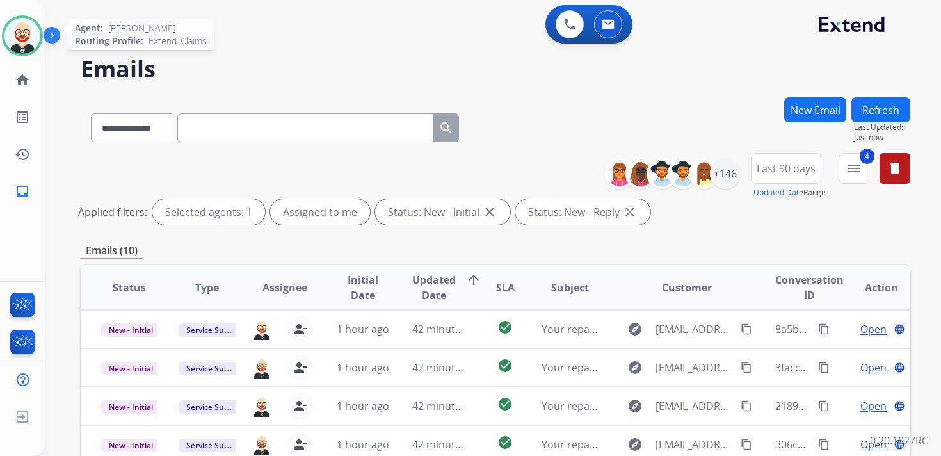
click at [21, 39] on img at bounding box center [22, 36] width 36 height 36
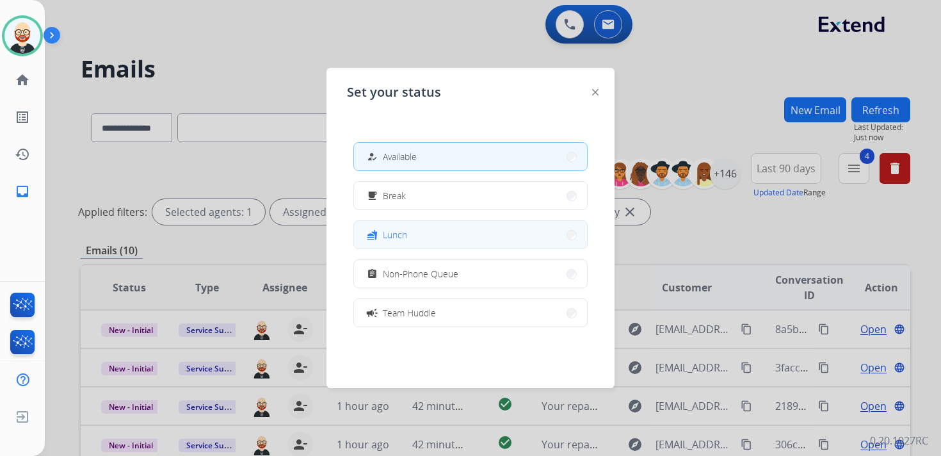
scroll to position [202, 0]
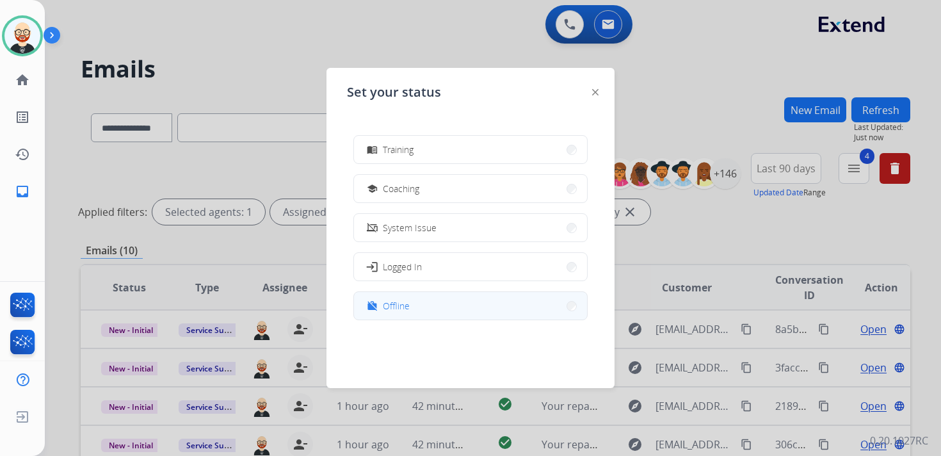
click at [406, 306] on span "Offline" at bounding box center [396, 305] width 27 height 13
